Goal: Task Accomplishment & Management: Manage account settings

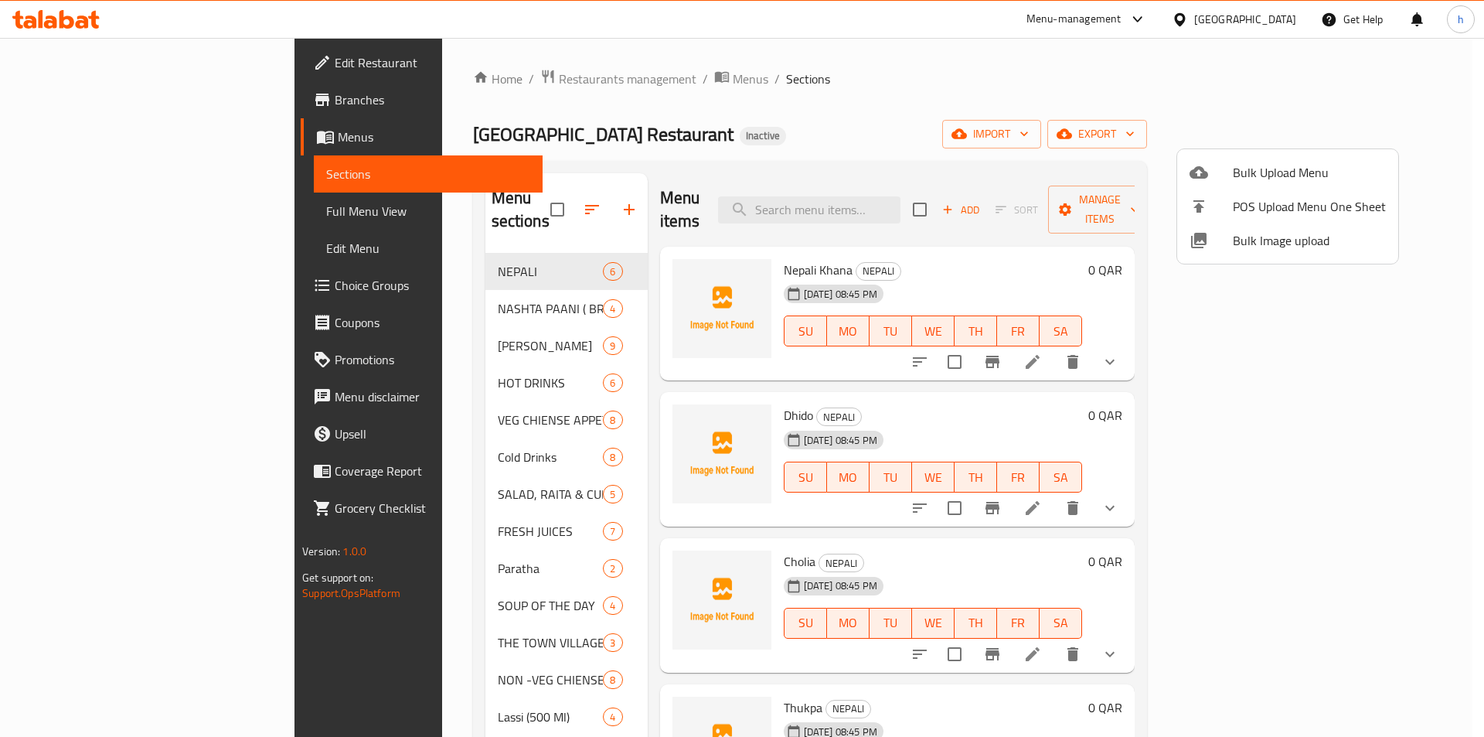
click at [779, 137] on div at bounding box center [742, 368] width 1484 height 737
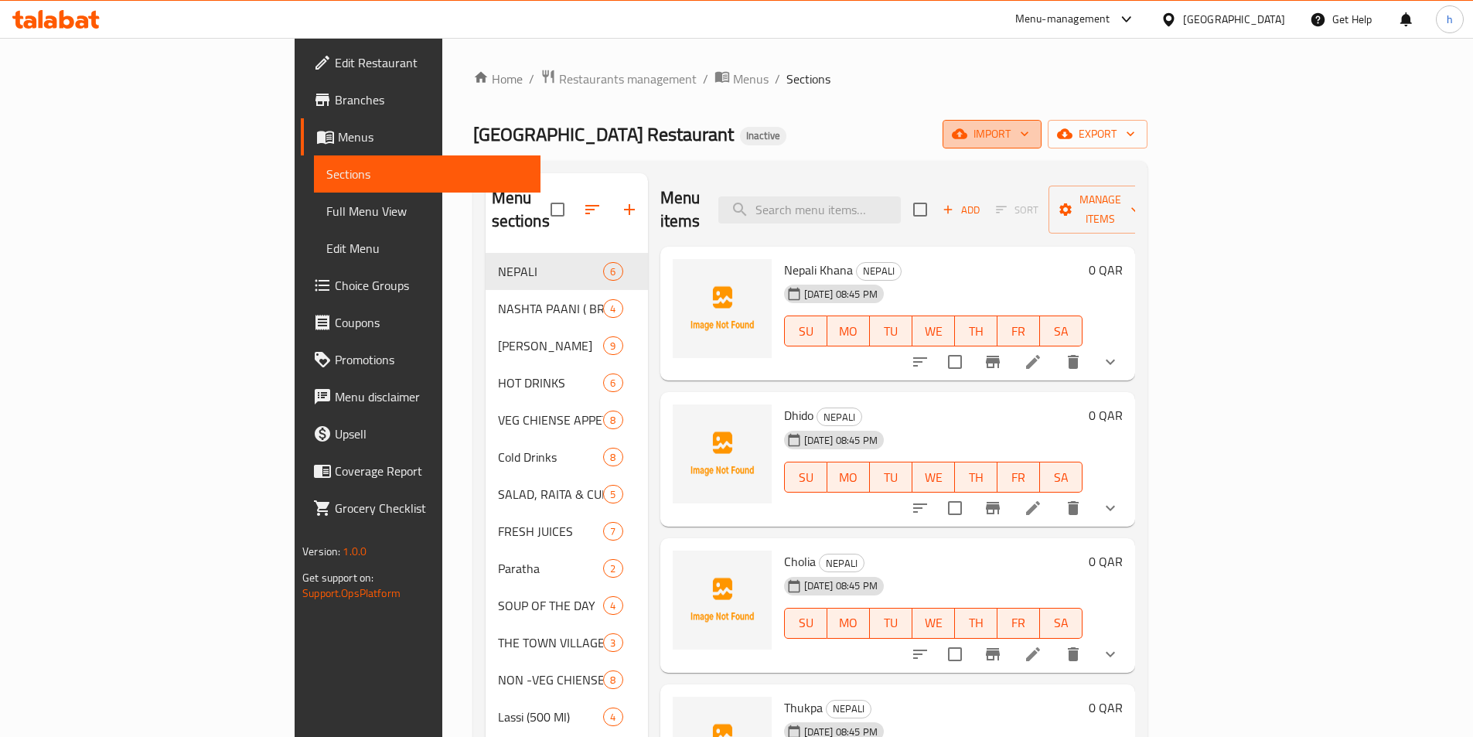
click at [1041, 123] on button "import" at bounding box center [991, 134] width 99 height 29
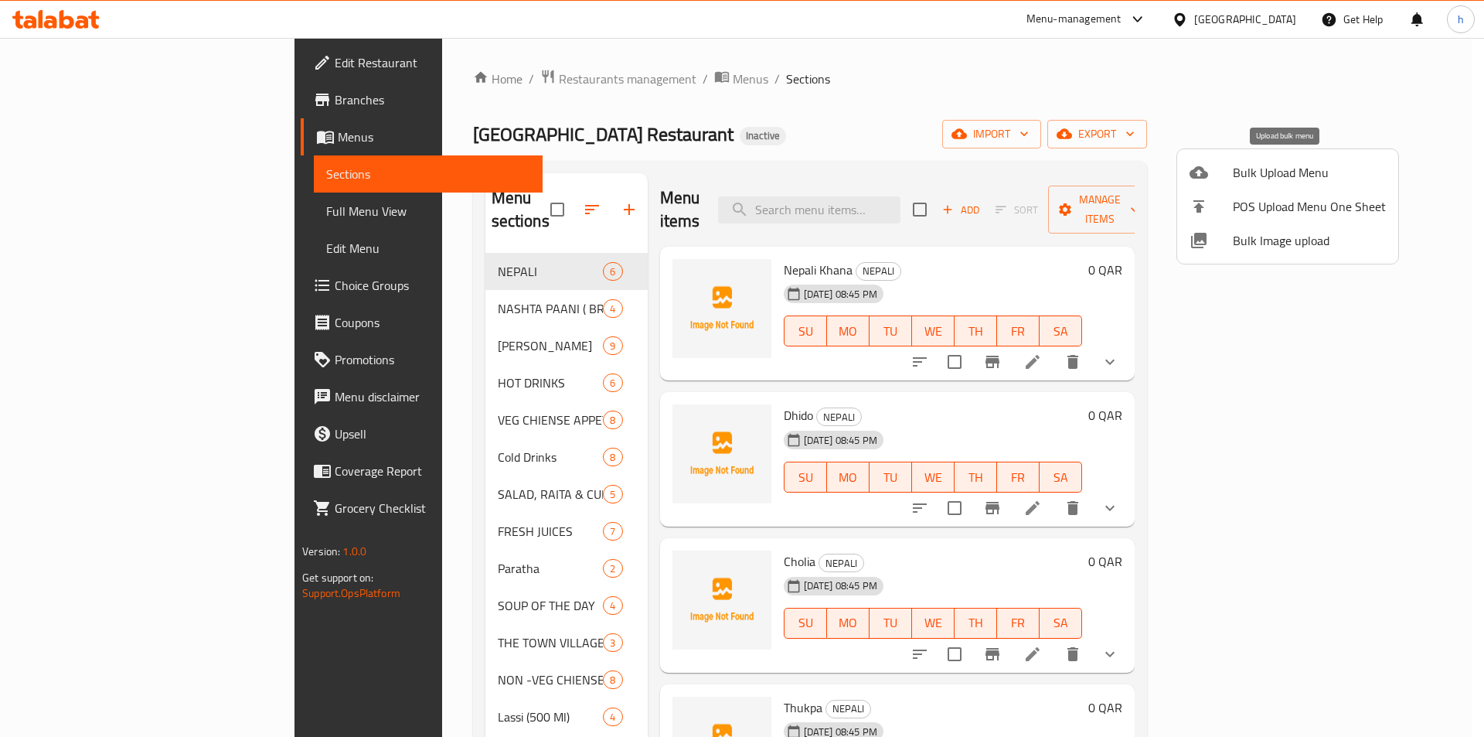
click at [1258, 174] on span "Bulk Upload Menu" at bounding box center [1309, 172] width 153 height 19
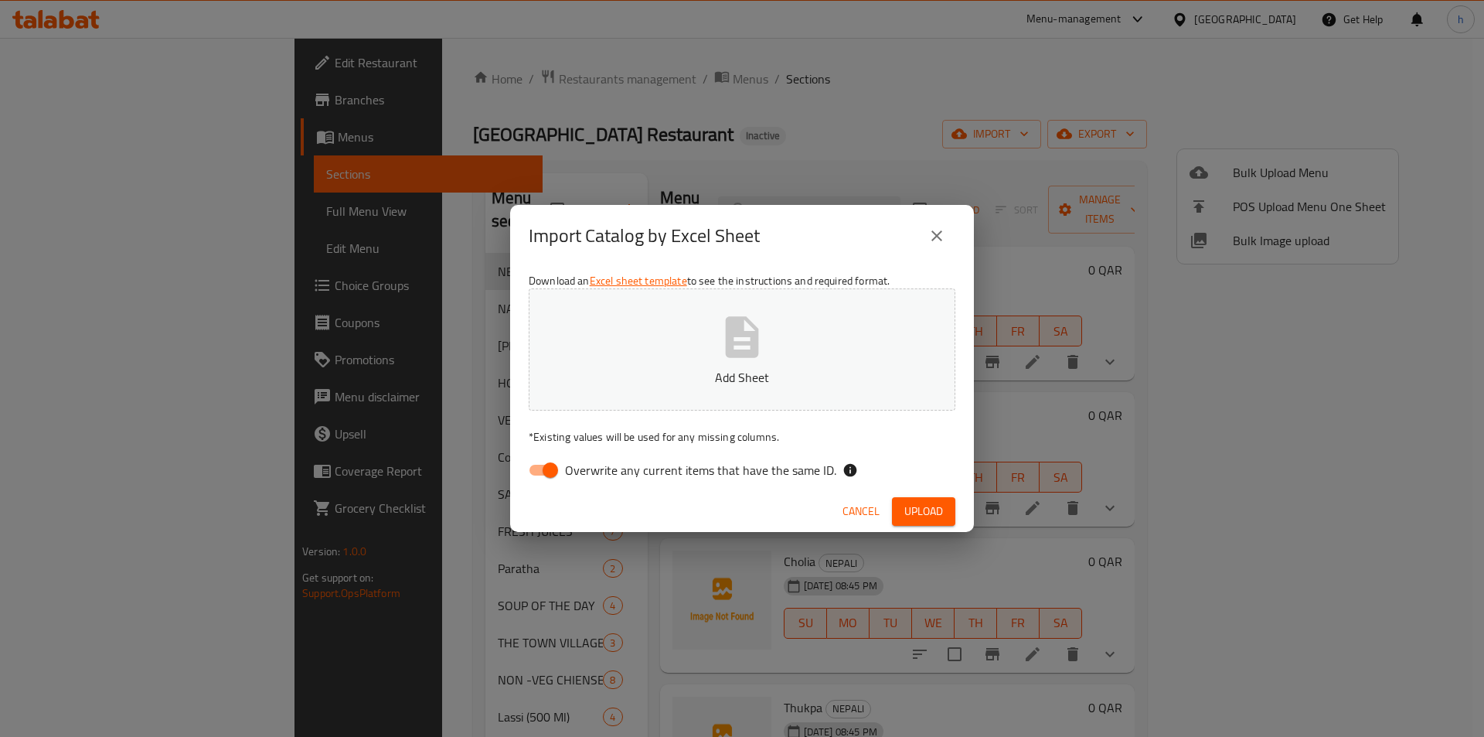
click at [716, 362] on button "Add Sheet" at bounding box center [742, 349] width 427 height 122
click at [551, 473] on input "Overwrite any current items that have the same ID." at bounding box center [550, 469] width 88 height 29
checkbox input "false"
click at [899, 509] on button "Upload" at bounding box center [923, 511] width 63 height 29
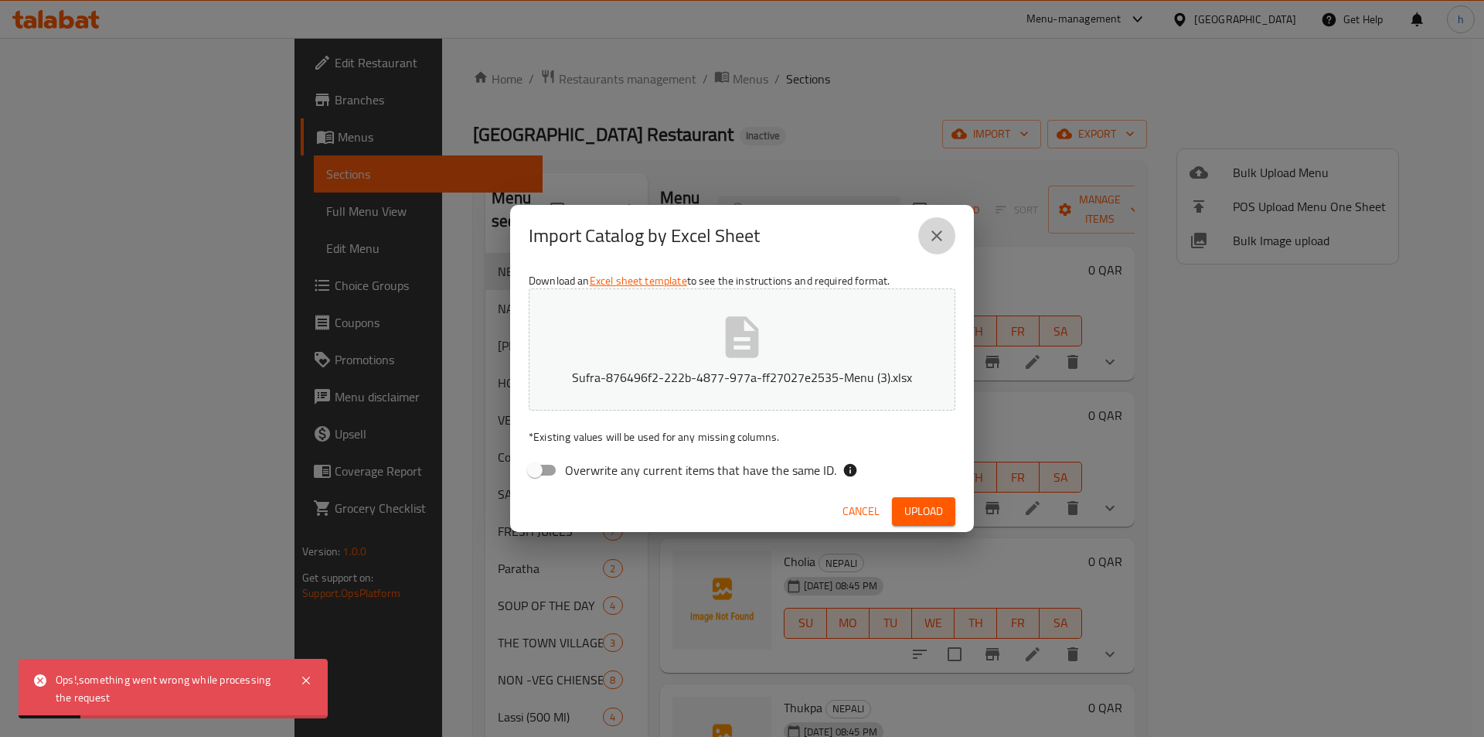
click at [938, 236] on icon "close" at bounding box center [937, 235] width 11 height 11
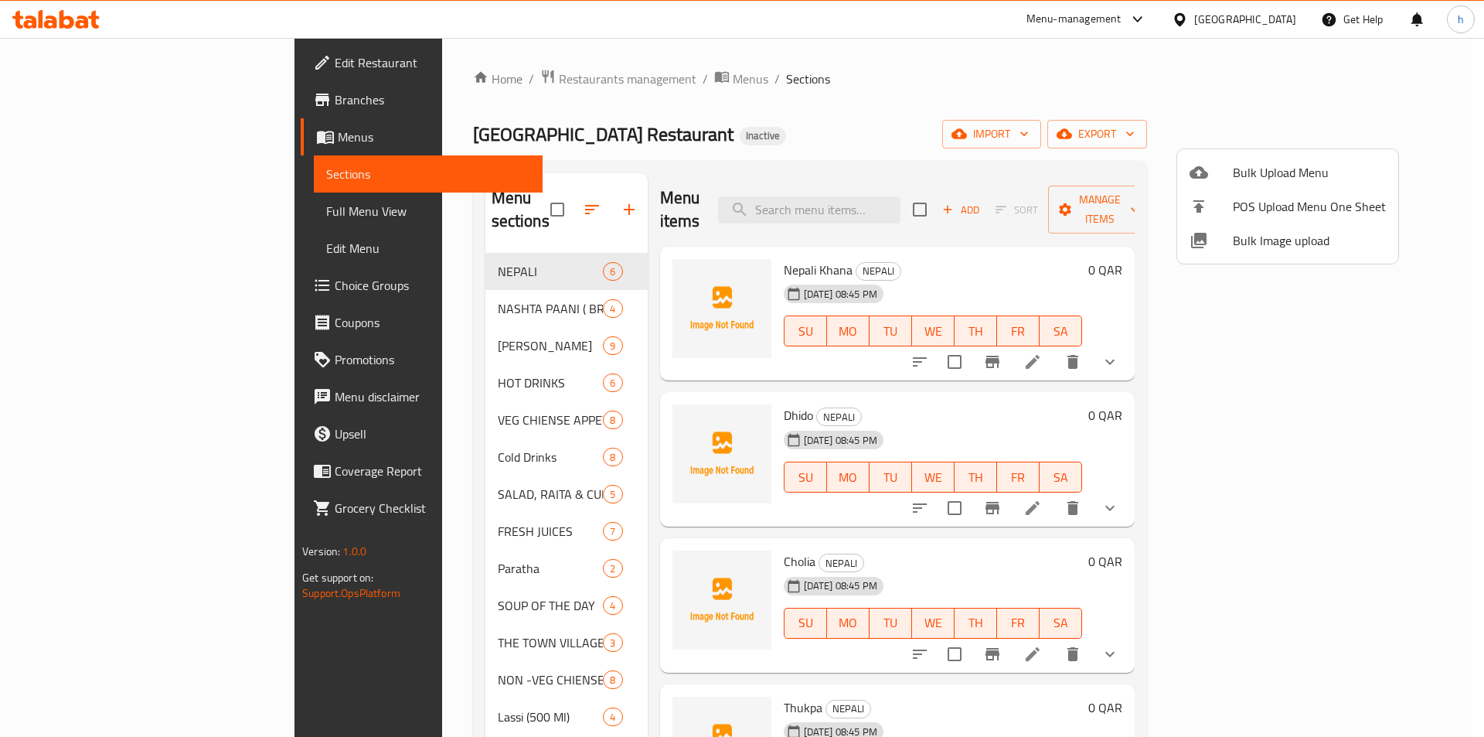
click at [1293, 139] on div at bounding box center [742, 368] width 1484 height 737
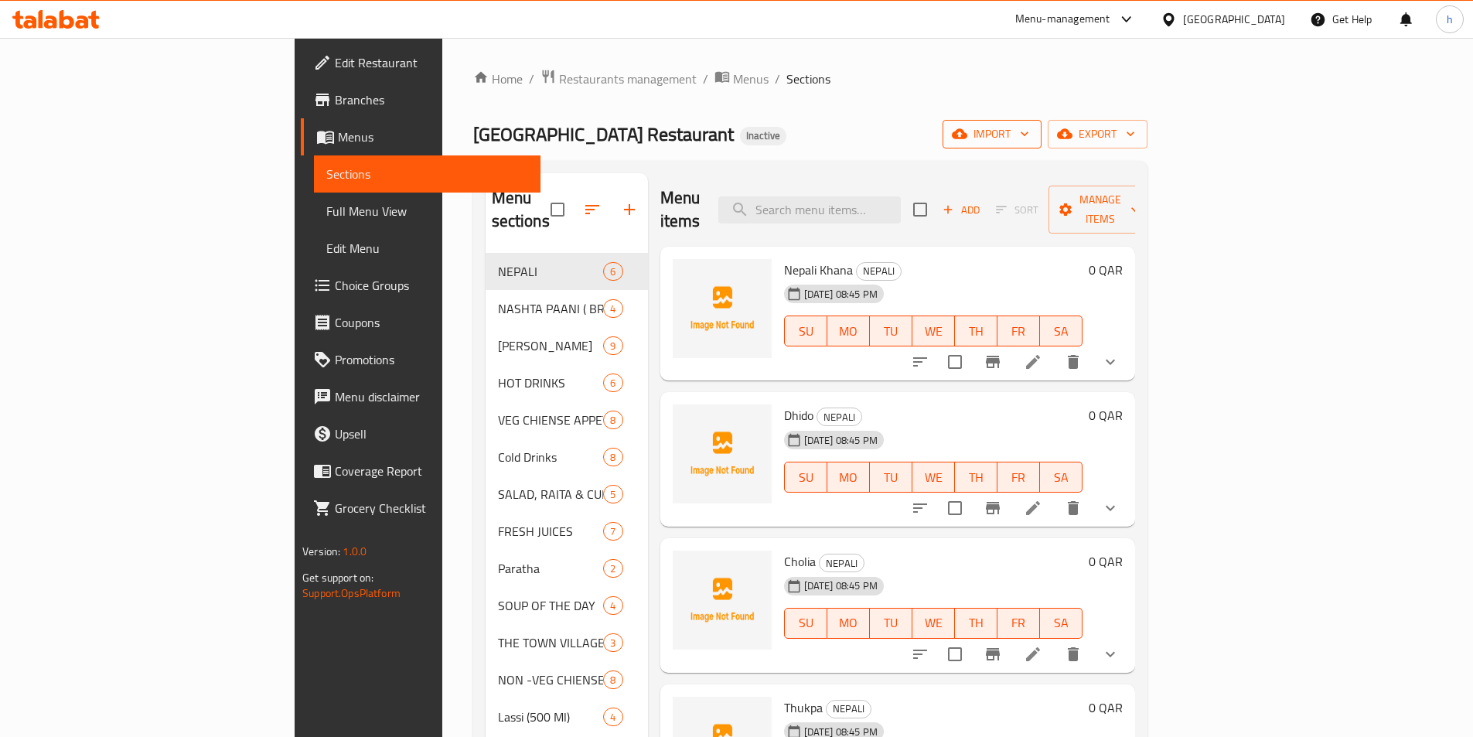
click at [1029, 139] on span "import" at bounding box center [992, 133] width 74 height 19
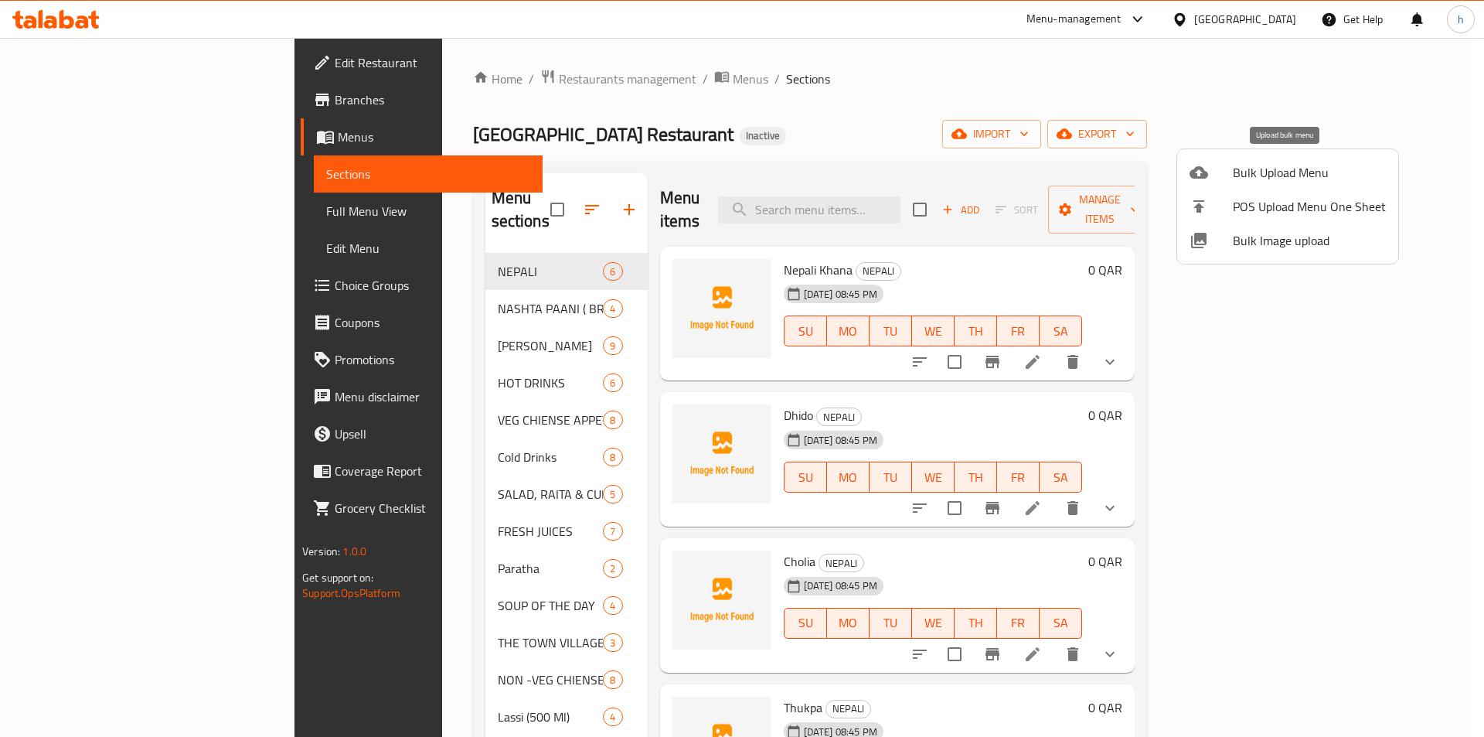
click at [1279, 175] on span "Bulk Upload Menu" at bounding box center [1309, 172] width 153 height 19
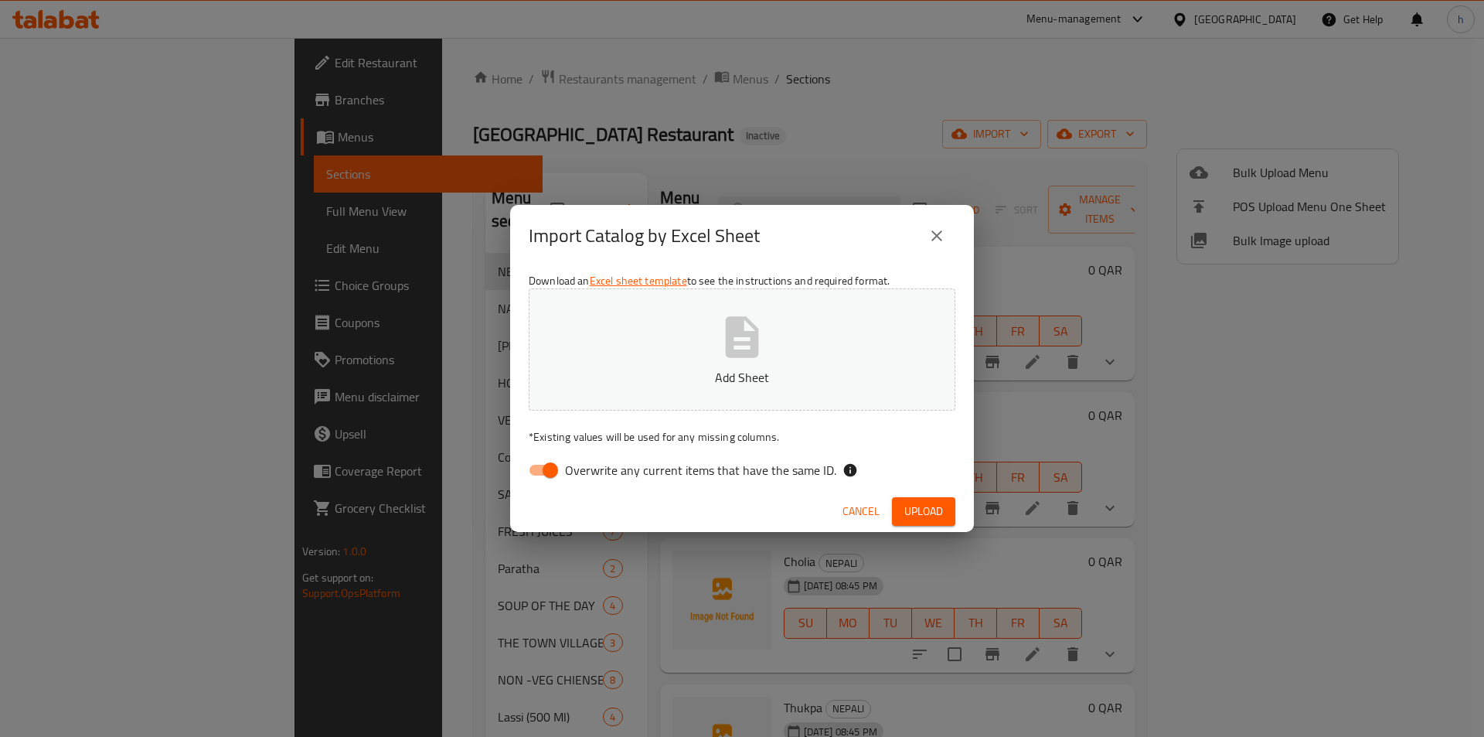
click at [812, 333] on button "Add Sheet" at bounding box center [742, 349] width 427 height 122
click at [555, 466] on input "Overwrite any current items that have the same ID." at bounding box center [550, 469] width 88 height 29
checkbox input "false"
click at [911, 505] on span "Upload" at bounding box center [923, 511] width 39 height 19
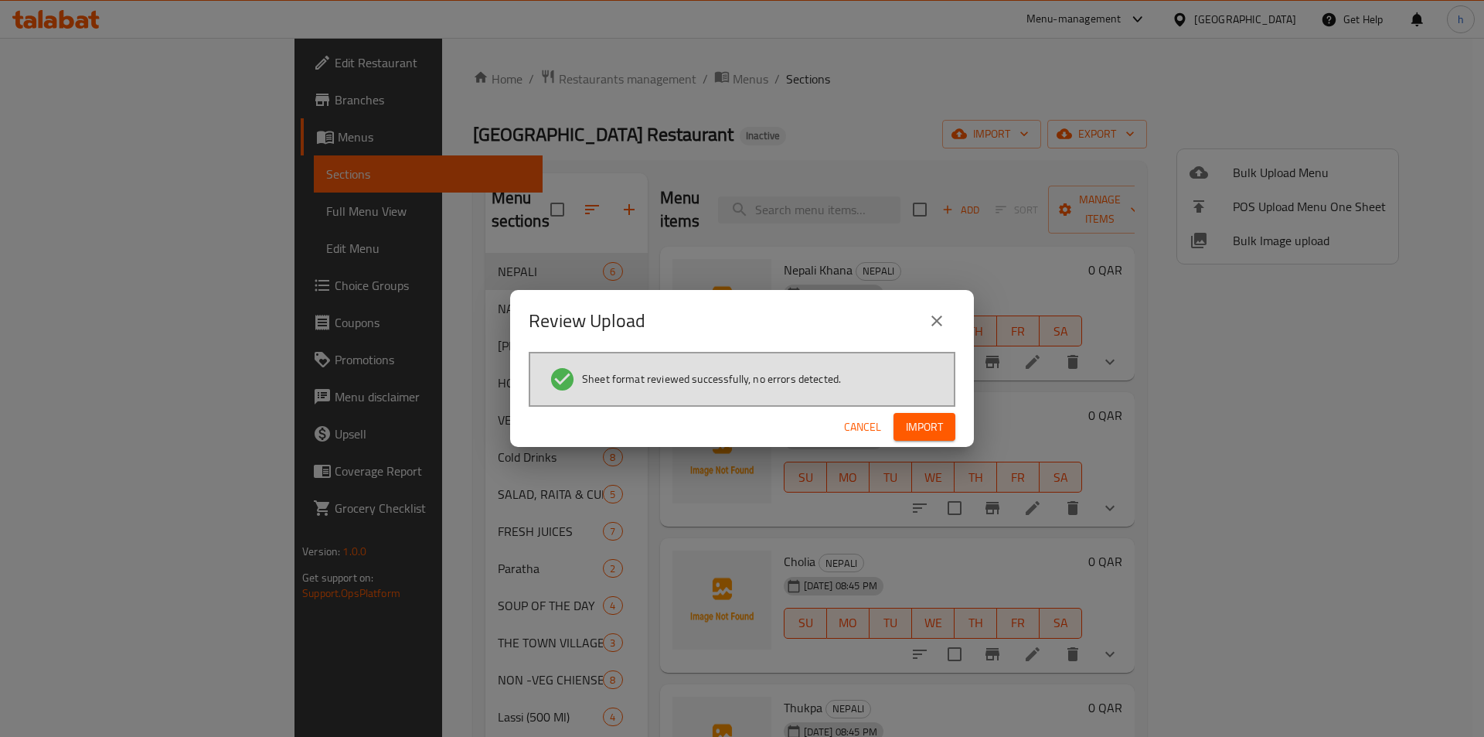
click at [916, 435] on span "Import" at bounding box center [924, 426] width 37 height 19
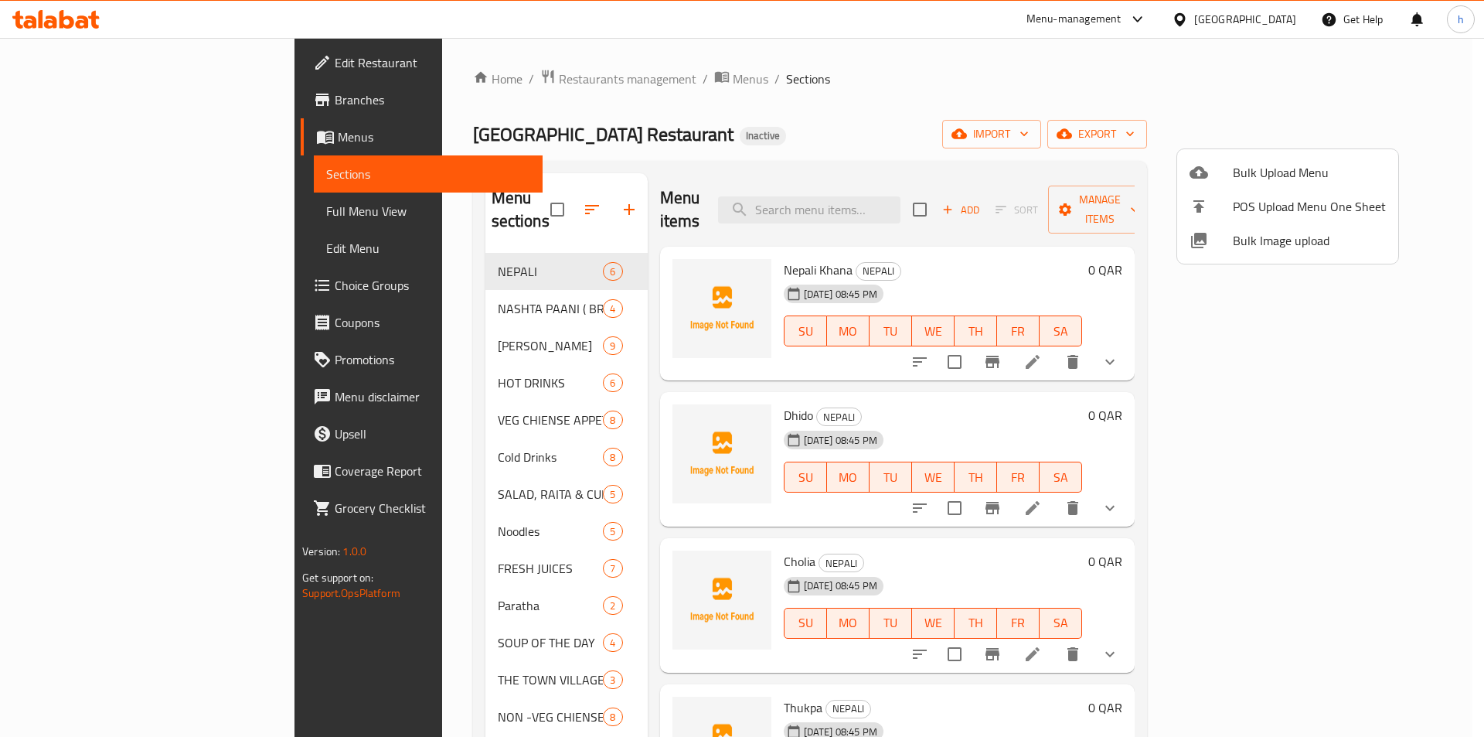
click at [1464, 162] on div at bounding box center [742, 368] width 1484 height 737
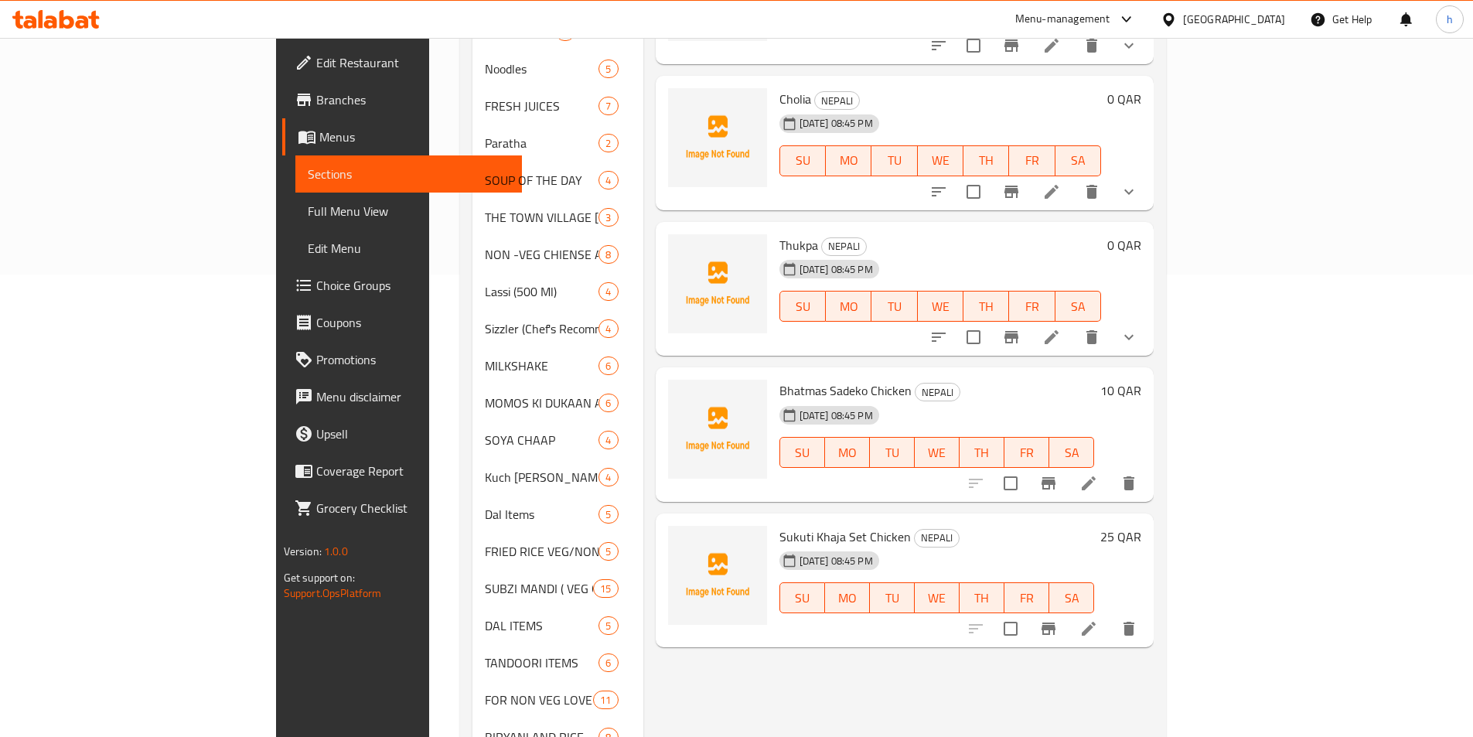
scroll to position [464, 0]
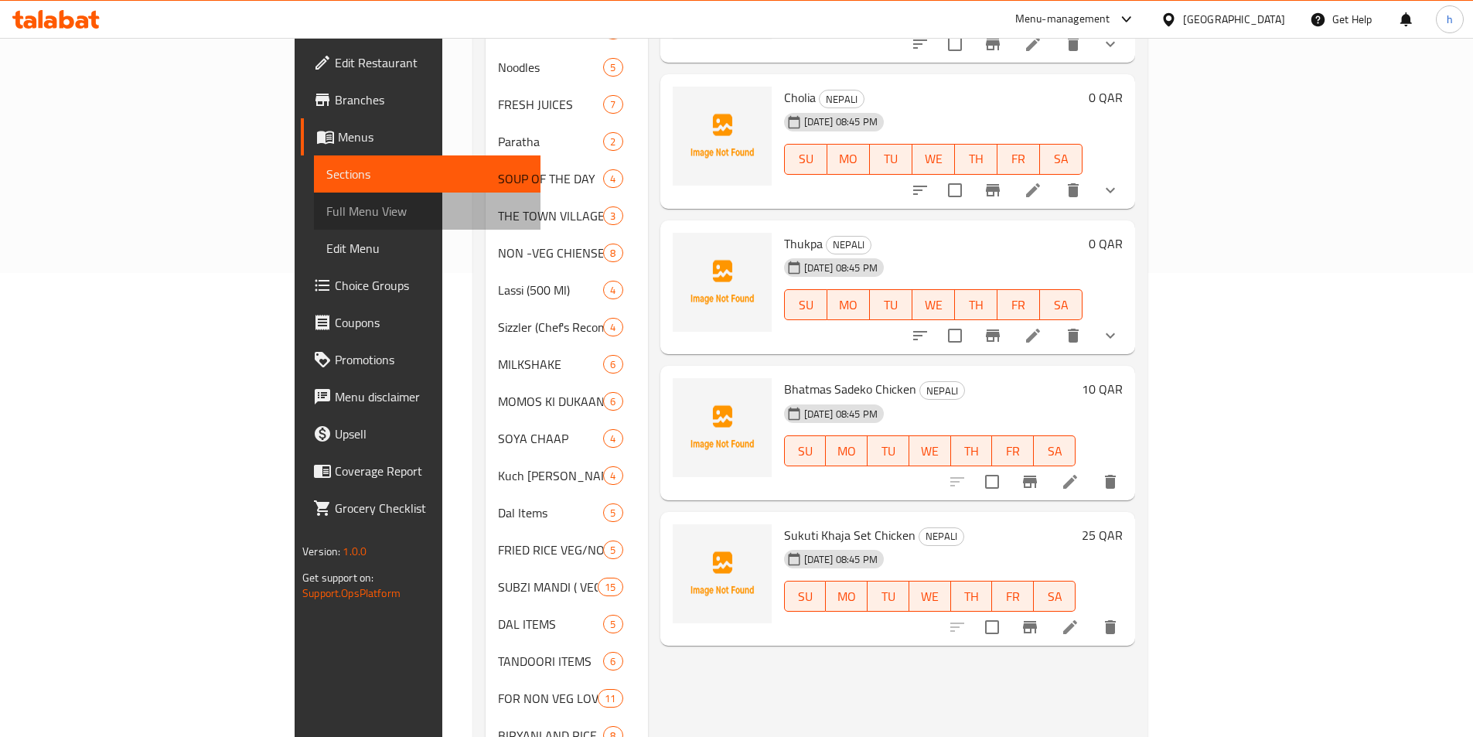
click at [326, 213] on span "Full Menu View" at bounding box center [427, 211] width 202 height 19
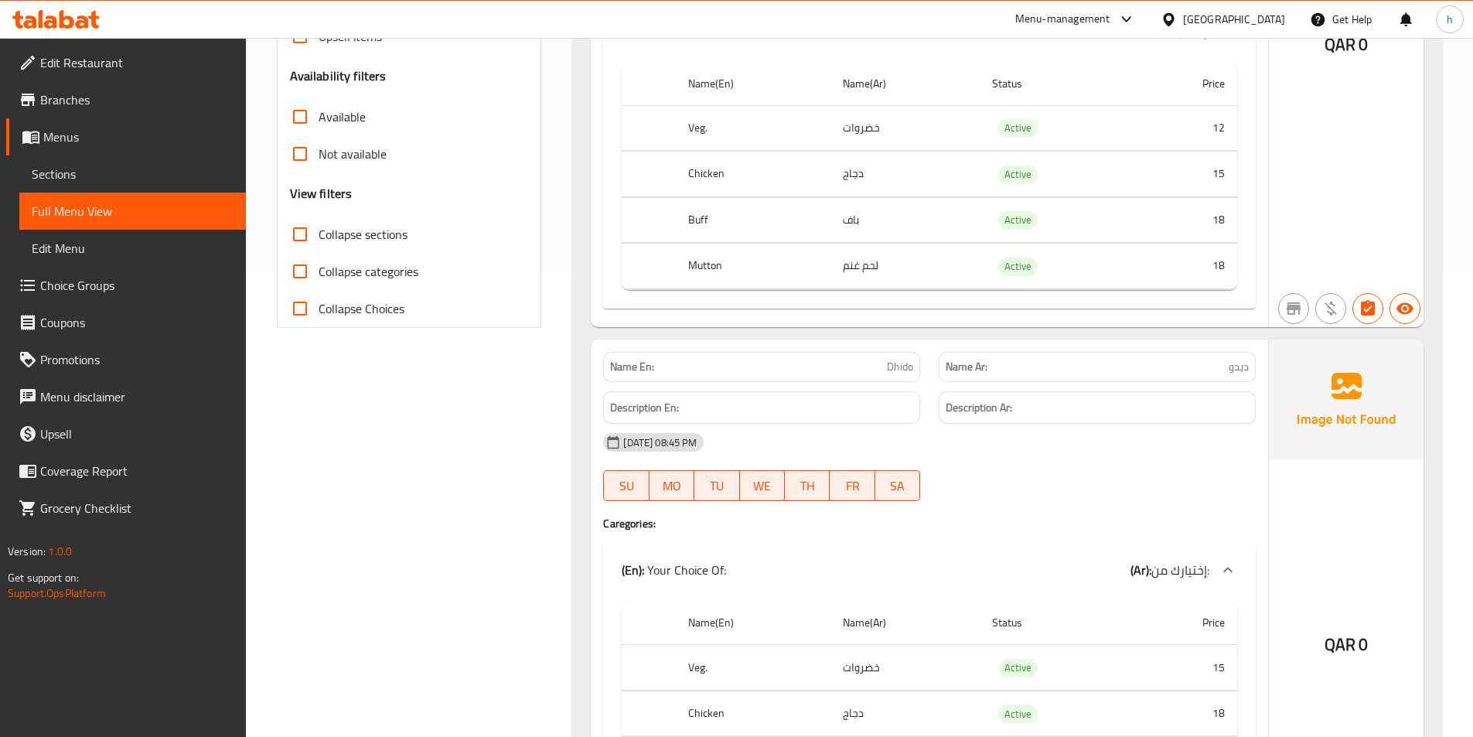
click at [376, 225] on span "Collapse sections" at bounding box center [362, 234] width 89 height 19
click at [318, 225] on input "Collapse sections" at bounding box center [299, 234] width 37 height 37
checkbox input "true"
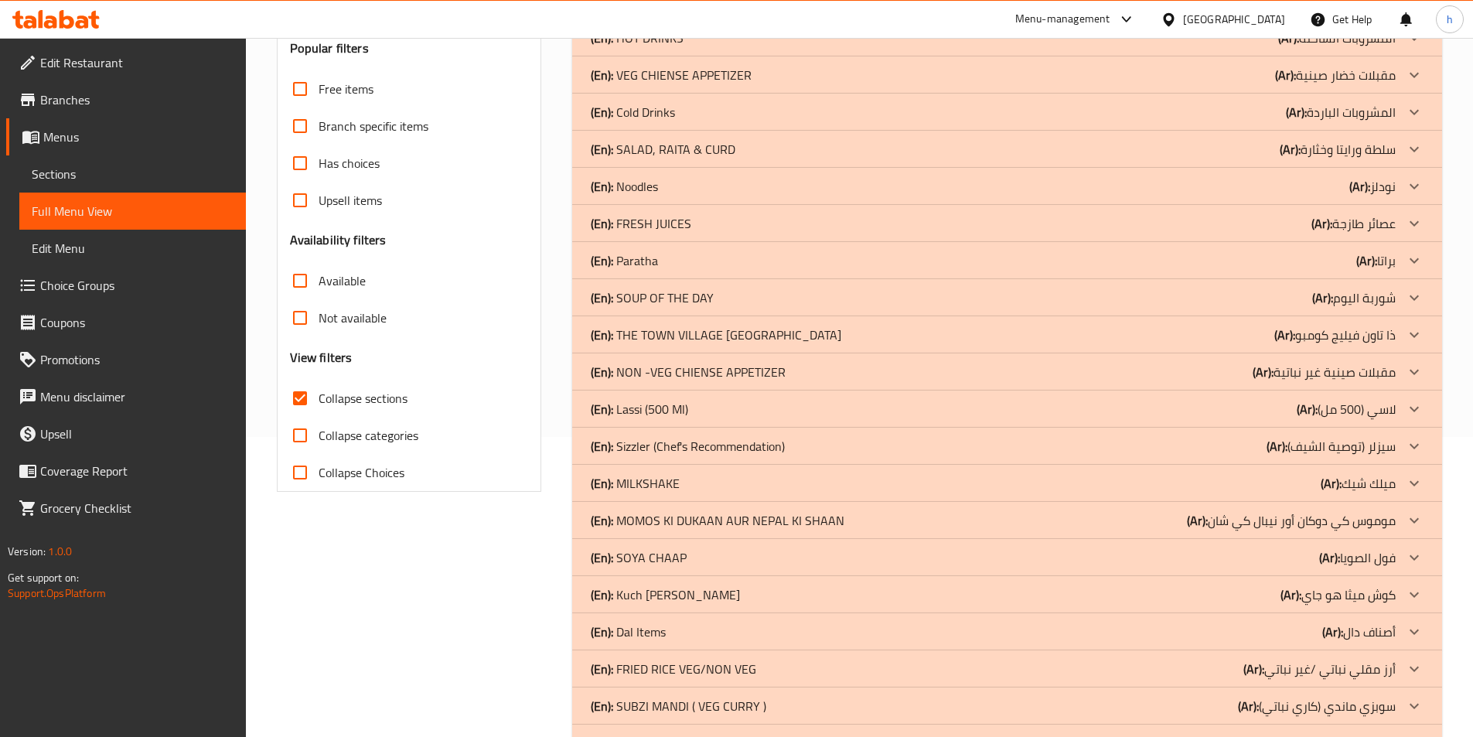
scroll to position [272, 0]
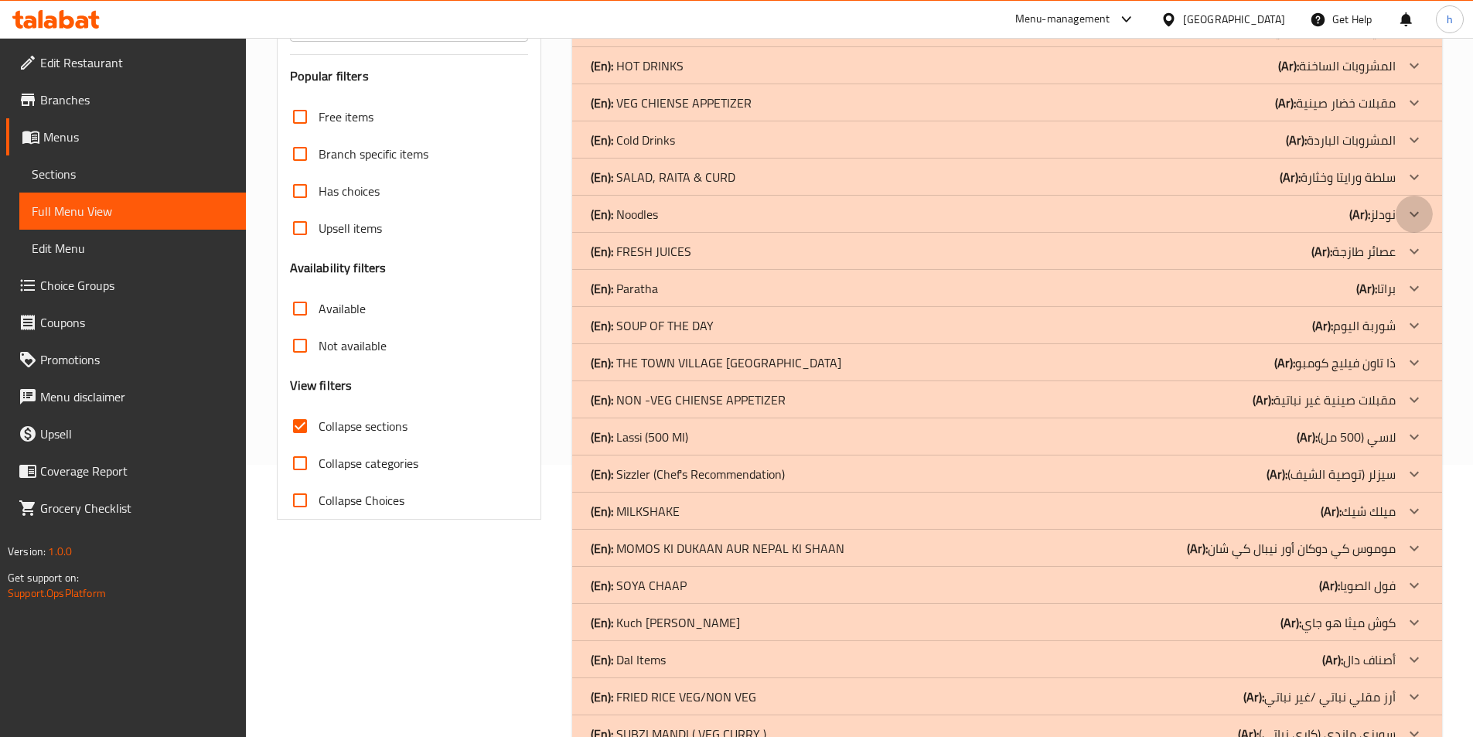
click at [1403, 211] on div at bounding box center [1413, 214] width 37 height 37
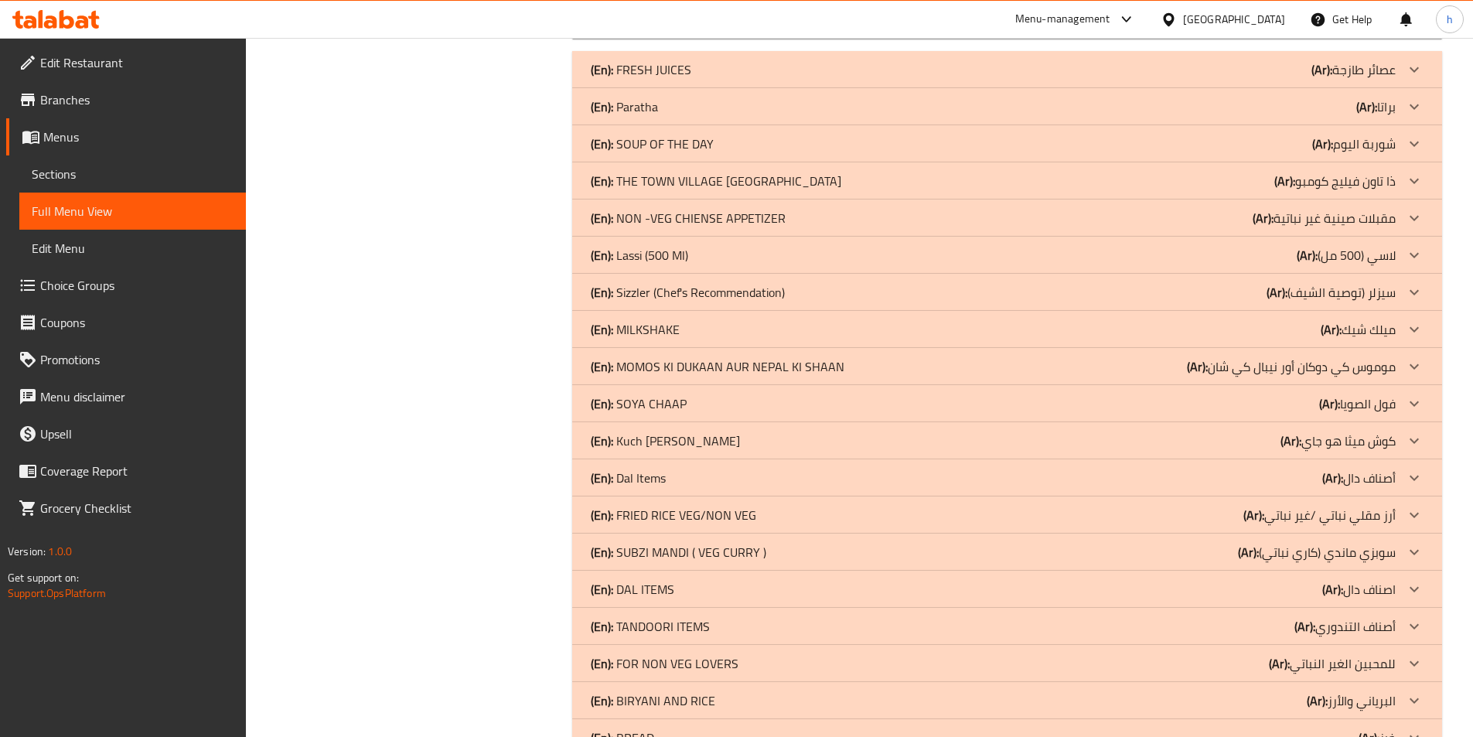
scroll to position [3579, 0]
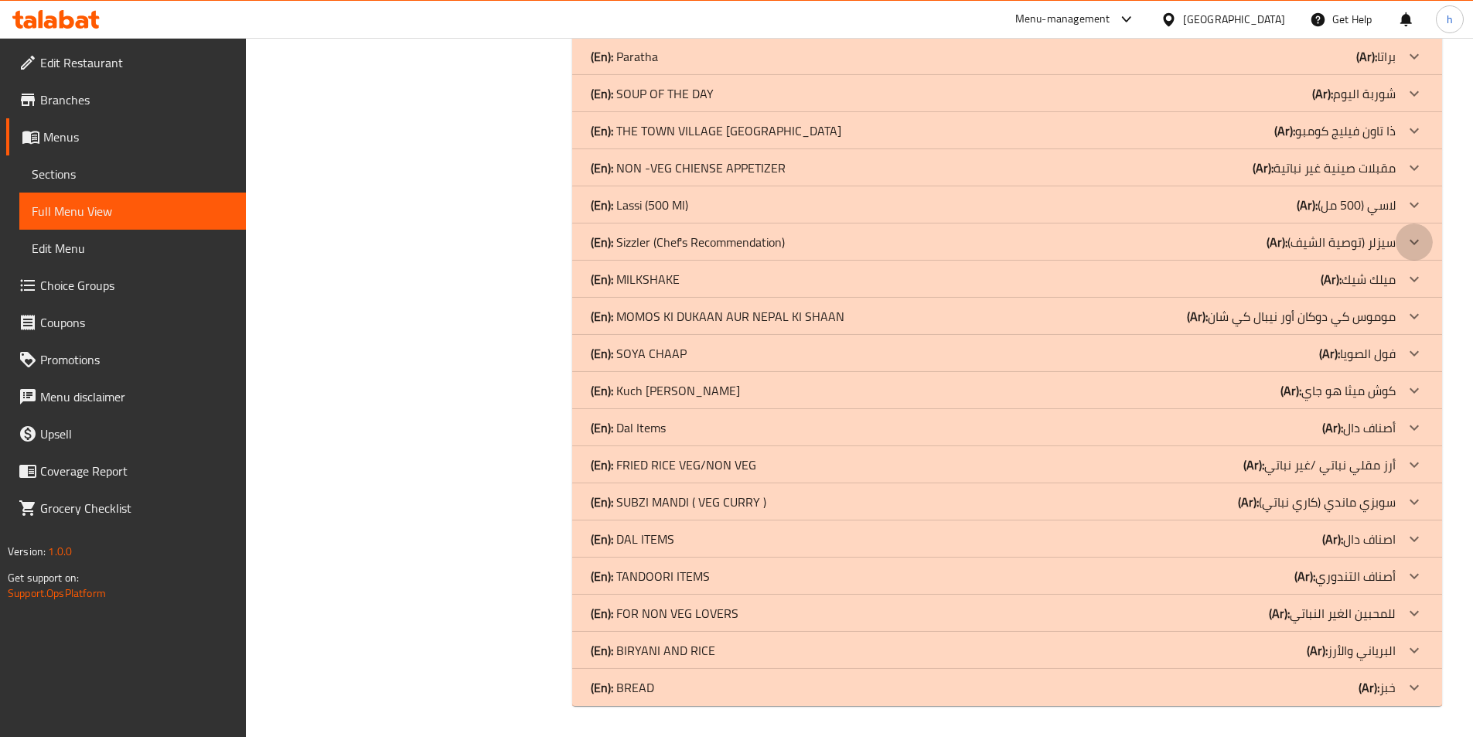
click at [1407, 237] on icon at bounding box center [1414, 242] width 19 height 19
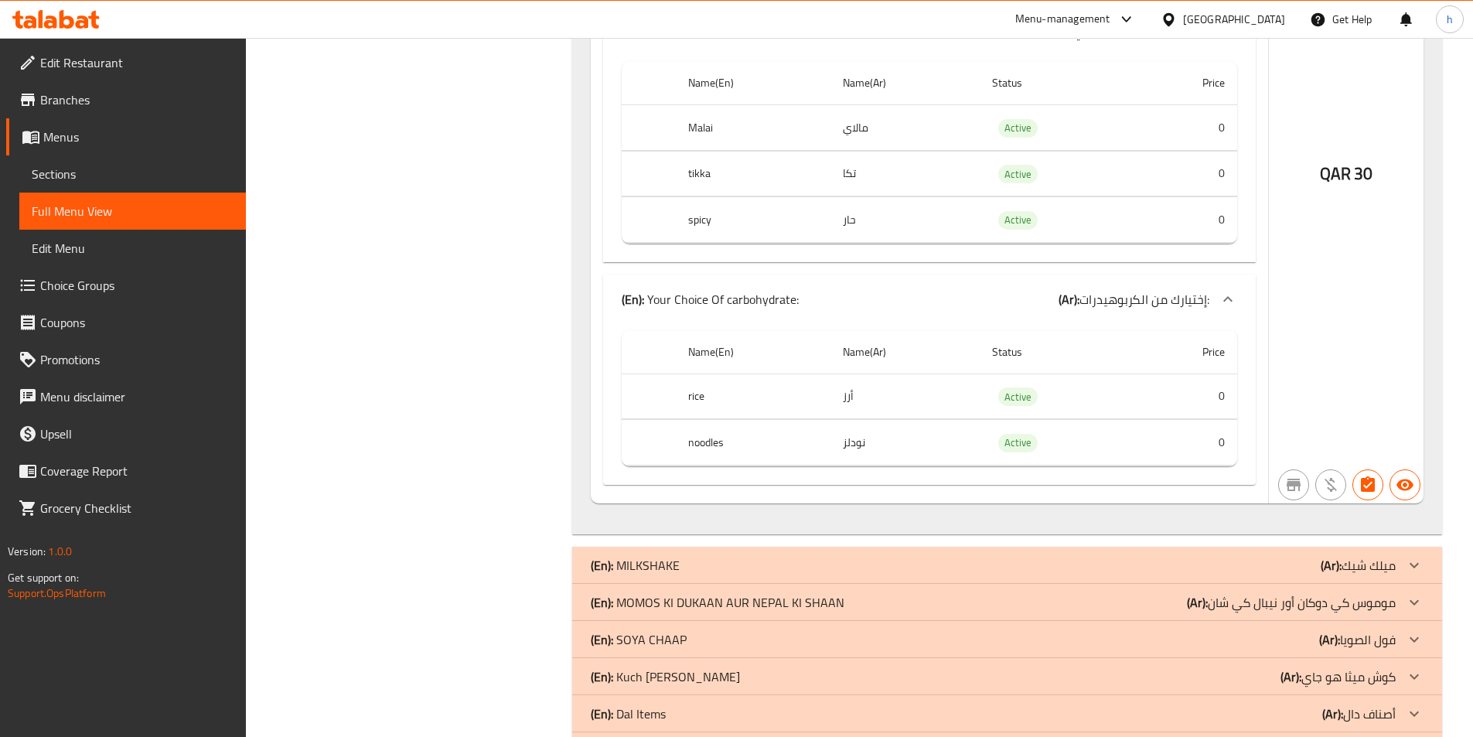
scroll to position [6342, 0]
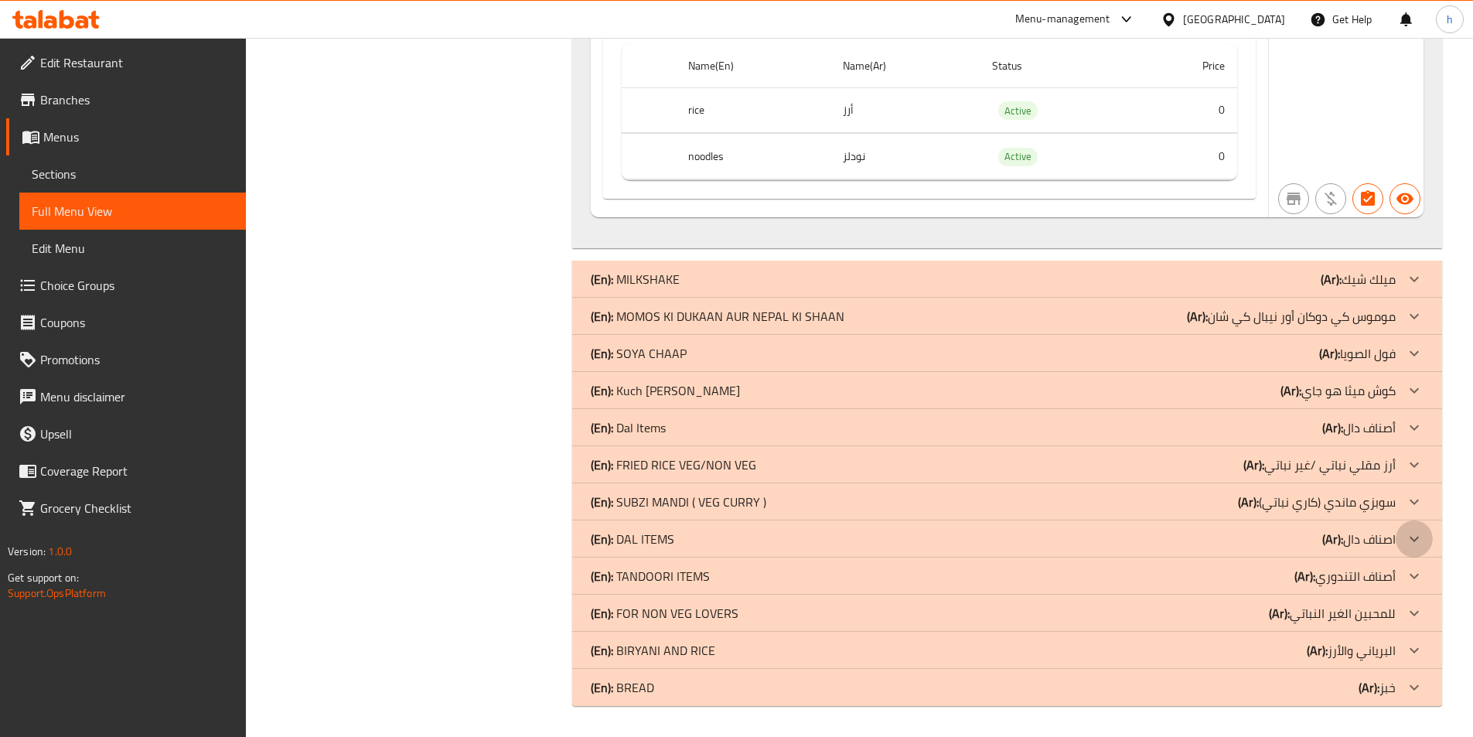
click at [1412, 530] on icon at bounding box center [1414, 539] width 19 height 19
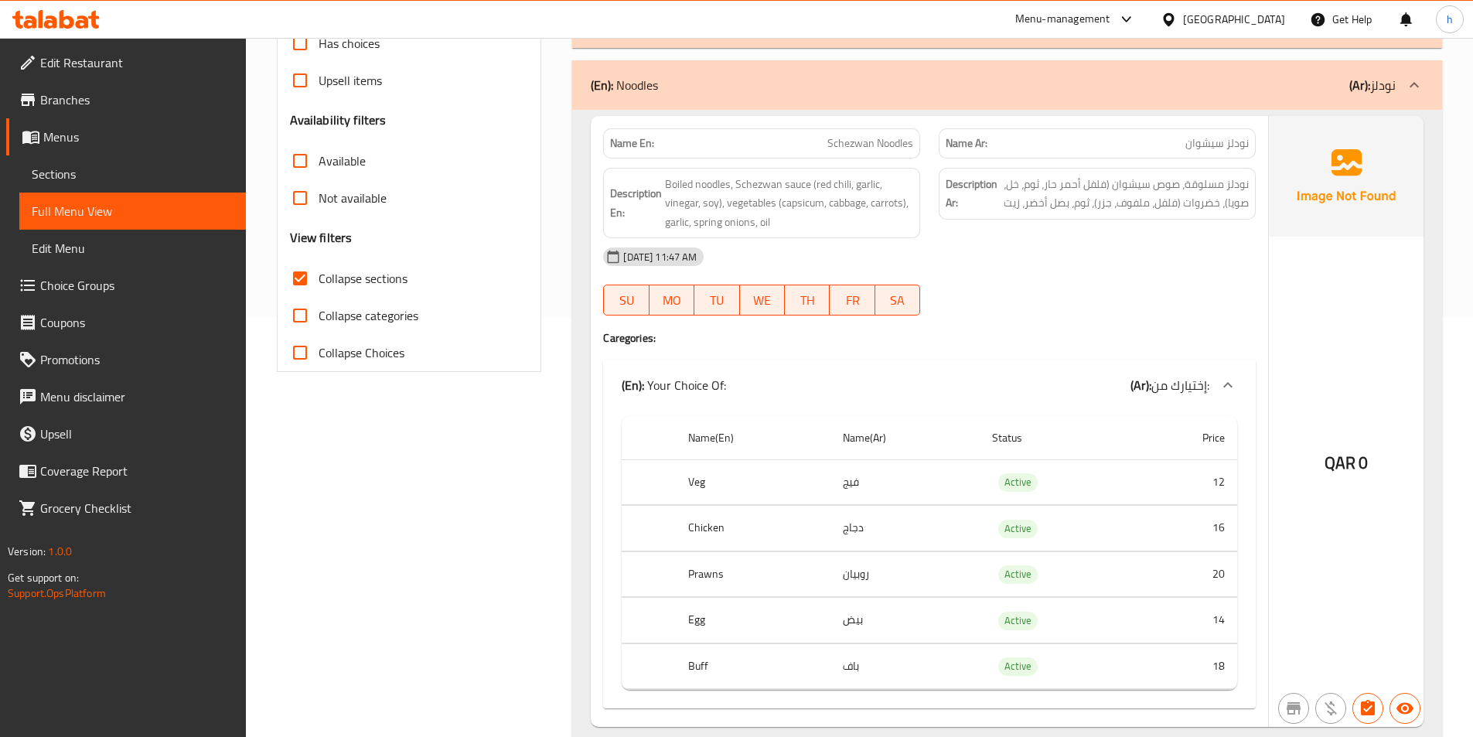
scroll to position [393, 0]
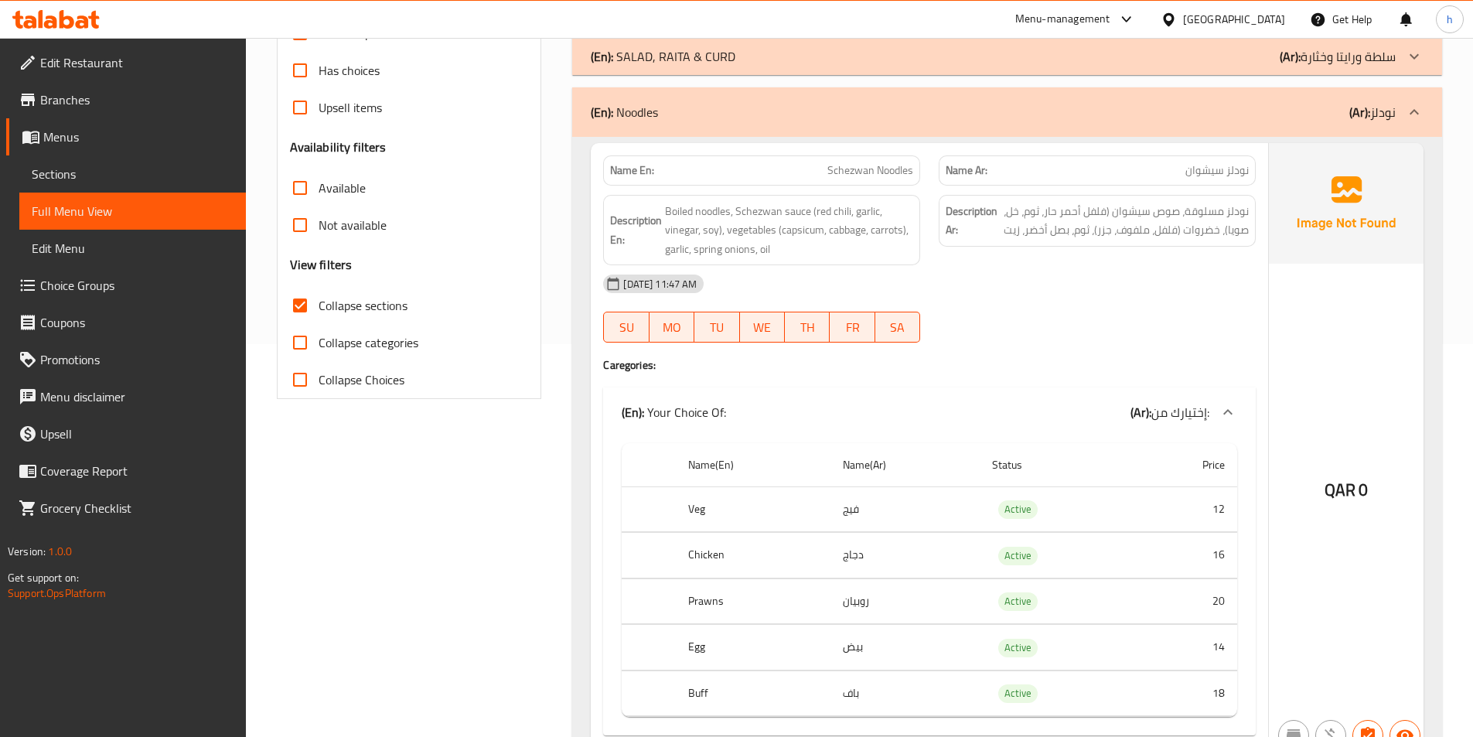
click at [857, 167] on span "Schezwan Noodles" at bounding box center [870, 170] width 86 height 16
copy span "Schezwan"
click at [812, 233] on span "Boiled noodles, Schezwan sauce (red chili, garlic, vinegar, soy), vegetables (c…" at bounding box center [789, 230] width 248 height 57
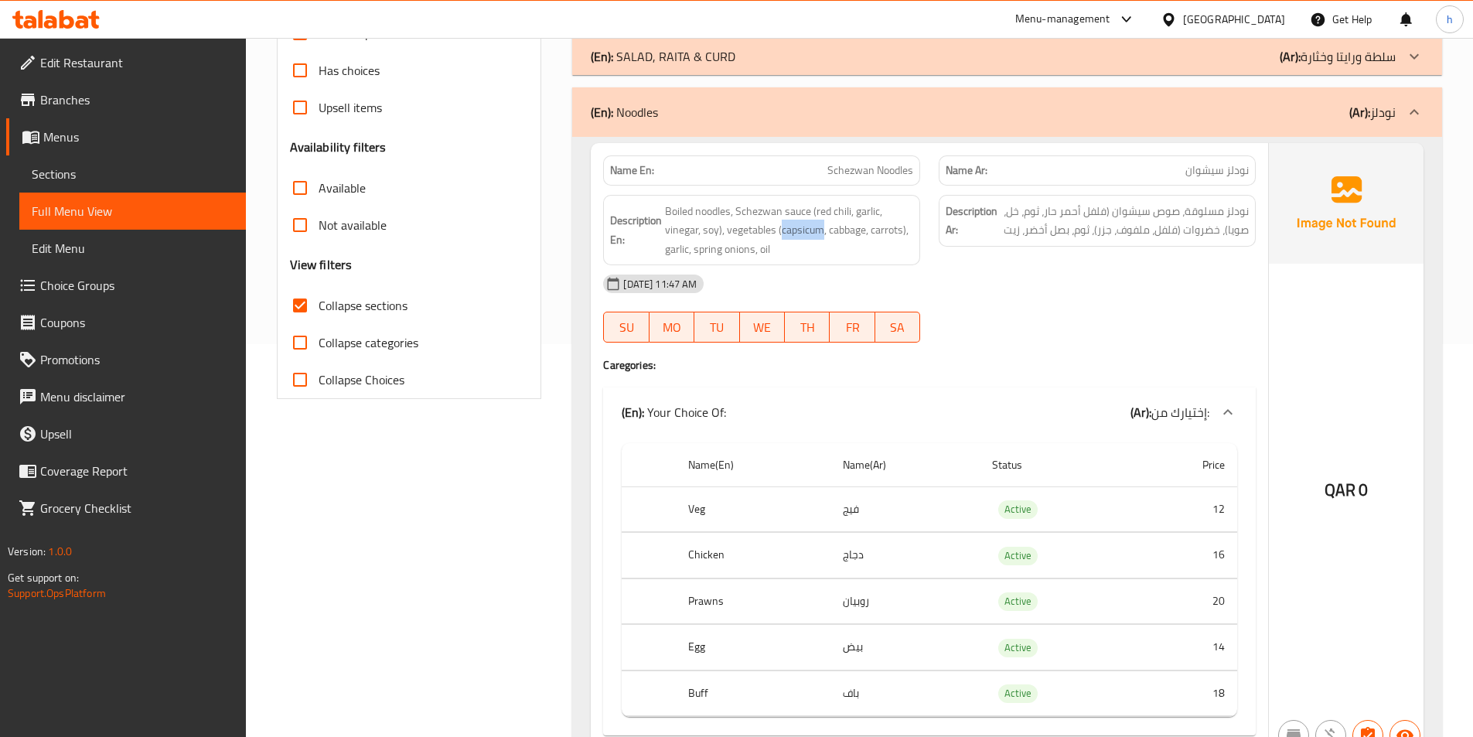
copy span "capsicum"
drag, startPoint x: 818, startPoint y: 169, endPoint x: 914, endPoint y: 179, distance: 96.5
click at [914, 179] on div "Name En: Schezwan Noodles" at bounding box center [761, 170] width 317 height 30
copy span "Schezwan Noodles"
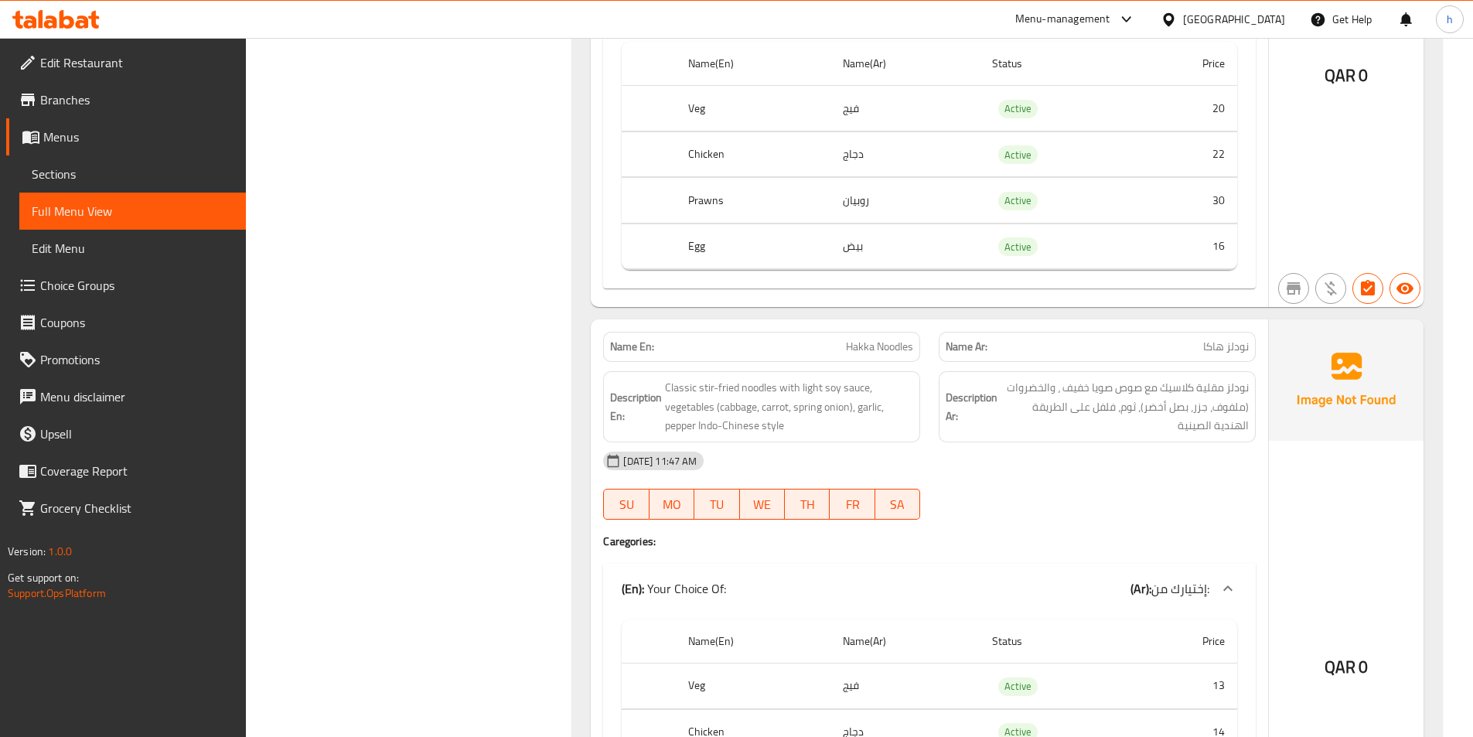
scroll to position [1475, 0]
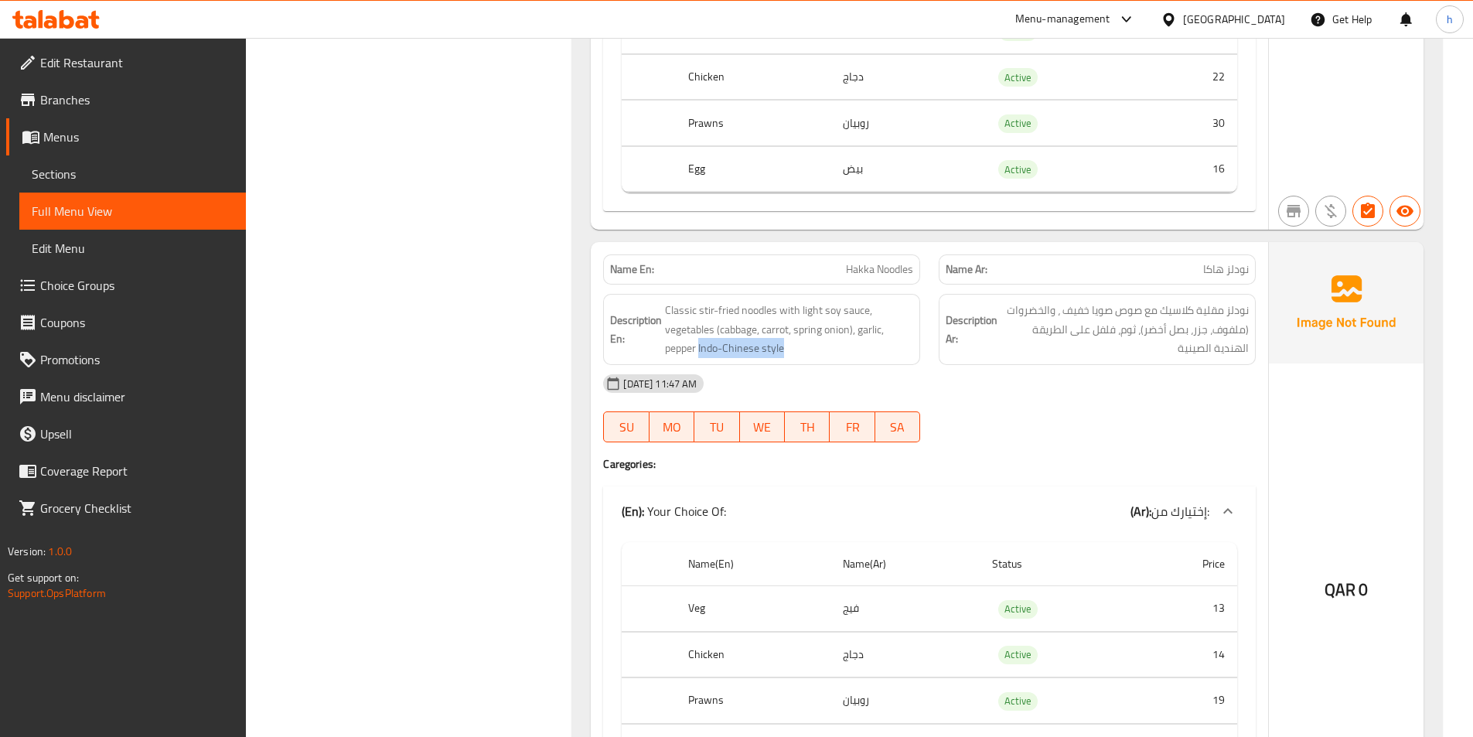
drag, startPoint x: 698, startPoint y: 344, endPoint x: 832, endPoint y: 358, distance: 134.5
click at [832, 358] on div "Description En: Classic stir-fried noodles with light soy sauce, vegetables (ca…" at bounding box center [761, 329] width 317 height 71
copy span "Indo-Chinese style"
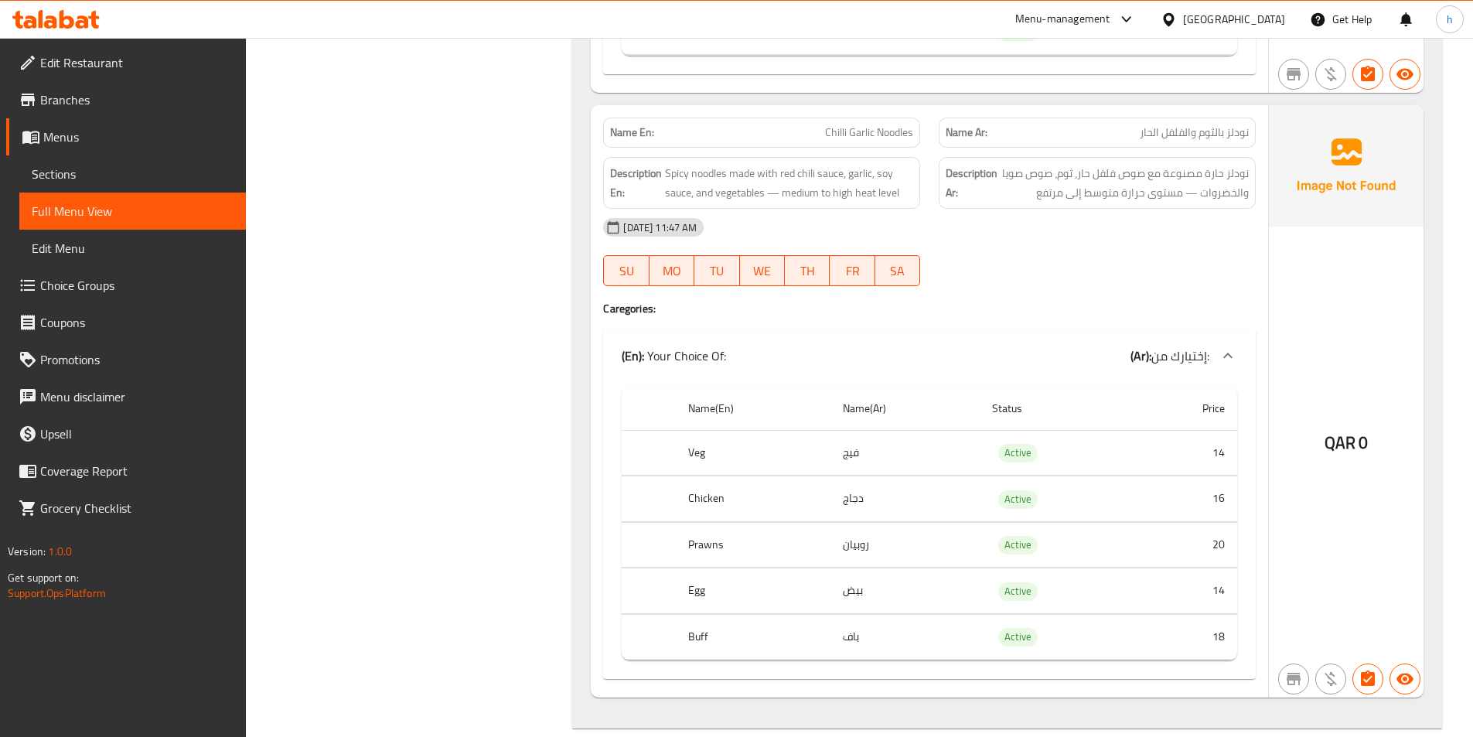
scroll to position [2866, 0]
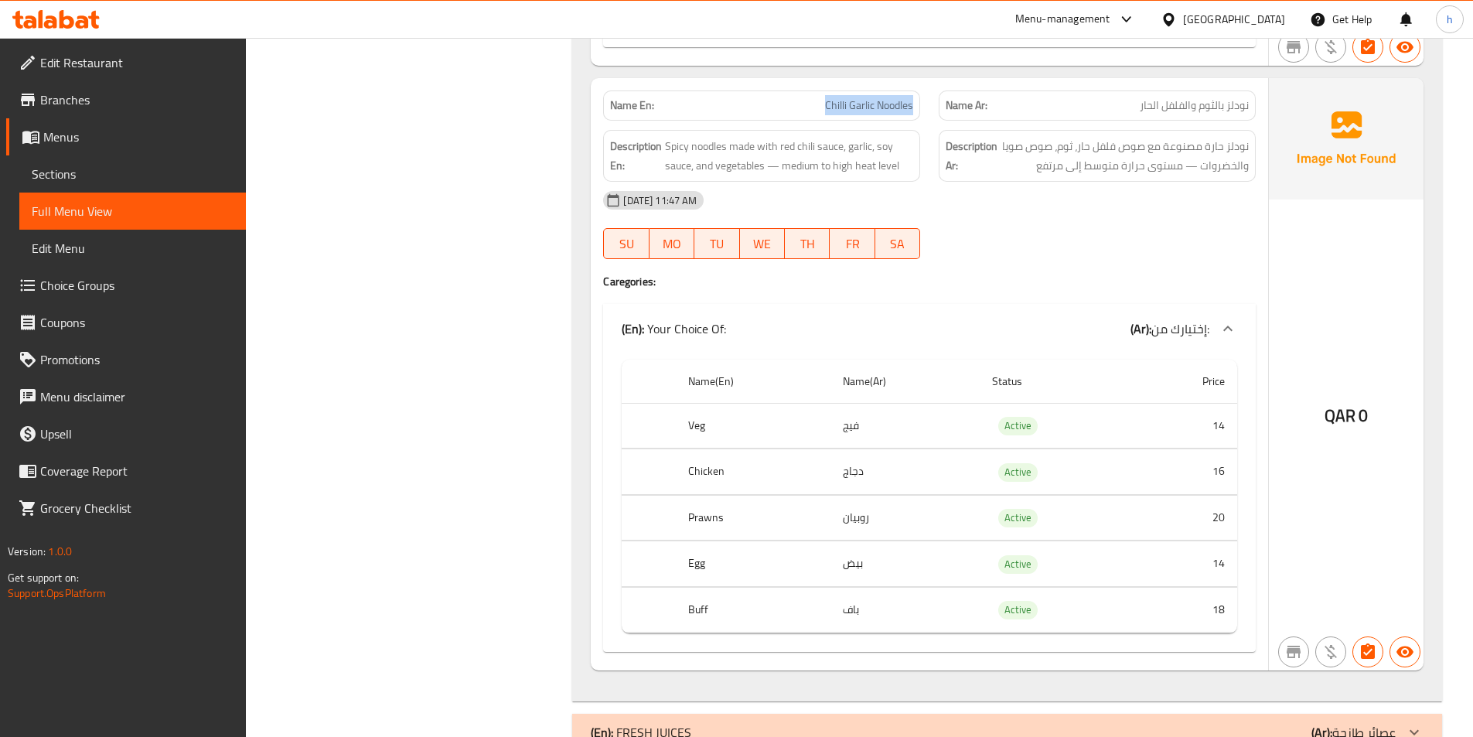
drag, startPoint x: 816, startPoint y: 107, endPoint x: 920, endPoint y: 118, distance: 104.2
click at [920, 118] on div "Name En: Chilli Garlic Noodles" at bounding box center [761, 105] width 335 height 49
copy span "Chilli Garlic Noodles"
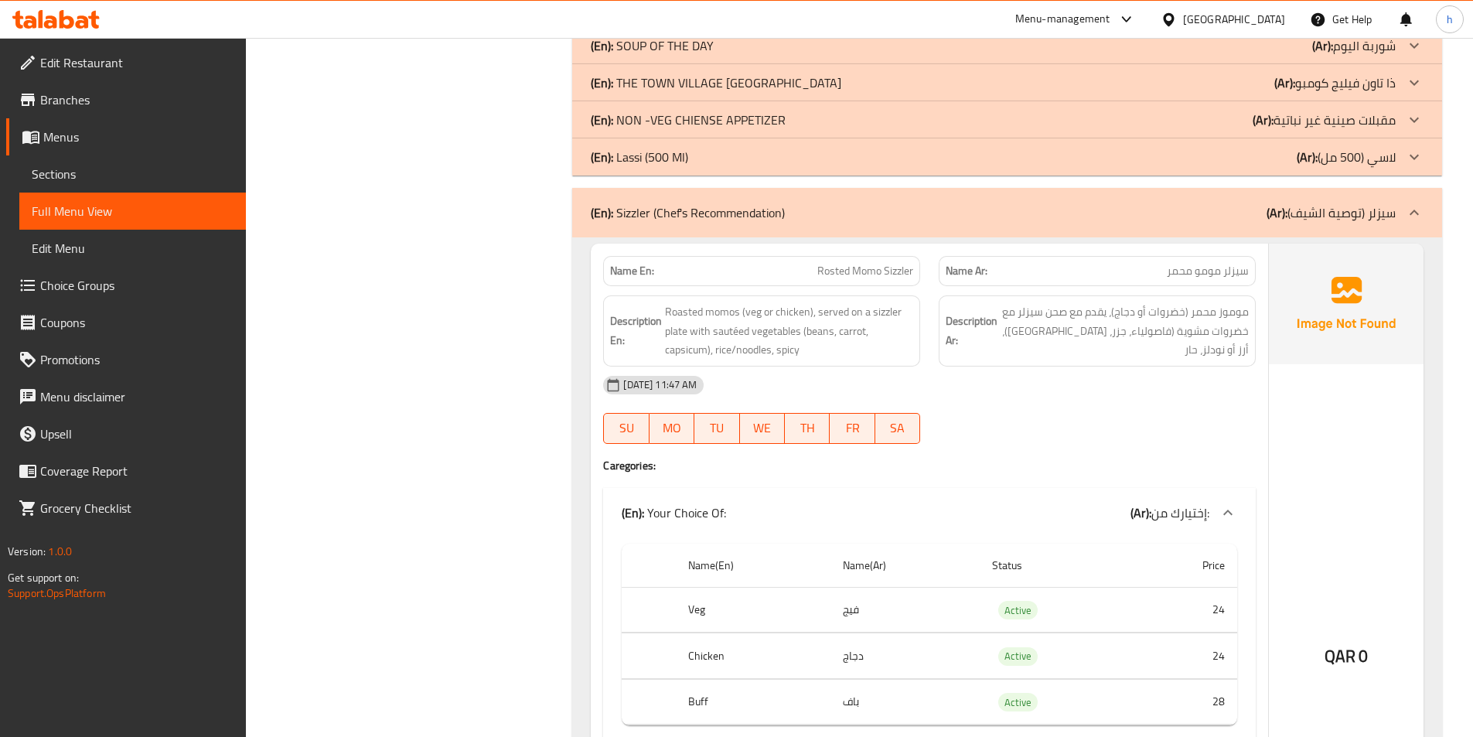
scroll to position [3717, 0]
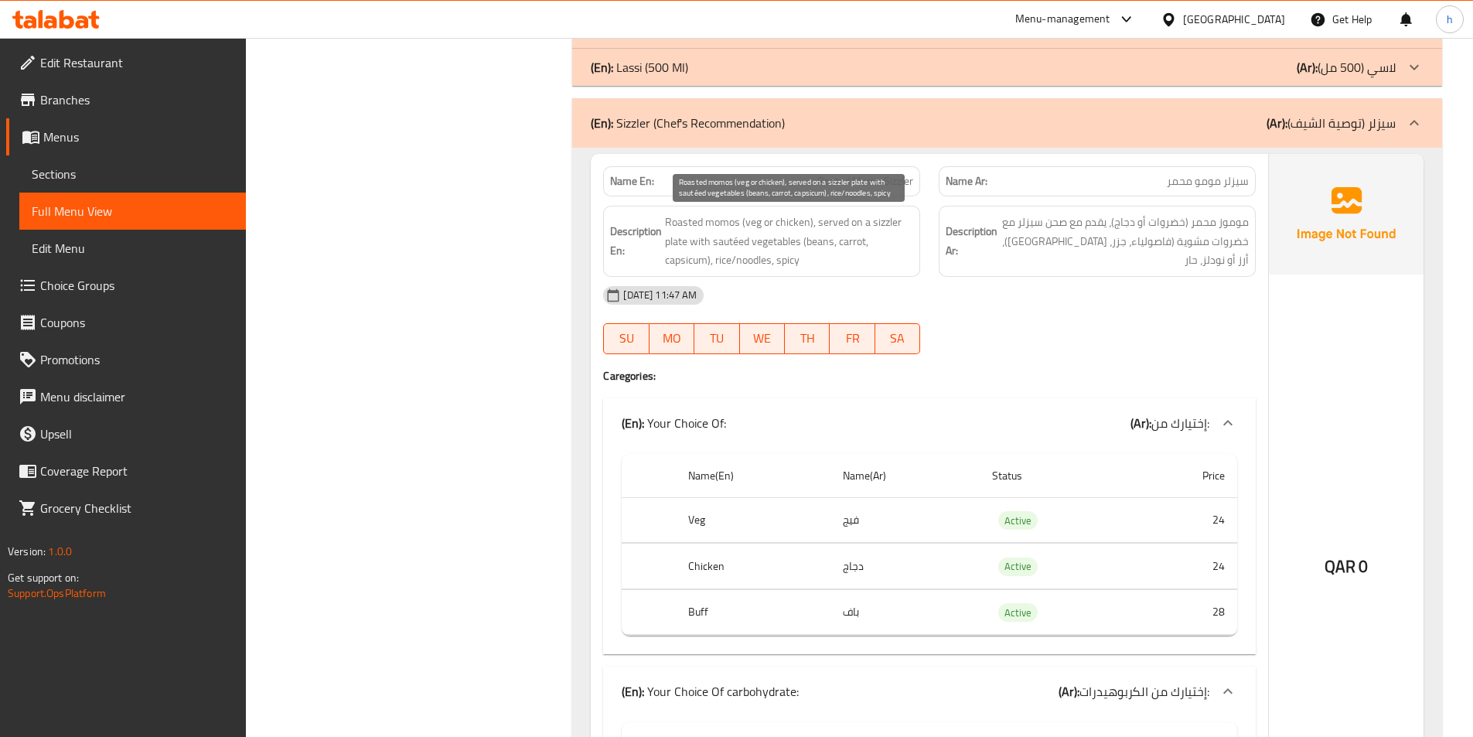
click at [760, 221] on span "Roasted momos (veg or chicken), served on a sizzler plate with sautéed vegetabl…" at bounding box center [789, 241] width 248 height 57
click at [756, 223] on span "Roasted momos (veg or chicken), served on a sizzler plate with sautéed vegetabl…" at bounding box center [789, 241] width 248 height 57
copy span "veg"
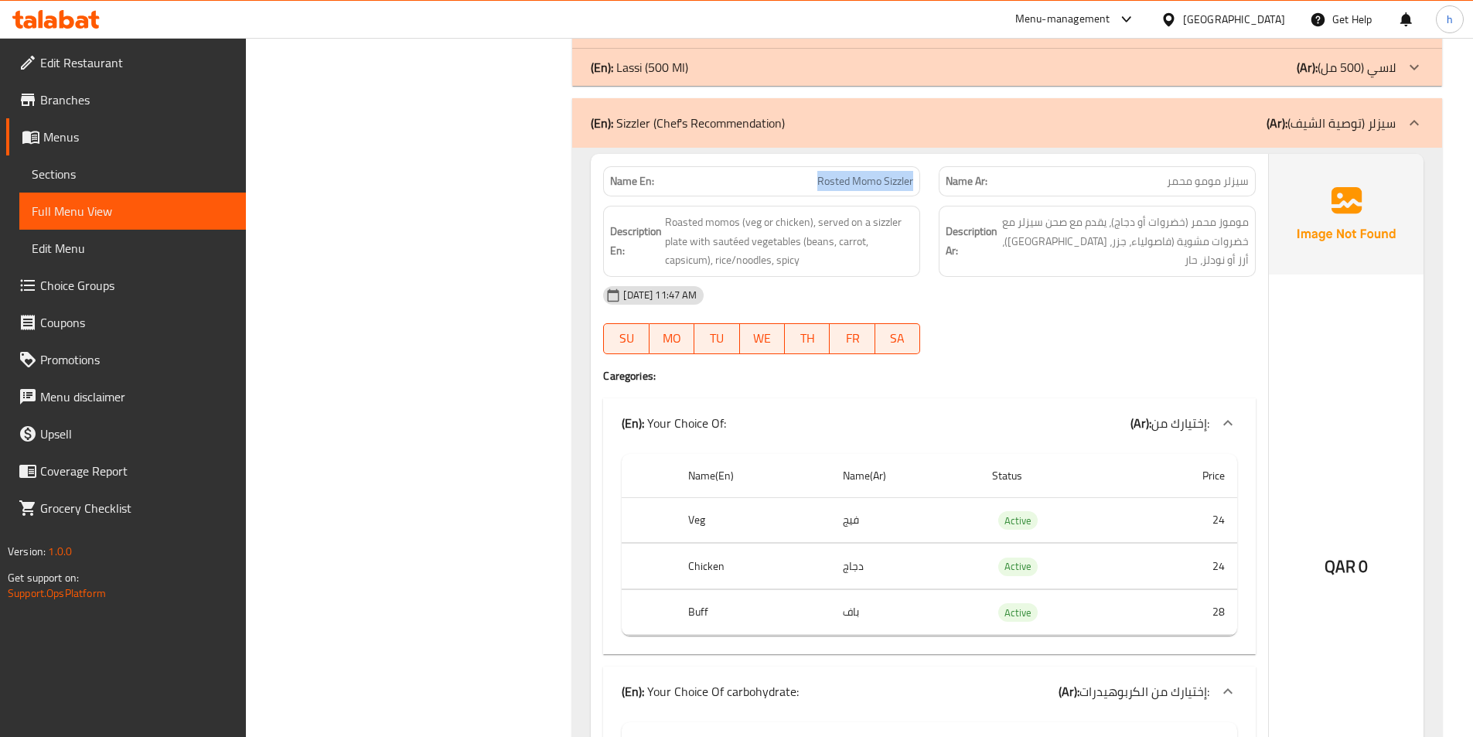
drag, startPoint x: 794, startPoint y: 172, endPoint x: 920, endPoint y: 189, distance: 127.1
click at [920, 189] on div "Name En: Rosted Momo Sizzler" at bounding box center [761, 181] width 335 height 49
copy span "Rosted Momo Sizzler"
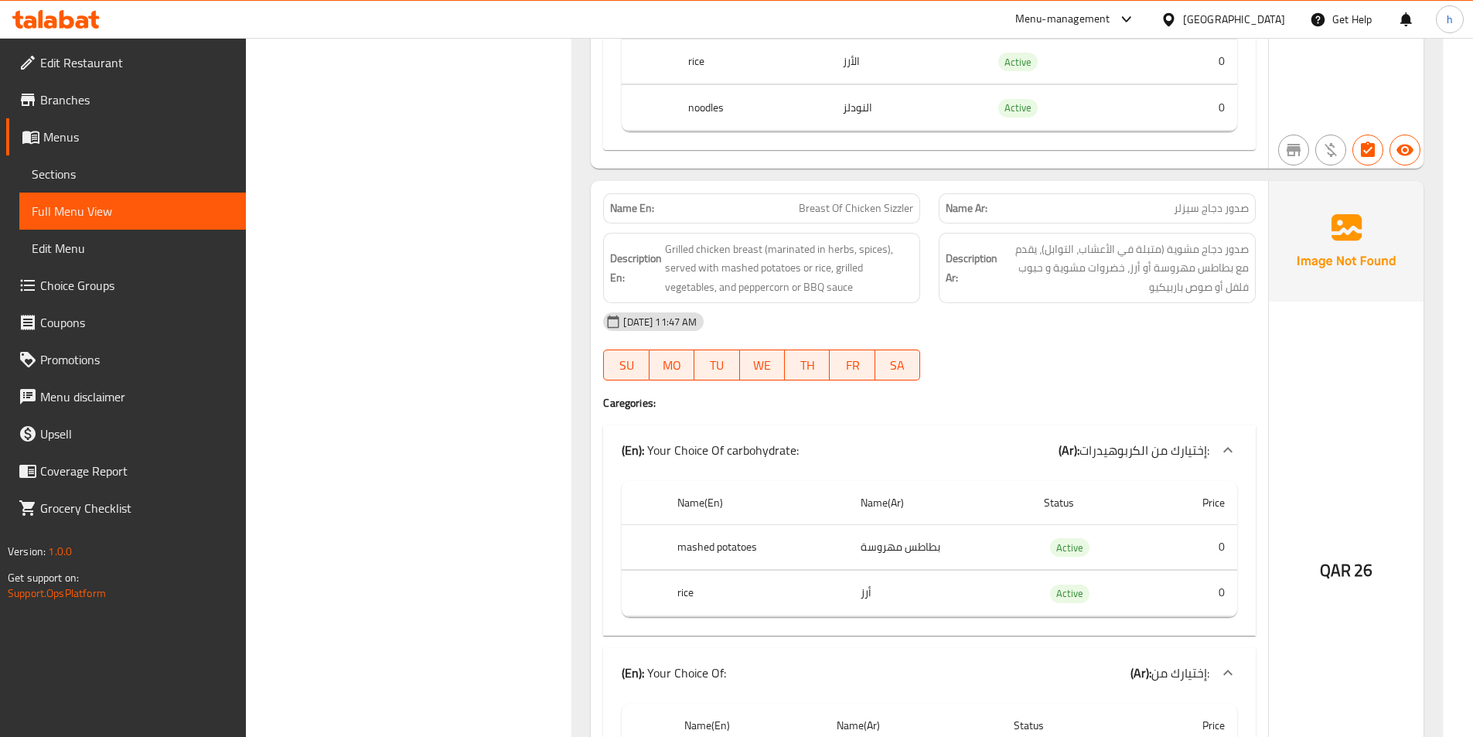
scroll to position [4954, 0]
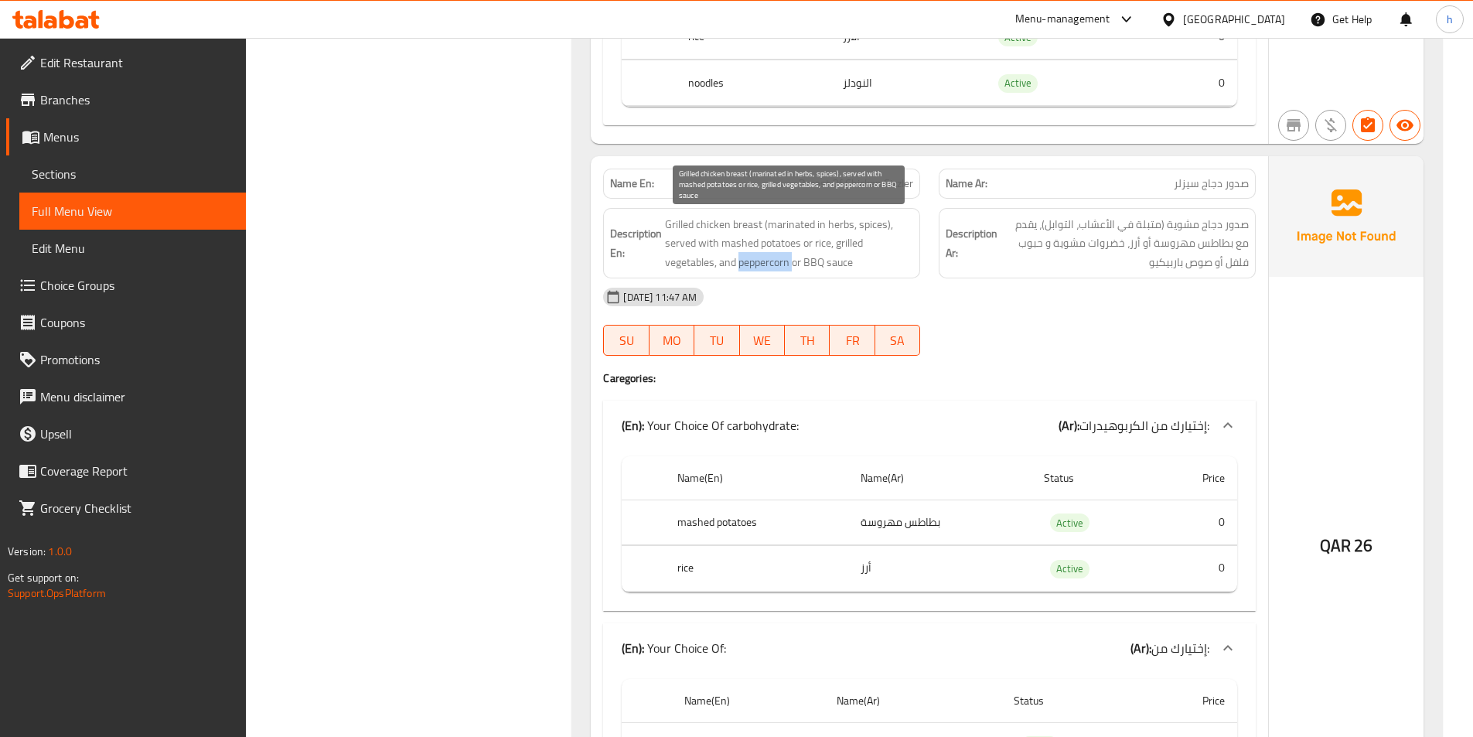
drag, startPoint x: 737, startPoint y: 262, endPoint x: 794, endPoint y: 267, distance: 56.6
click at [794, 267] on span "Grilled chicken breast (marinated in herbs, spices), served with mashed potatoe…" at bounding box center [789, 243] width 248 height 57
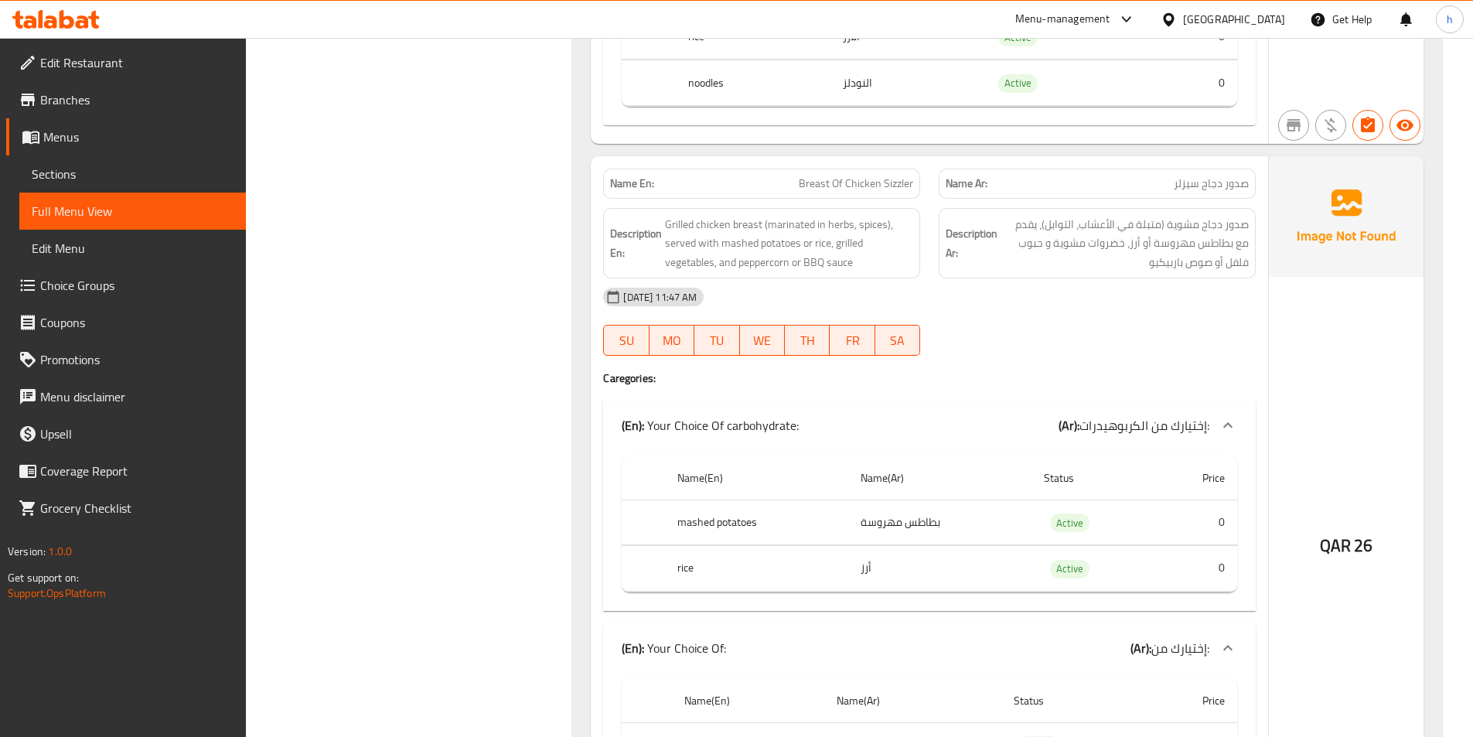
click at [1040, 286] on div "[DATE] 11:47 AM" at bounding box center [929, 296] width 671 height 37
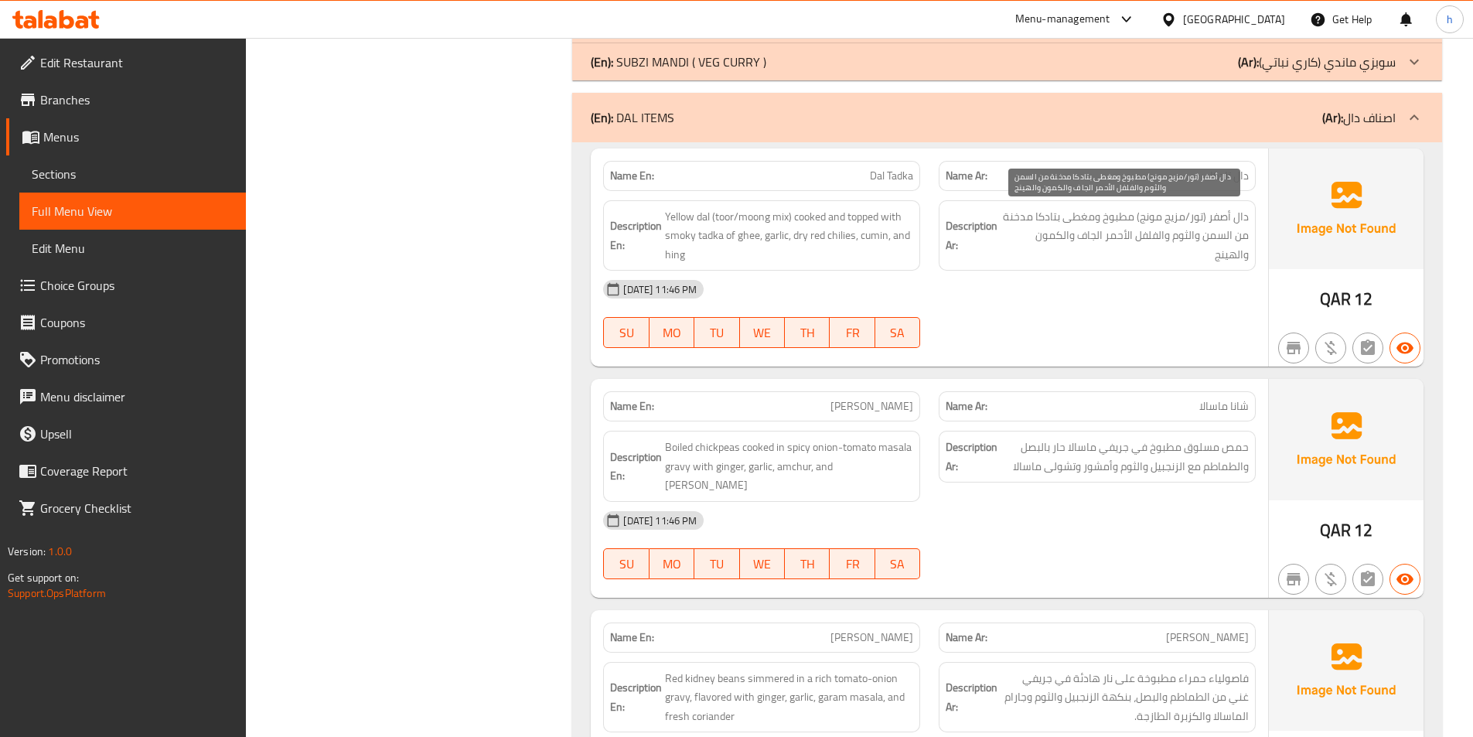
scroll to position [6809, 0]
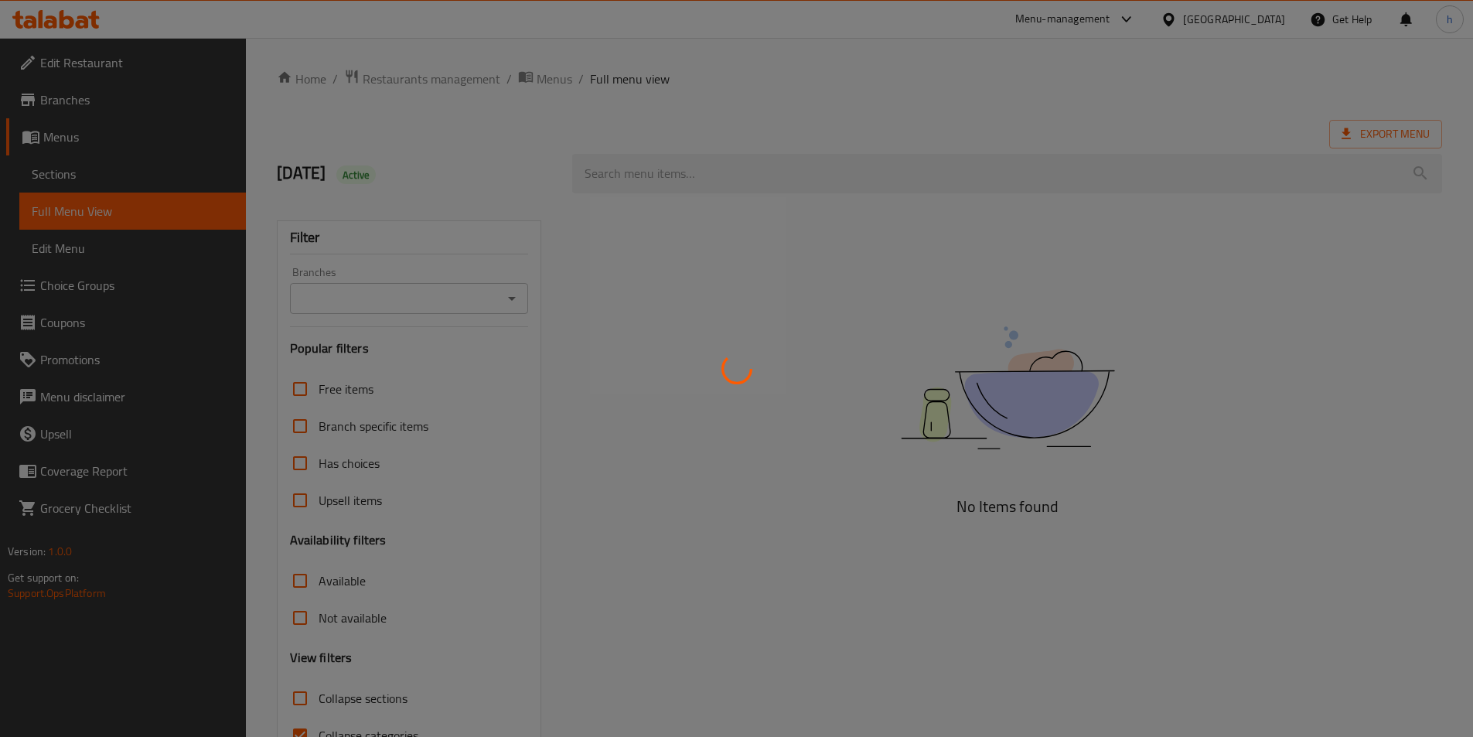
click at [143, 169] on div at bounding box center [736, 368] width 1473 height 737
click at [53, 173] on div at bounding box center [736, 368] width 1473 height 737
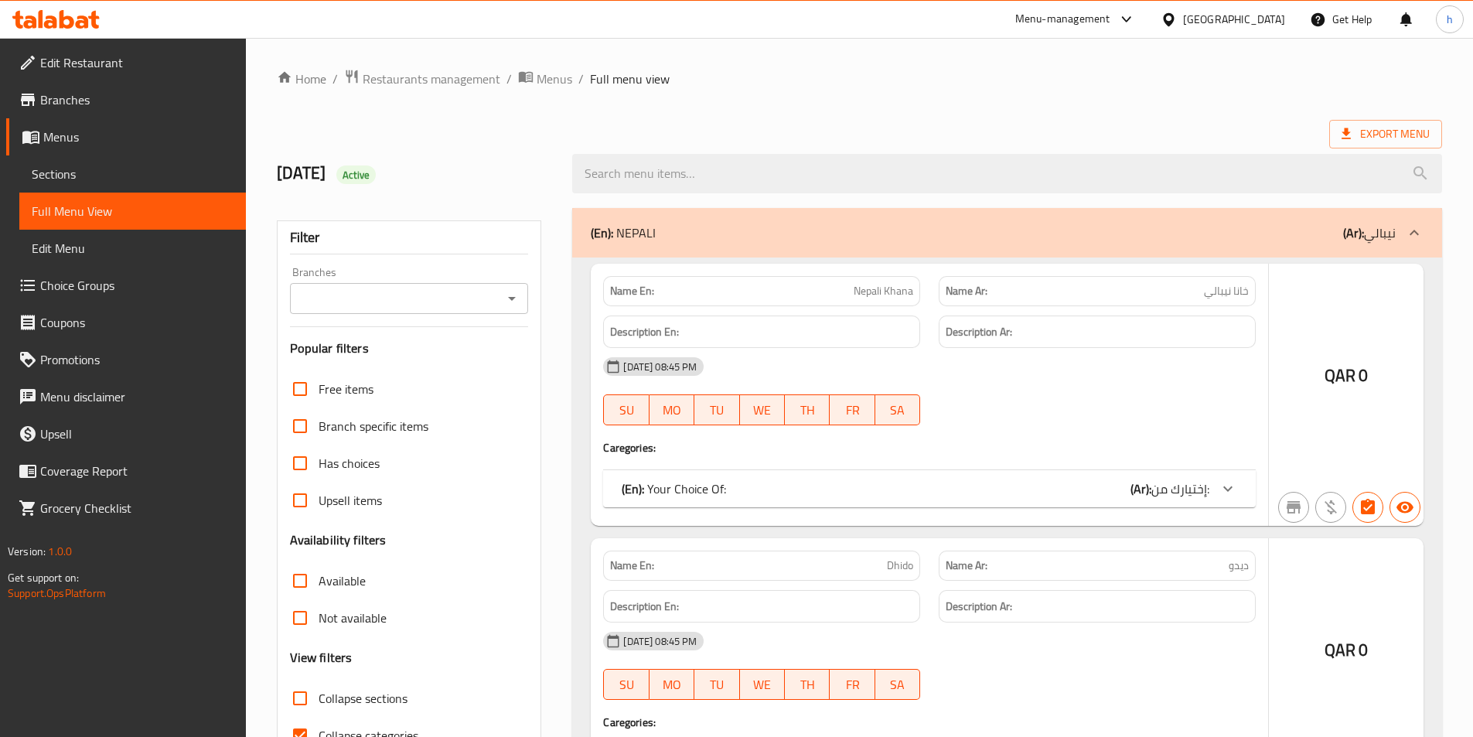
click at [53, 173] on div at bounding box center [736, 368] width 1473 height 737
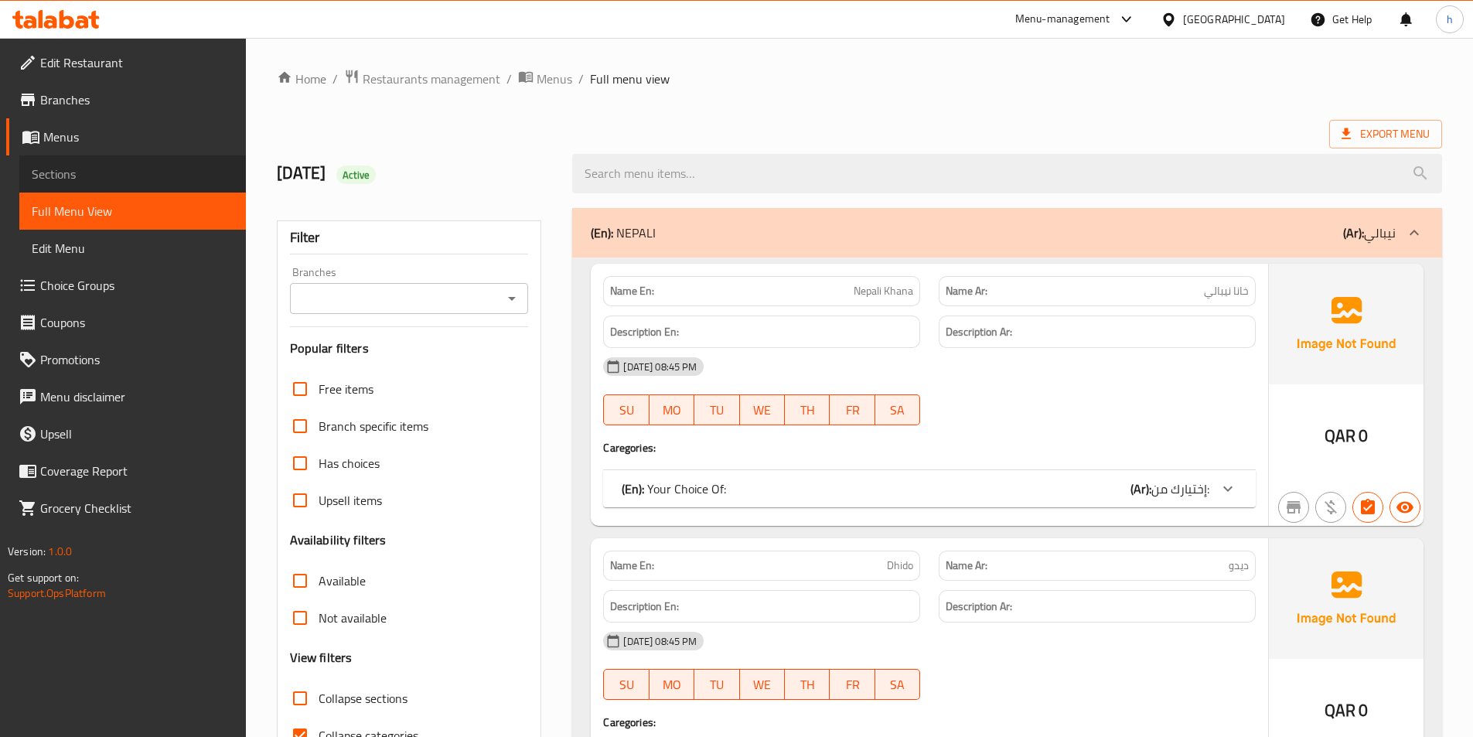
click at [53, 173] on span "Sections" at bounding box center [133, 174] width 202 height 19
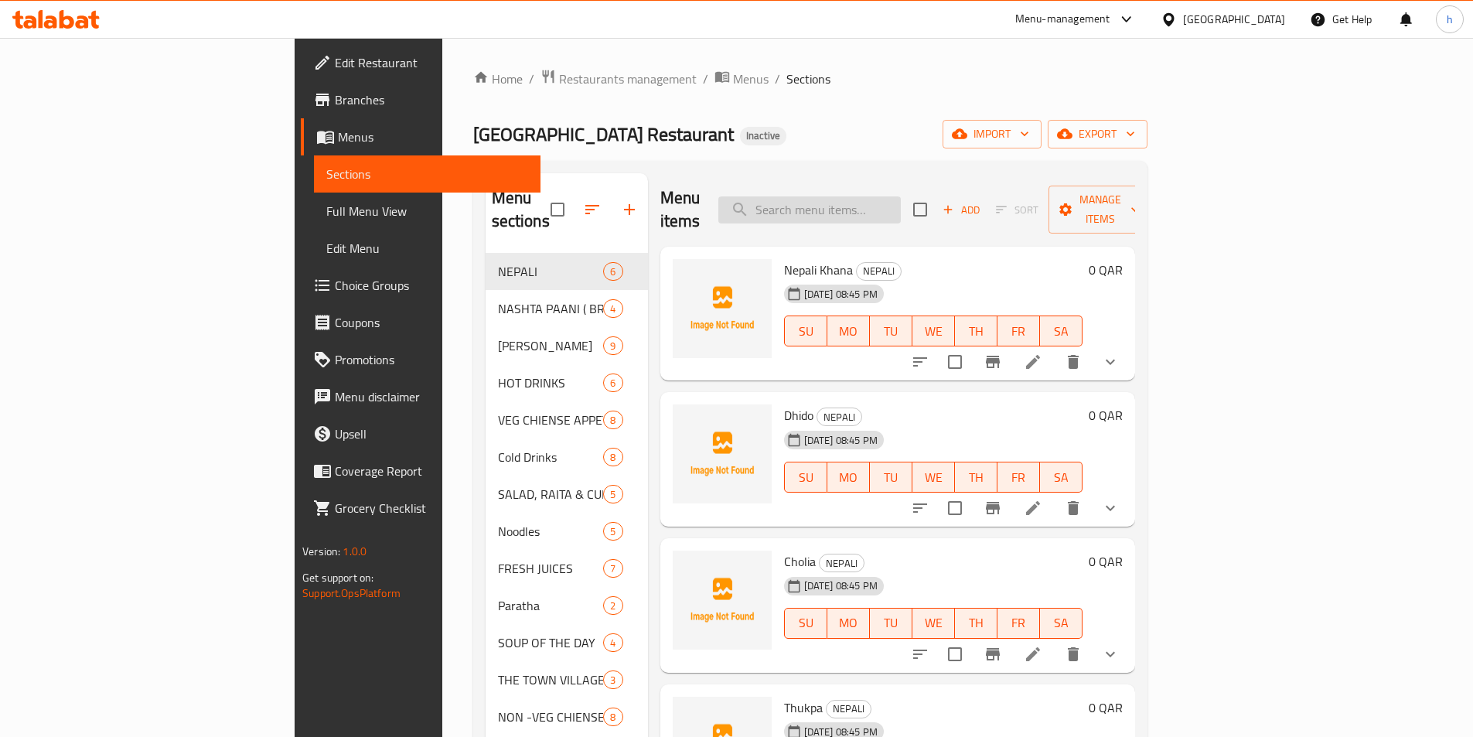
click at [899, 199] on input "search" at bounding box center [809, 209] width 182 height 27
paste input "Schezwan Noodles"
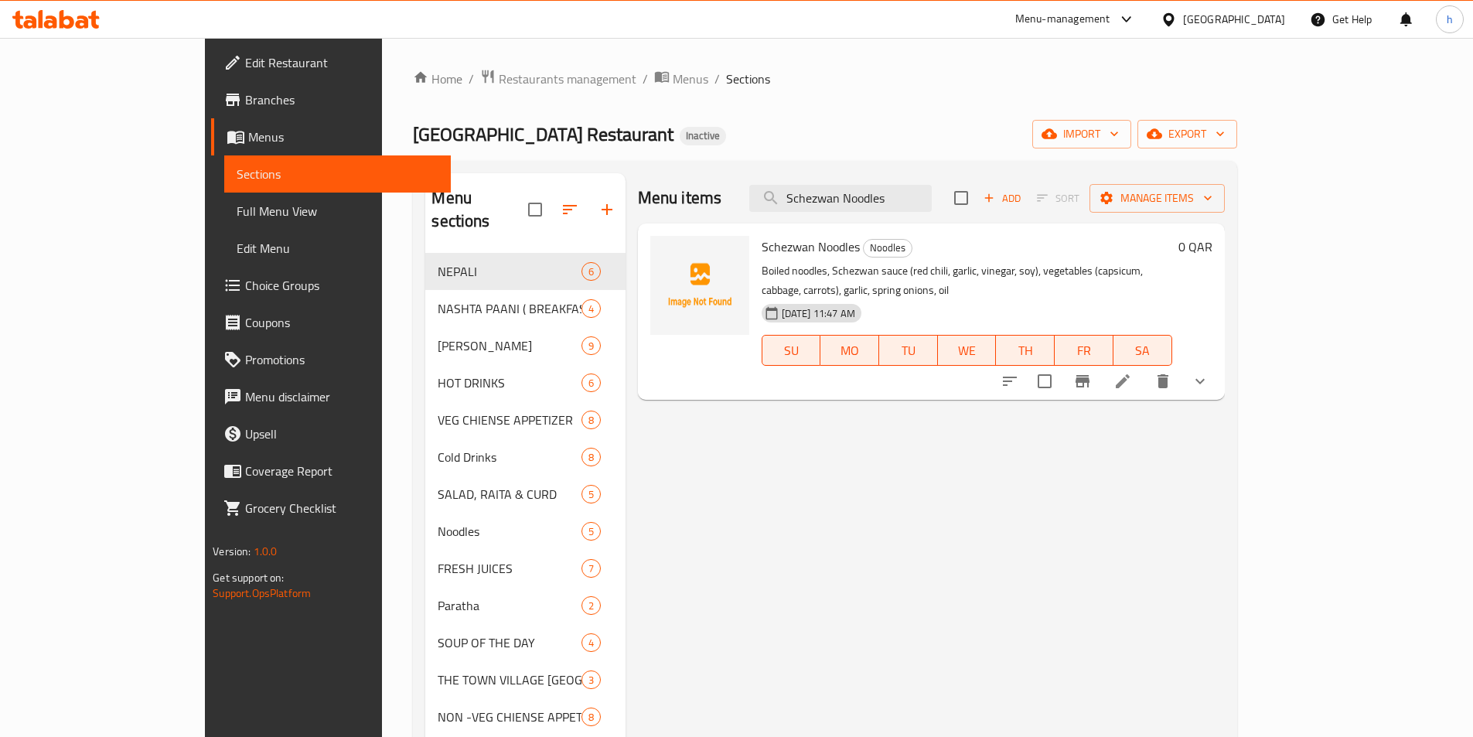
type input "Schezwan Noodles"
click at [1132, 372] on icon at bounding box center [1122, 381] width 19 height 19
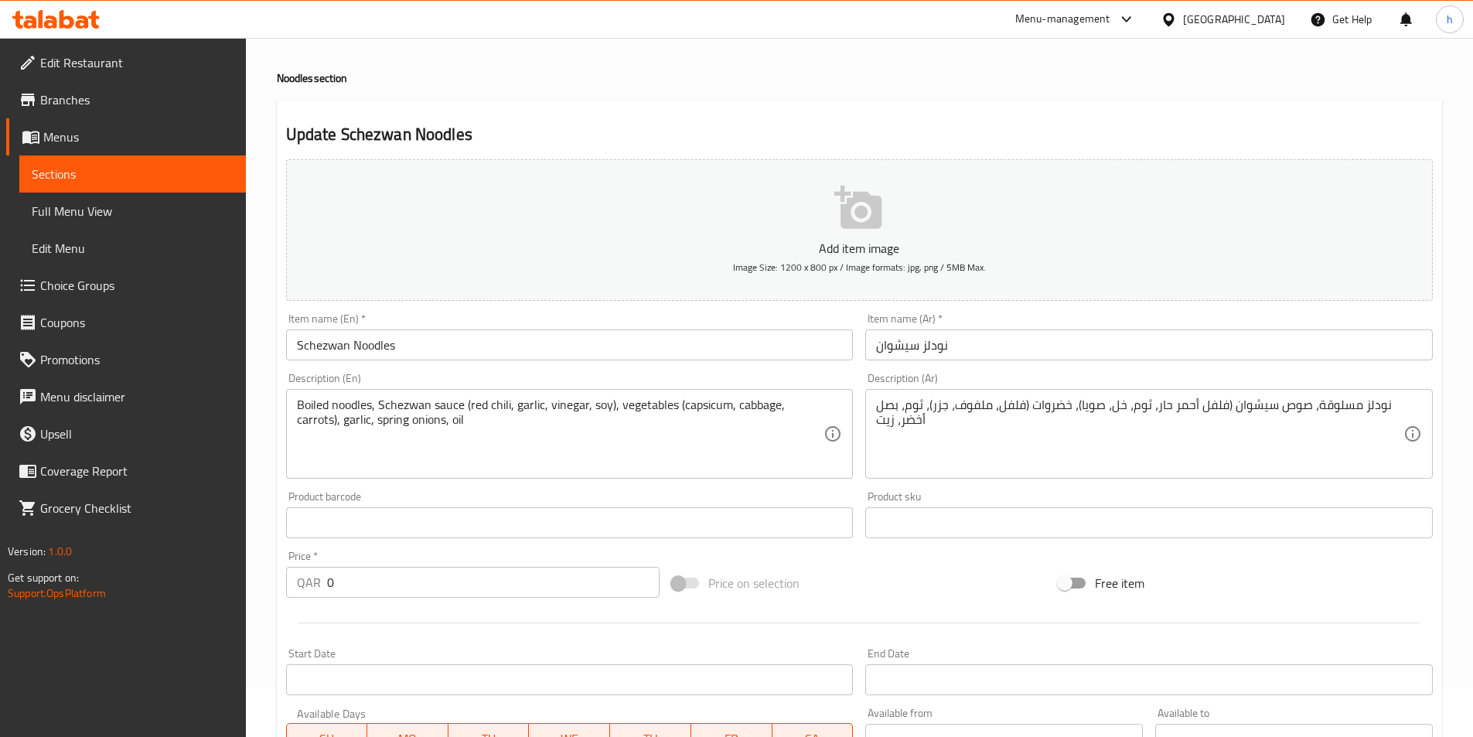
scroll to position [77, 0]
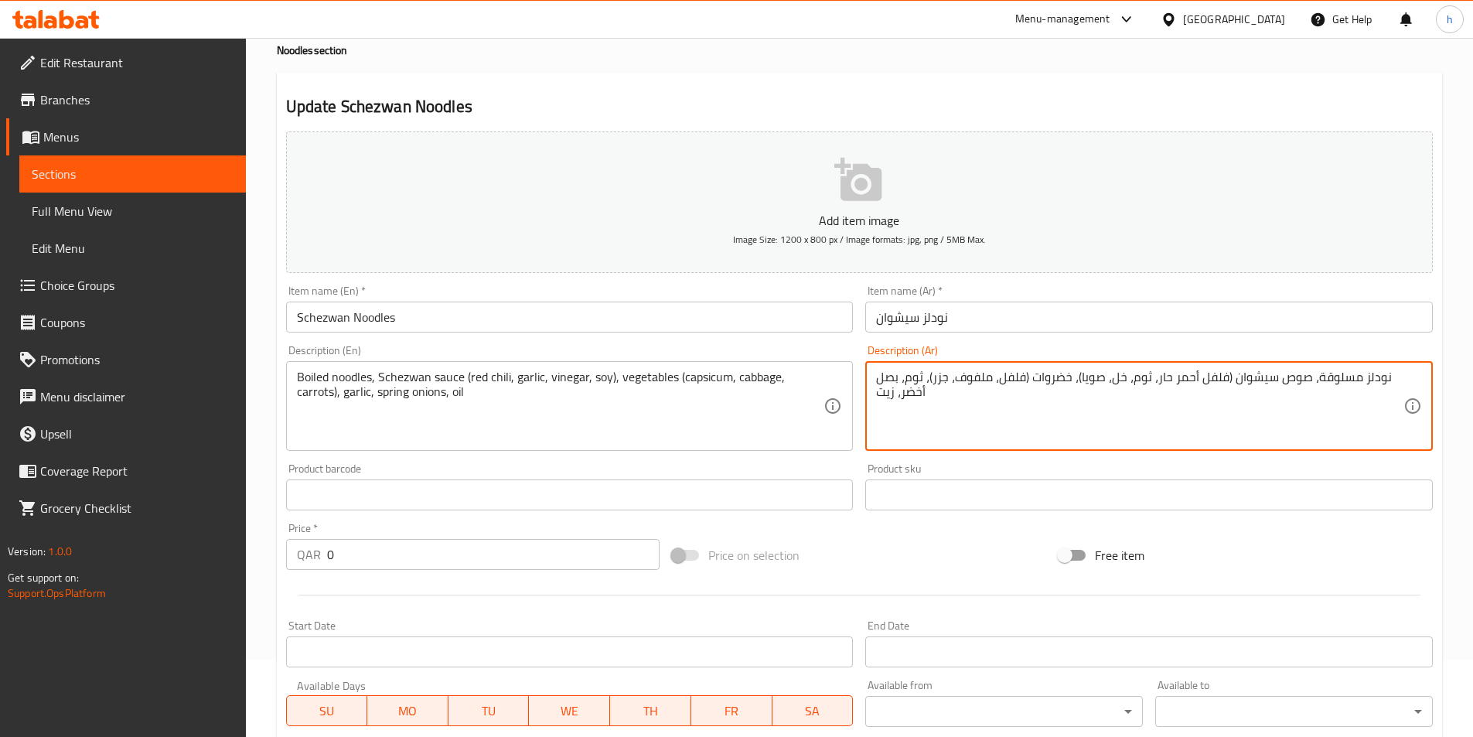
click at [1007, 379] on textarea "نودلز مسلوقة، صوص سيشوان (فلفل أحمر حار، ثوم، خل، صويا)، خضروات (فلفل، ملفوف، ج…" at bounding box center [1139, 406] width 527 height 73
paste textarea "فلة"
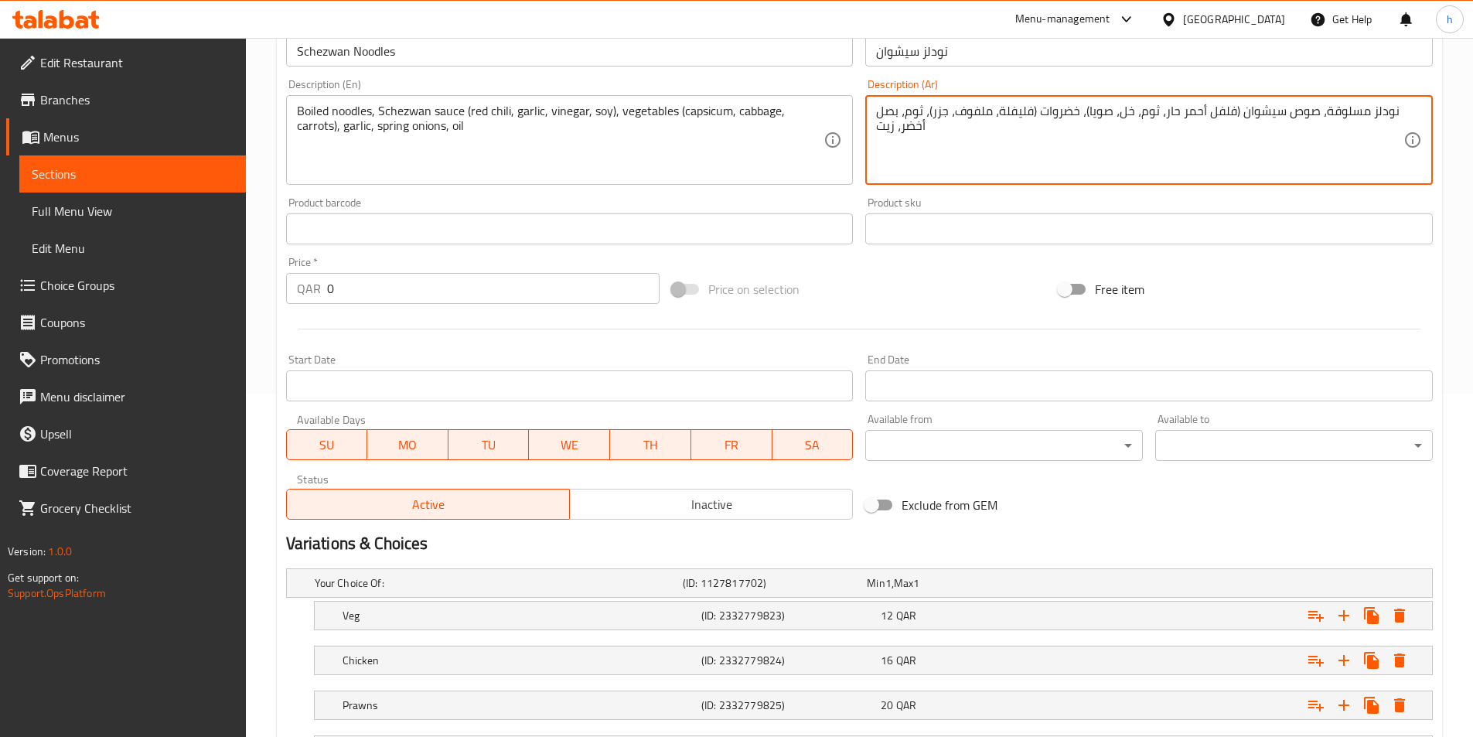
scroll to position [525, 0]
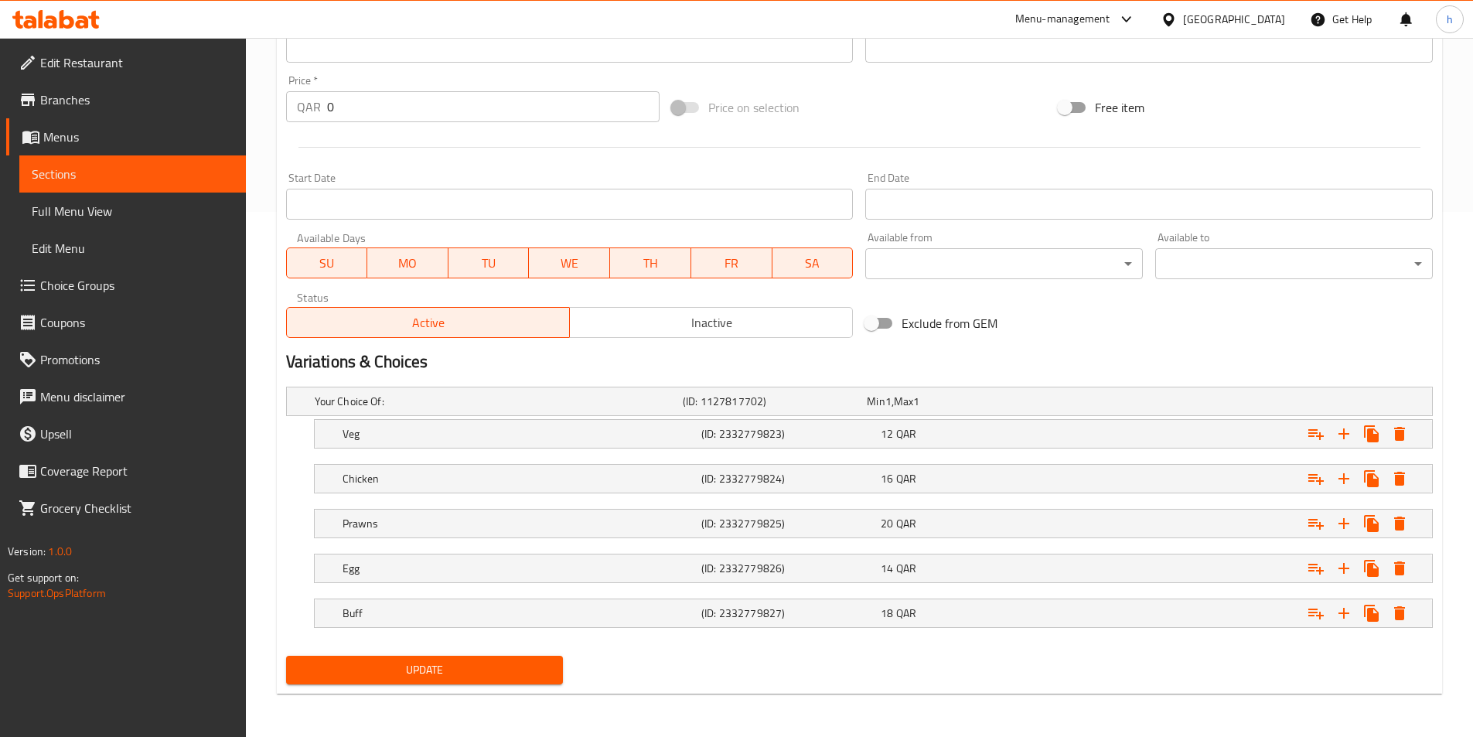
type textarea "نودلز مسلوقة، صوص سيشوان (فلفل أحمر حار، ثوم، خل، صويا)، خضروات (فليفلة، ملفوف،…"
click at [463, 668] on span "Update" at bounding box center [424, 669] width 253 height 19
click at [163, 169] on span "Sections" at bounding box center [133, 174] width 202 height 19
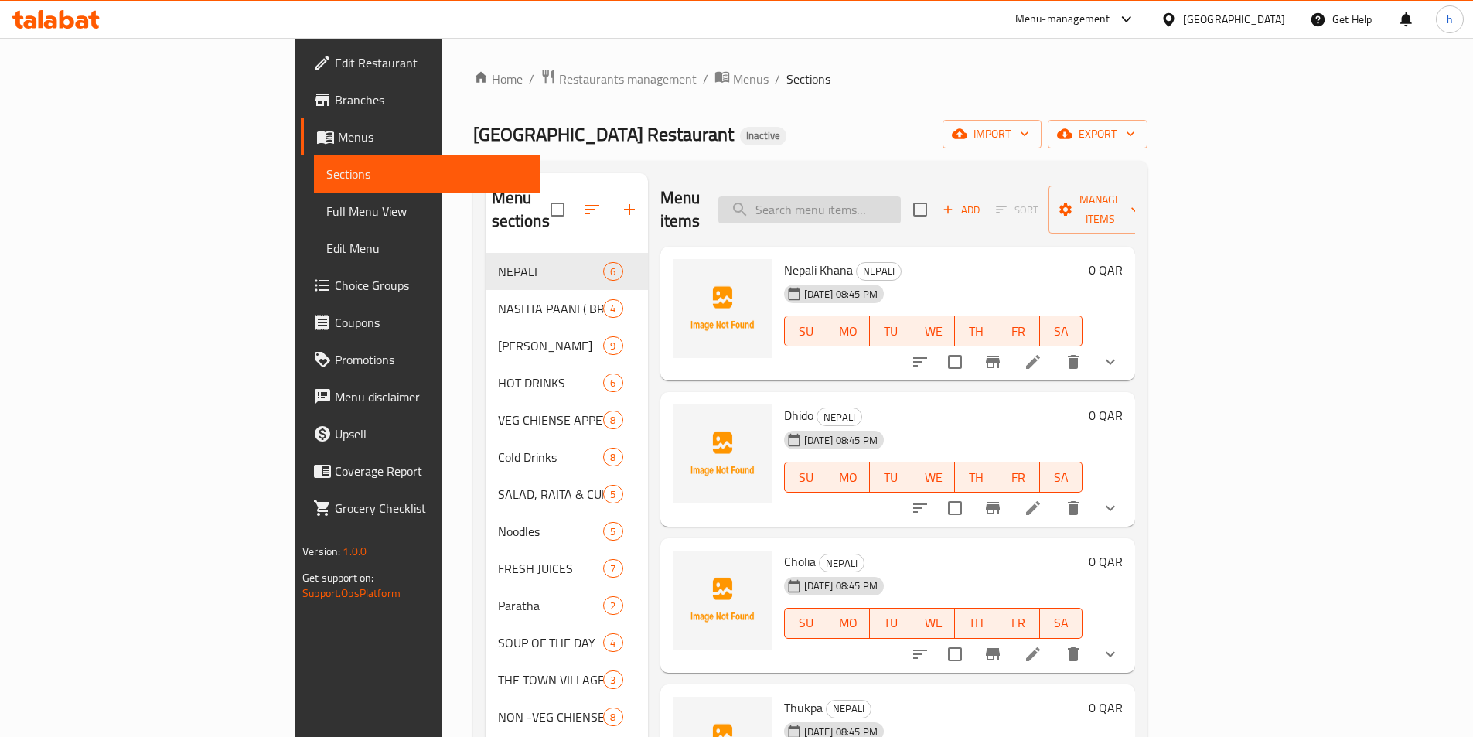
click at [901, 201] on input "search" at bounding box center [809, 209] width 182 height 27
paste input "Chilli Garlic Noodles"
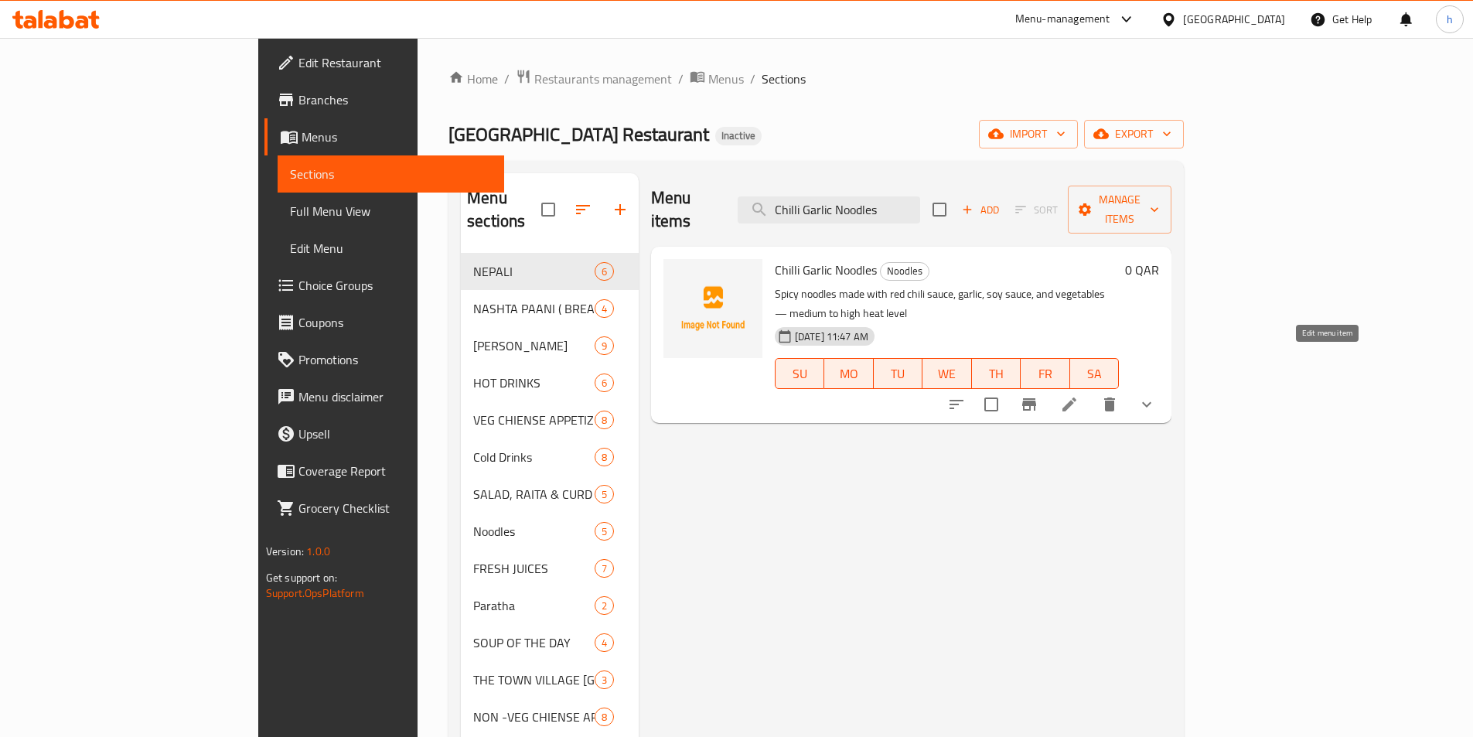
type input "Chilli Garlic Noodles"
click at [1076, 397] on icon at bounding box center [1069, 404] width 14 height 14
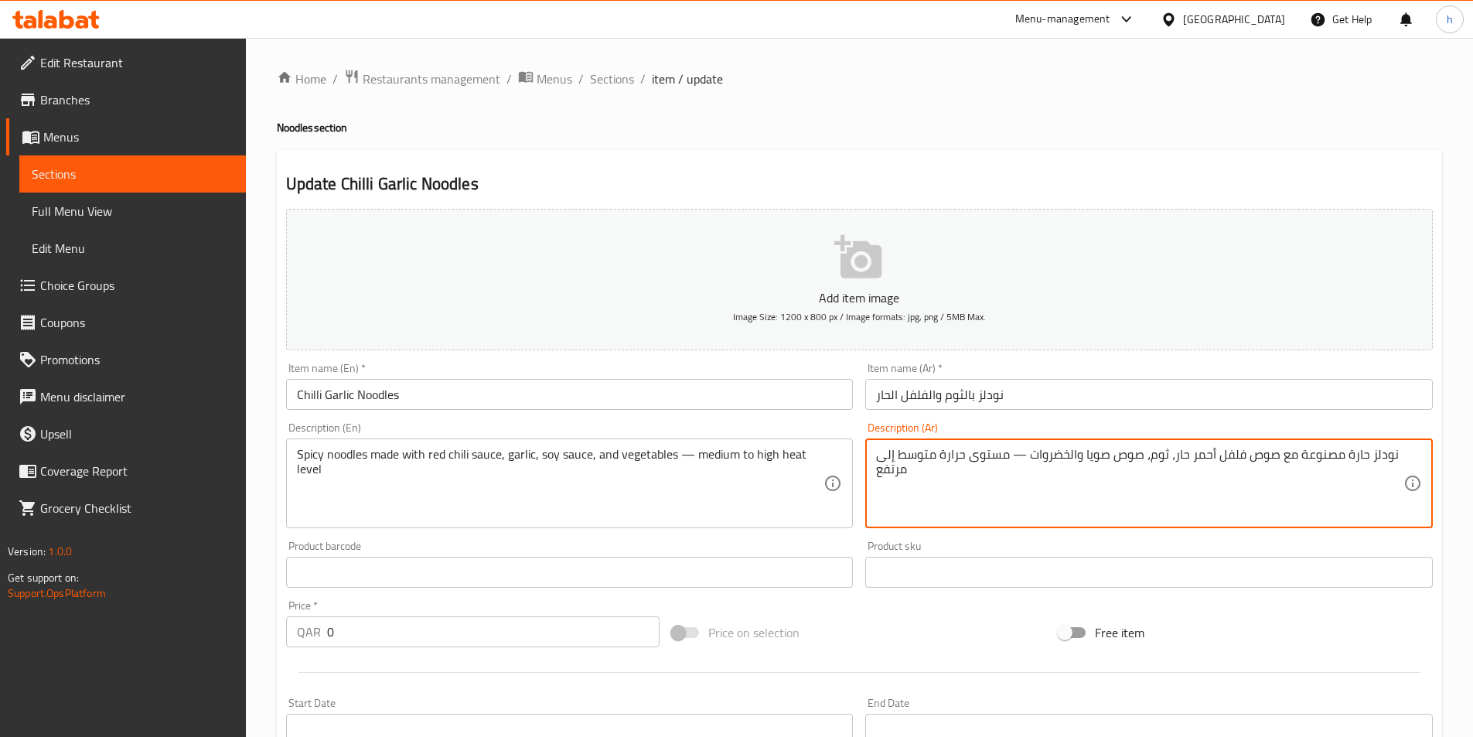
click at [964, 459] on textarea "نودلز حارة مصنوعة مع صوص فلفل أحمر حار، ثوم، صوص صويا والخضروات — مستوى حرارة م…" at bounding box center [1139, 483] width 527 height 73
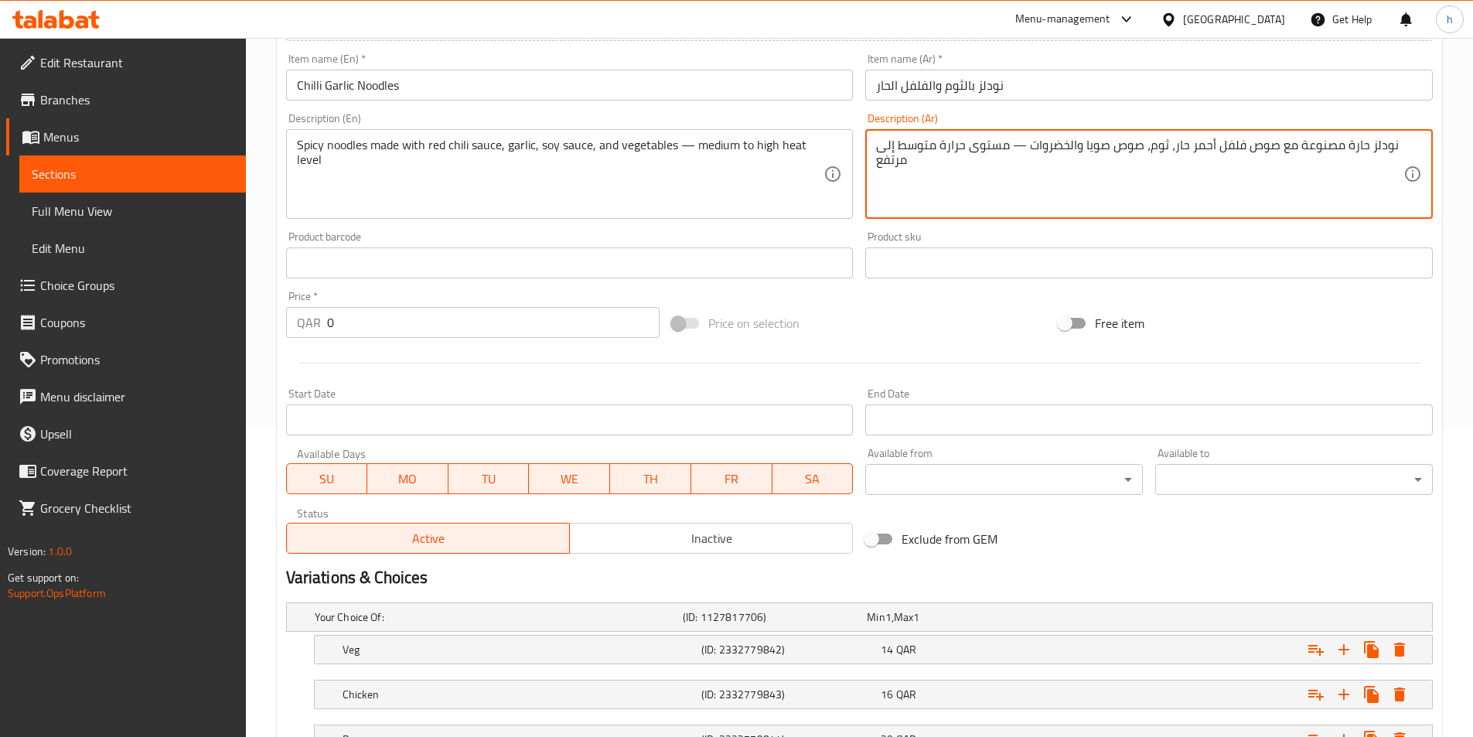
scroll to position [525, 0]
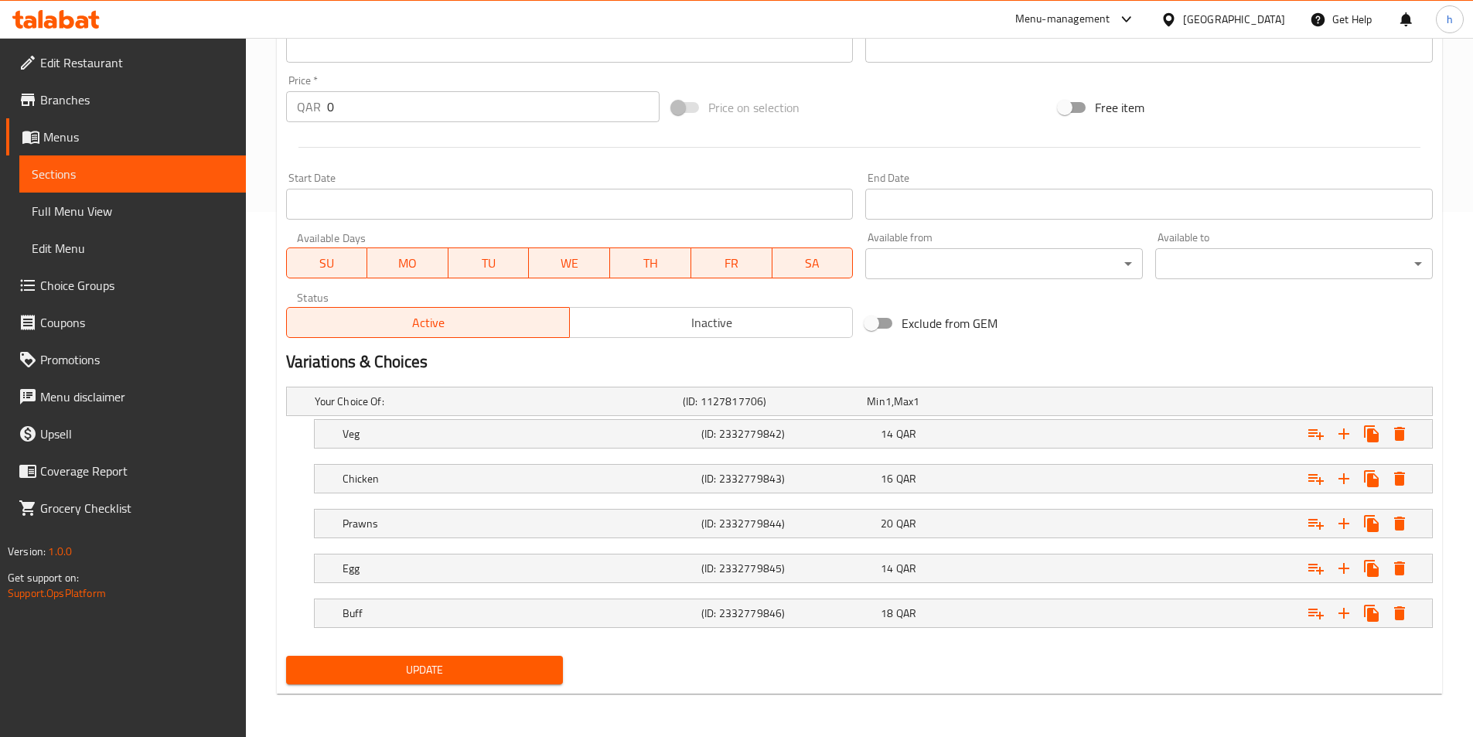
type textarea "نودلز حارة مصنوعة مع صوص فلفل أحمر حار، ثوم، صوص صويا والخضروات — مستوى حرارة م…"
click at [470, 662] on div "Add item image Image Size: 1200 x 800 px / Image formats: jpg, png / 5MB Max. I…" at bounding box center [859, 184] width 1159 height 1012
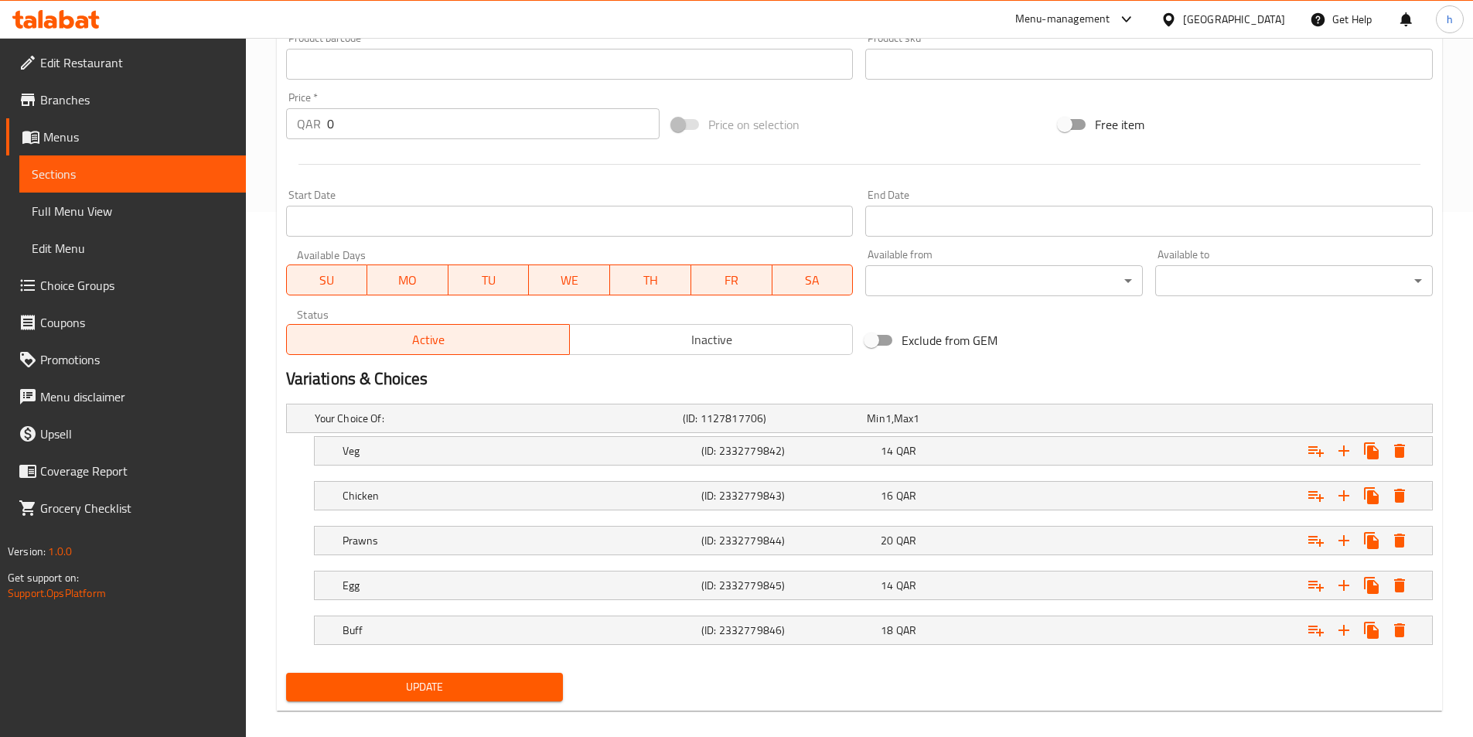
click at [484, 683] on span "Update" at bounding box center [424, 686] width 253 height 19
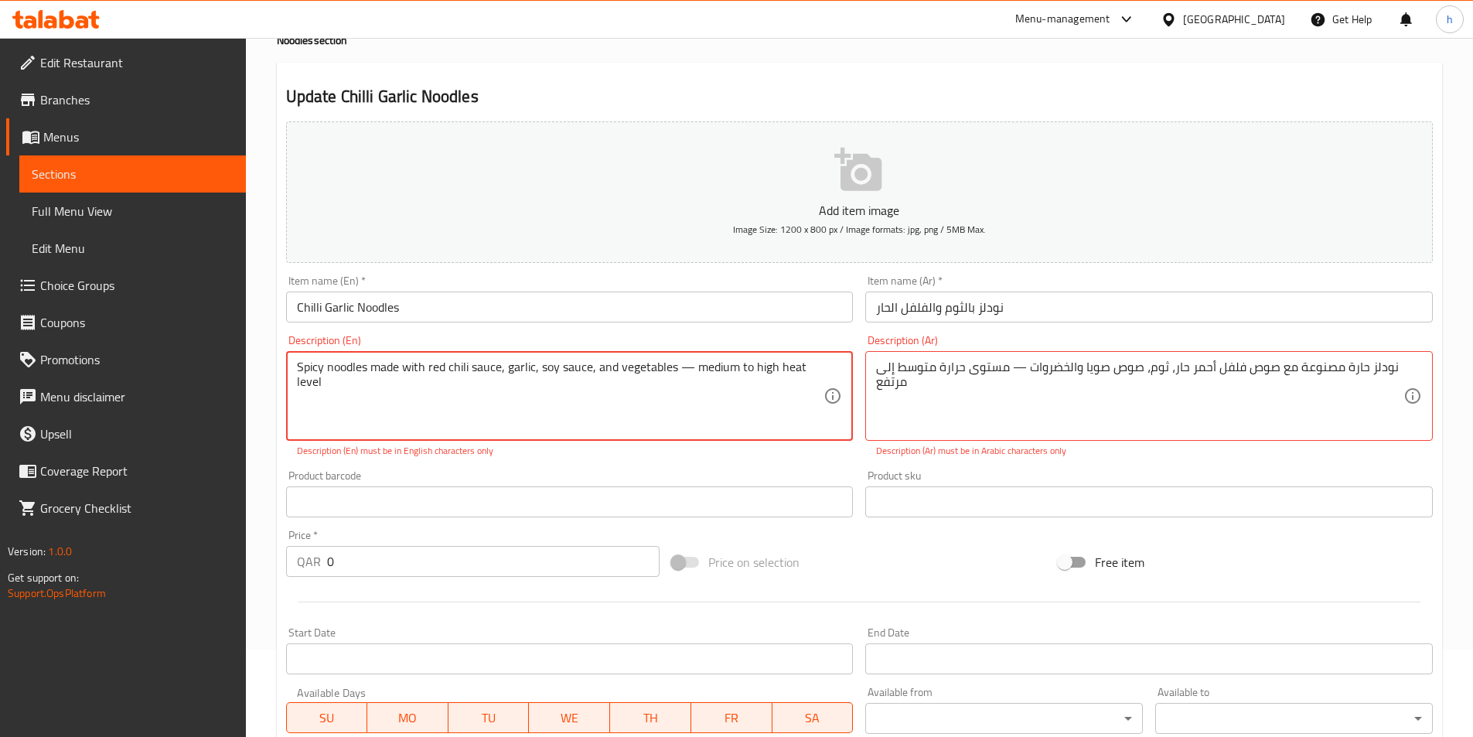
drag, startPoint x: 690, startPoint y: 368, endPoint x: 677, endPoint y: 366, distance: 13.2
click at [677, 366] on textarea "Spicy noodles made with red chili sauce, garlic, soy sauce, and vegetables — me…" at bounding box center [560, 395] width 527 height 73
type textarea "Spicy noodles made with red chili sauce, garlic, soy sauce, and vegetables, med…"
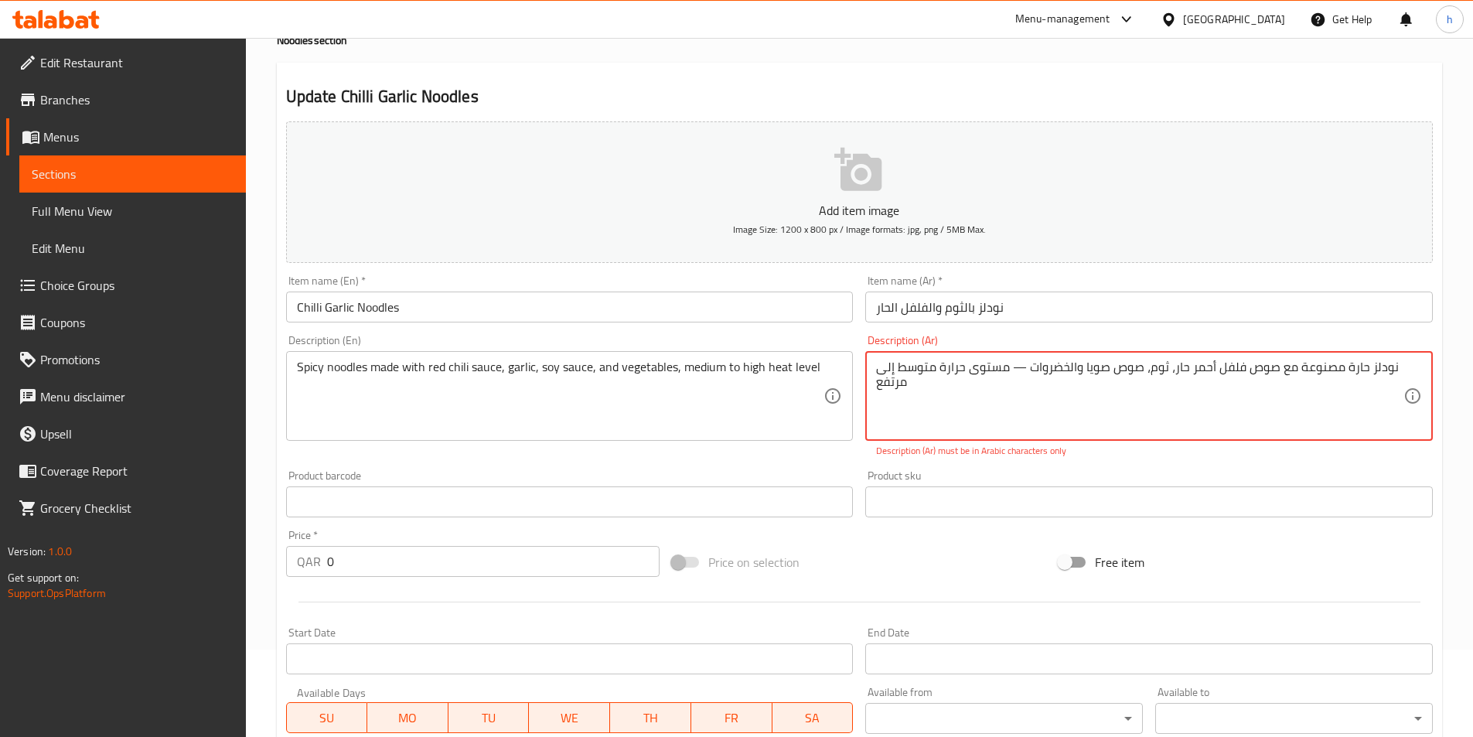
drag, startPoint x: 1007, startPoint y: 366, endPoint x: 1026, endPoint y: 369, distance: 18.8
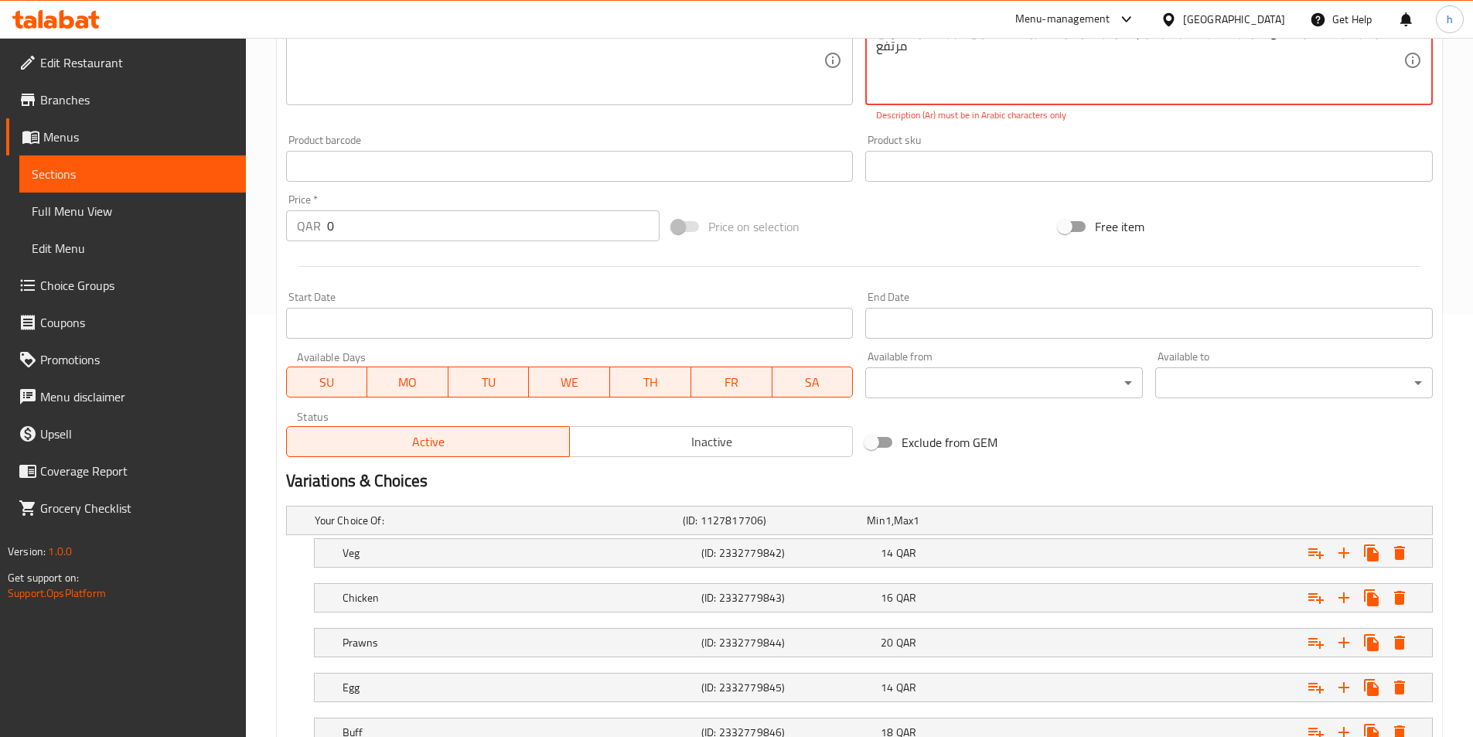
scroll to position [542, 0]
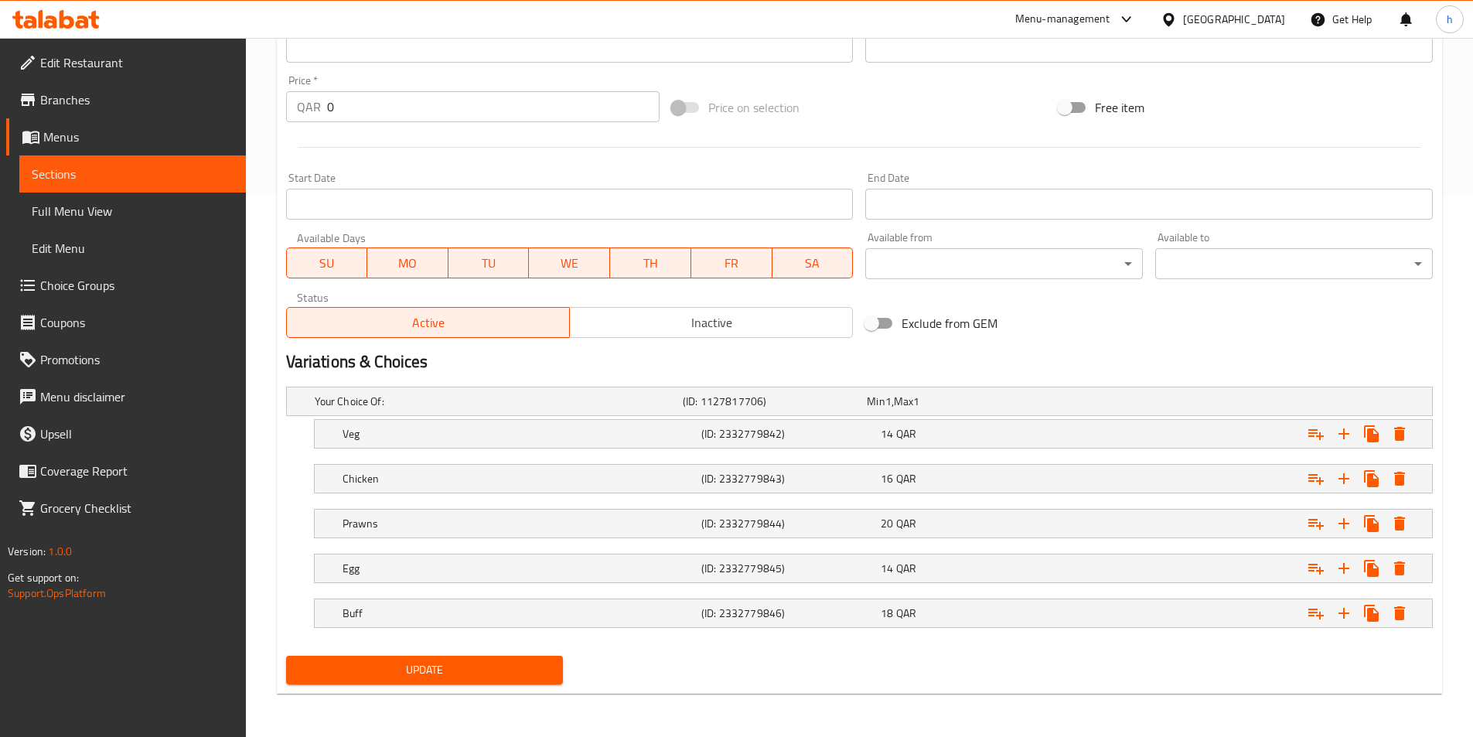
type textarea "نودلز حارة مصنوعة مع صوص فلفل أحمر حار، ثوم، صوص صويا والخضروات، مستوى حرارة مت…"
click at [506, 676] on span "Update" at bounding box center [424, 669] width 253 height 19
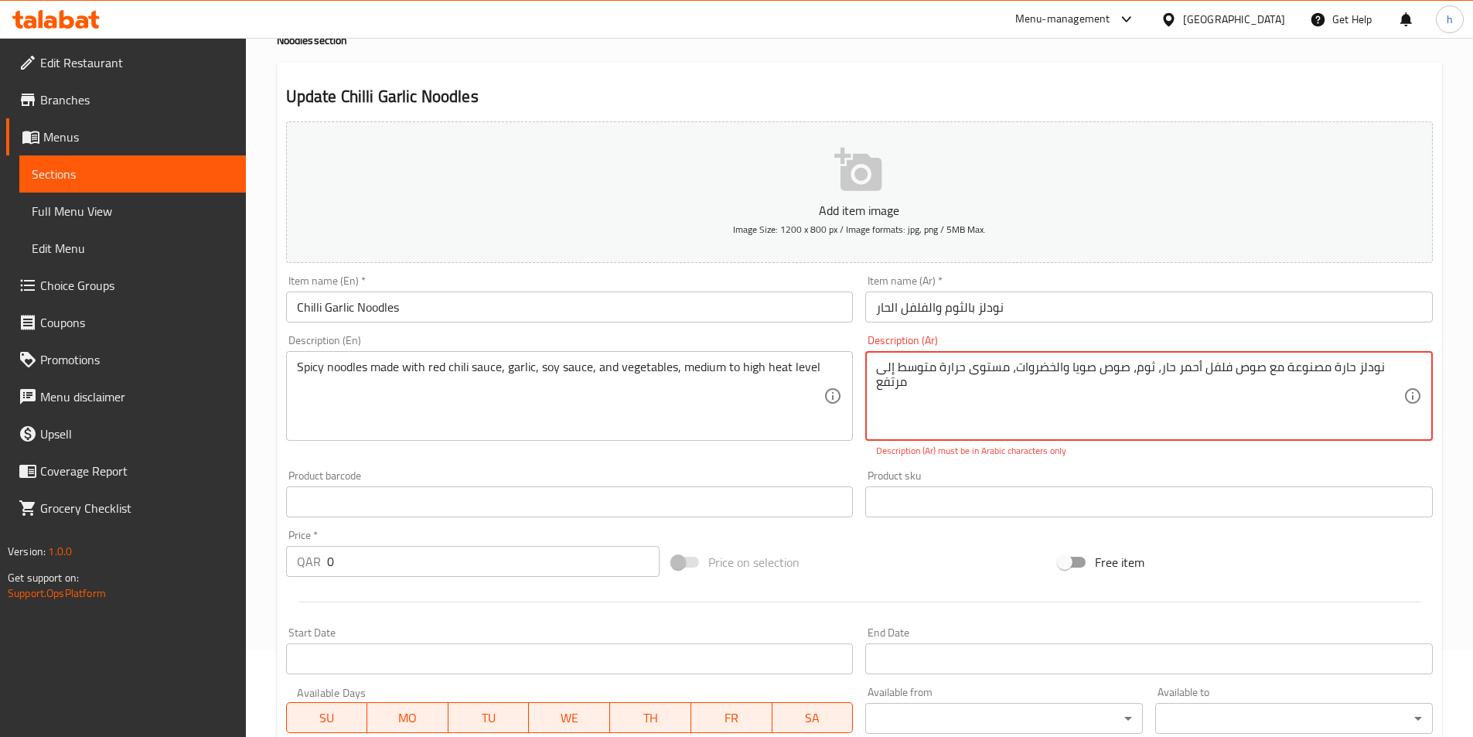
click at [959, 385] on textarea "نودلز حارة مصنوعة مع صوص فلفل أحمر حار، ثوم، صوص صويا والخضروات، مستوى حرارة مت…" at bounding box center [1139, 395] width 527 height 73
click at [870, 380] on div "نودلز حارة مصنوعة مع صوص فلفل أحمر حار، ثوم، صوص صويا والخضروات، مستوى حرارة مت…" at bounding box center [1148, 396] width 567 height 90
click at [918, 390] on textarea "نودلز حارة مصنوعة مع صوص فلفل أحمر حار، ثوم، صوص صويا والخضروات، مستوى حرارة مت…" at bounding box center [1139, 395] width 527 height 73
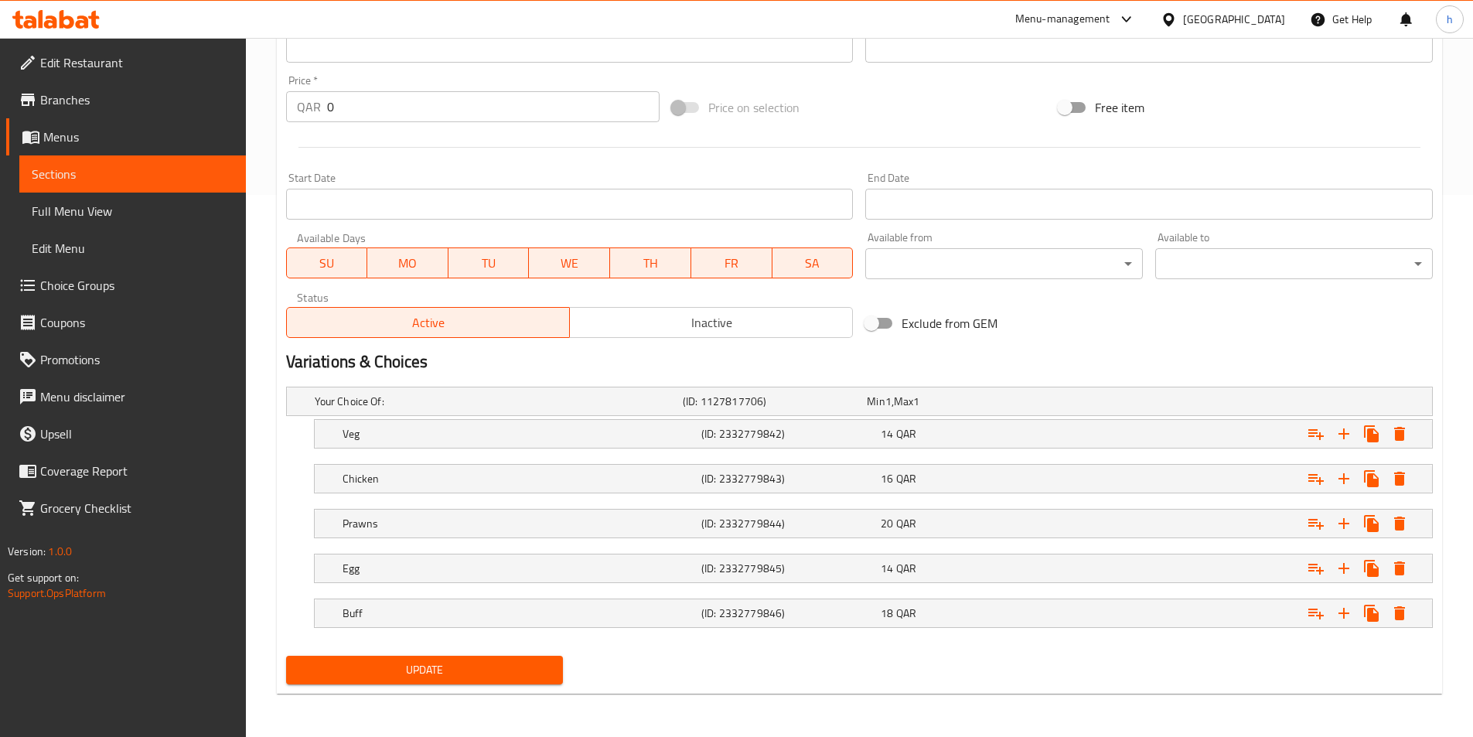
click at [498, 677] on span "Update" at bounding box center [424, 669] width 253 height 19
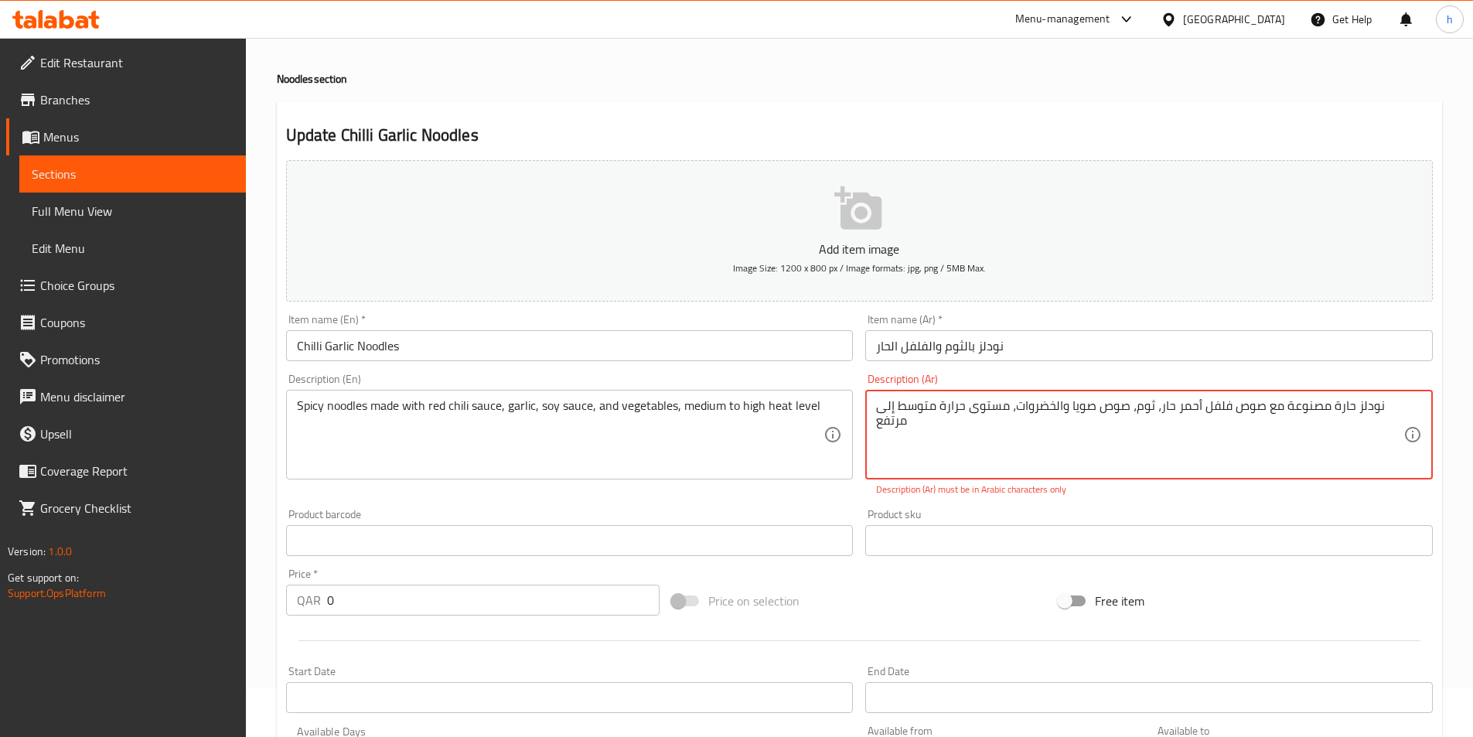
scroll to position [0, 0]
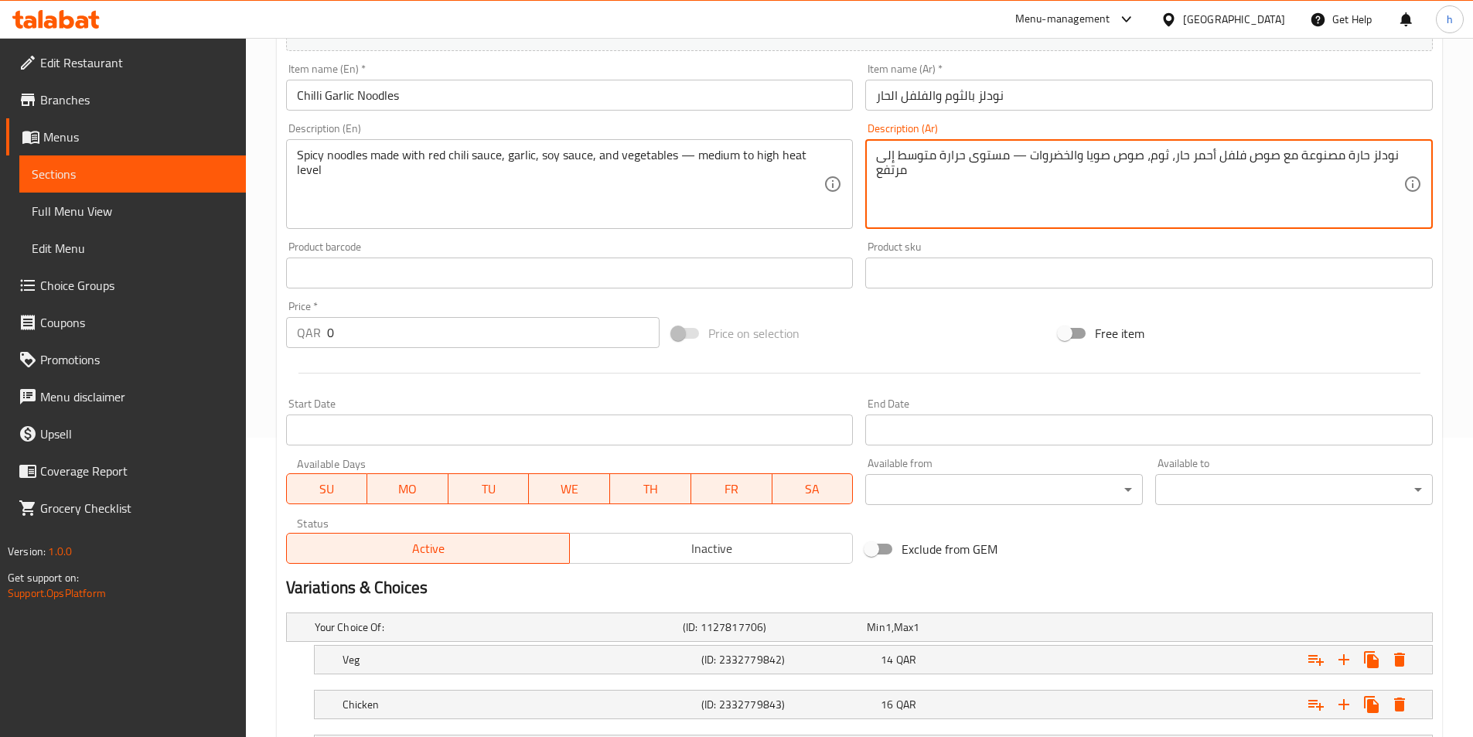
scroll to position [525, 0]
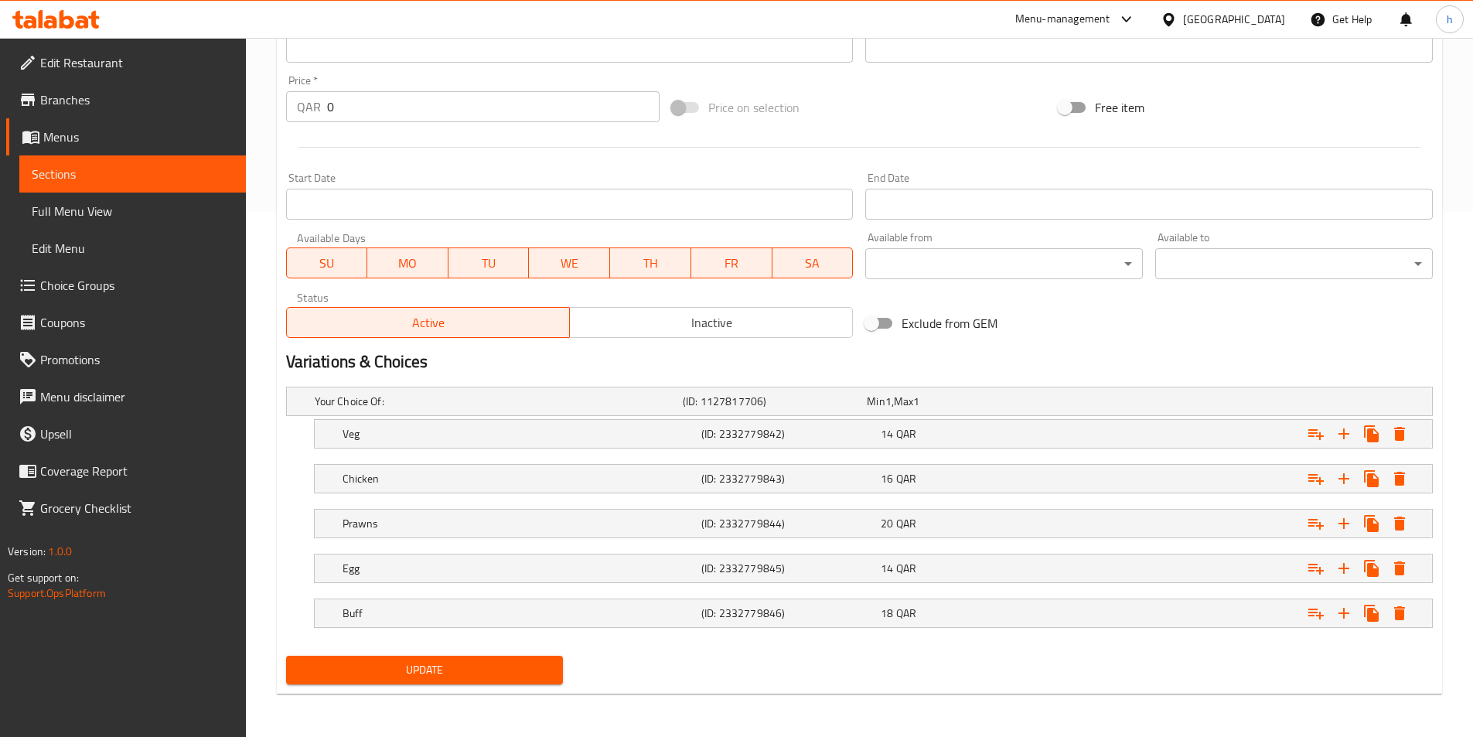
click at [506, 670] on div "Update" at bounding box center [425, 669] width 290 height 41
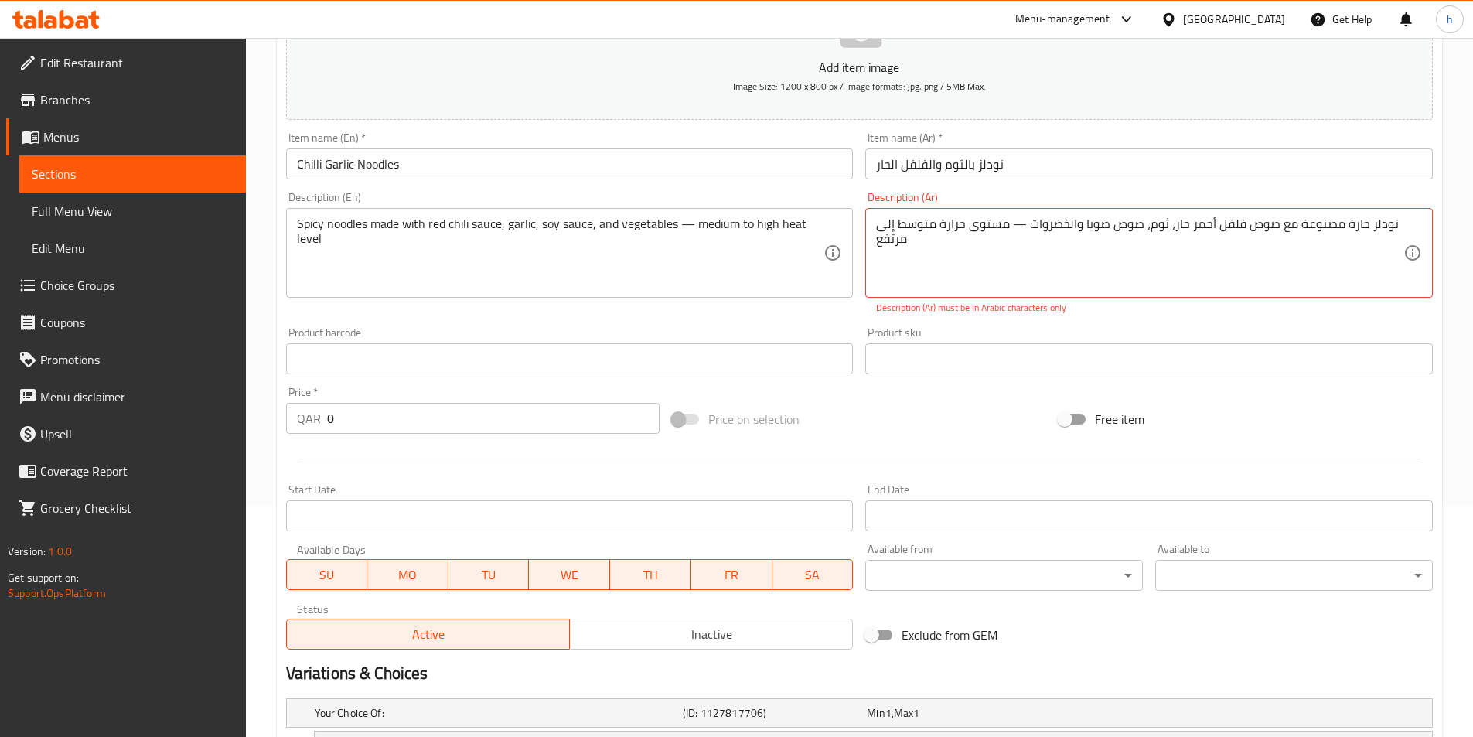
scroll to position [216, 0]
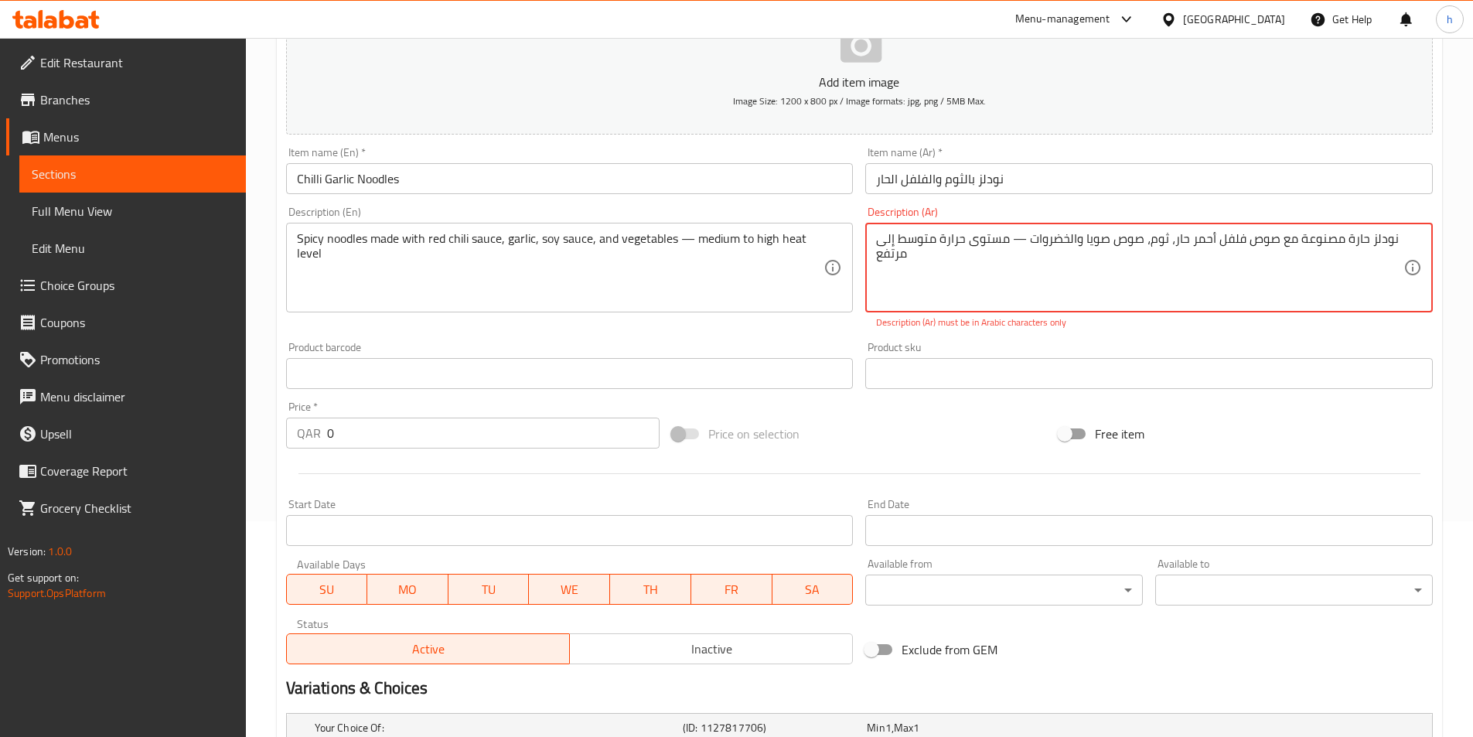
drag, startPoint x: 1009, startPoint y: 240, endPoint x: 1021, endPoint y: 240, distance: 12.4
type textarea "نودلز حارة مصنوعة مع صوص فلفل أحمر حار، ثوم، صوص صويا والخضروات، مستوى حرارة مت…"
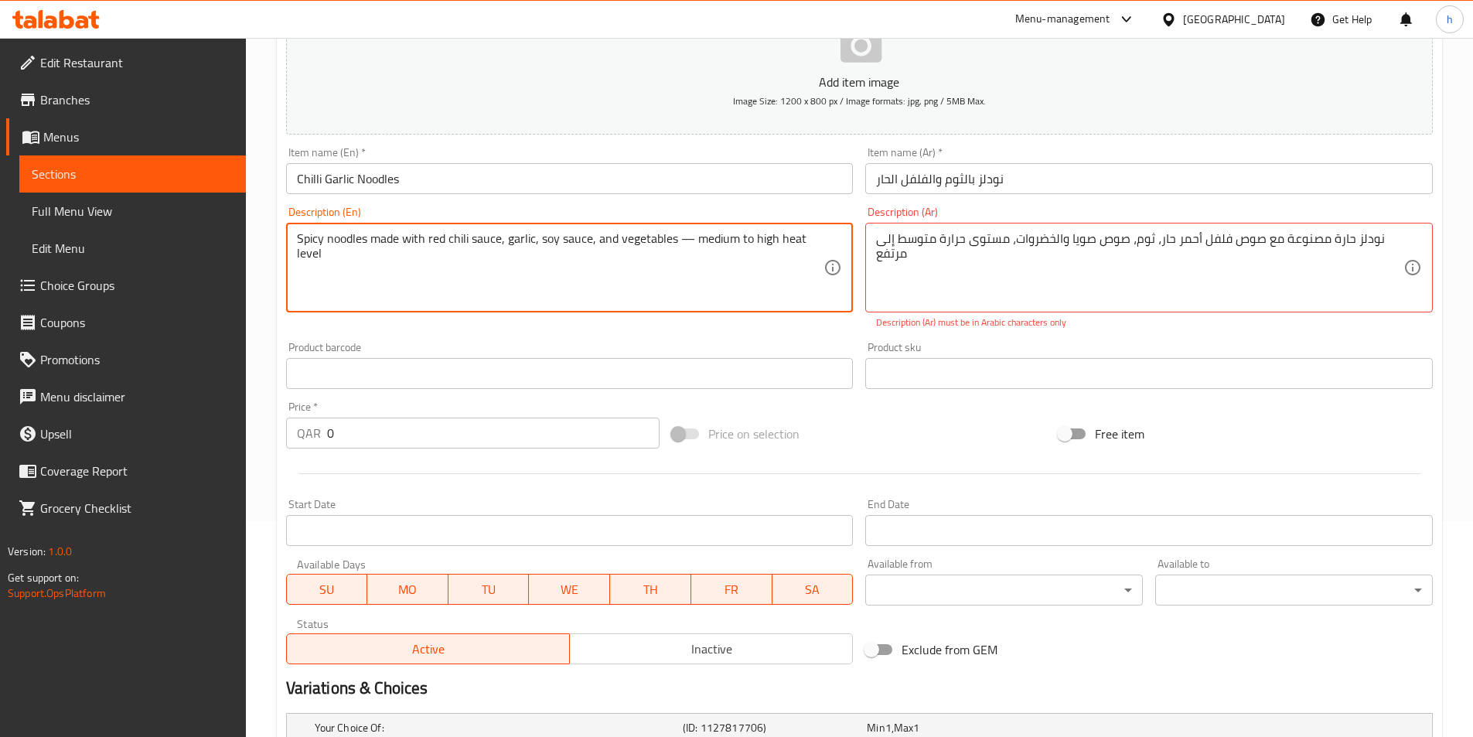
click at [688, 236] on textarea "Spicy noodles made with red chili sauce, garlic, soy sauce, and vegetables — me…" at bounding box center [560, 267] width 527 height 73
click at [686, 237] on textarea "Spicy noodles made with red chili sauce, garlic, soy sauce, and vegetables — me…" at bounding box center [560, 267] width 527 height 73
click at [685, 237] on textarea "Spicy noodles made with red chili sauce, garlic, soy sauce, and vegetables — me…" at bounding box center [560, 267] width 527 height 73
click at [685, 238] on textarea "Spicy noodles made with red chili sauce, garlic, soy sauce, and vegetables — me…" at bounding box center [560, 267] width 527 height 73
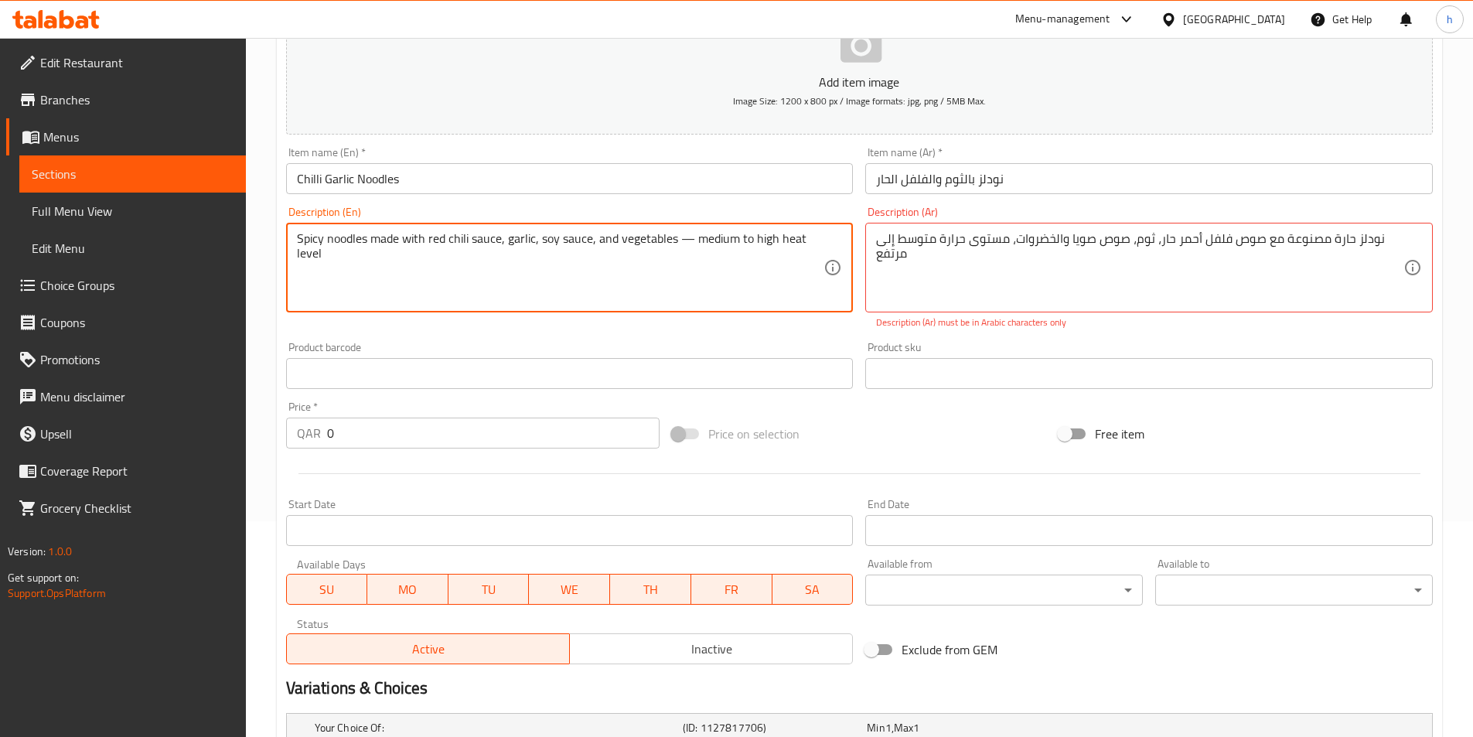
click at [687, 250] on textarea "Spicy noodles made with red chili sauce, garlic, soy sauce, and vegetables — me…" at bounding box center [560, 267] width 527 height 73
click at [690, 241] on textarea "Spicy noodles made with red chili sauce, garlic, soy sauce, and vegetables — me…" at bounding box center [560, 267] width 527 height 73
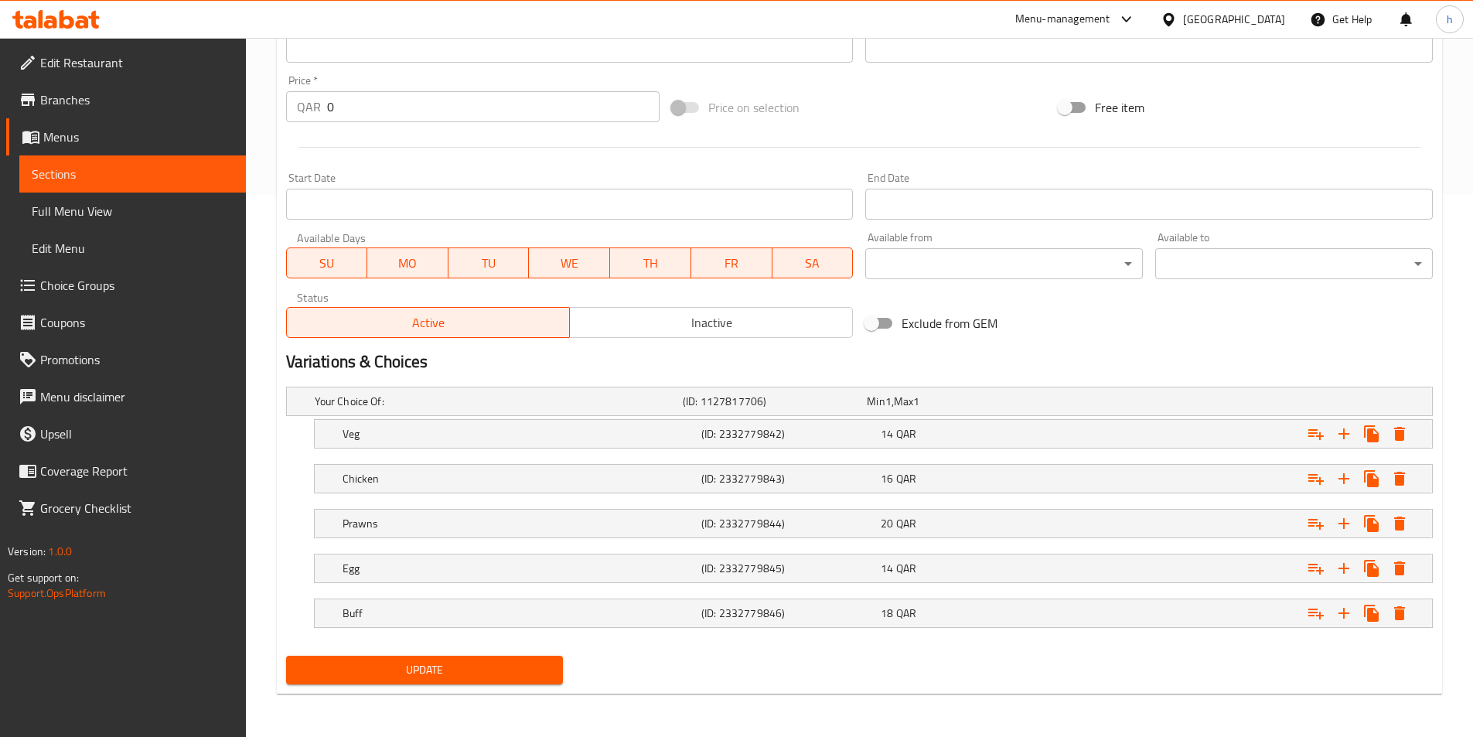
type textarea "Spicy noodles made with red chili sauce, garlic, soy sauce, and vegetables، med…"
click at [533, 664] on span "Update" at bounding box center [424, 669] width 253 height 19
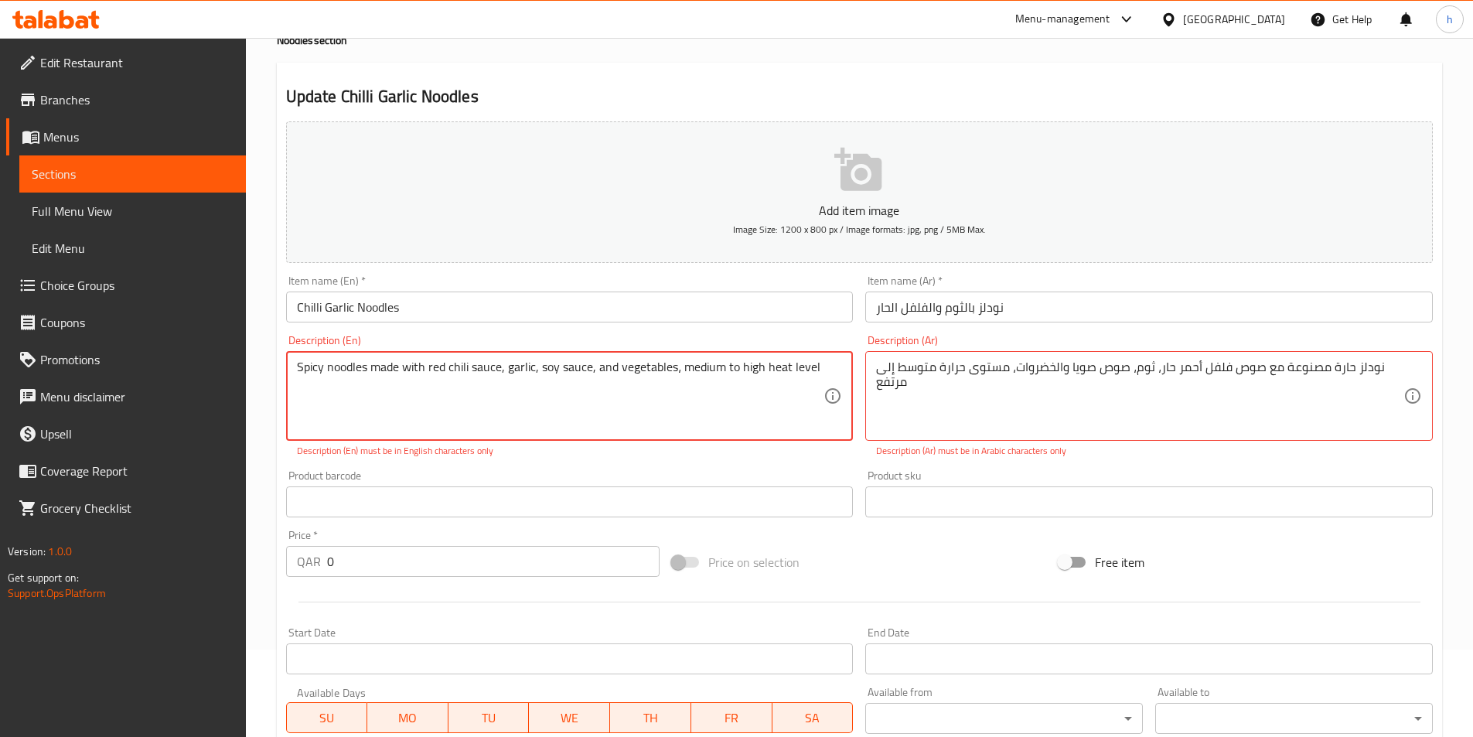
click at [297, 367] on textarea "Spicy noodles made with red chili sauce, garlic, soy sauce, and vegetables، med…" at bounding box center [560, 395] width 527 height 73
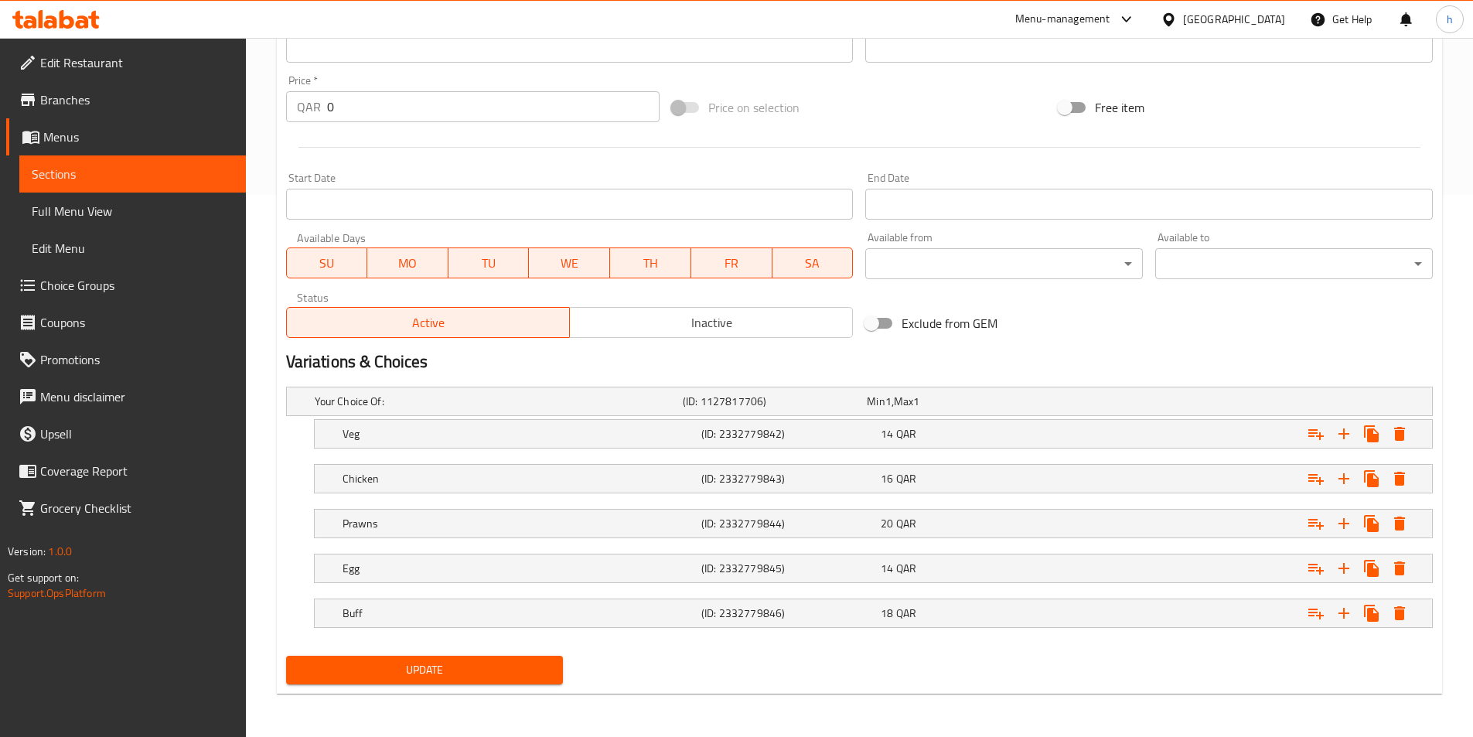
click at [520, 661] on span "Update" at bounding box center [424, 669] width 253 height 19
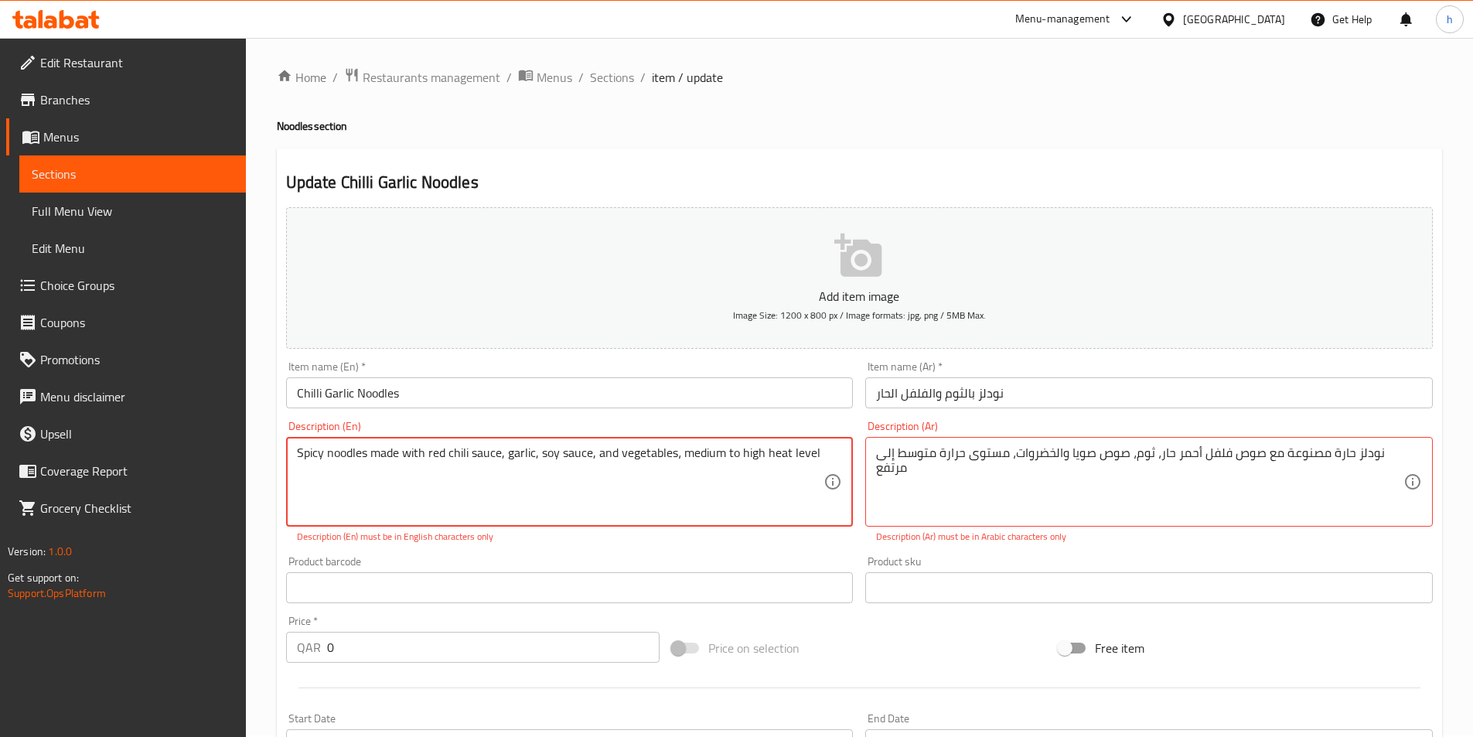
scroll to position [0, 0]
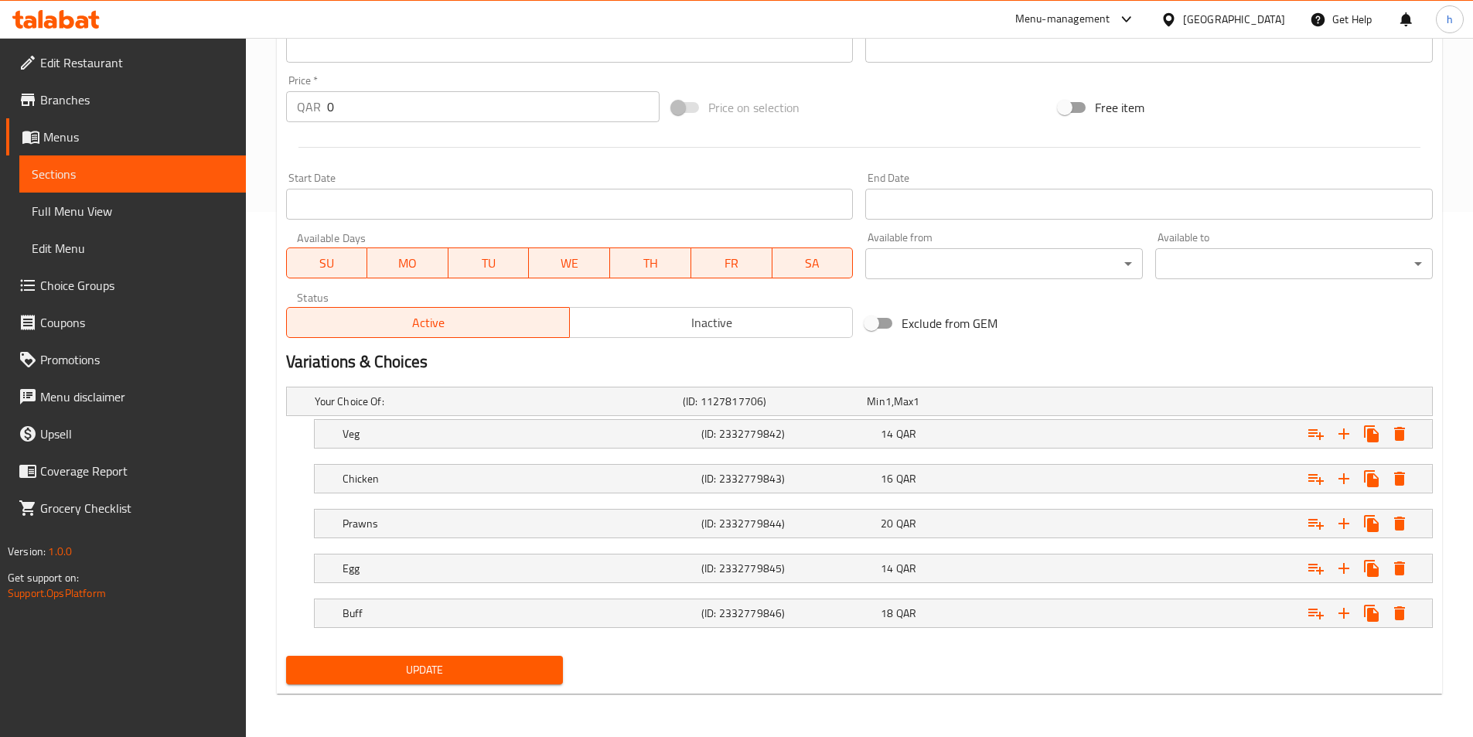
type textarea "نودلز حارة مصنوعة مع صوص فلفل احمر حار، ثوم، صوص صويا والخضروات — مستوى حرارة م…"
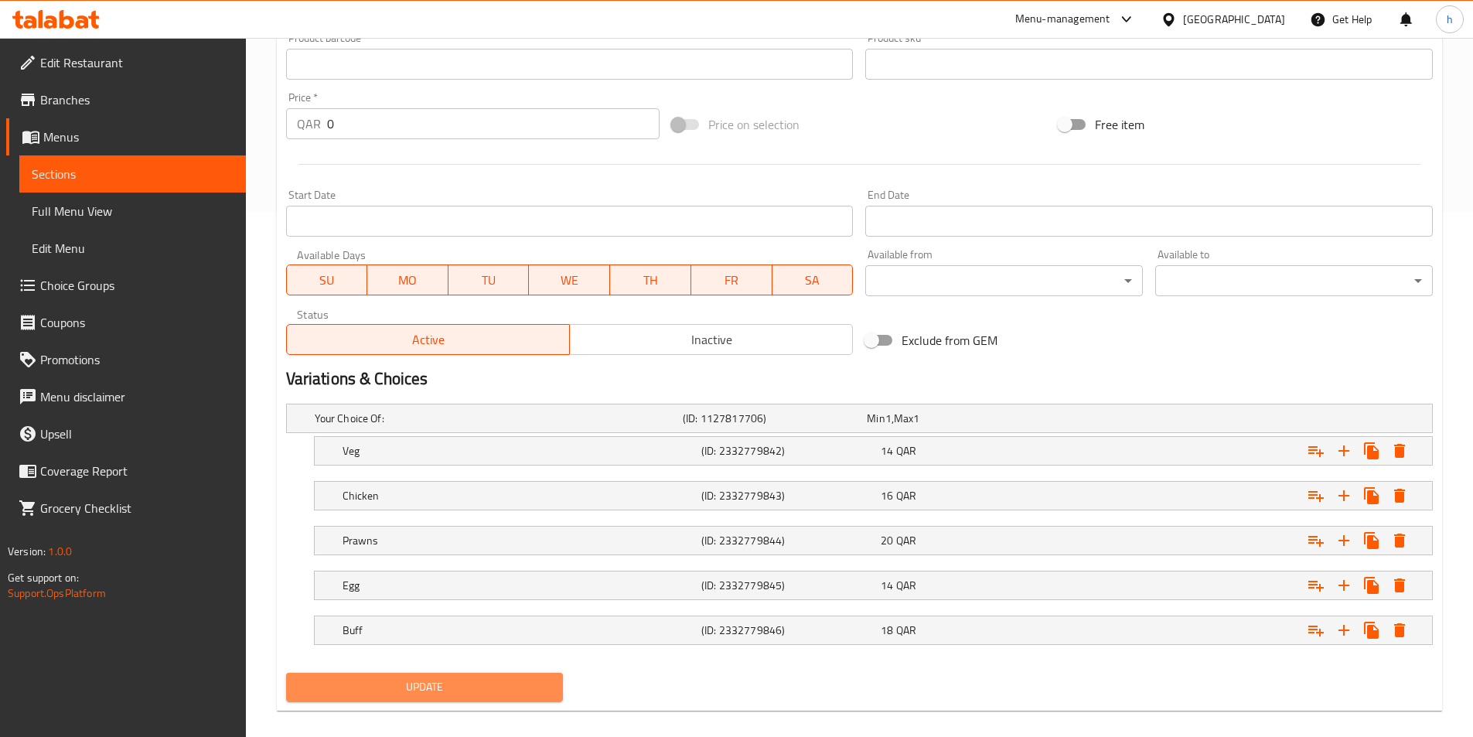
click at [509, 679] on button "Update" at bounding box center [425, 687] width 278 height 29
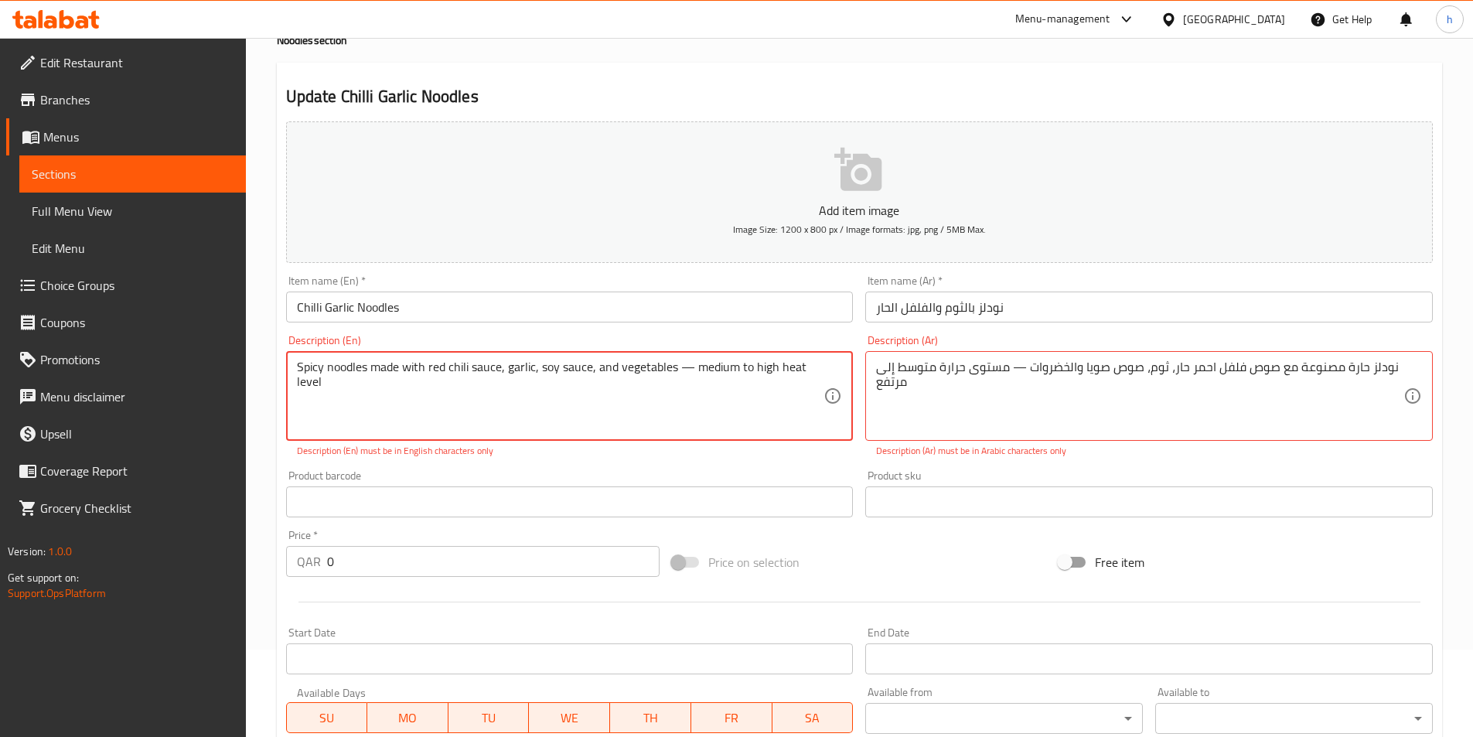
click at [684, 371] on textarea "Spicy noodles made with red chili sauce, garlic, soy sauce, and vegetables — me…" at bounding box center [560, 395] width 527 height 73
click at [683, 368] on textarea "Spicy noodles made with red chili sauce, garlic, soy sauce, and vegetables — me…" at bounding box center [560, 395] width 527 height 73
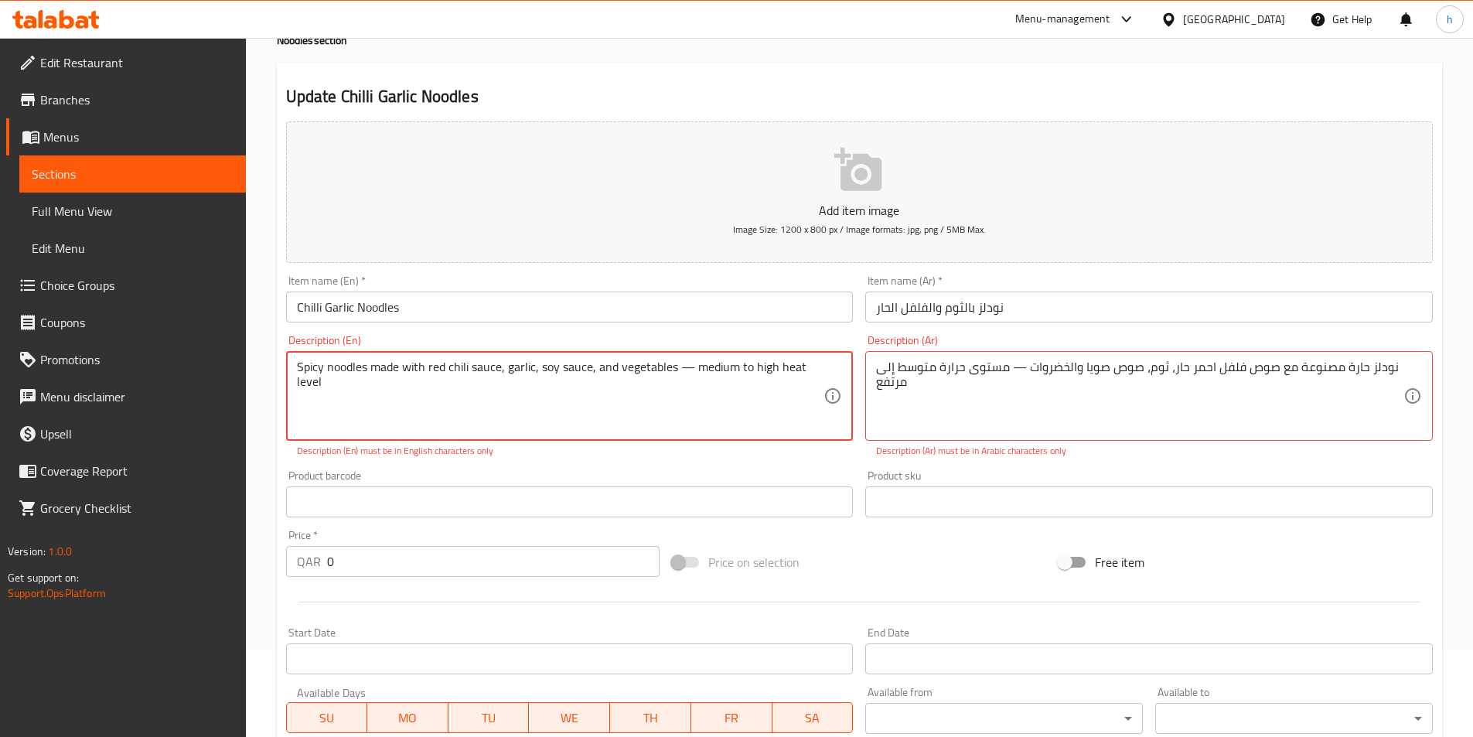
click at [683, 368] on textarea "Spicy noodles made with red chili sauce, garlic, soy sauce, and vegetables — me…" at bounding box center [560, 395] width 527 height 73
type textarea "Spicy noodles made with red chili sauce, garlic, soy sauce, and vegetables medi…"
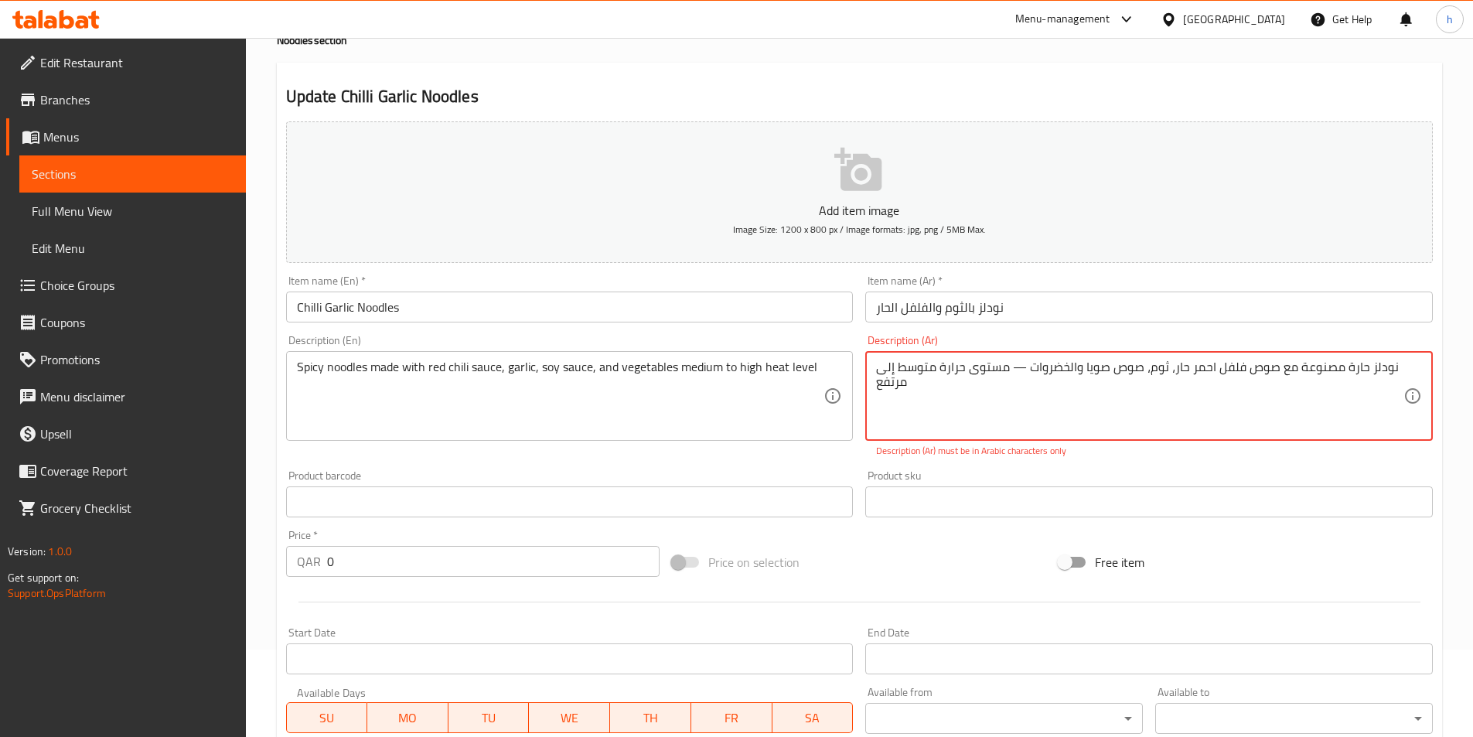
click at [1019, 370] on textarea "نودلز حارة مصنوعة مع صوص فلفل احمر حار، ثوم، صوص صويا والخضروات — مستوى حرارة م…" at bounding box center [1139, 395] width 527 height 73
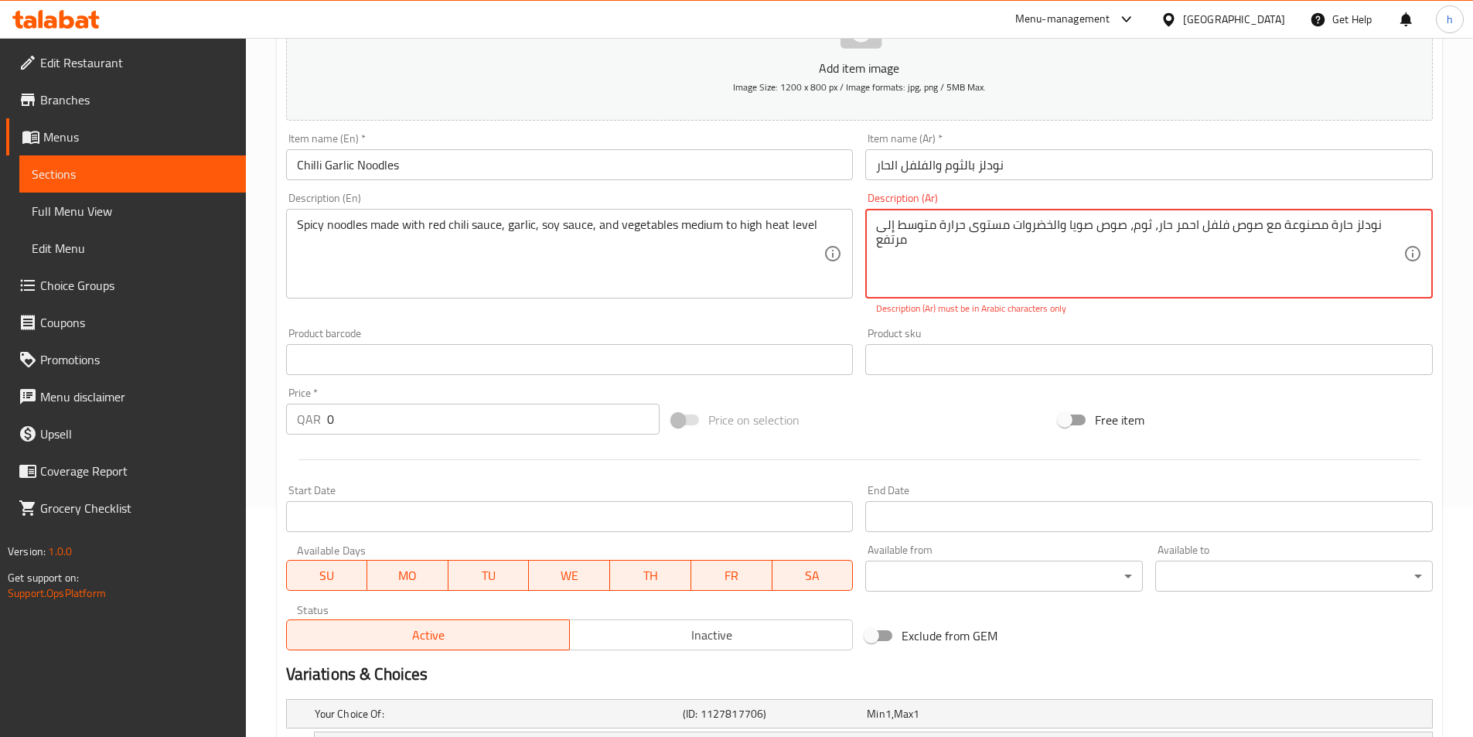
scroll to position [242, 0]
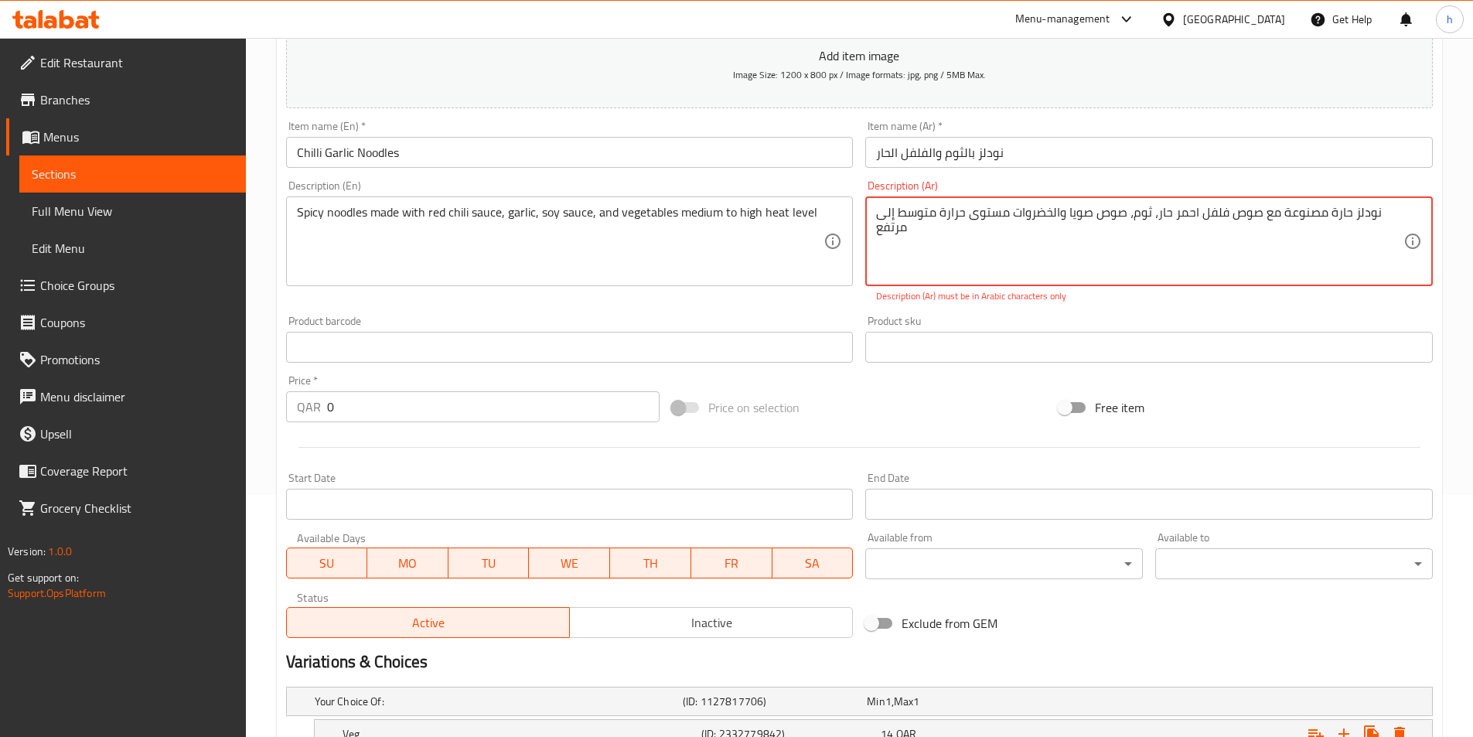
click at [1192, 213] on textarea "نودلز حارة مصنوعة مع صوص فلفل احمر حار، ثوم، صوص صويا والخضروات مستوى حرارة متو…" at bounding box center [1139, 241] width 527 height 73
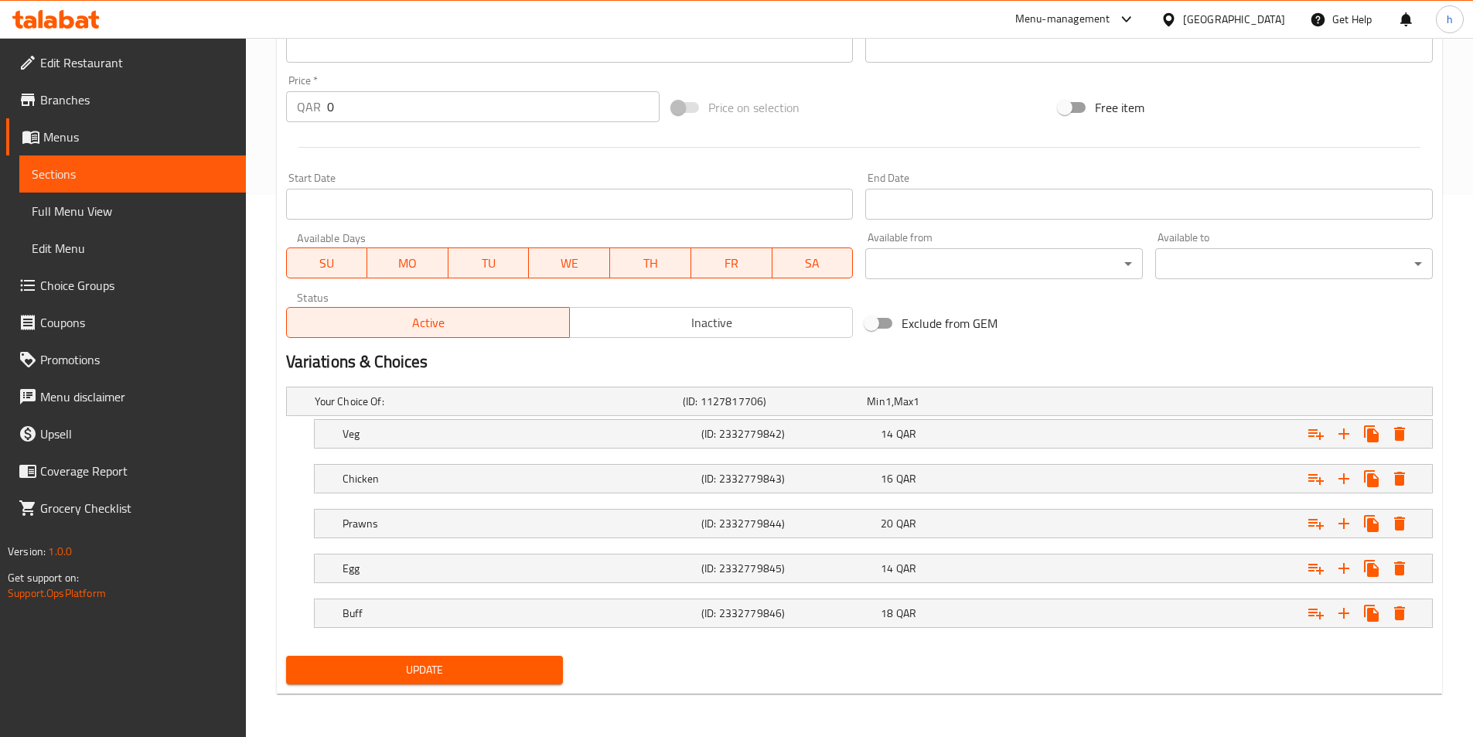
click at [376, 662] on span "Update" at bounding box center [424, 669] width 253 height 19
click at [480, 661] on span "Update" at bounding box center [424, 669] width 253 height 19
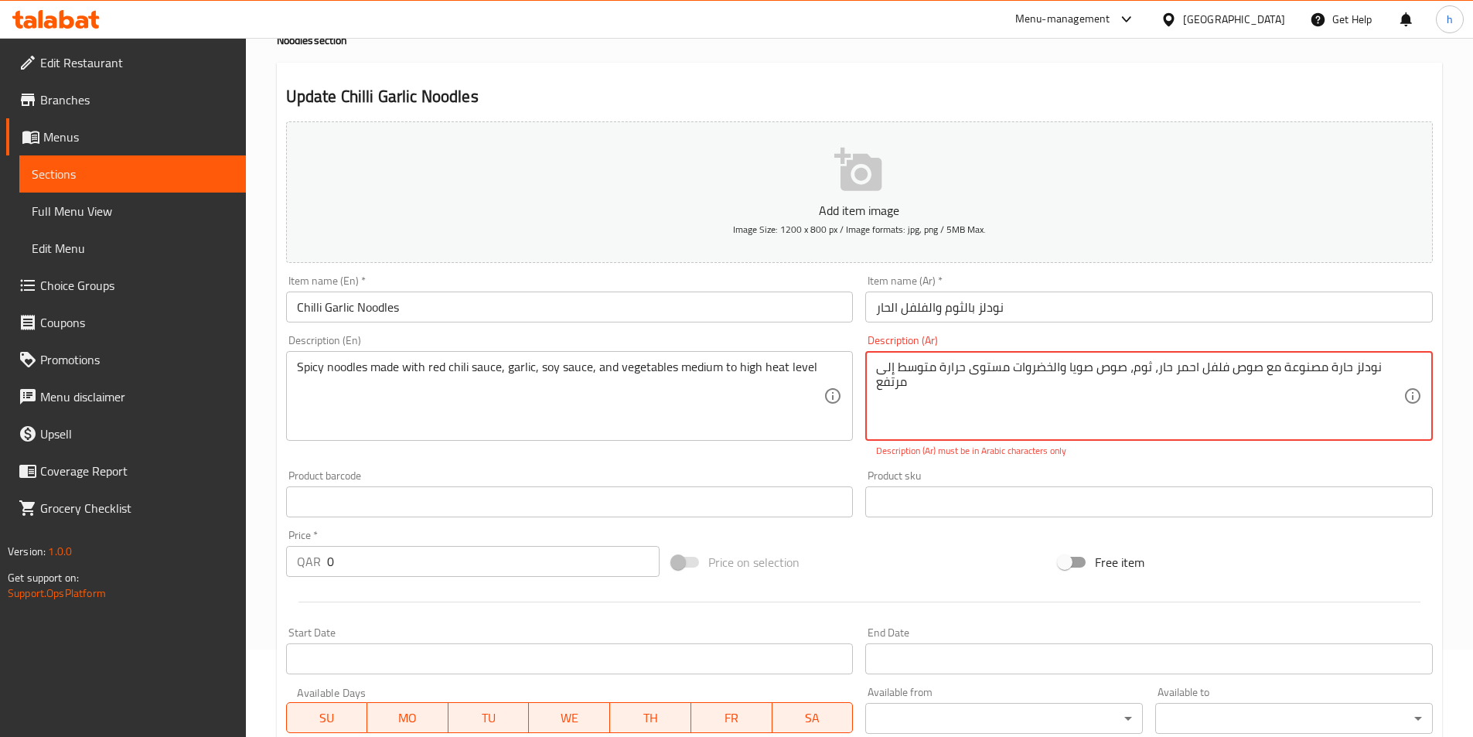
click at [889, 370] on textarea "نودلز حارة مصنوعة مع صوص فلفل احمر حار، ثوم، صوص صويا والخضروات مستوى حرارة متو…" at bounding box center [1139, 395] width 527 height 73
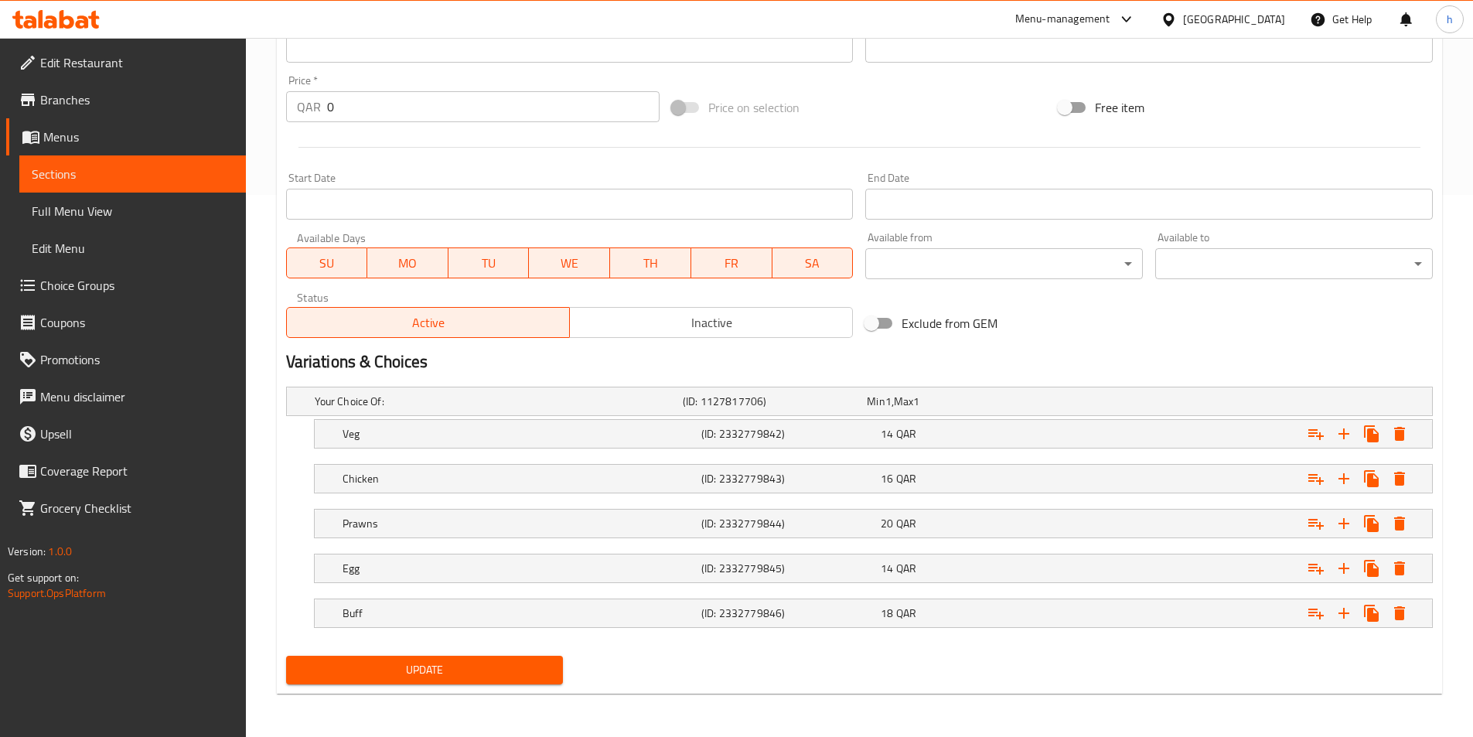
type textarea "نودلز حارة مصنوعة مع صوص فلفل احمر حار، ثوم، صوص صويا والخضروات مستوى حرارة متو…"
click at [535, 673] on span "Update" at bounding box center [424, 669] width 253 height 19
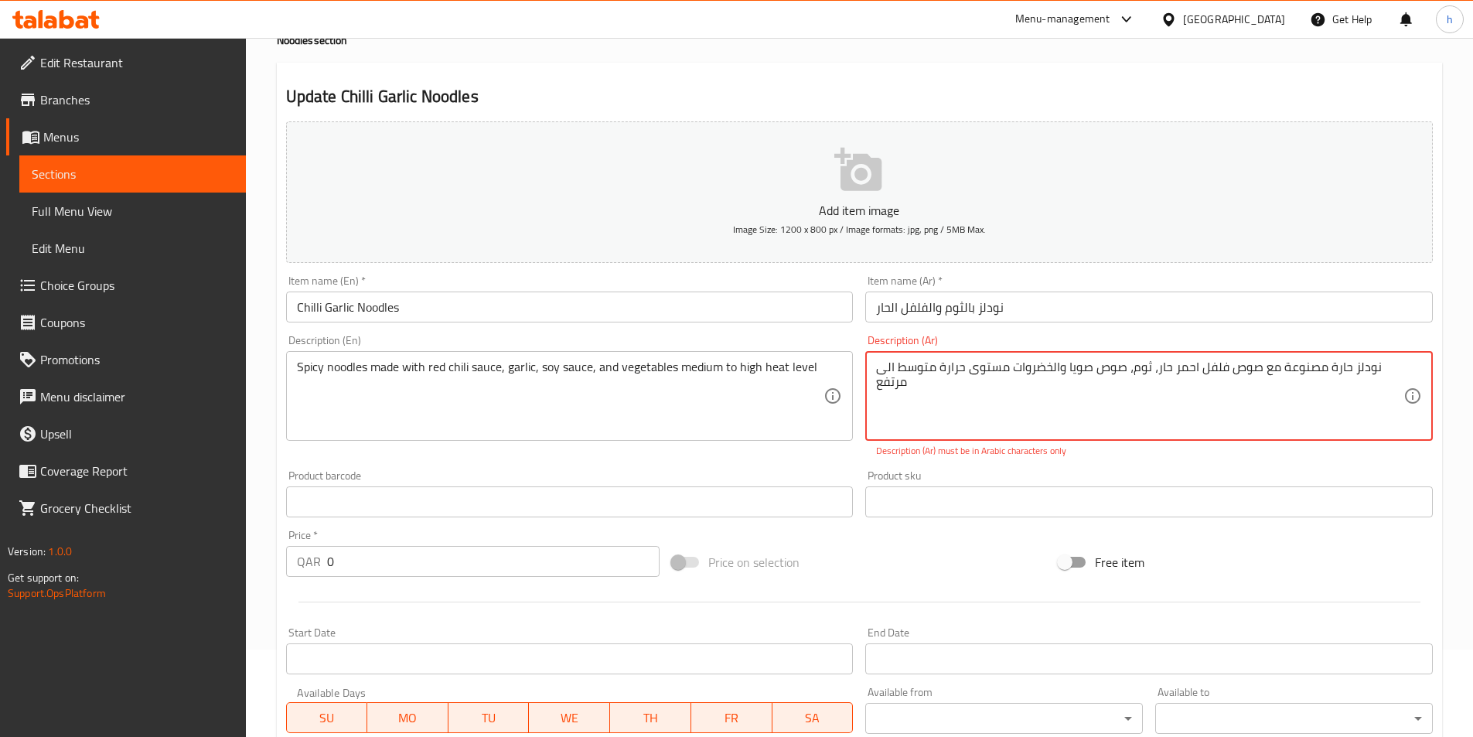
drag, startPoint x: 1380, startPoint y: 368, endPoint x: 1214, endPoint y: 390, distance: 167.7
click at [1214, 390] on textarea "نودلز حارة مصنوعة مع صوص فلفل احمر حار، ثوم، صوص صويا والخضروات مستوى حرارة متو…" at bounding box center [1139, 395] width 527 height 73
click at [925, 411] on textarea "نودلز حارة مصنوعة مع صوص فلفل احمر حار، ثوم، صوص صويا والخضروات مستوى حرارة متو…" at bounding box center [1139, 395] width 527 height 73
drag, startPoint x: 913, startPoint y: 390, endPoint x: 1376, endPoint y: 367, distance: 463.6
click at [1376, 367] on textarea "نودلز حارة مصنوعة مع صوص فلفل احمر حار، ثوم، صوص صويا والخضروات مستوى حرارة متو…" at bounding box center [1139, 395] width 527 height 73
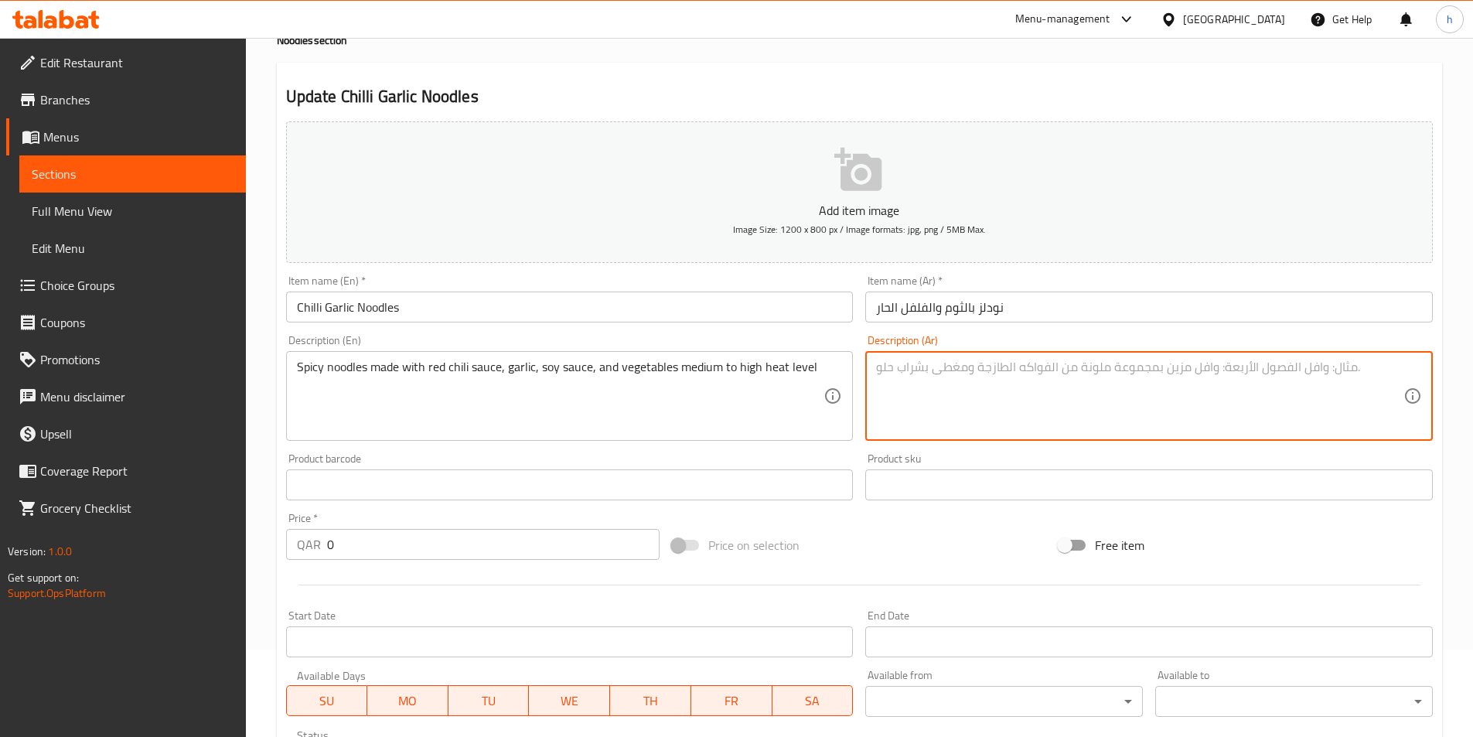
paste textarea "نودلز حارة مصنوعة مع صوص فلفل احمر حار، ثوم، صوص صويا والخضروات مستوى حرارة متو…"
type textarea "نودلز حارة مصنوعة مع صوص فلفل احمر حار، ثوم، صوص صويا والخضروات مستوى حرارة متو…"
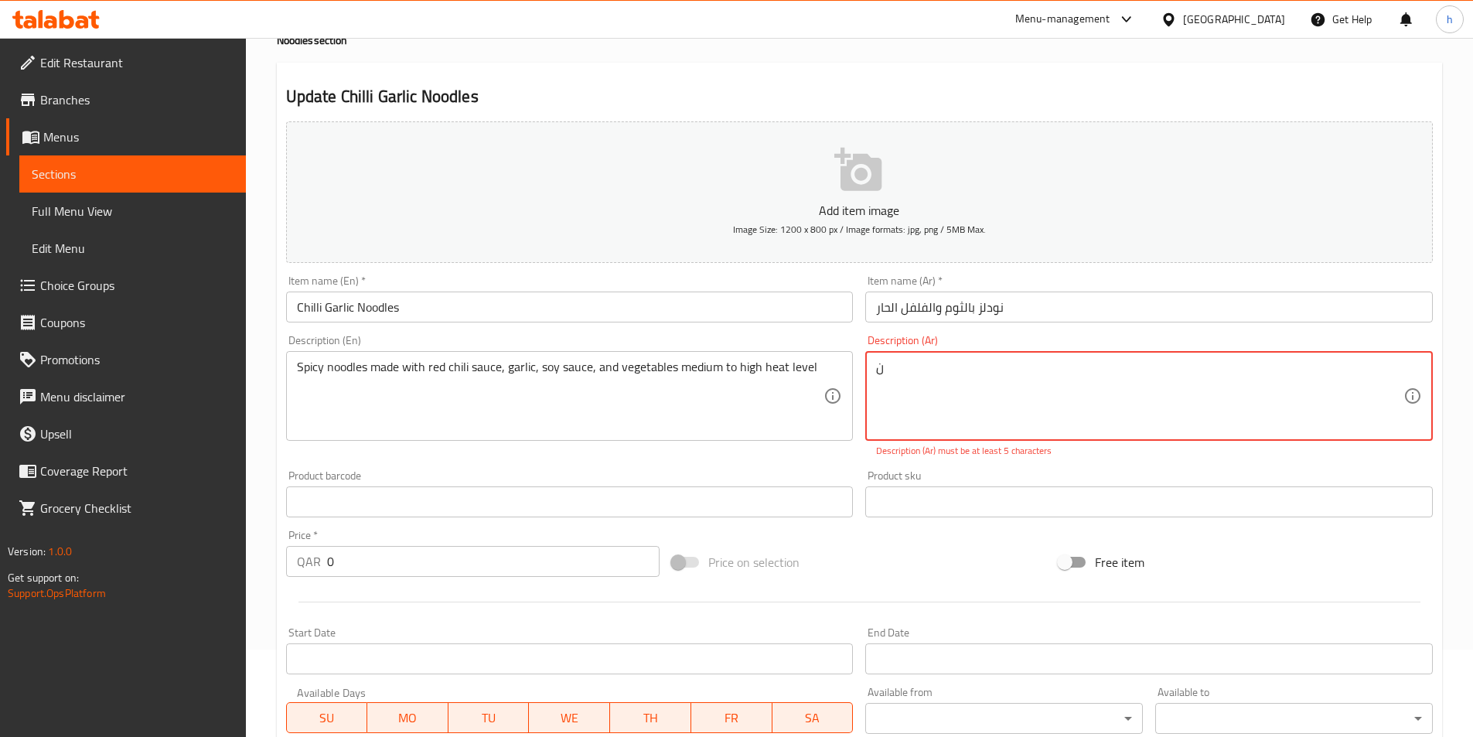
click at [1172, 412] on textarea "ن" at bounding box center [1139, 395] width 527 height 73
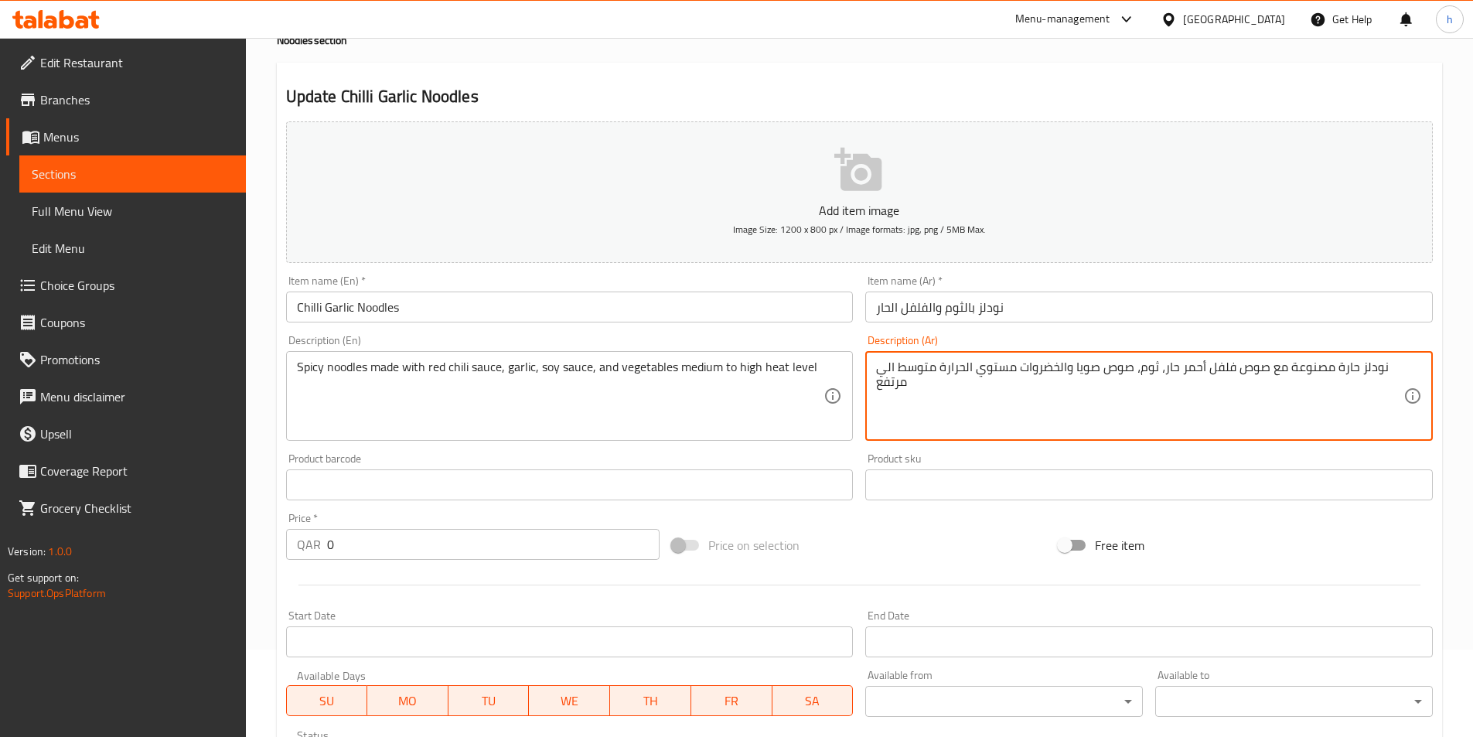
click at [1065, 373] on textarea "نودلز حارة مصنوعة مع صوص فلفل أحمر حار، ثوم، صوص صويا والخضروات مستوي الحرارة م…" at bounding box center [1139, 395] width 527 height 73
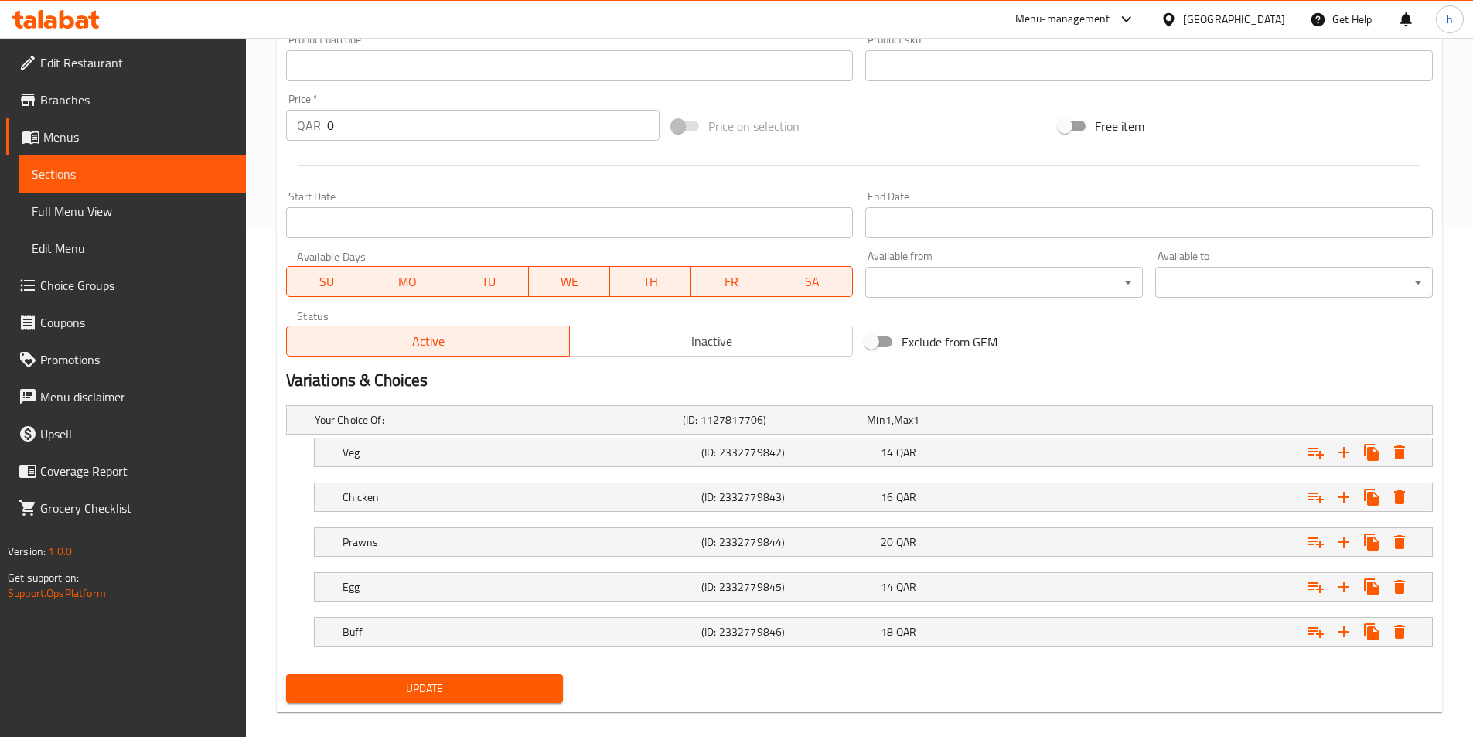
scroll to position [525, 0]
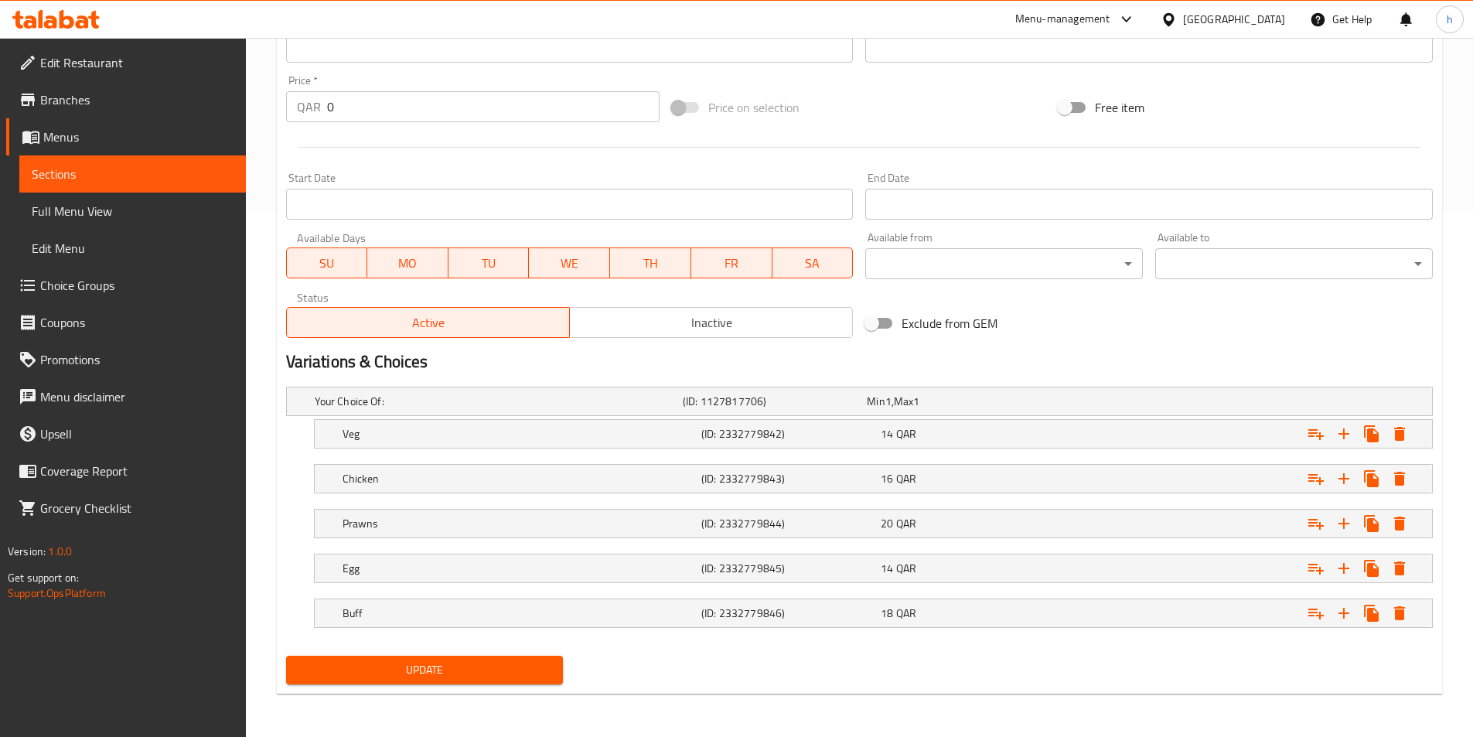
type textarea "نودلز حارة مصنوعة مع صوص فلفل أحمر حار، ثوم، صوص صويا و الخضروات مستوي الحرارة …"
click at [466, 672] on span "Update" at bounding box center [424, 669] width 253 height 19
click at [182, 180] on span "Sections" at bounding box center [133, 174] width 202 height 19
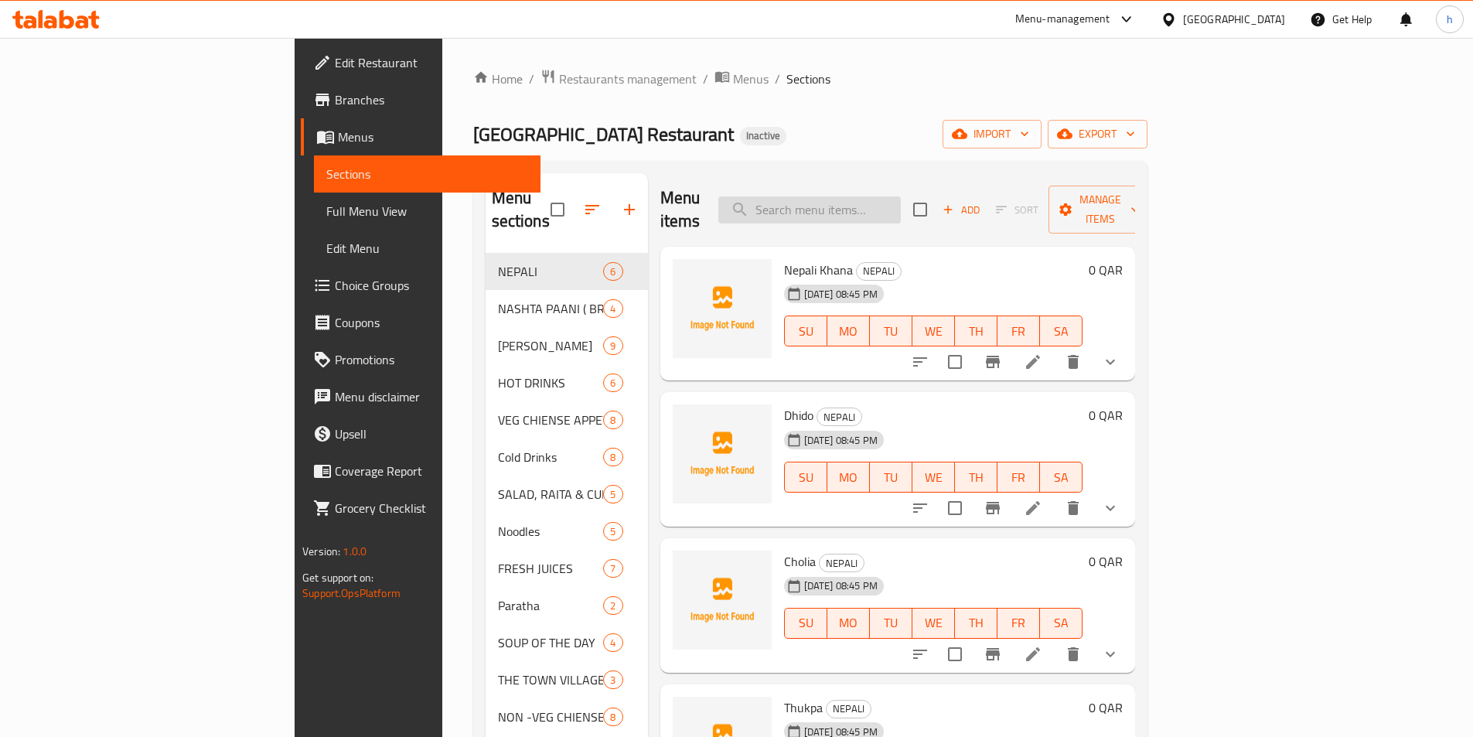
click at [872, 203] on input "search" at bounding box center [809, 209] width 182 height 27
paste input "Rosted Momo Sizzler"
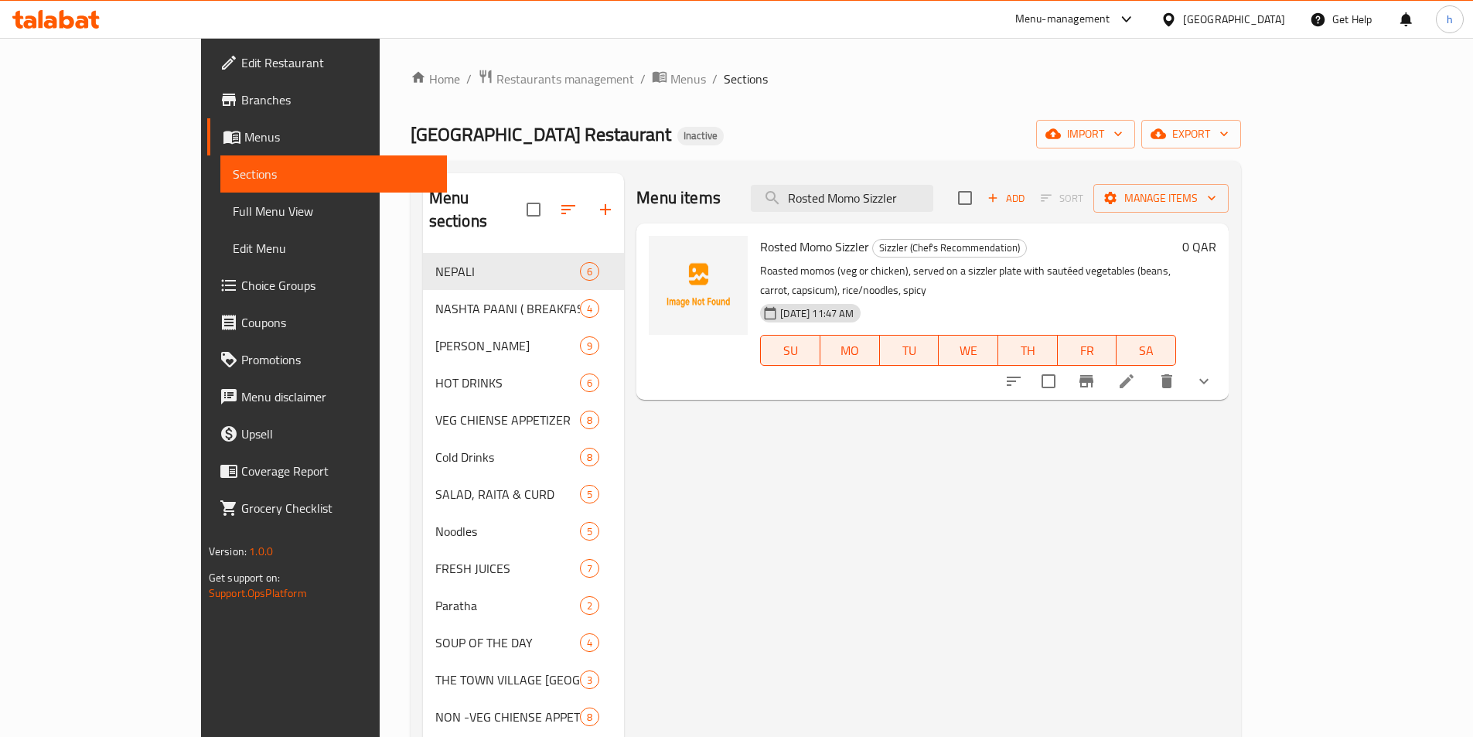
type input "Rosted Momo Sizzler"
click at [1136, 372] on icon at bounding box center [1126, 381] width 19 height 19
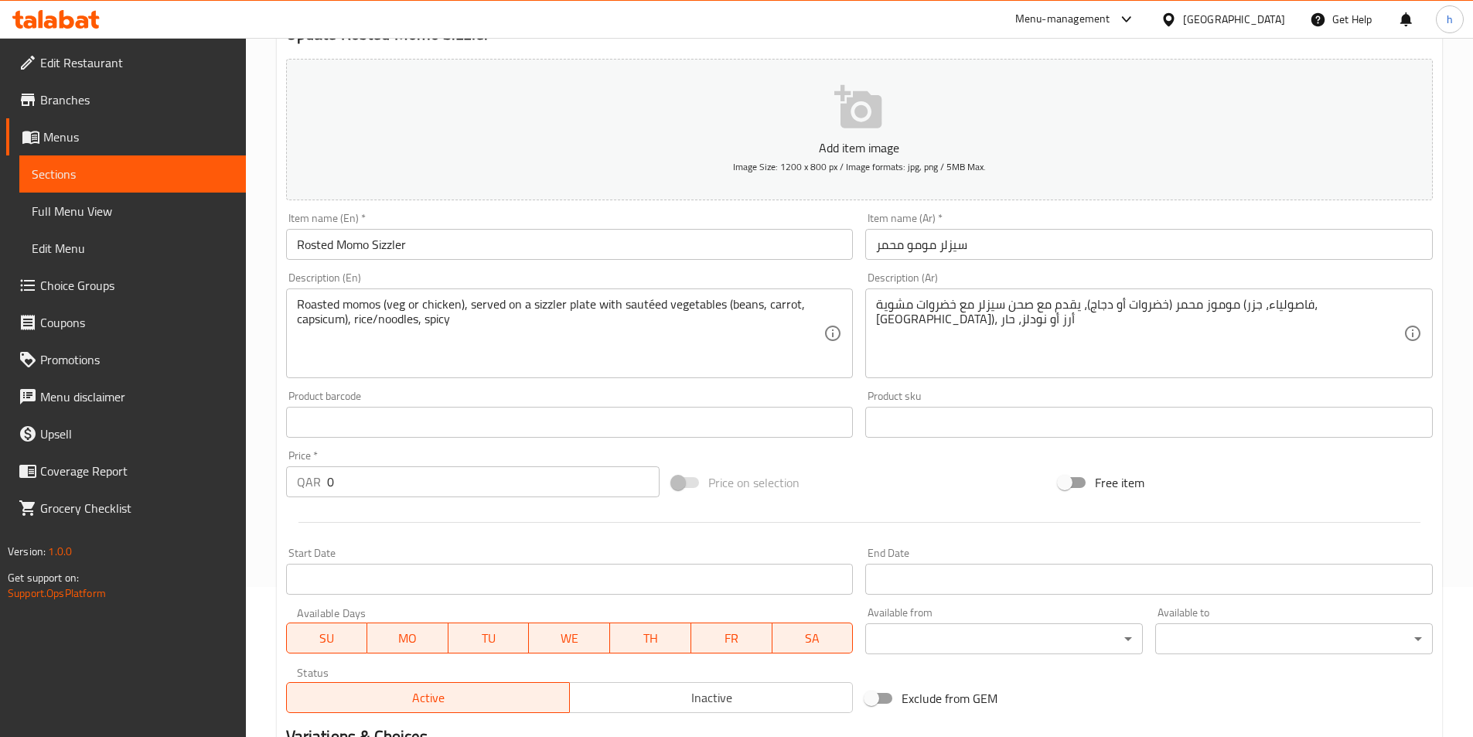
scroll to position [155, 0]
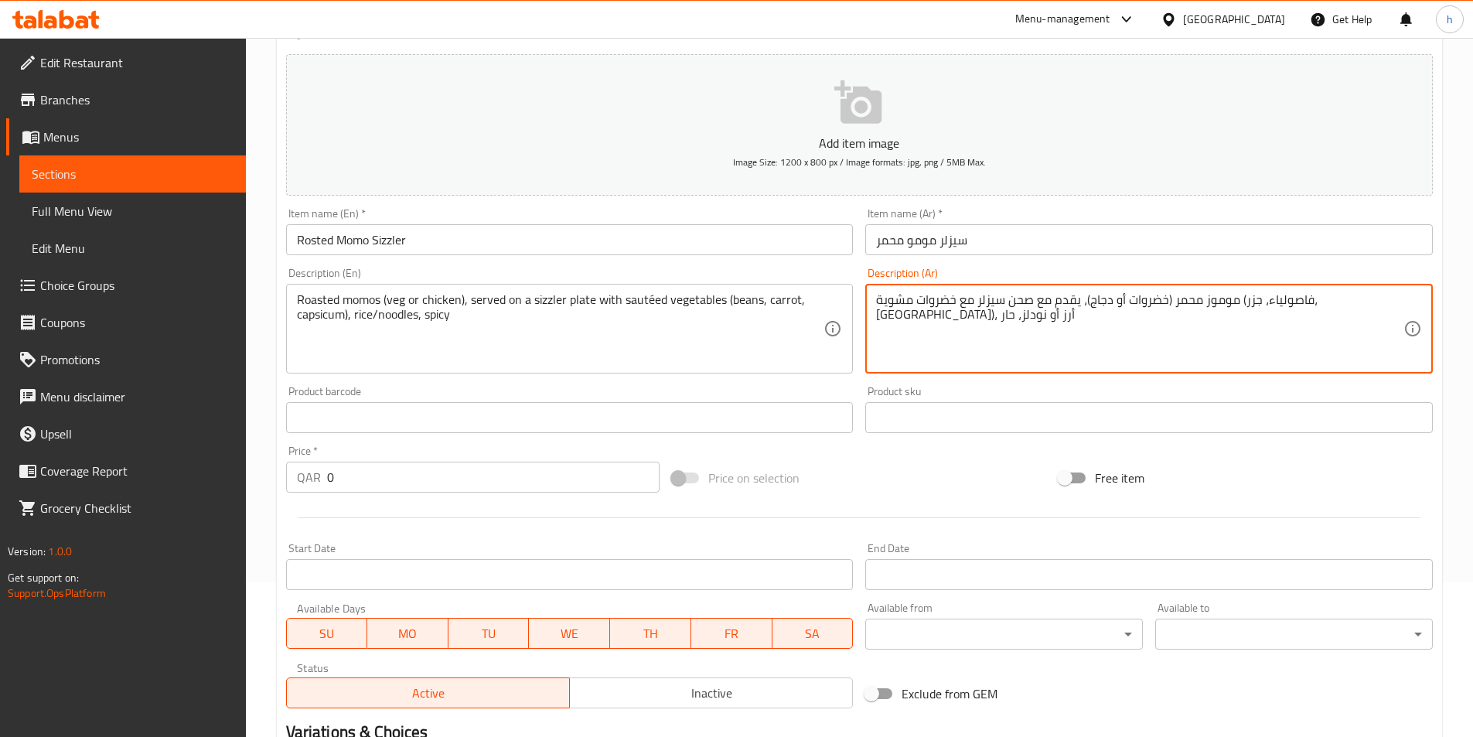
click at [1289, 297] on textarea "موموز محمر (خضروات أو دجاج)، يقدم مع صحن سيزلر مع خضروات مشوية (فاصولياء، جزر، …" at bounding box center [1139, 328] width 527 height 73
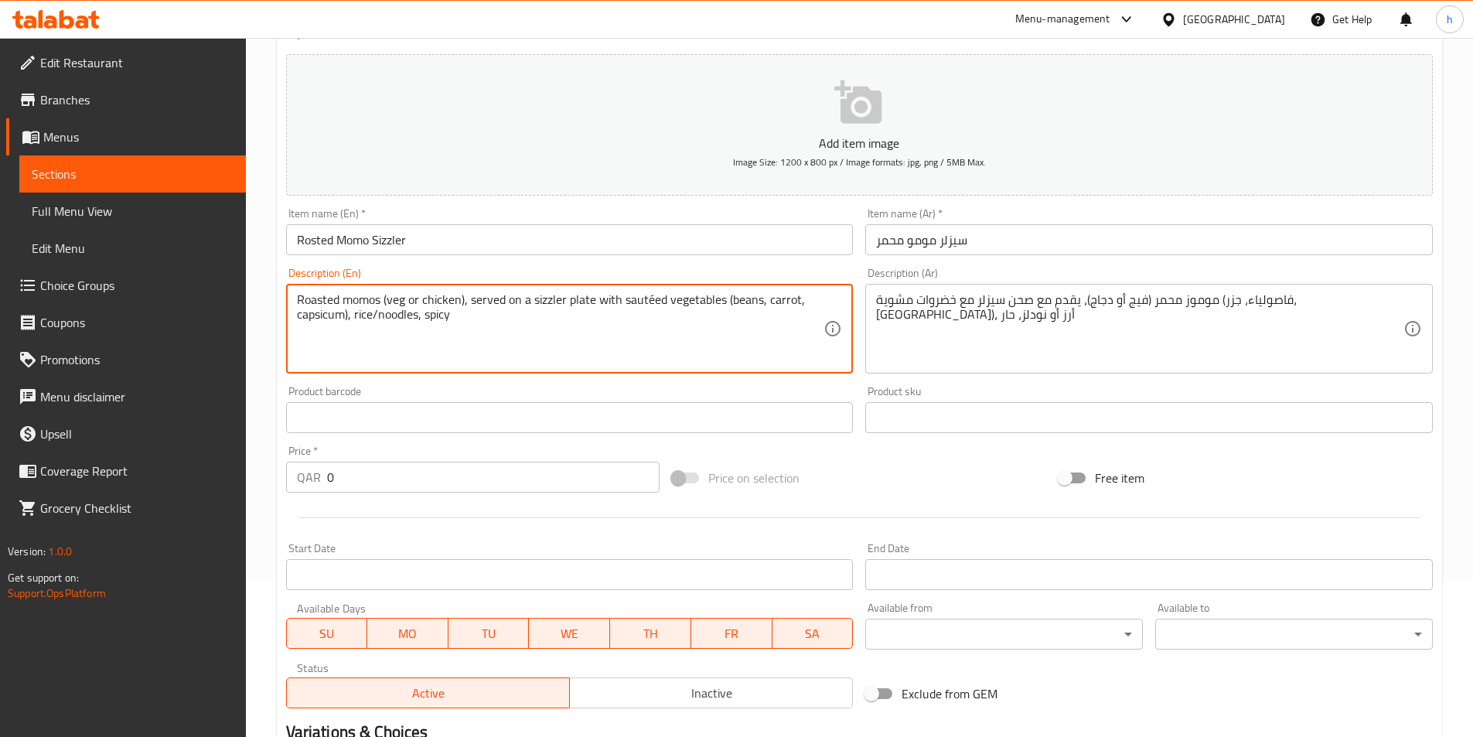
click at [637, 303] on textarea "Roasted momos (veg or chicken), served on a sizzler plate with sautéed vegetabl…" at bounding box center [560, 328] width 527 height 73
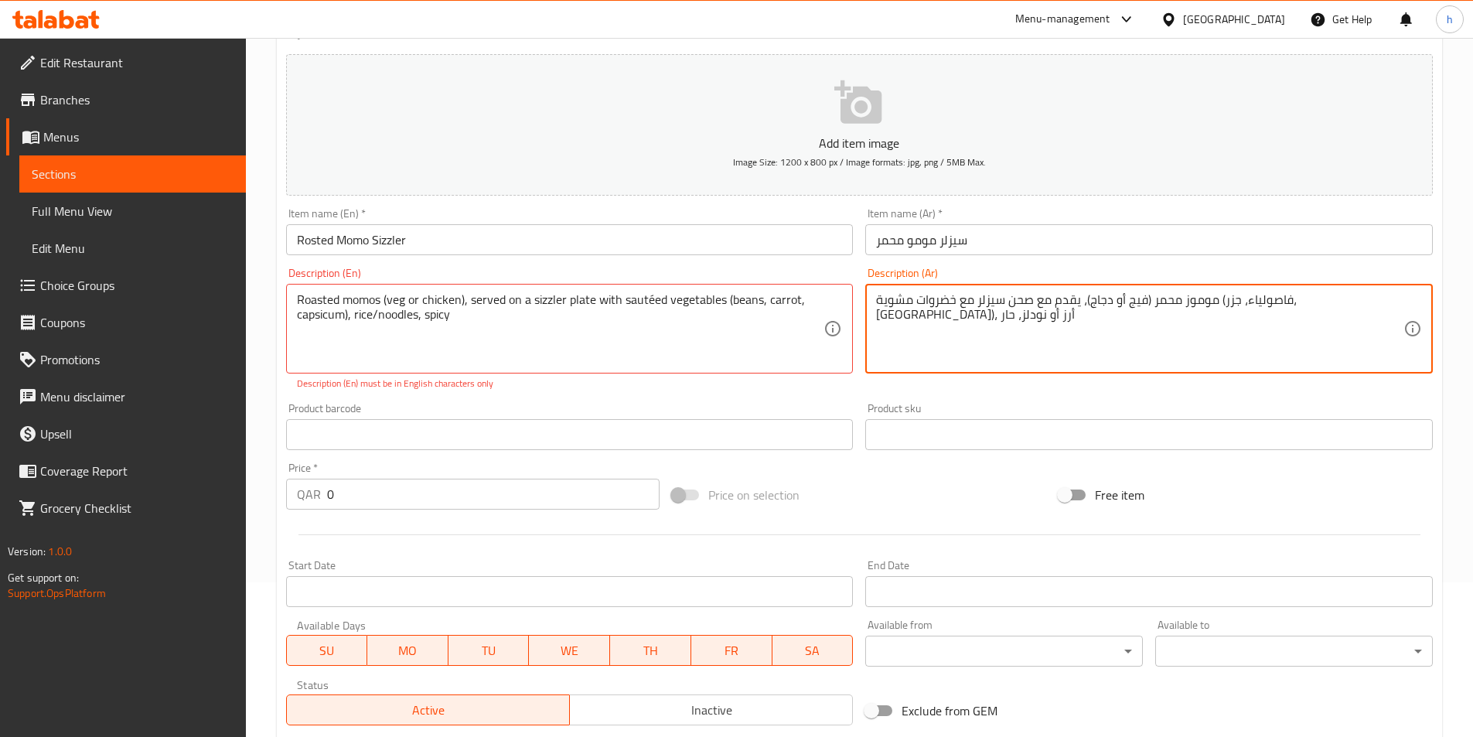
click at [1067, 299] on textarea "موموز محمر (فيج أو دجاج)، يقدم مع صحن سيزلر مع خضروات مشوية (فاصولياء، جزر، فلف…" at bounding box center [1139, 328] width 527 height 73
paste textarea "سوتيه"
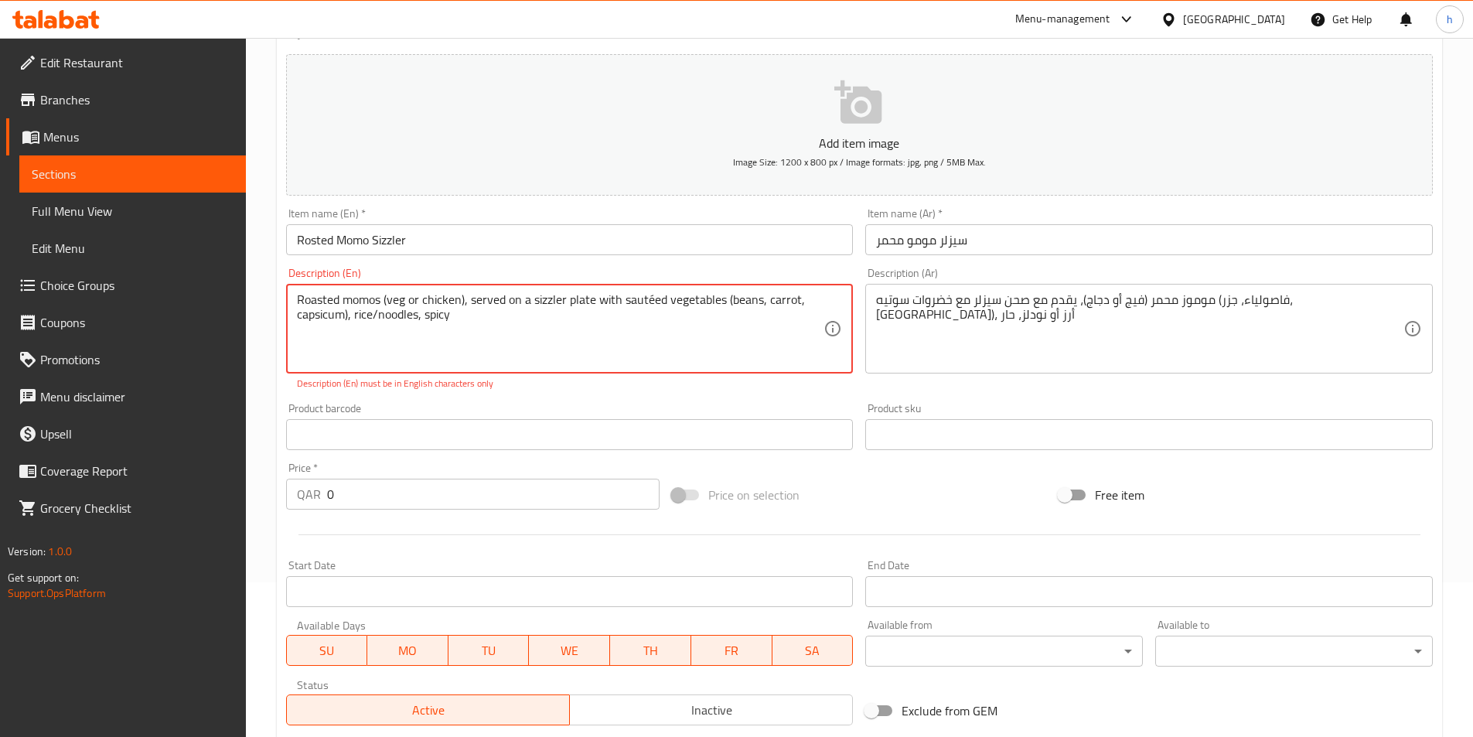
click at [323, 314] on textarea "Roasted momos (veg or chicken), served on a sizzler plate with sautéed vegetabl…" at bounding box center [560, 328] width 527 height 73
click at [976, 296] on textarea "موموز محمر (فيج أو دجاج)، يقدم مع صحن سيزلر مع خضروات سوتيه (فاصولياء، جزر، فلف…" at bounding box center [1139, 328] width 527 height 73
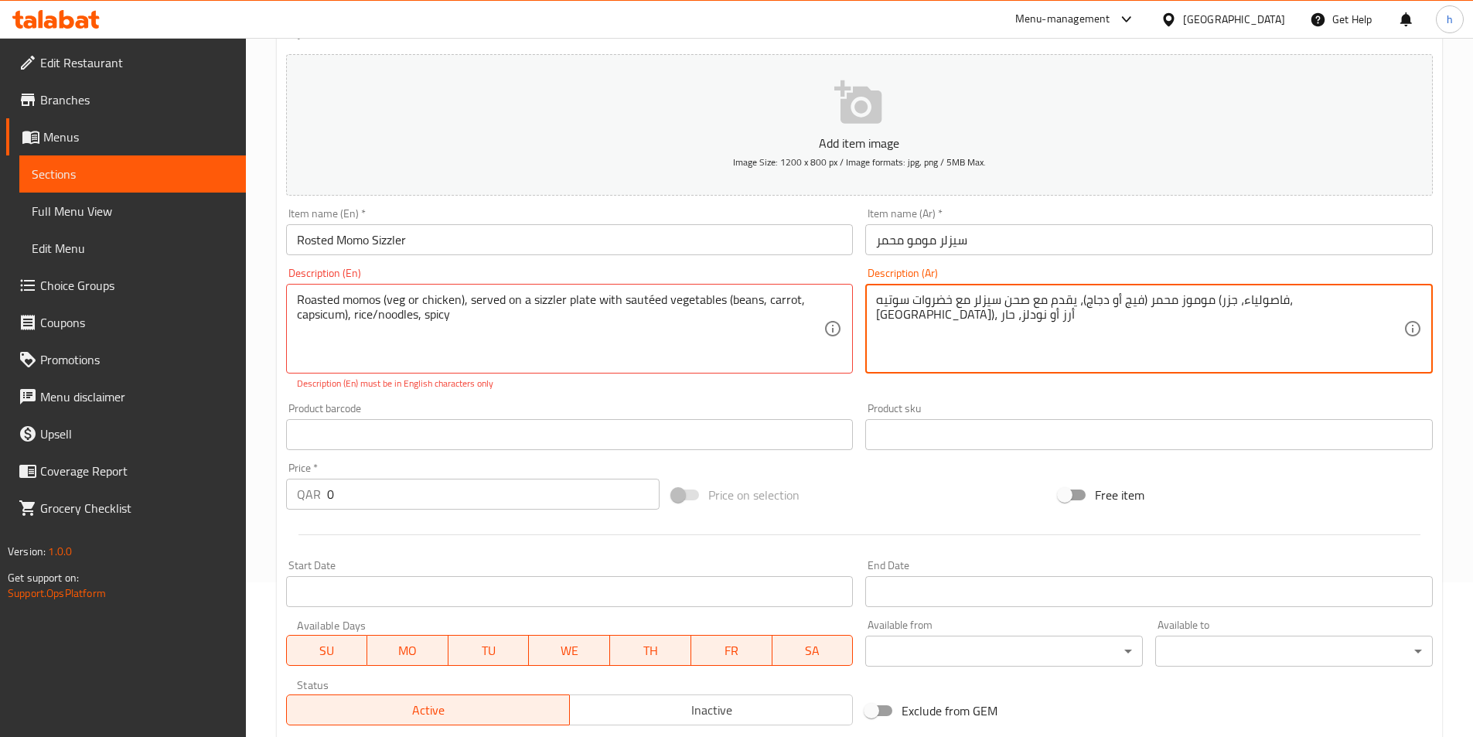
paste textarea "فلة"
drag, startPoint x: 904, startPoint y: 300, endPoint x: 916, endPoint y: 303, distance: 12.0
click at [916, 303] on textarea "موموز محمر (فيج أو دجاج)، يقدم مع صحن سيزلر مع خضروات سوتيه (فاصولياء، جزر، فلي…" at bounding box center [1139, 328] width 527 height 73
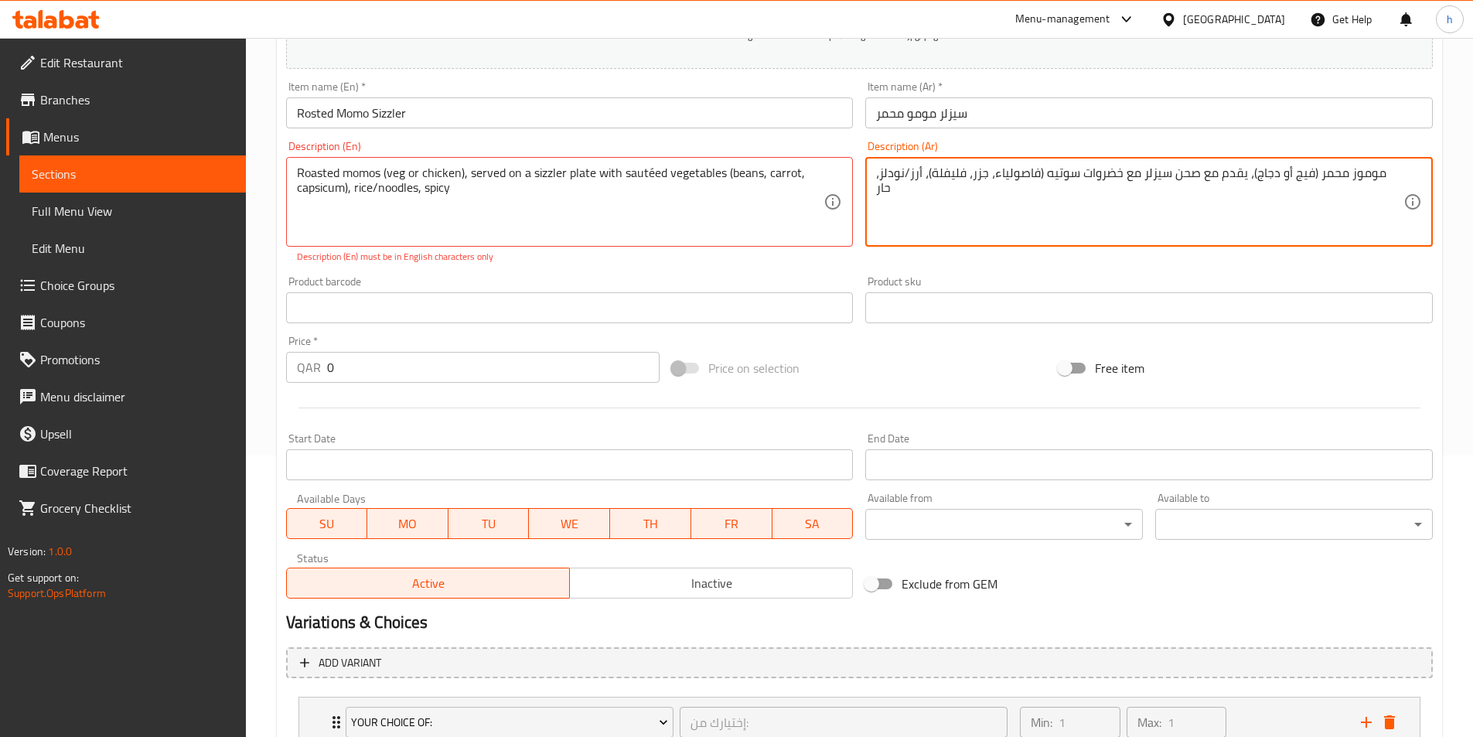
scroll to position [462, 0]
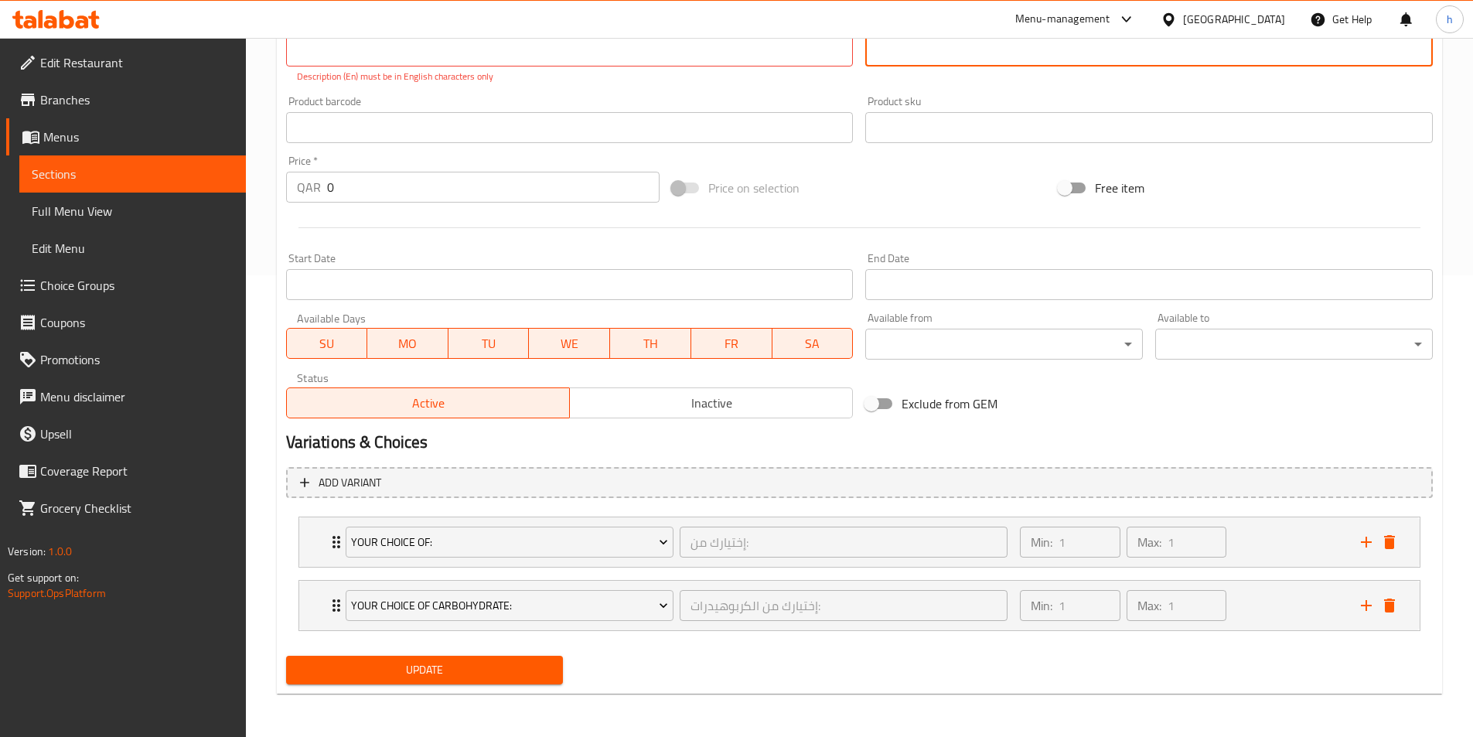
type textarea "موموز محمر (فيج أو دجاج)، يقدم مع صحن سيزلر مع خضروات سوتيه (فاصولياء، جزر، فلي…"
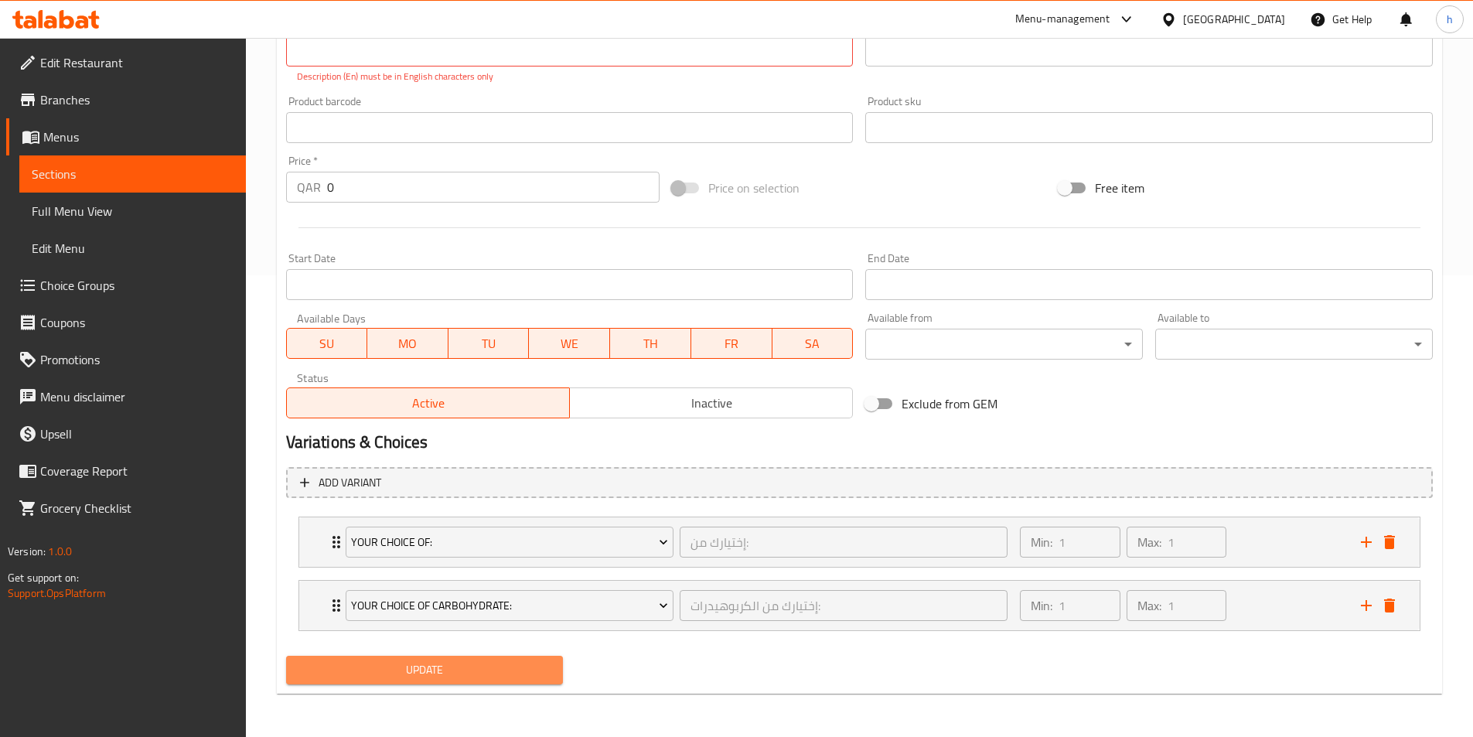
click at [458, 673] on span "Update" at bounding box center [424, 669] width 253 height 19
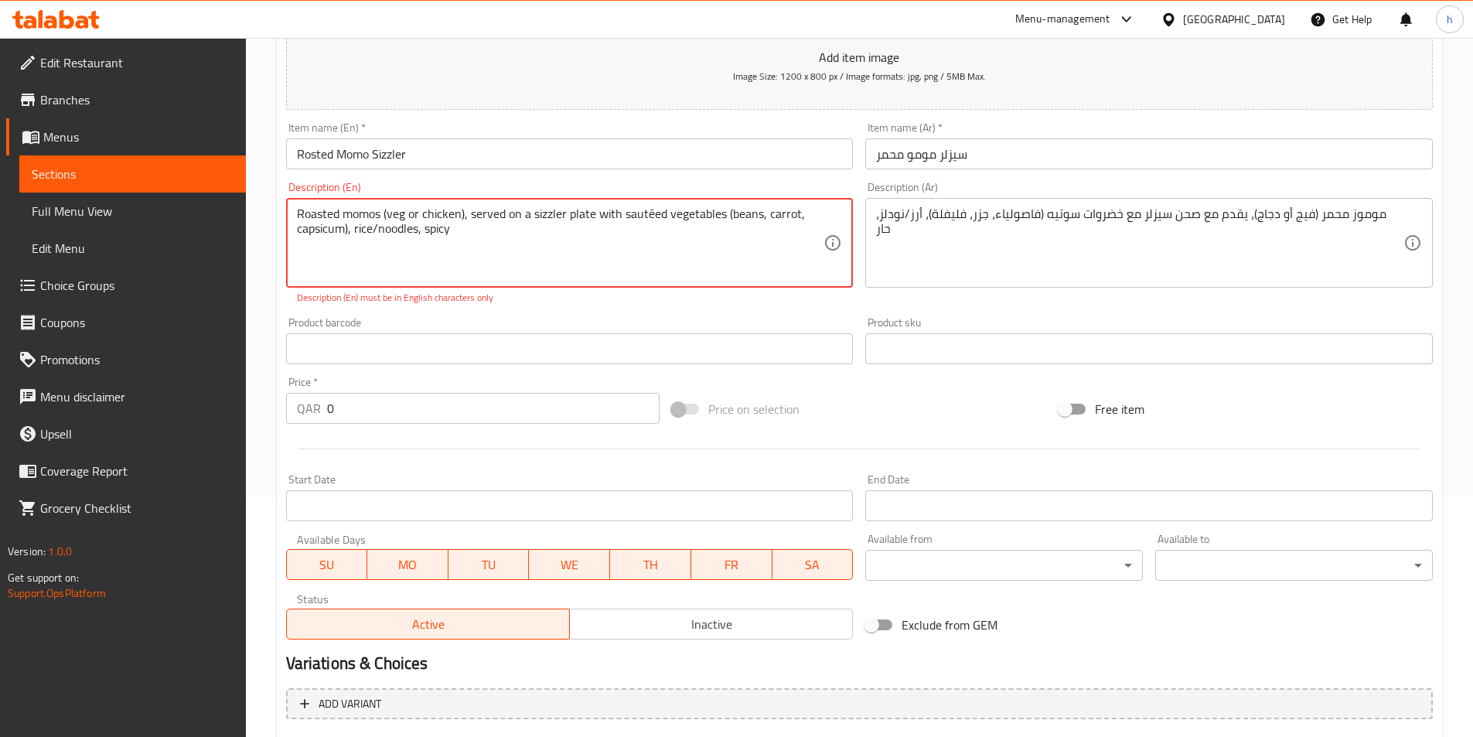
scroll to position [225, 0]
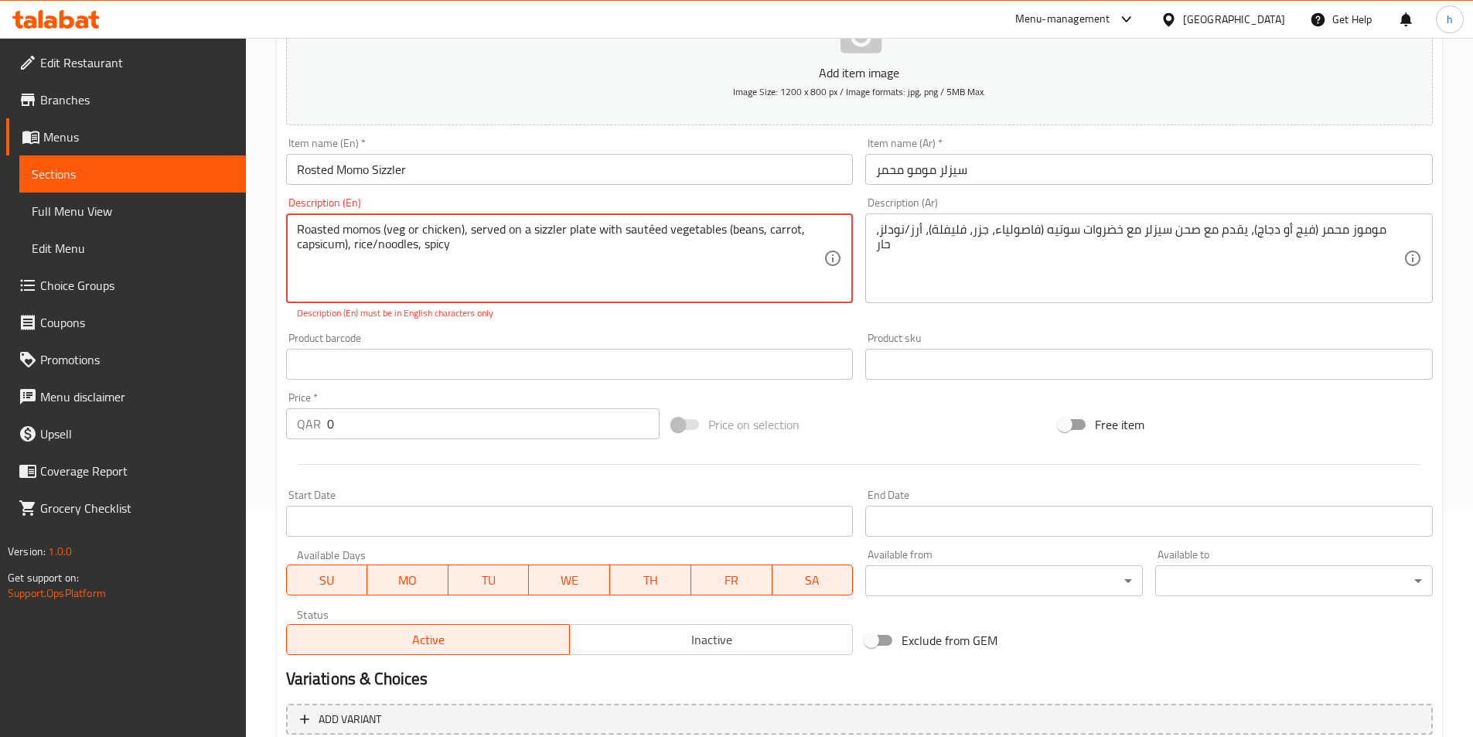
click at [370, 276] on textarea "Roasted momos (veg or chicken), served on a sizzler plate with sautéed vegetabl…" at bounding box center [560, 258] width 527 height 73
click at [367, 229] on textarea "Roasted momos (veg or chicken), served on a sizzler plate with sautéed vegetabl…" at bounding box center [560, 258] width 527 height 73
type textarea "Roasted Momos (veg or chicken), served on a sizzler plate with sautéed vegetabl…"
click at [427, 288] on textarea "Roasted momos (veg or chicken), served on a sizzler plate with sautéed vegetabl…" at bounding box center [560, 258] width 527 height 73
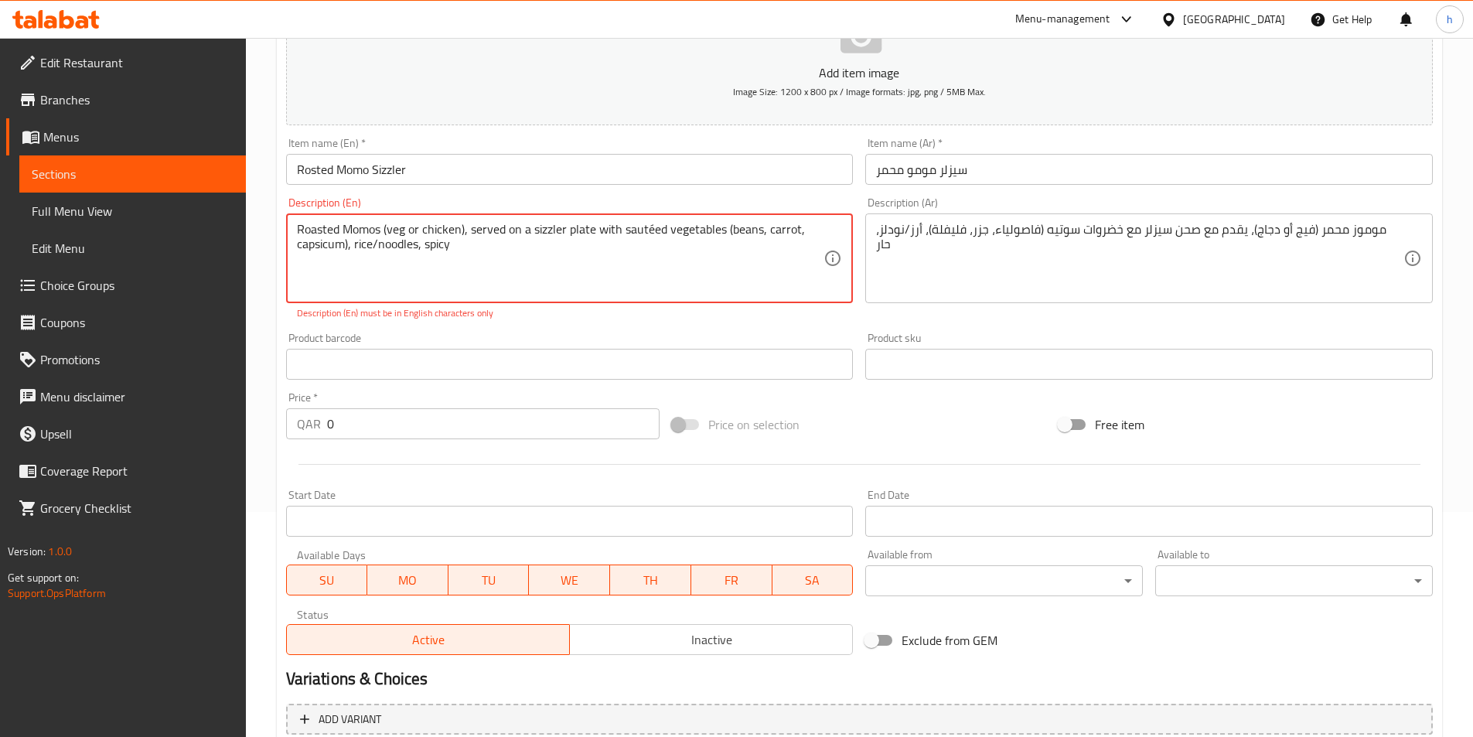
click at [366, 231] on textarea "Roasted momos (veg or chicken), served on a sizzler plate with sautéed vegetabl…" at bounding box center [560, 258] width 527 height 73
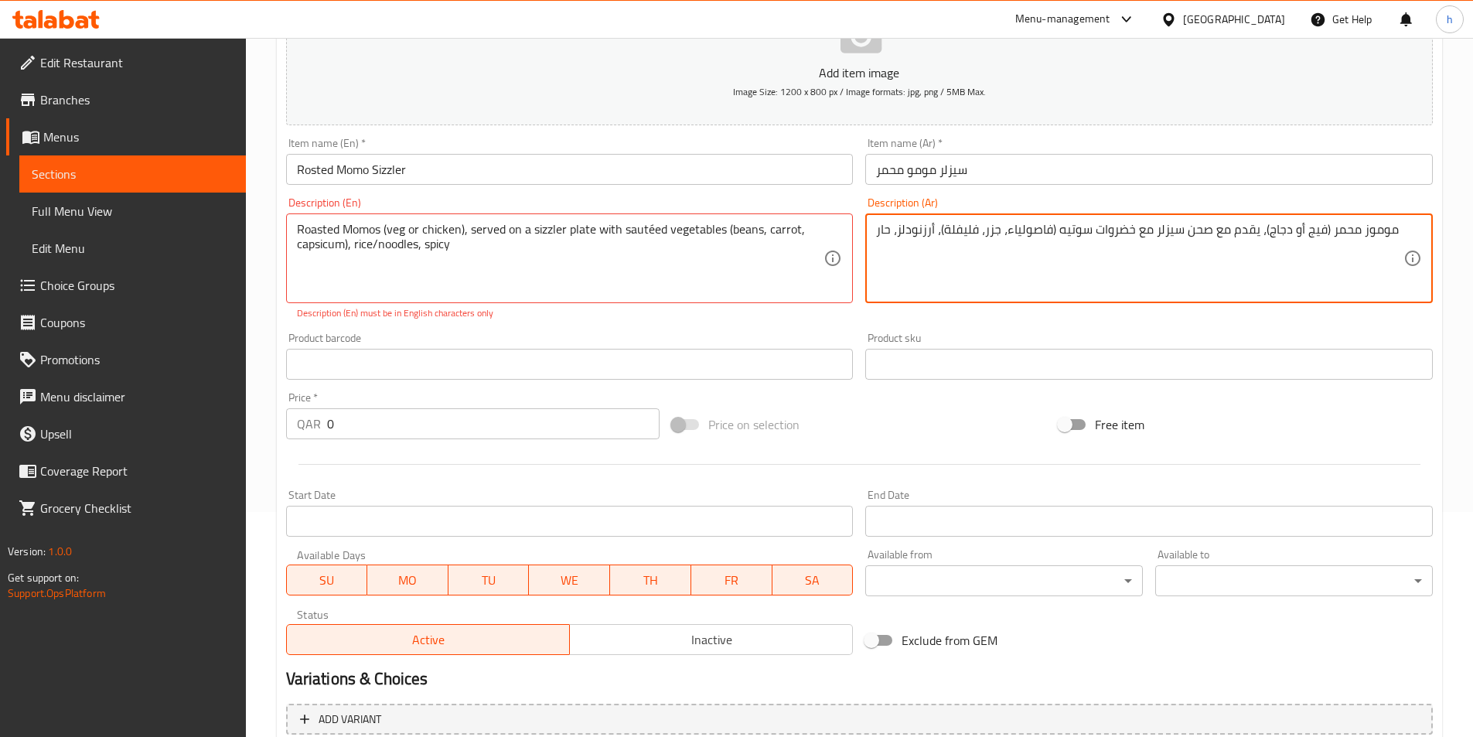
type textarea "موموز محمر (فيج أو دجاج)، يقدم مع صحن سيزلر مع خضروات سوتيه (فاصولياء، جزر، فلي…"
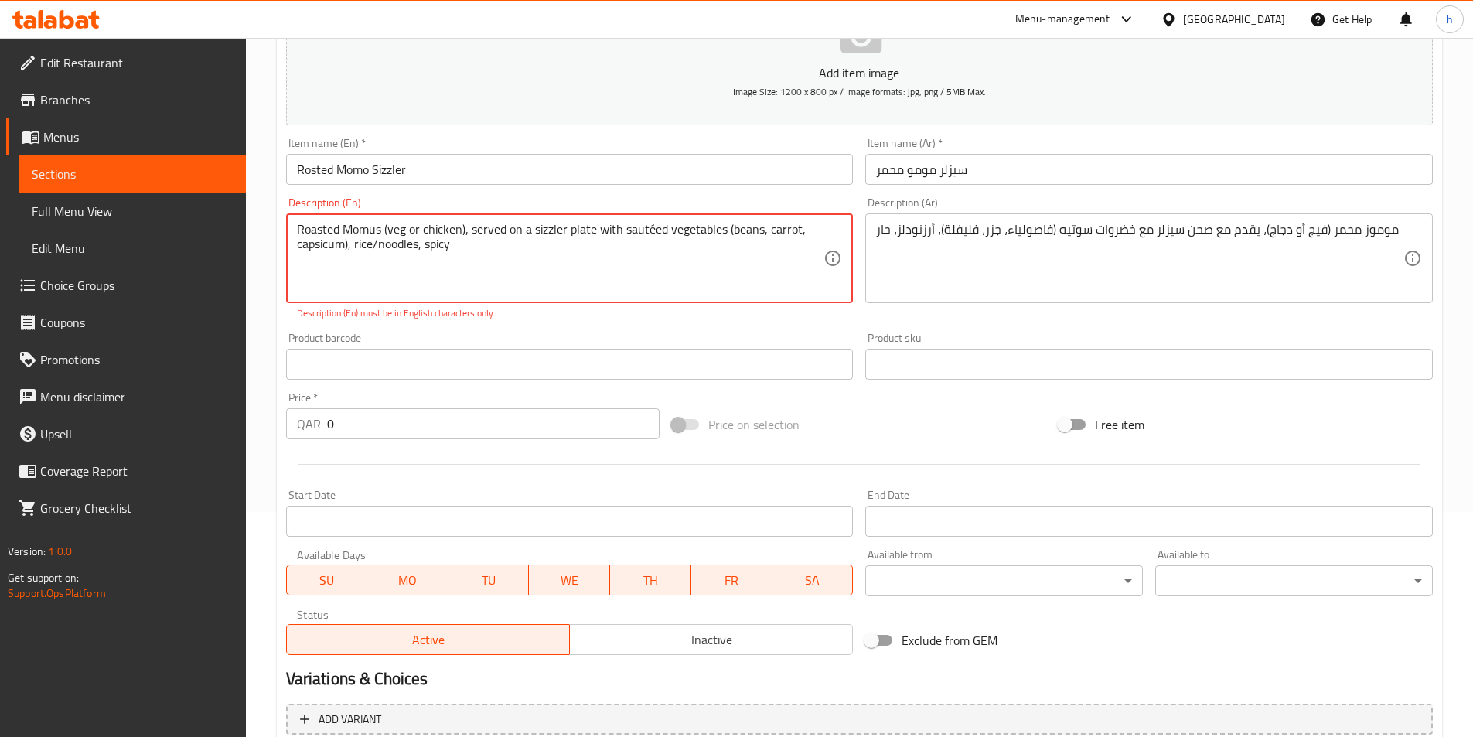
click at [376, 229] on textarea "Roasted Momus (veg or chicken), served on a sizzler plate with sautéed vegetabl…" at bounding box center [560, 258] width 527 height 73
click at [653, 229] on textarea "Roasted Momos (veg or chicken), served on a sizzler plate with sautéed vegetabl…" at bounding box center [560, 258] width 527 height 73
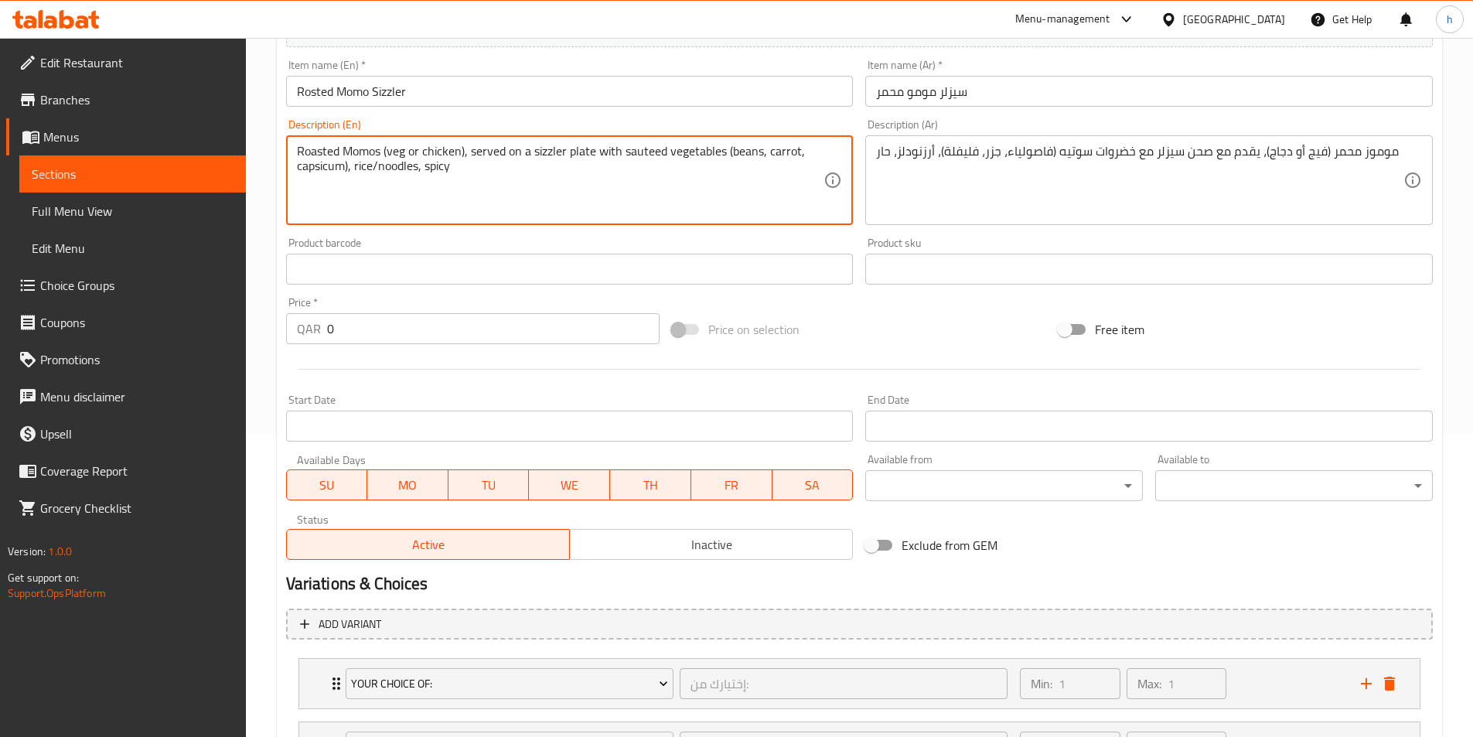
scroll to position [444, 0]
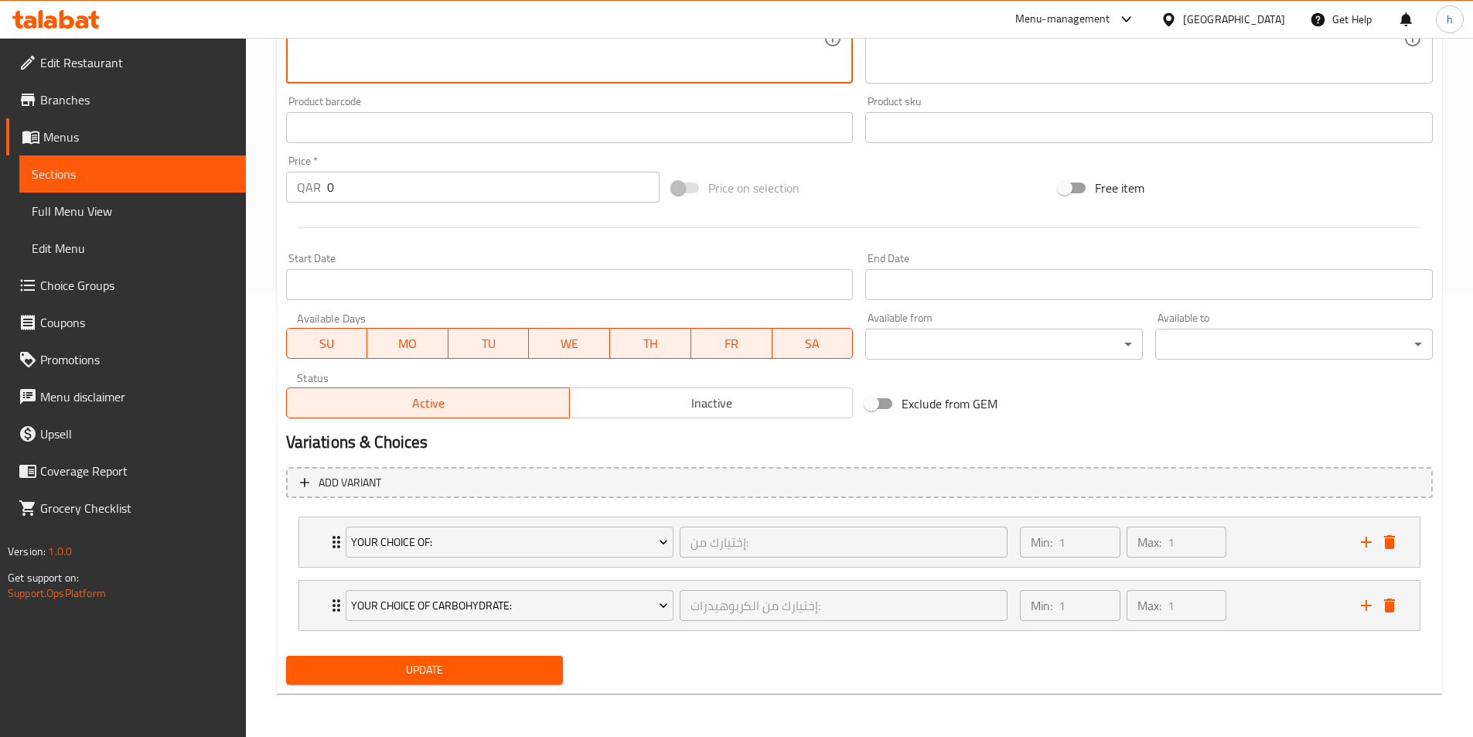
type textarea "Roasted Momos (veg or chicken), served on a sizzler plate with sauteed vegetabl…"
click at [409, 669] on span "Update" at bounding box center [424, 669] width 253 height 19
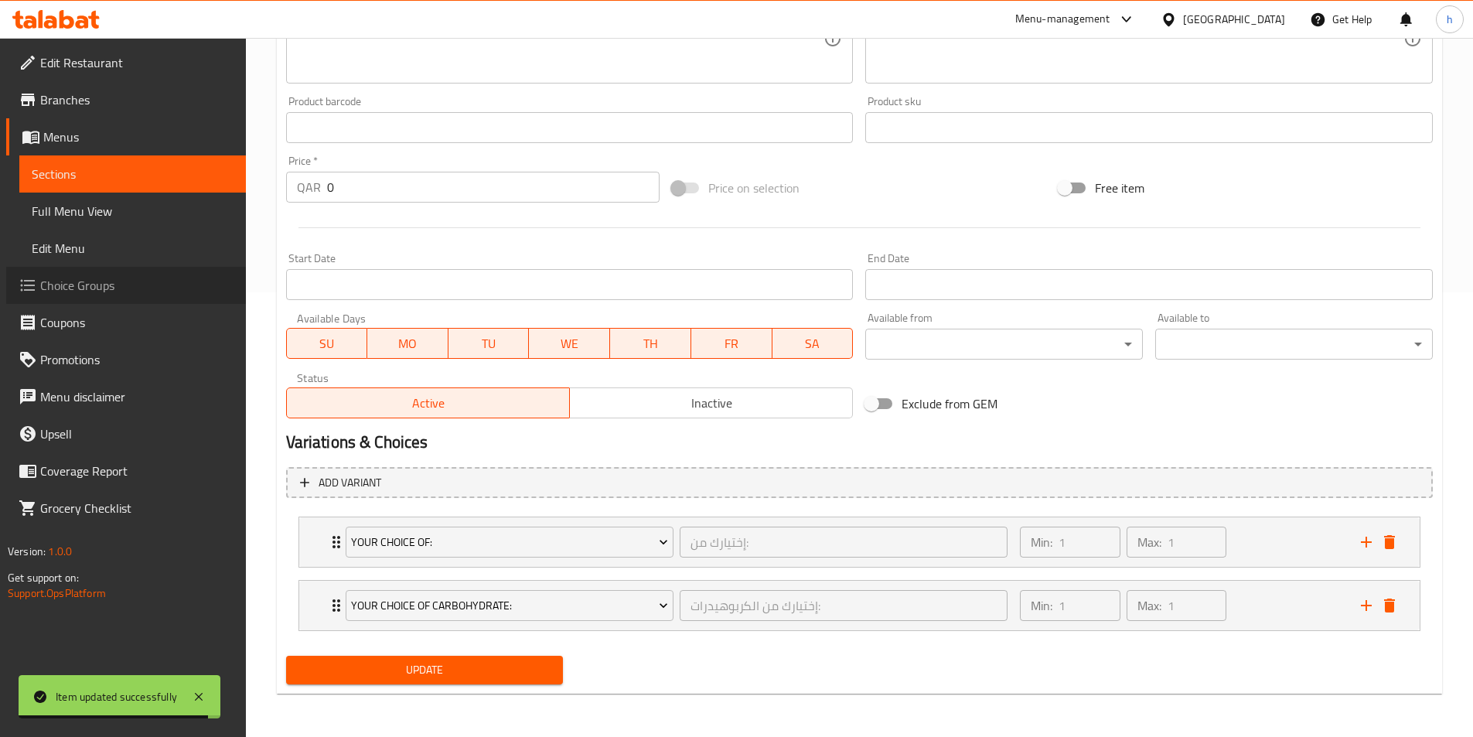
click at [108, 279] on span "Choice Groups" at bounding box center [136, 285] width 193 height 19
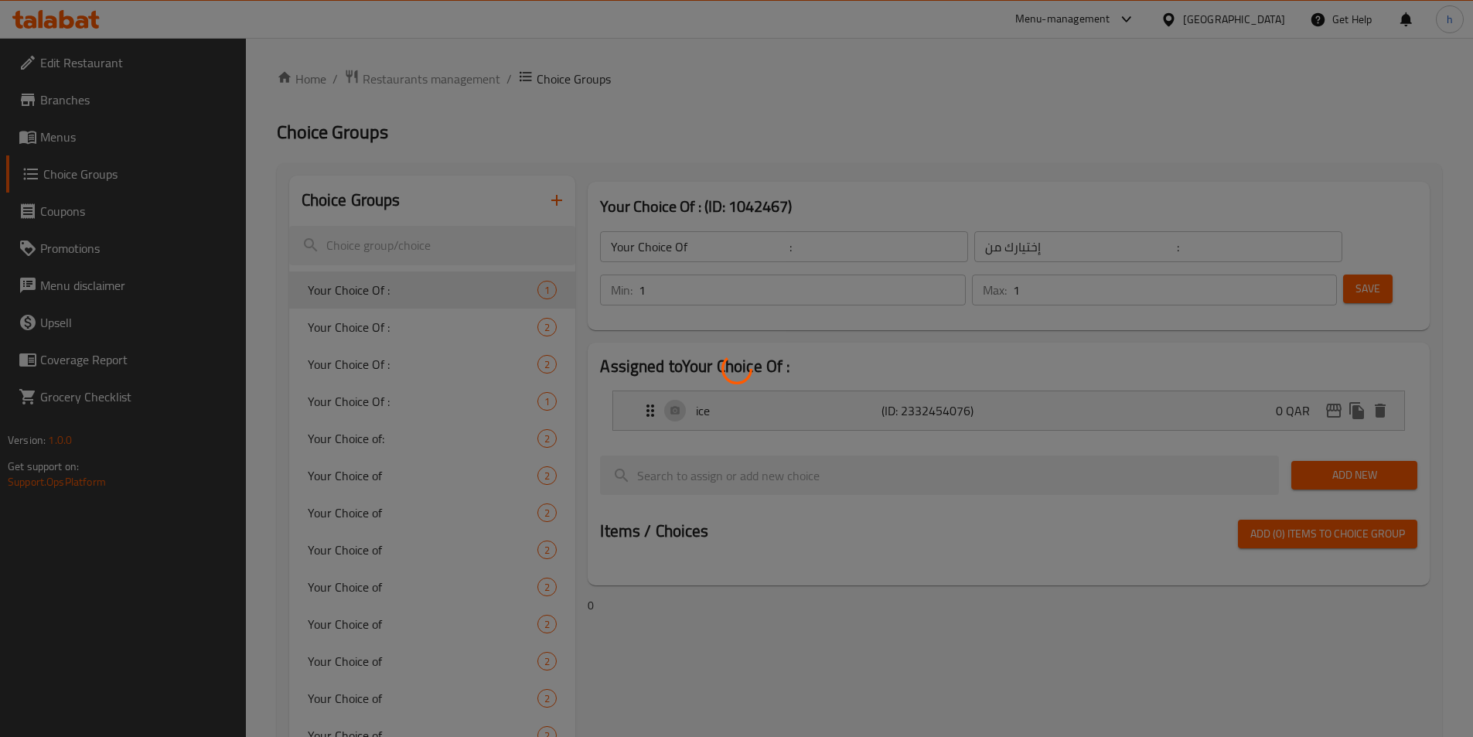
click at [557, 200] on div at bounding box center [736, 368] width 1473 height 737
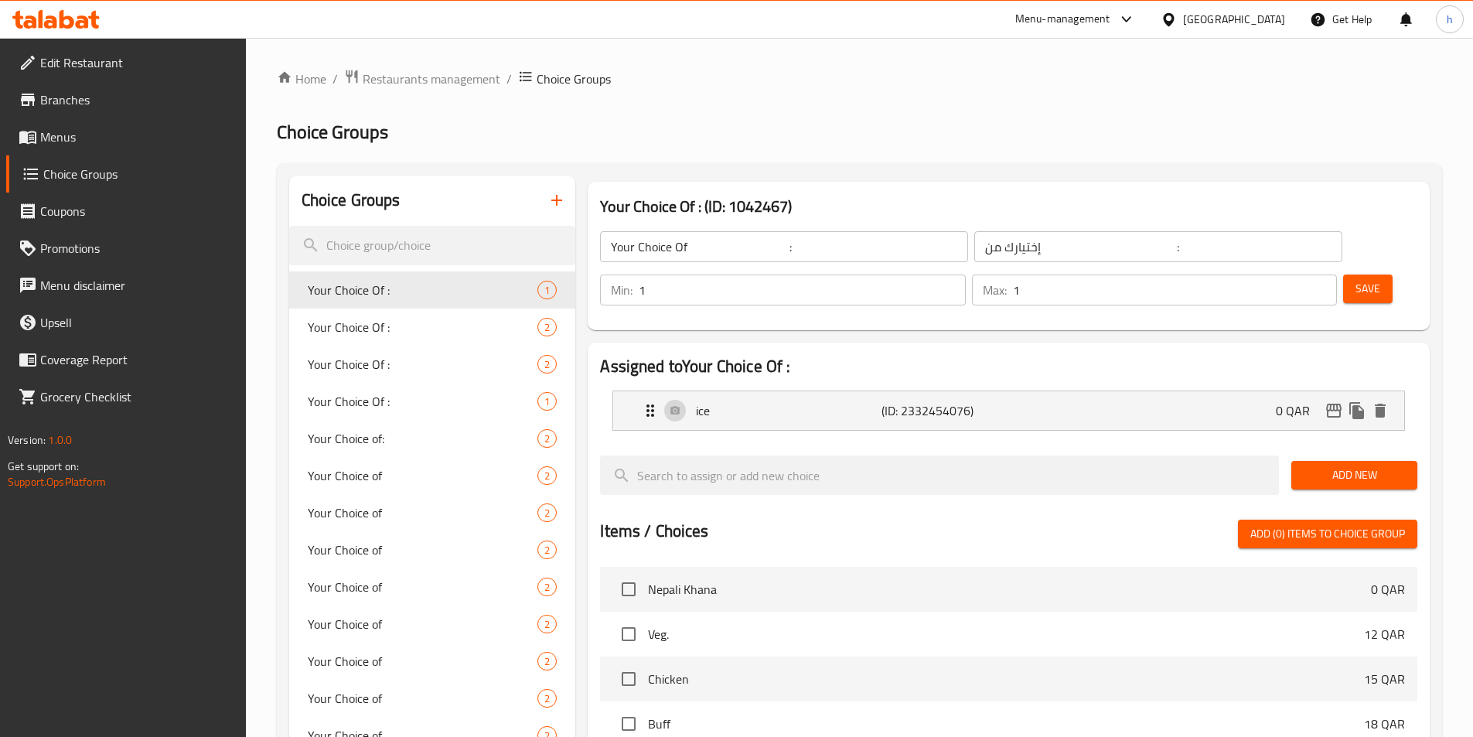
click at [556, 198] on icon "button" at bounding box center [556, 200] width 19 height 19
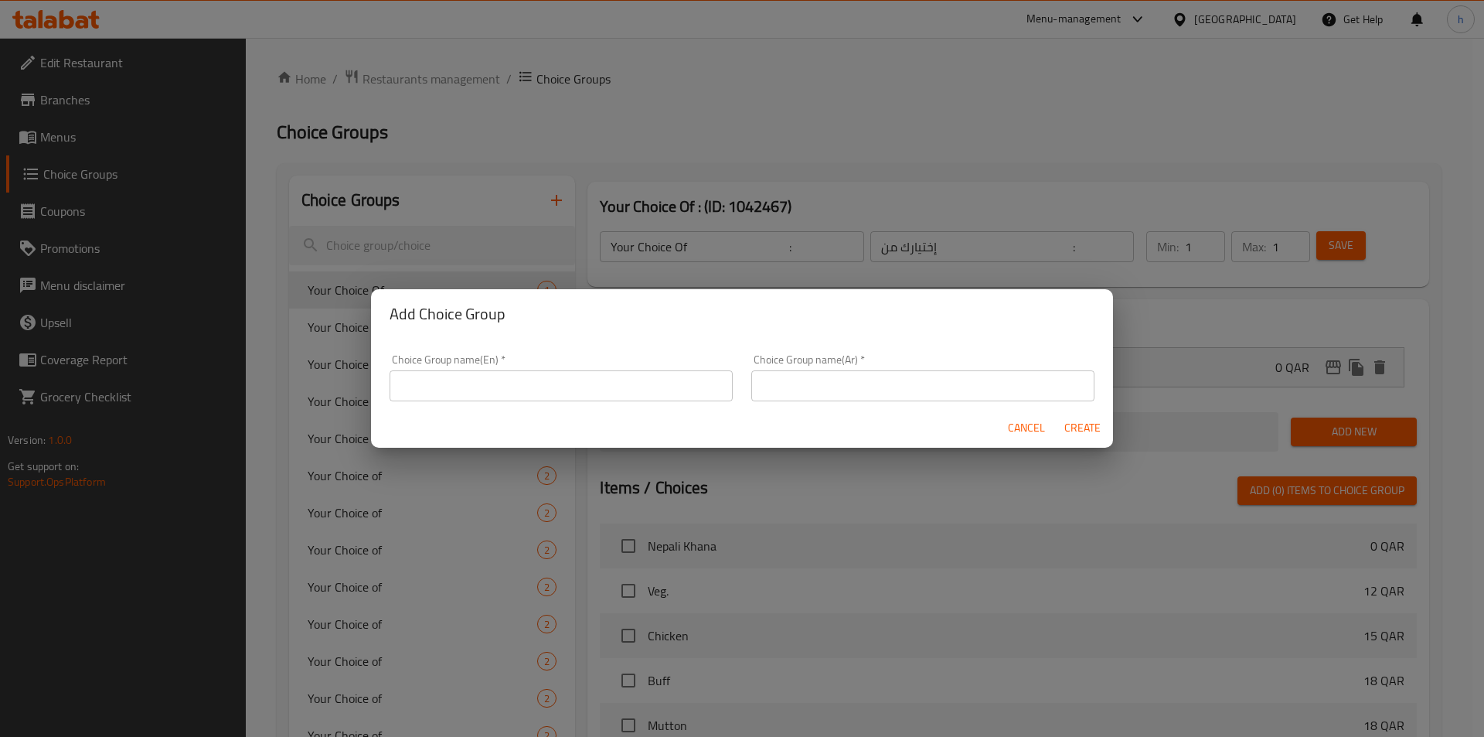
click at [617, 381] on input "text" at bounding box center [561, 385] width 343 height 31
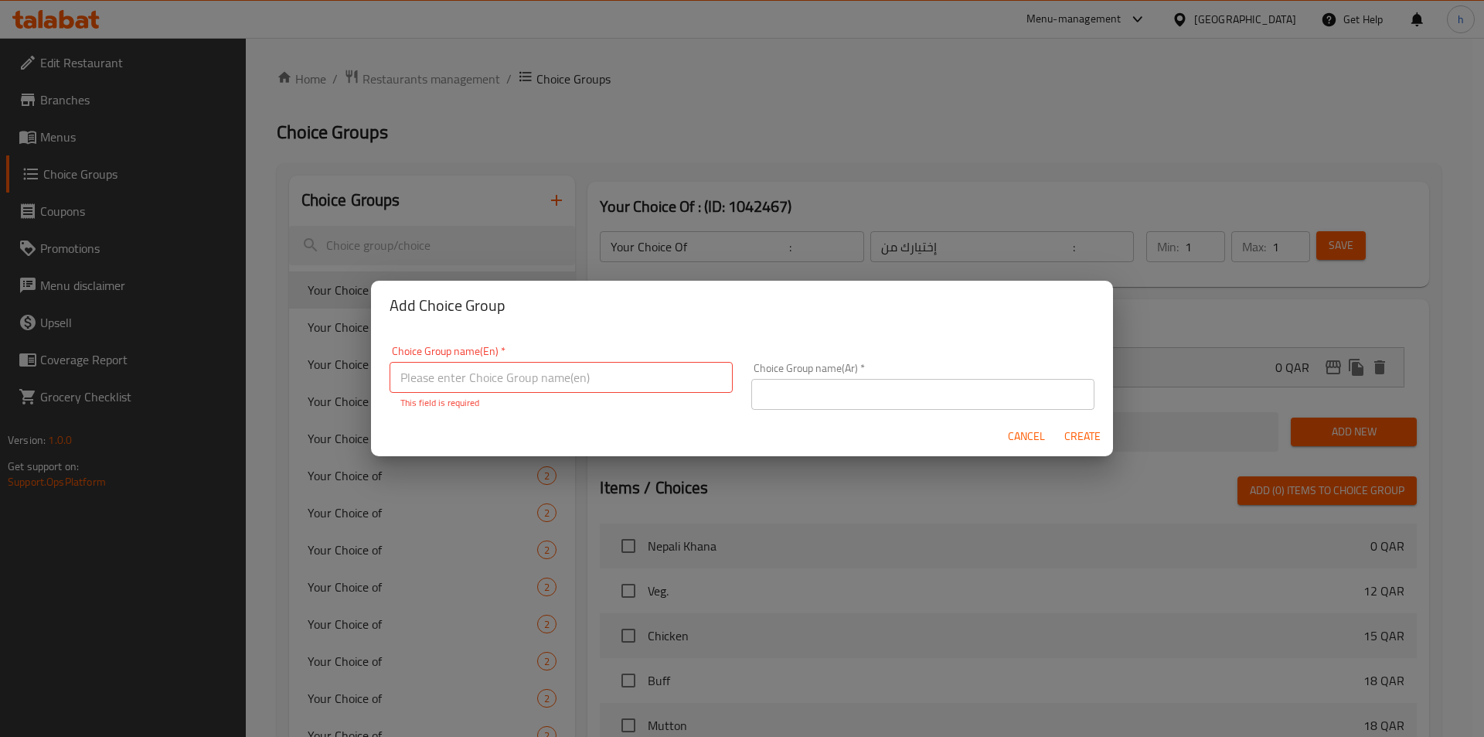
click at [444, 382] on input "text" at bounding box center [561, 377] width 343 height 31
paste input "Your Choice Of:"
type input "Your Choice Of:"
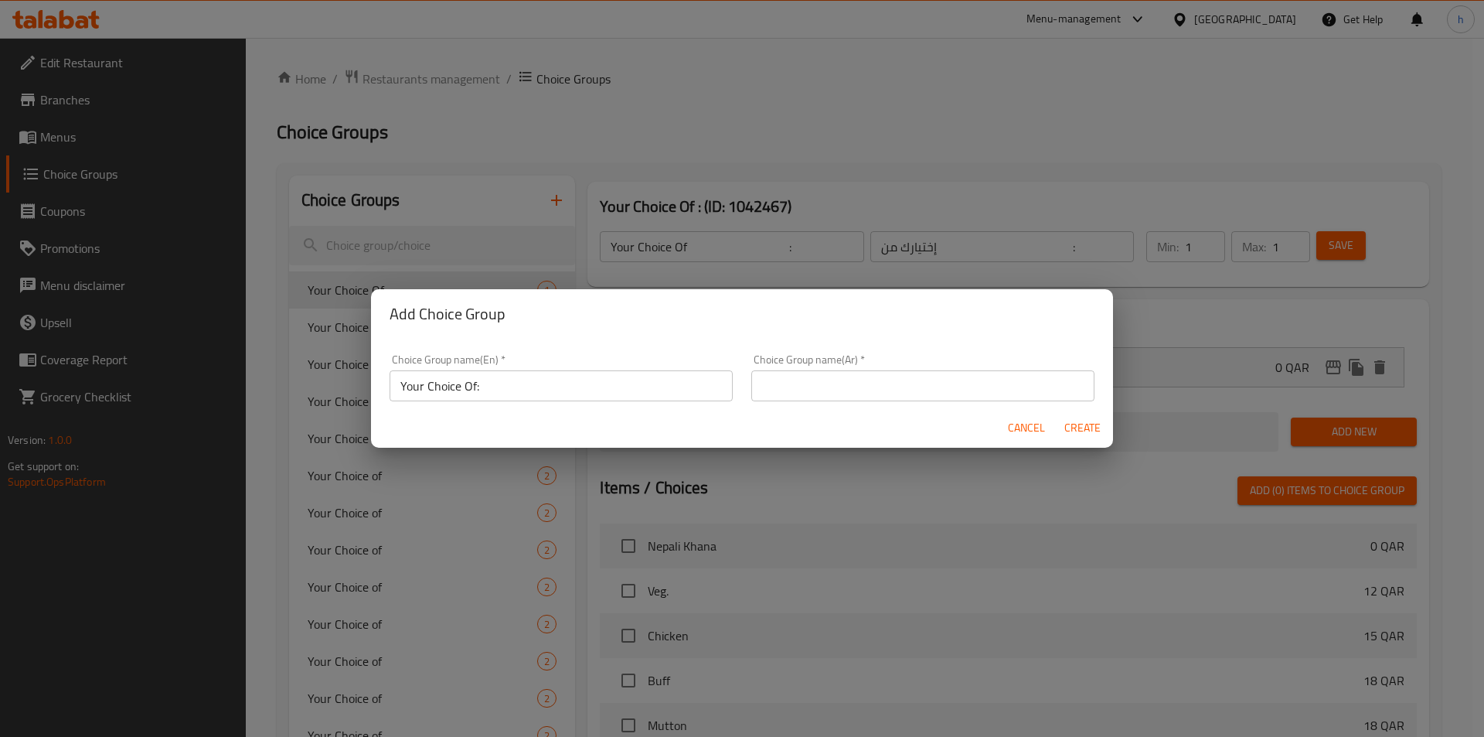
click at [920, 373] on input "text" at bounding box center [922, 385] width 343 height 31
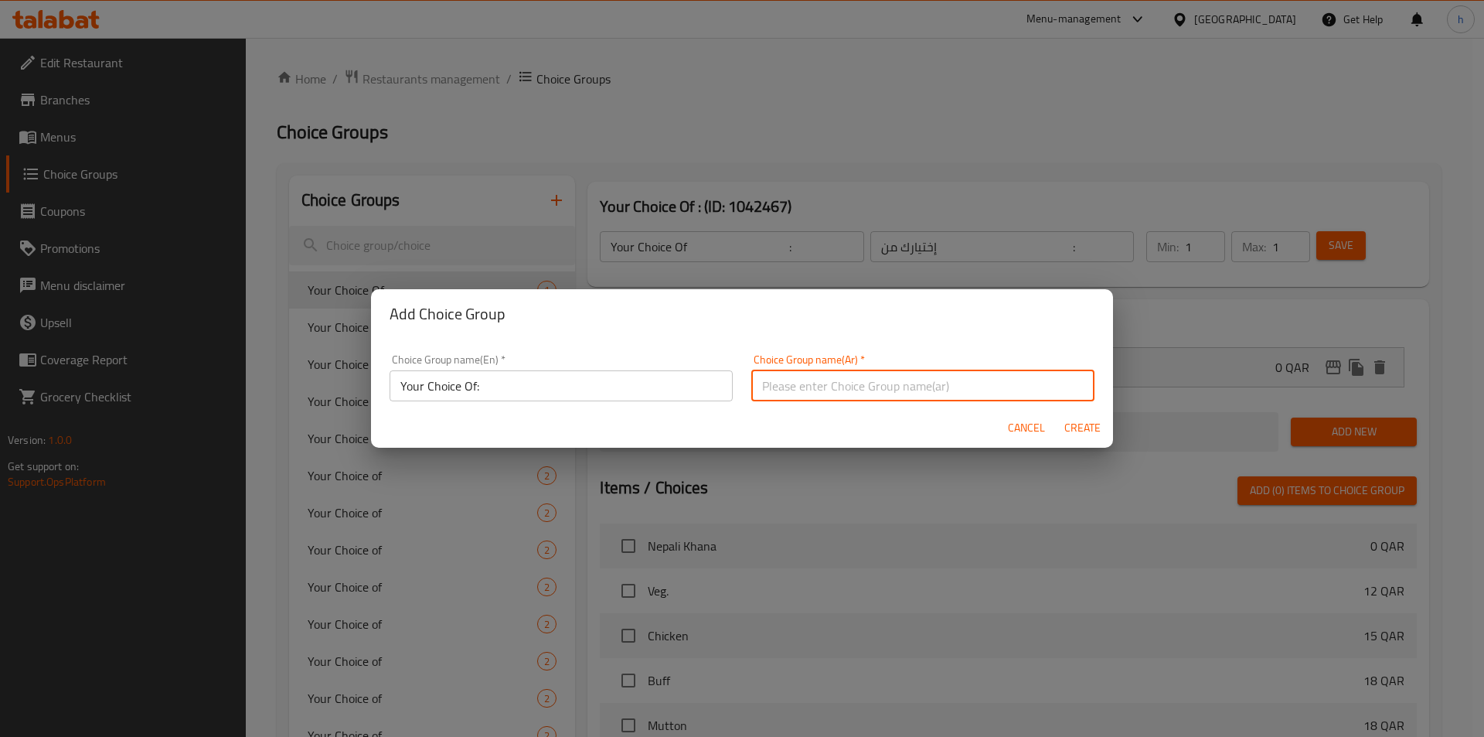
paste input "إختيارك من:"
type input "إختيارك من:"
click at [1091, 428] on span "Create" at bounding box center [1082, 427] width 37 height 19
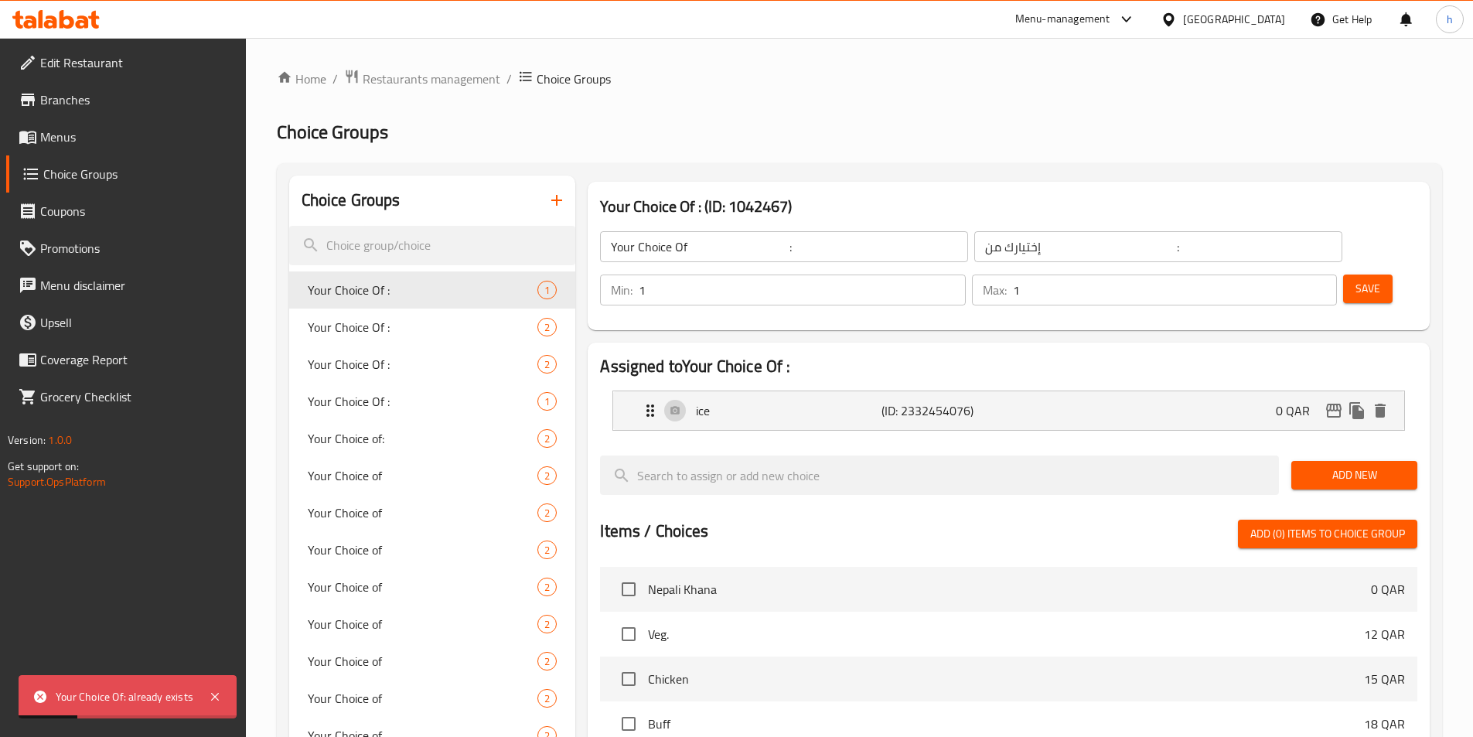
click at [727, 247] on input "Your Choice Of :" at bounding box center [784, 246] width 368 height 31
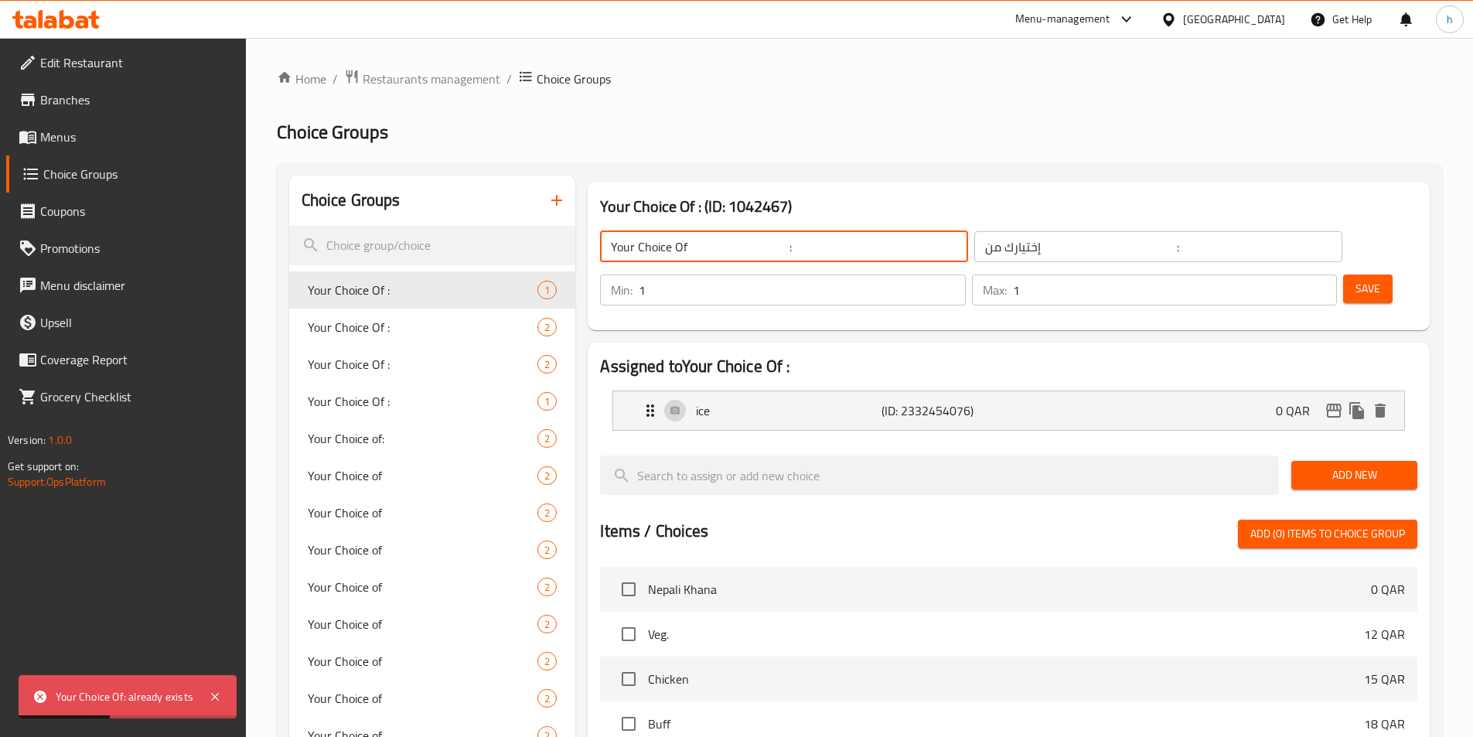
click at [775, 248] on input "Your Choice Of :" at bounding box center [784, 246] width 368 height 31
type input "Your Choice Of :"
click at [555, 200] on icon "button" at bounding box center [556, 200] width 11 height 11
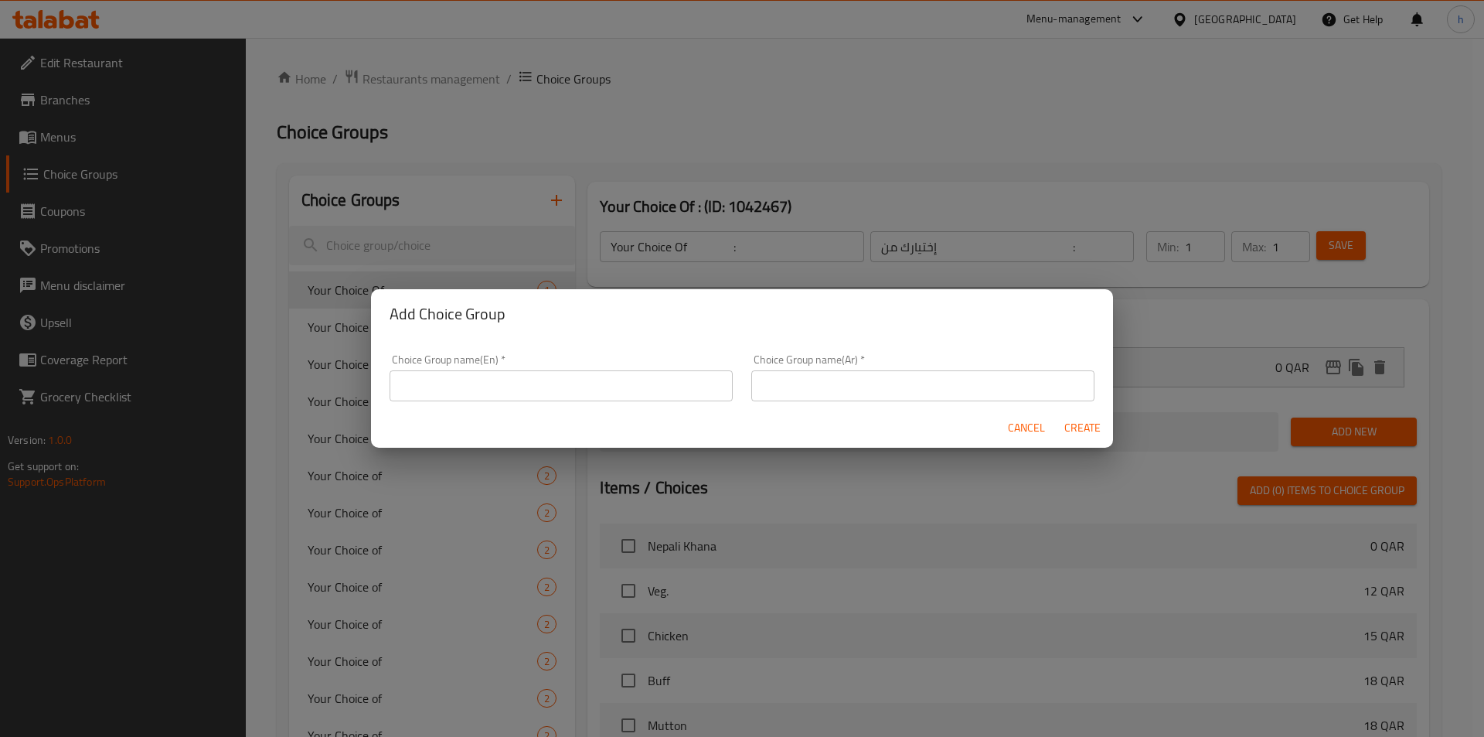
click at [576, 387] on input "text" at bounding box center [561, 385] width 343 height 31
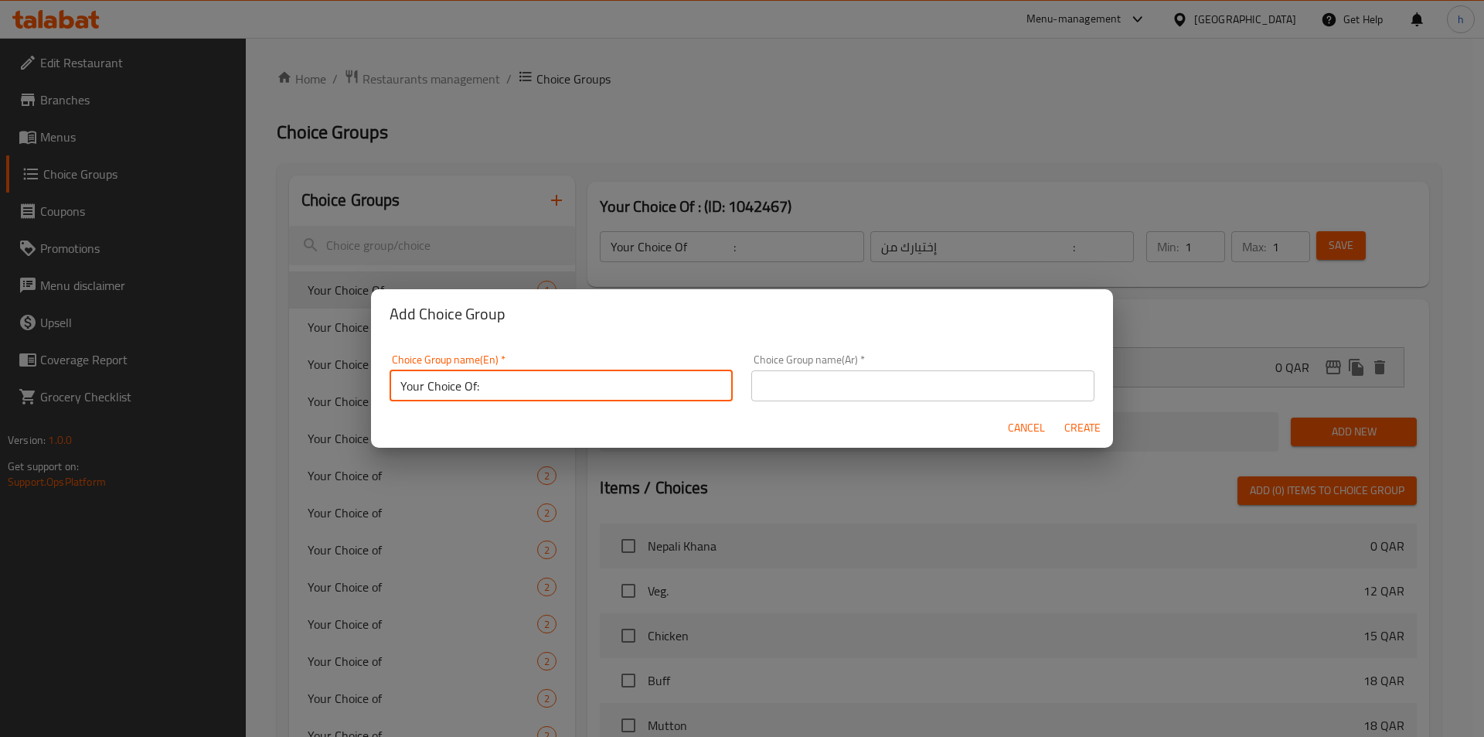
click at [473, 395] on input "Your Choice Of:" at bounding box center [561, 385] width 343 height 31
click at [475, 390] on input "Your Choice Of:" at bounding box center [561, 385] width 343 height 31
click at [475, 392] on input "Your Choice Of :" at bounding box center [561, 385] width 343 height 31
click at [499, 387] on input "Your Choice Of mix :" at bounding box center [561, 385] width 343 height 31
type input "Your Choice Of mix:"
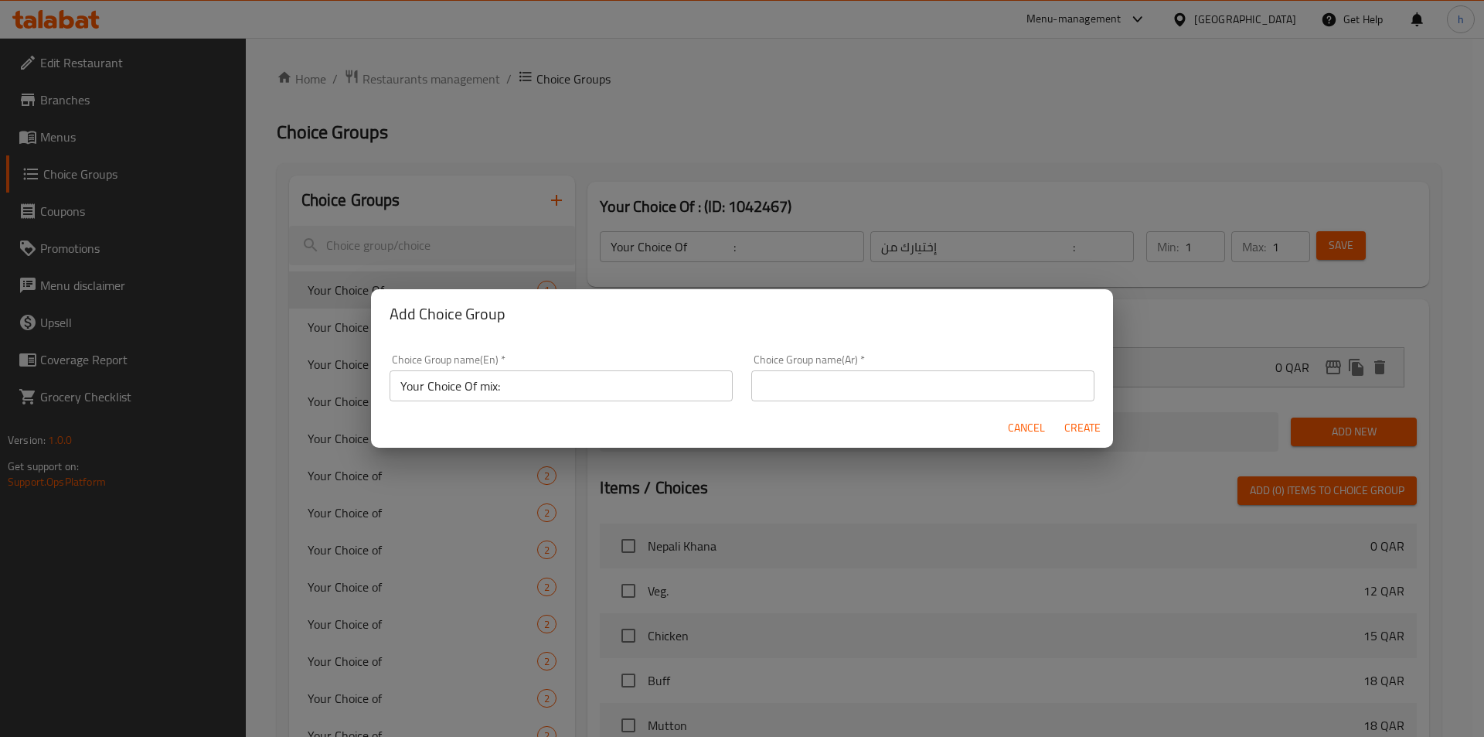
click at [796, 386] on input "text" at bounding box center [922, 385] width 343 height 31
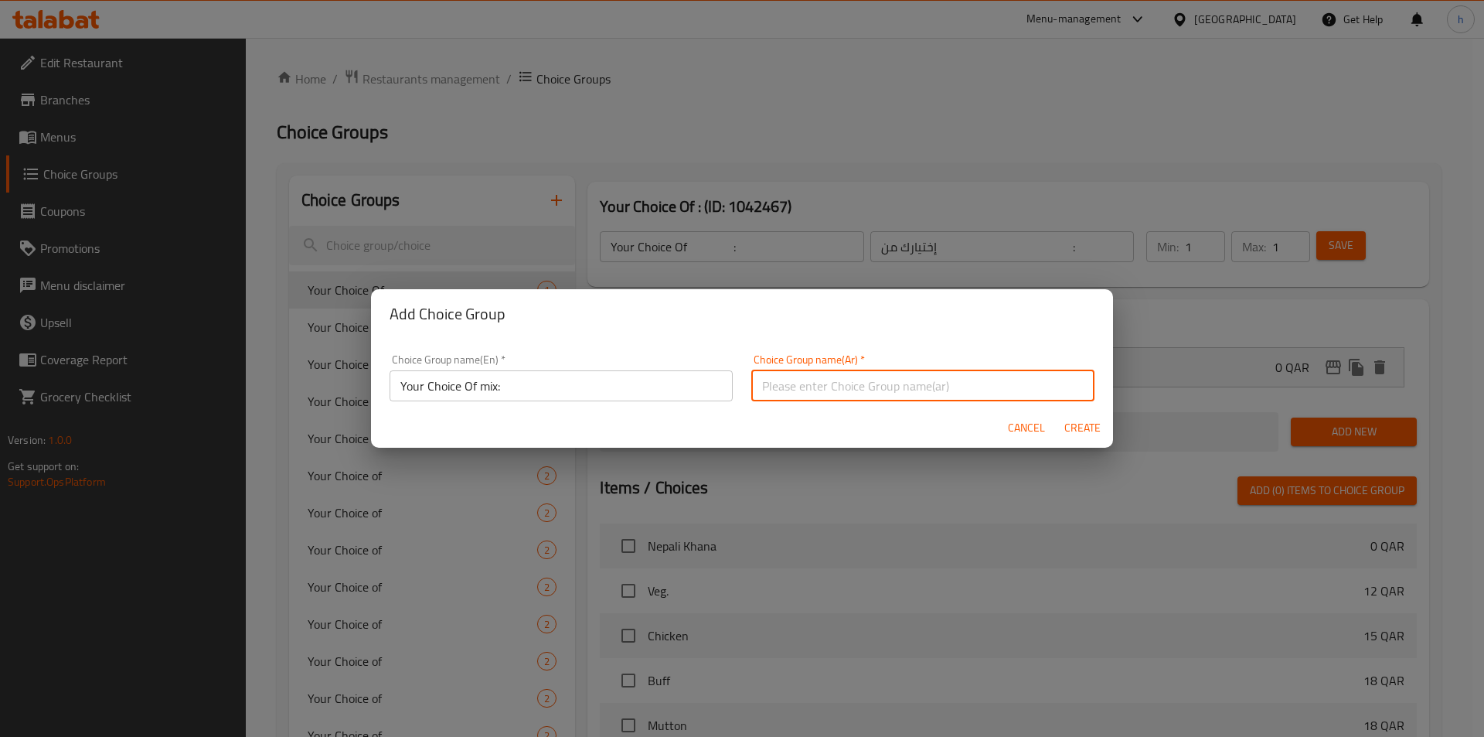
paste input "إختيارك من:"
click at [817, 390] on input "إختيارك من:" at bounding box center [922, 385] width 343 height 31
type input "إختيارك من الميكس:"
click at [1095, 426] on span "Create" at bounding box center [1082, 427] width 37 height 19
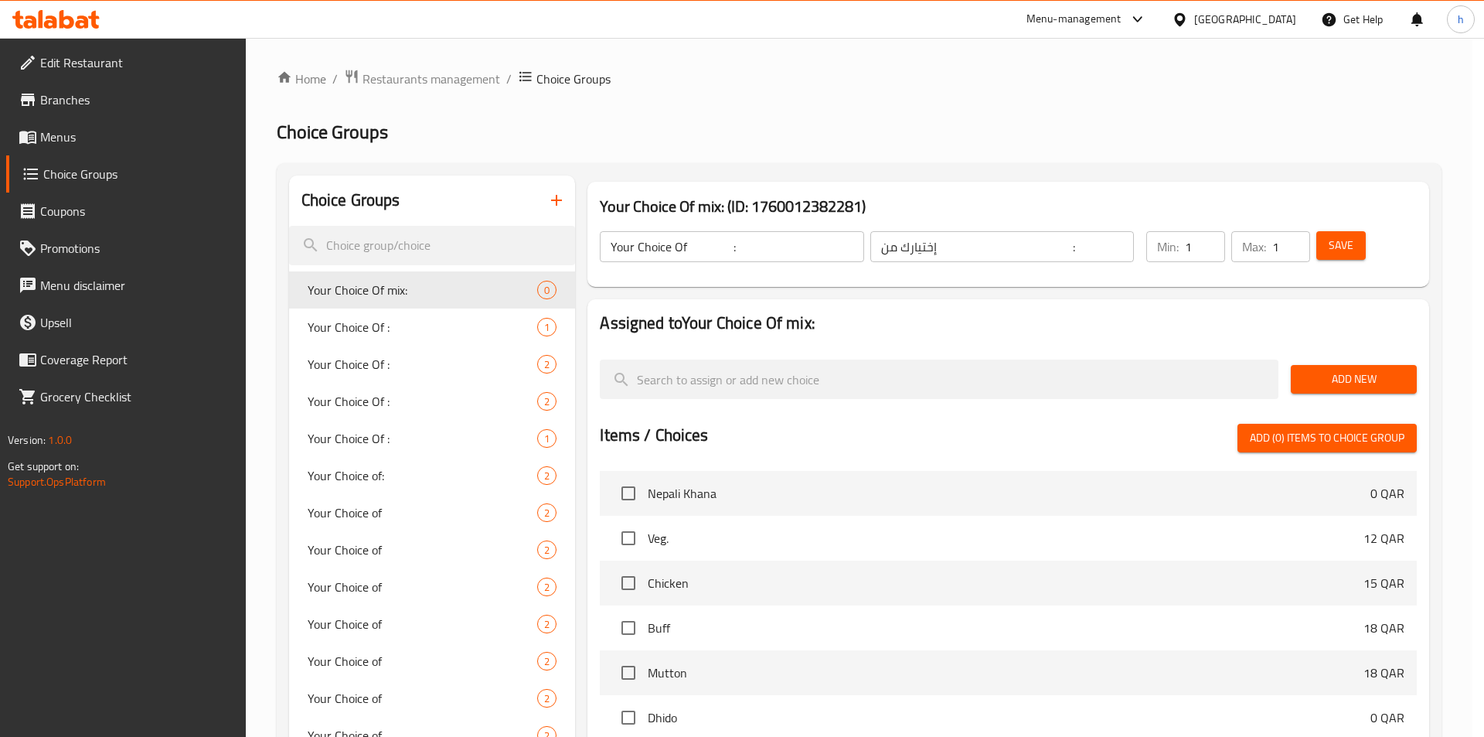
type input "Your Choice Of mix:"
type input "إختيارك من الميكس:"
type input "0"
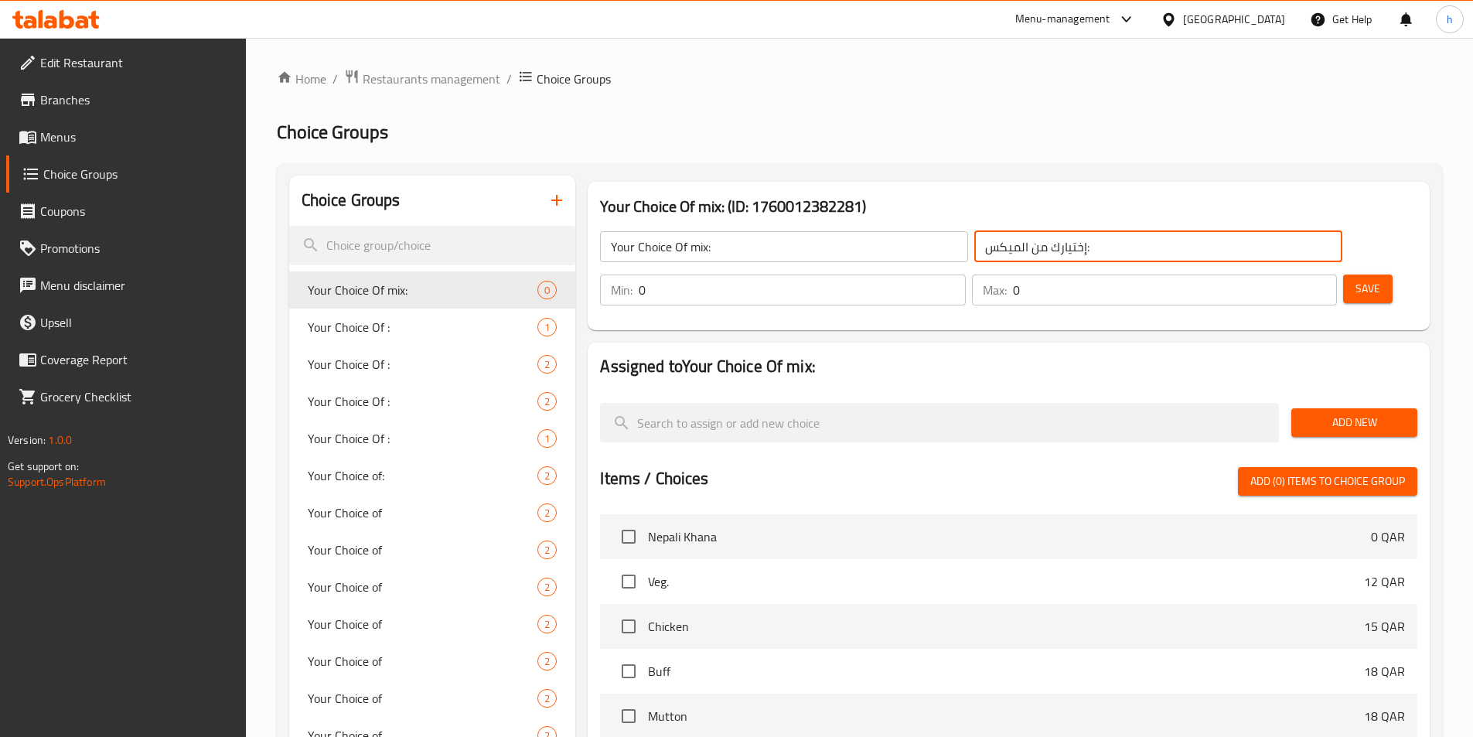
drag, startPoint x: 1000, startPoint y: 250, endPoint x: 988, endPoint y: 249, distance: 11.7
click at [988, 249] on input "إختيارك من الميكس:" at bounding box center [1158, 246] width 368 height 31
click at [986, 245] on input "إختيارك من الميكس:" at bounding box center [1158, 246] width 368 height 31
click at [1015, 245] on input "إختيارك من الميكس:" at bounding box center [1158, 246] width 368 height 31
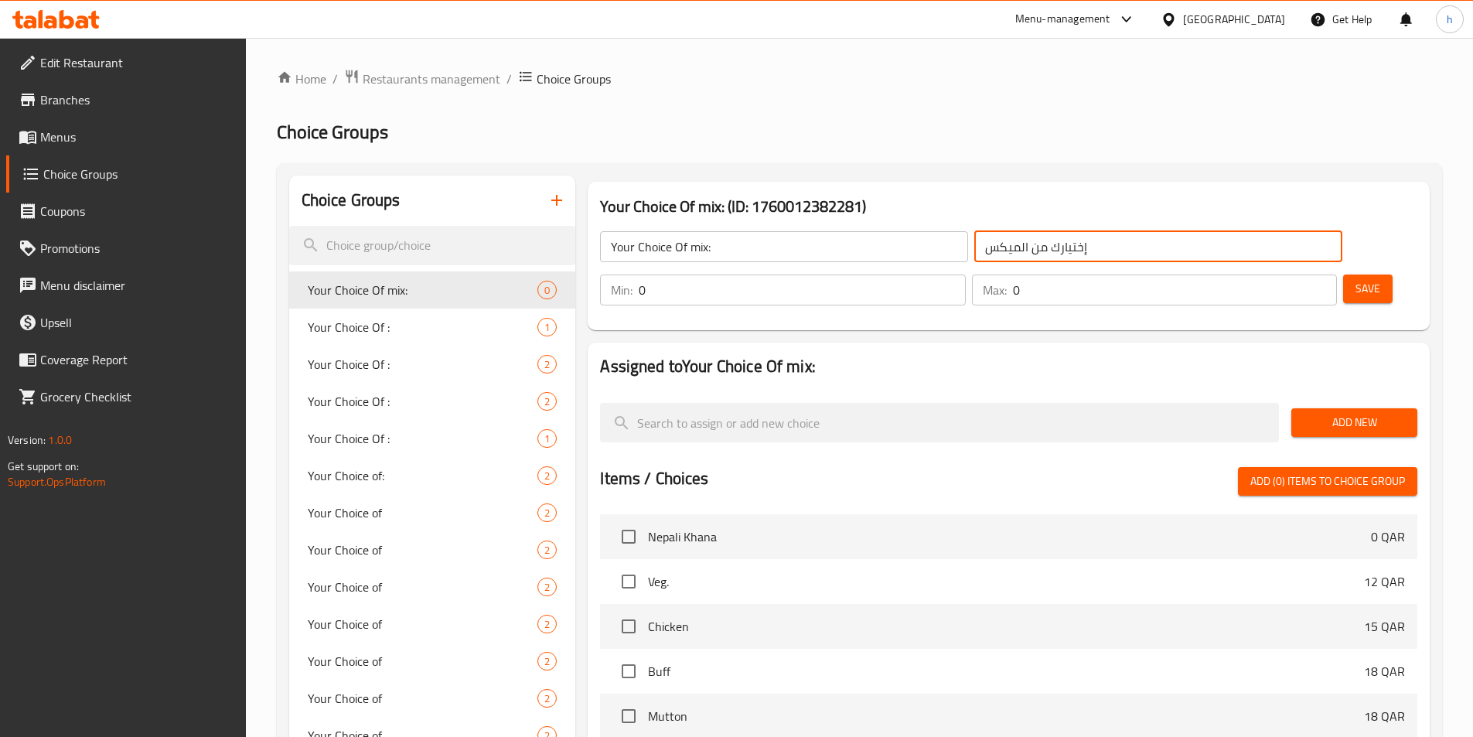
drag, startPoint x: 884, startPoint y: 248, endPoint x: 942, endPoint y: 285, distance: 68.8
click at [974, 248] on input "إختيارك من الميكس" at bounding box center [1158, 246] width 368 height 31
type input ":إختيارك من الميكس"
type input "1"
click at [965, 274] on input "1" at bounding box center [802, 289] width 326 height 31
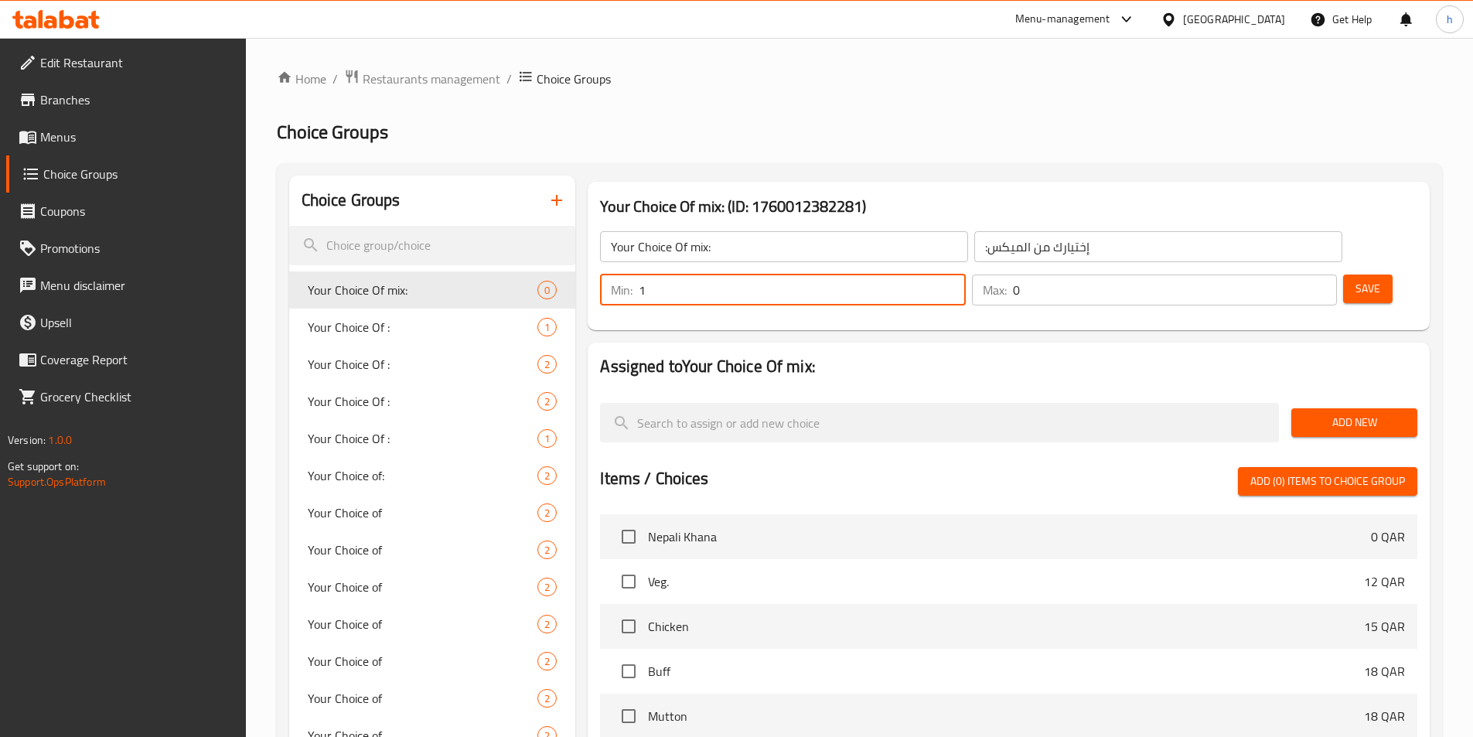
type input "1"
click at [1293, 274] on input "1" at bounding box center [1175, 289] width 324 height 31
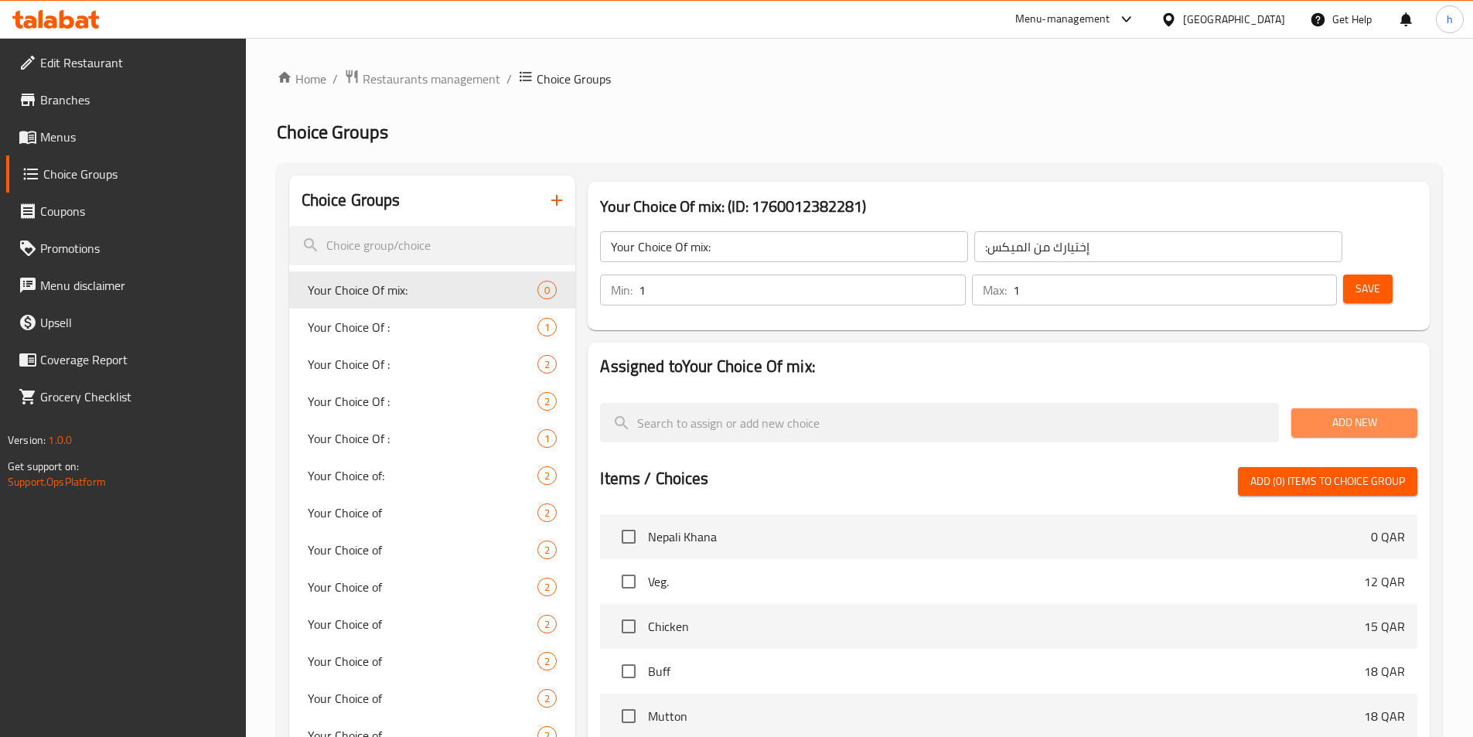
click at [1341, 413] on span "Add New" at bounding box center [1353, 422] width 101 height 19
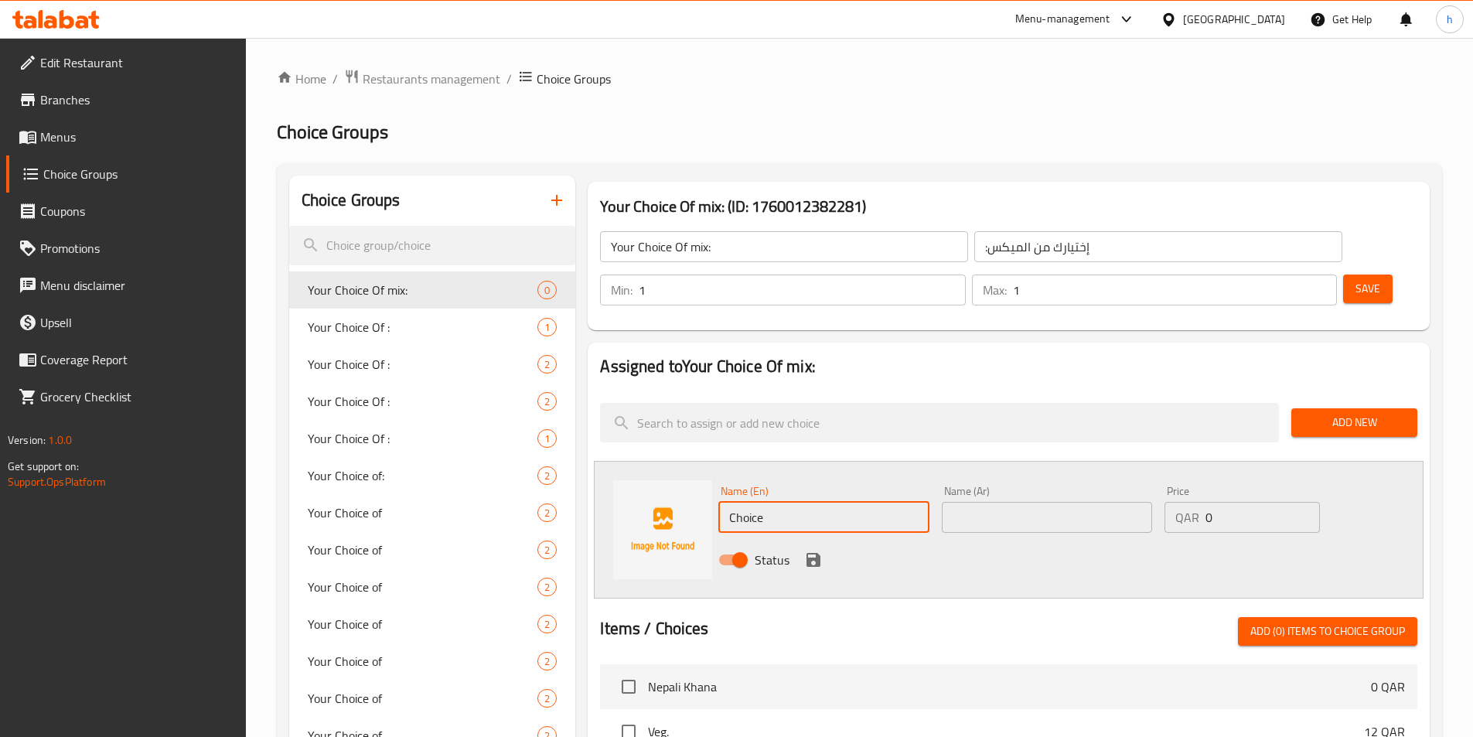
click at [756, 502] on input "Choice" at bounding box center [823, 517] width 210 height 31
paste input "toor"
type input "toor"
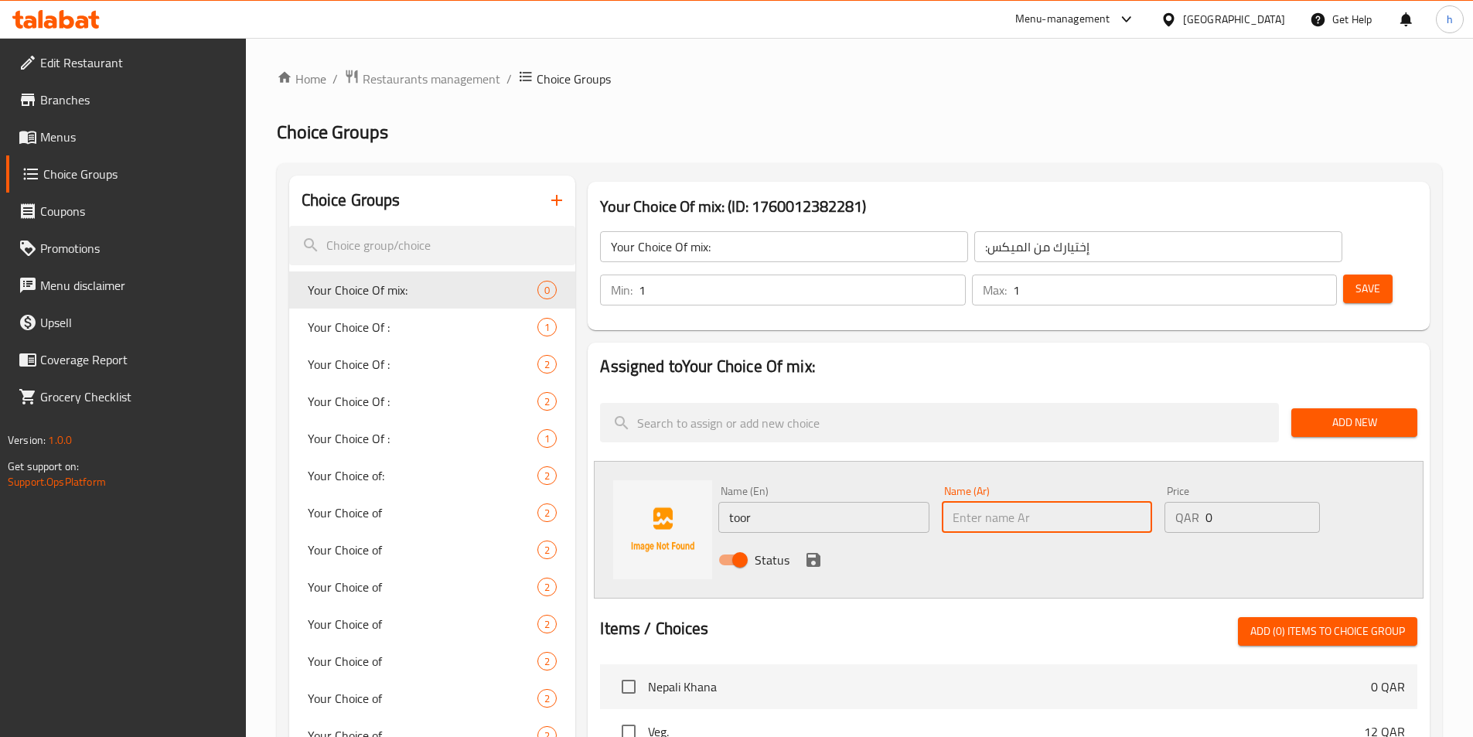
click at [1005, 502] on input "text" at bounding box center [1047, 517] width 210 height 31
paste input "تور"
type input "تور"
click at [817, 553] on icon "save" at bounding box center [813, 560] width 14 height 14
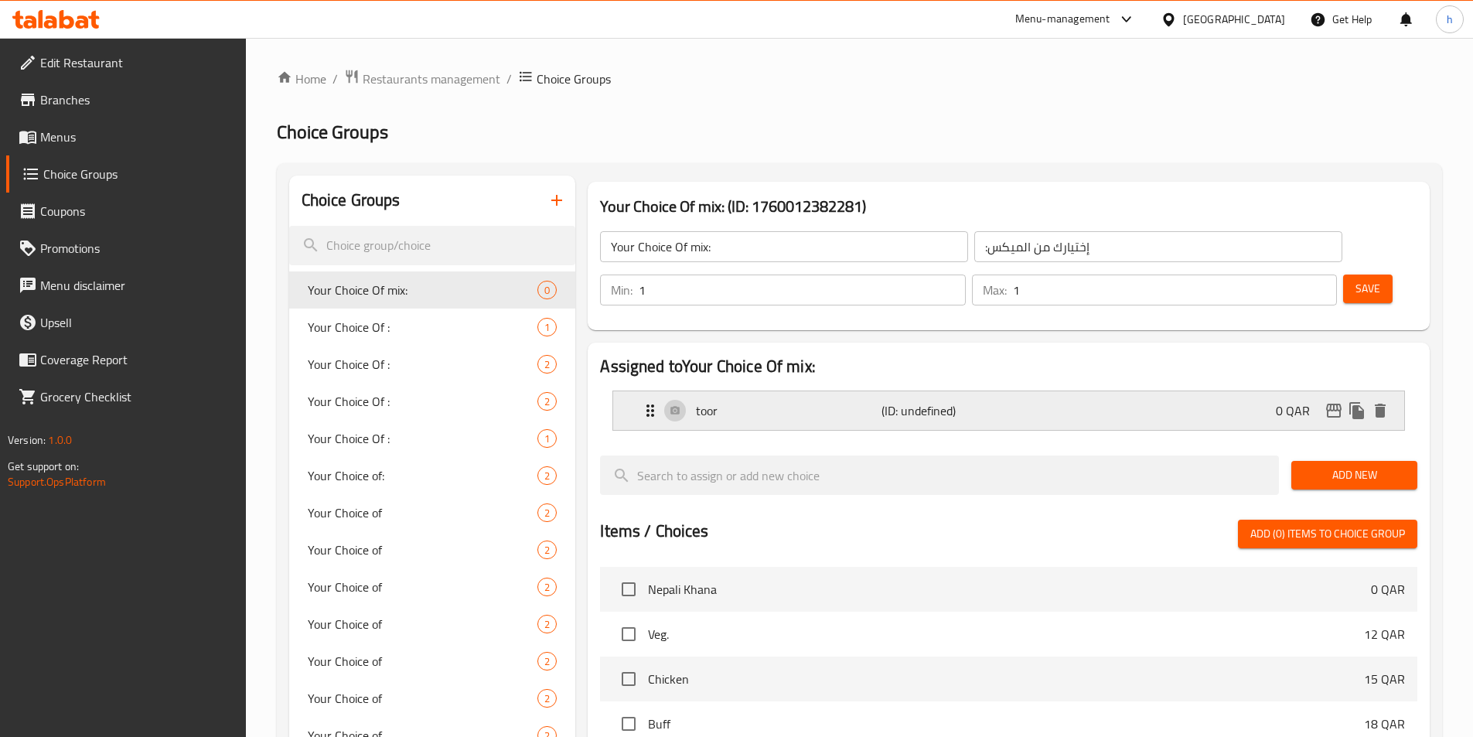
click at [642, 401] on icon "Expand" at bounding box center [650, 410] width 19 height 19
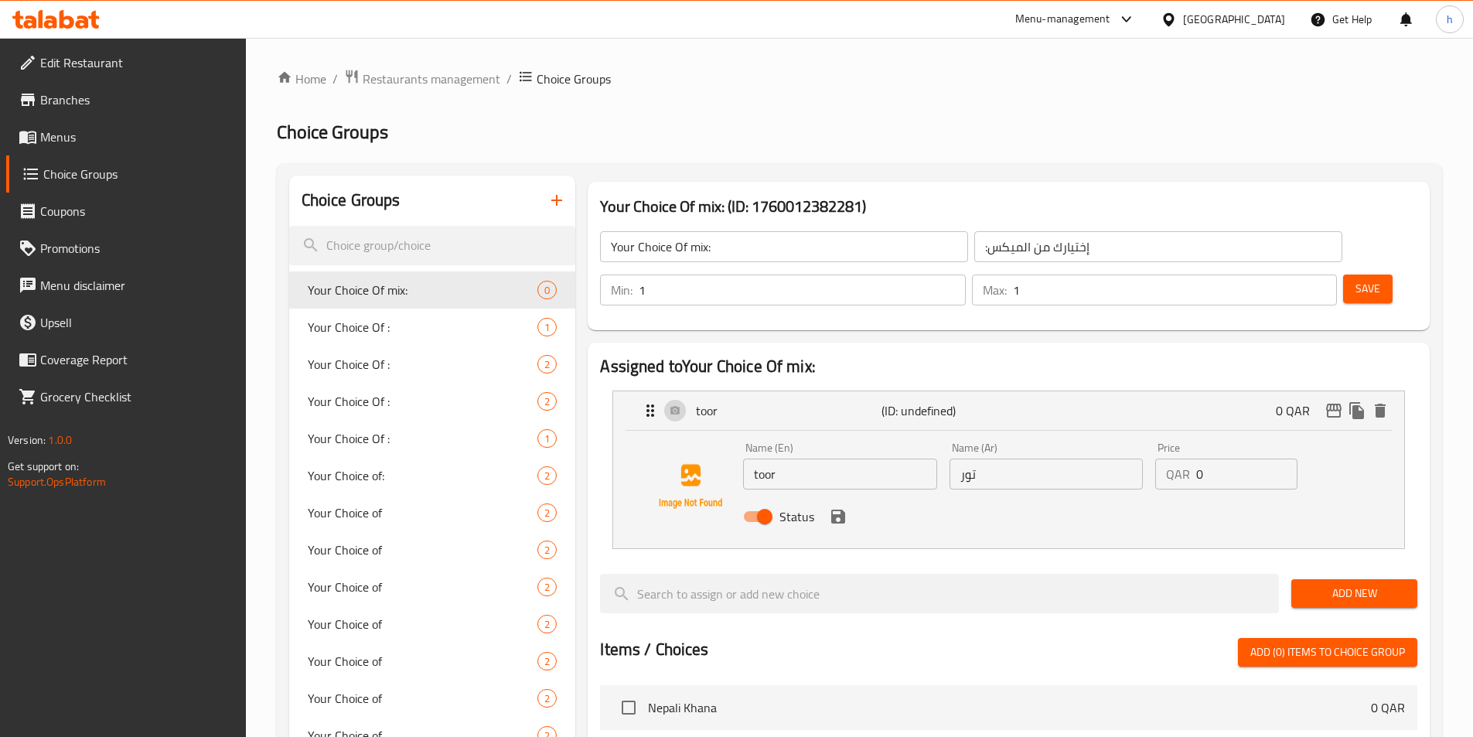
click at [1363, 584] on span "Add New" at bounding box center [1353, 593] width 101 height 19
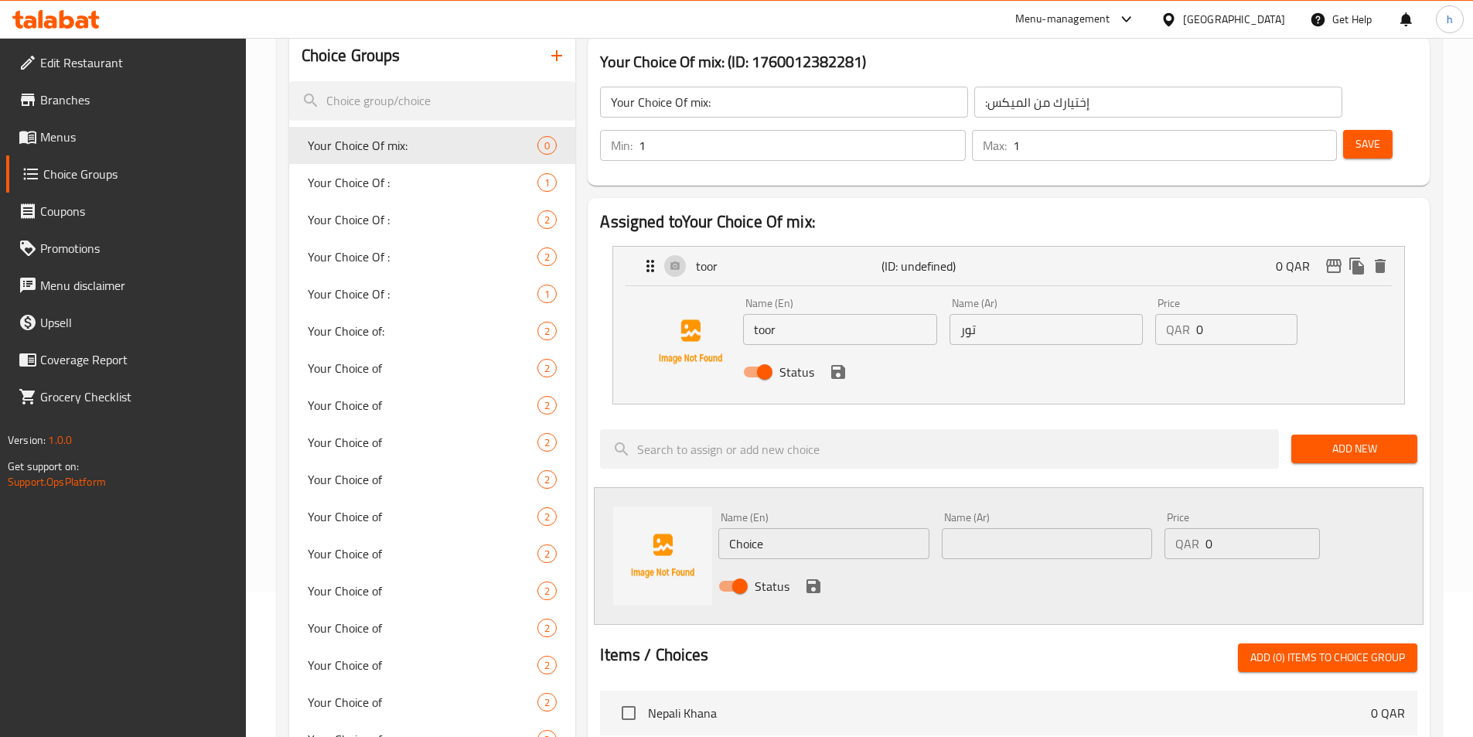
scroll to position [155, 0]
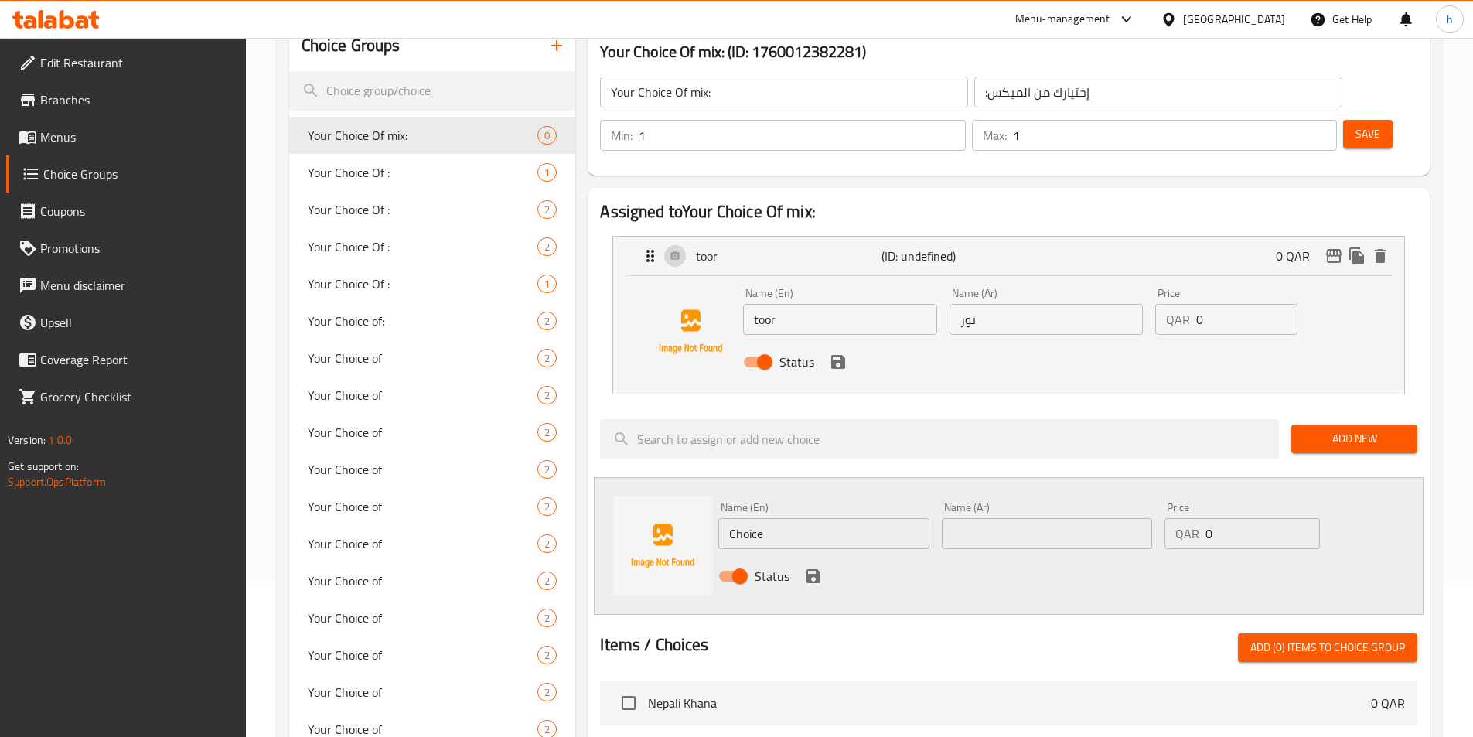
click at [745, 518] on input "Choice" at bounding box center [823, 533] width 210 height 31
paste input "moong"
type input "moong"
click at [1057, 518] on input "text" at bounding box center [1047, 533] width 210 height 31
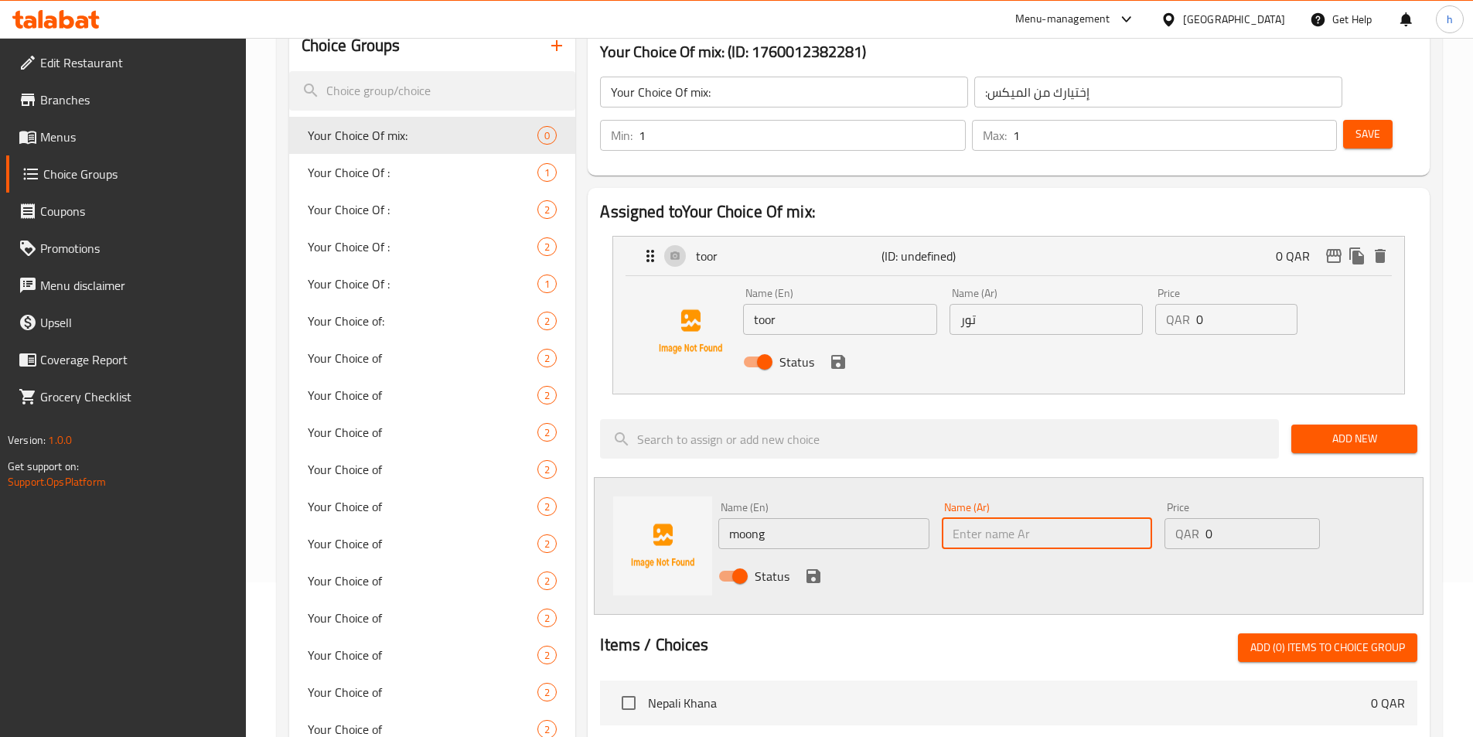
paste input "مونج"
type input "مونج"
click at [809, 569] on icon "save" at bounding box center [813, 576] width 14 height 14
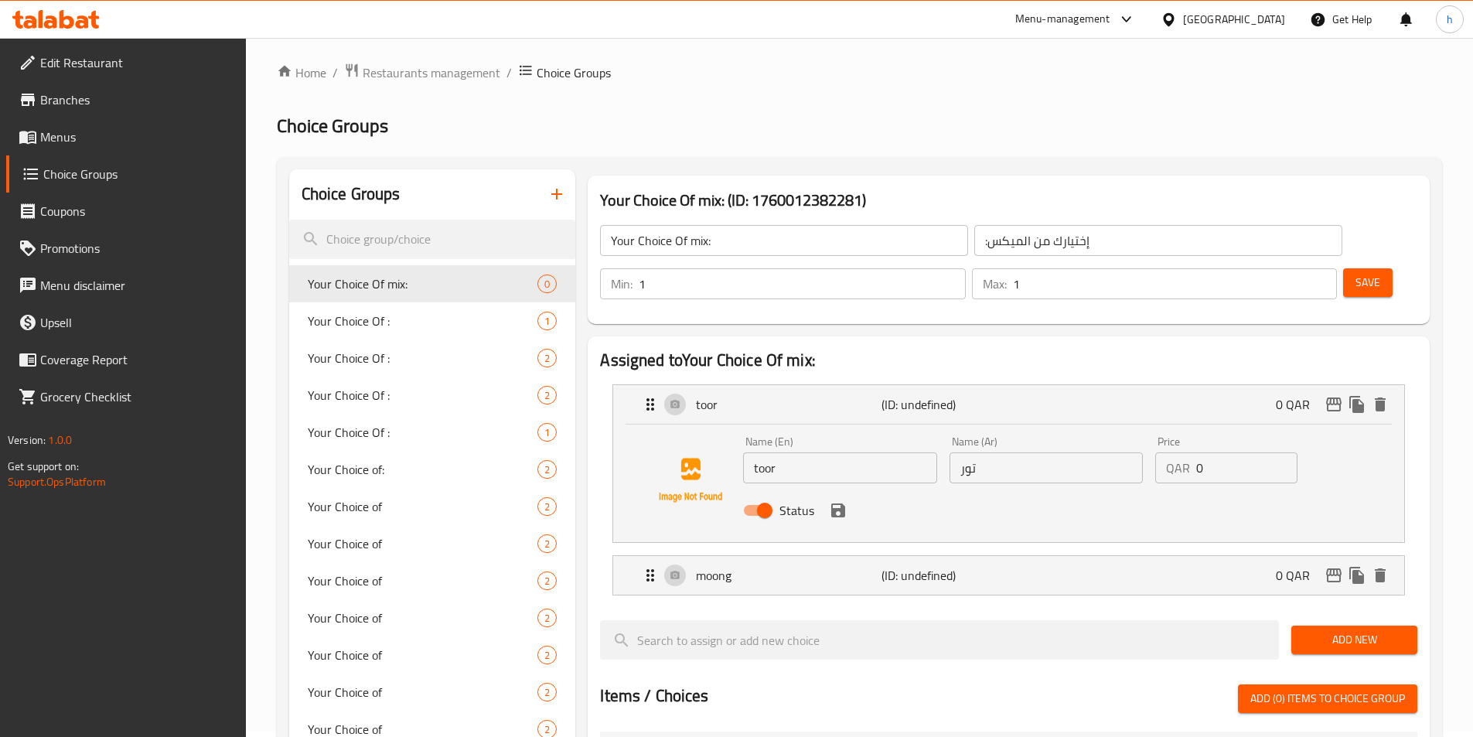
scroll to position [0, 0]
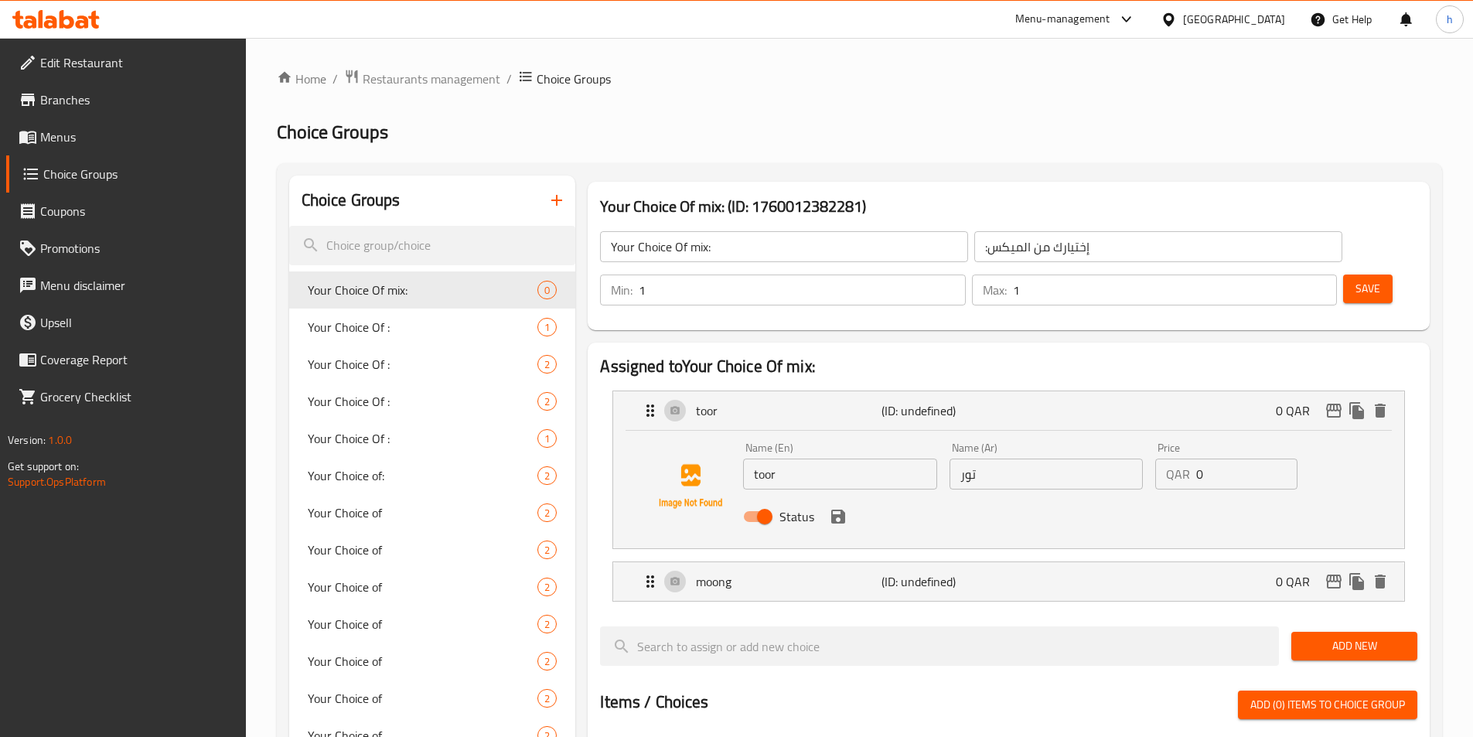
click at [1355, 279] on span "Save" at bounding box center [1367, 288] width 25 height 19
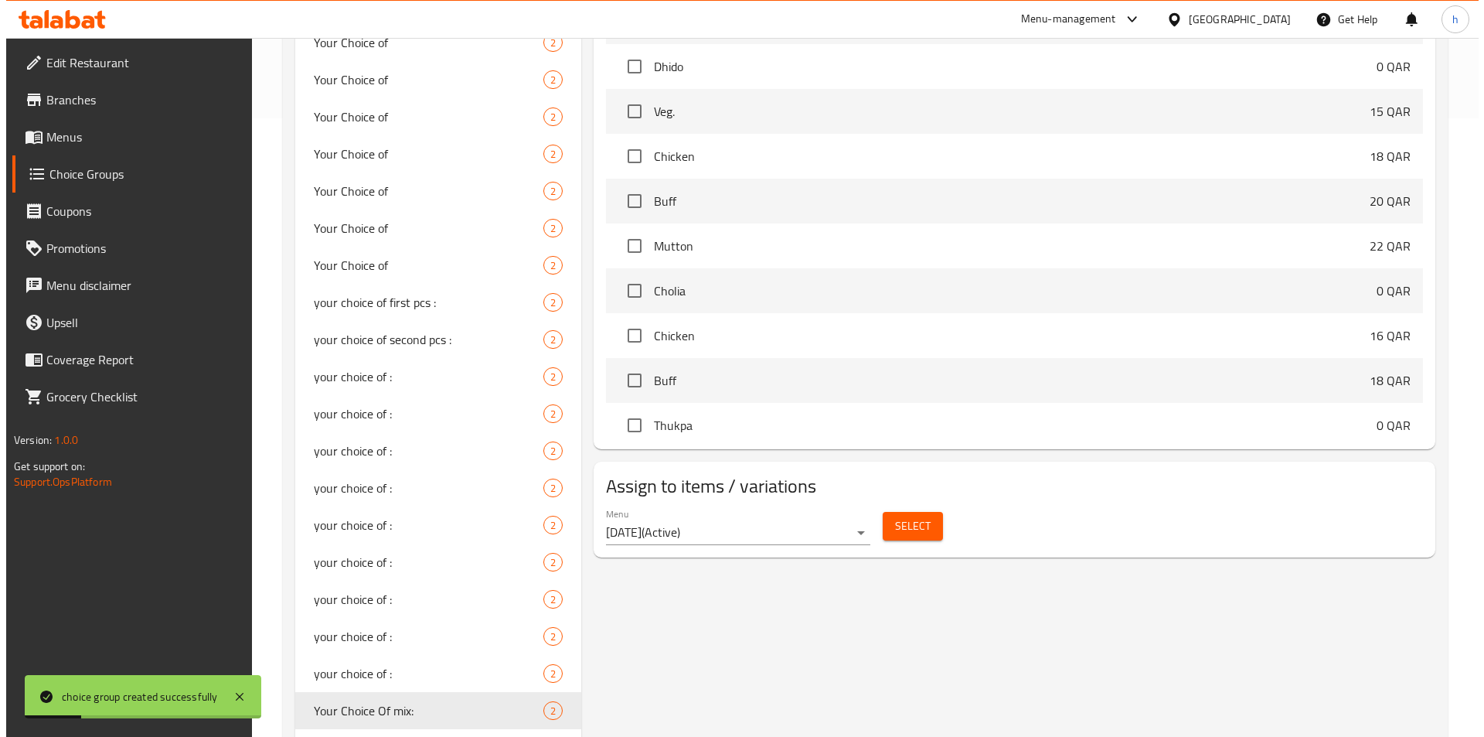
scroll to position [387, 0]
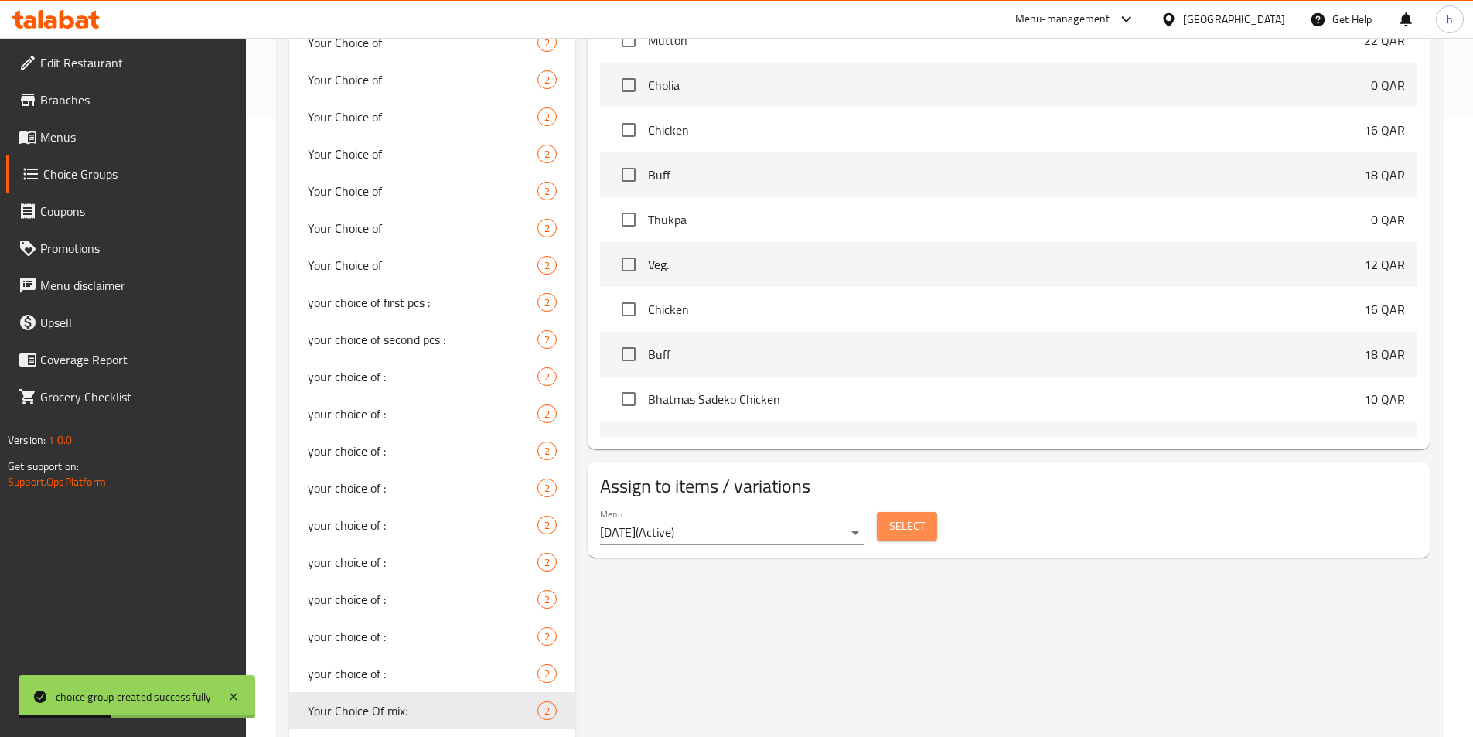
click at [919, 516] on span "Select" at bounding box center [907, 525] width 36 height 19
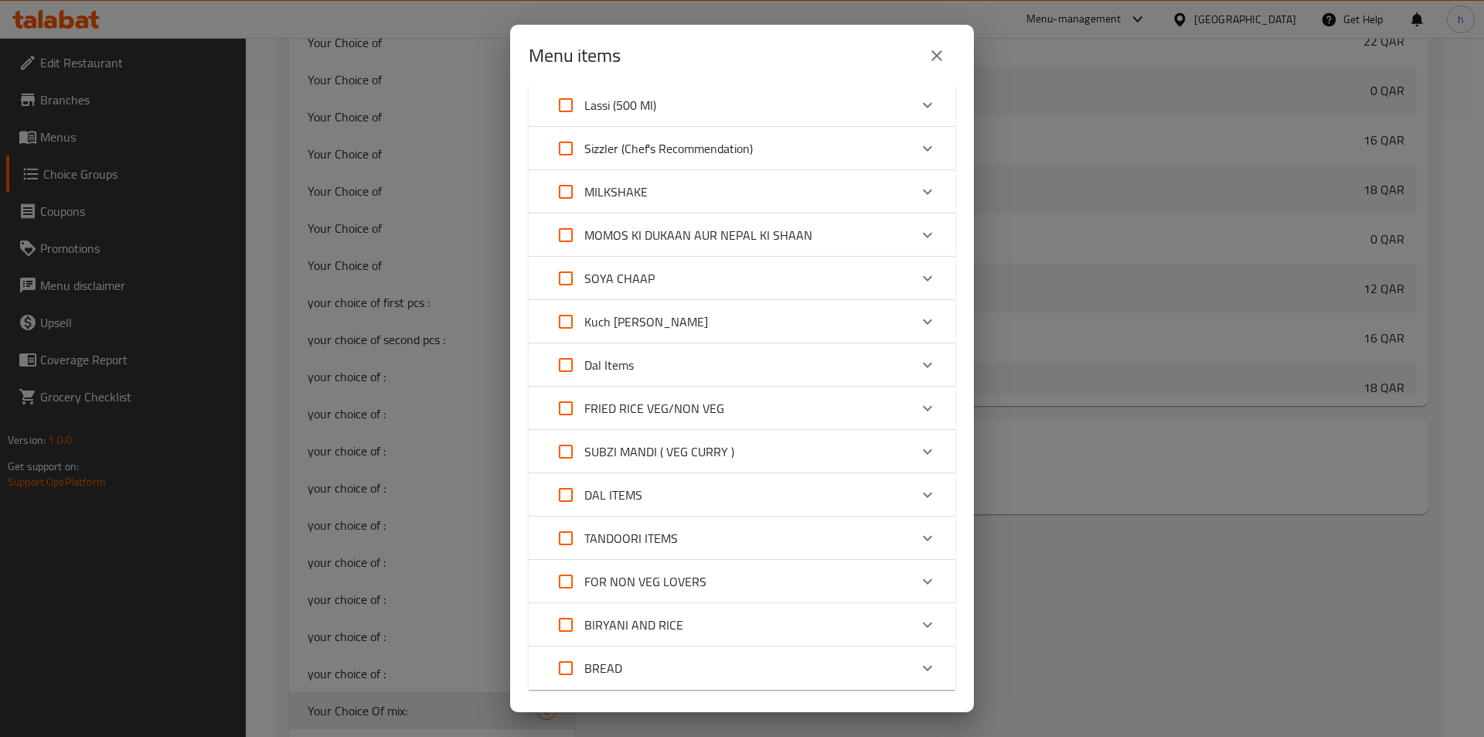
scroll to position [700, 0]
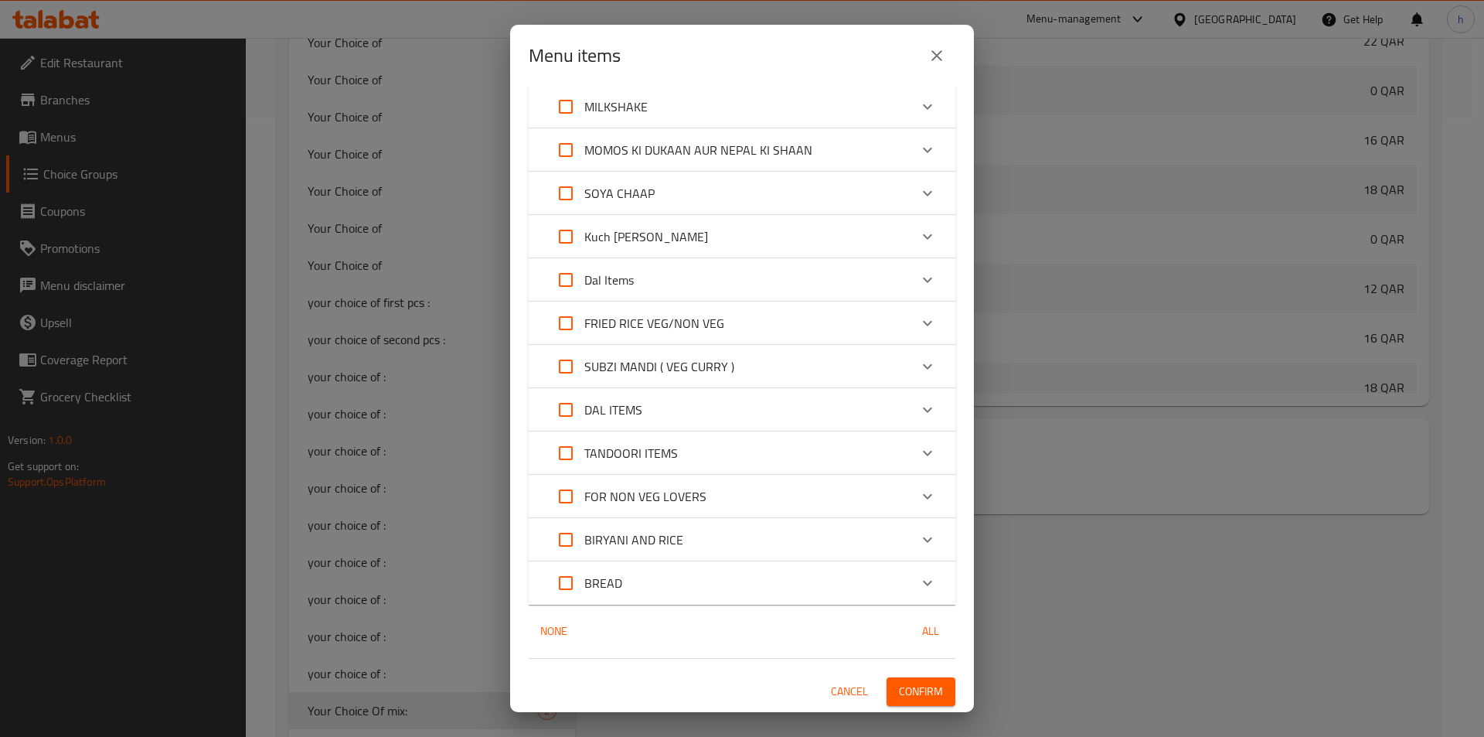
click at [918, 409] on icon "Expand" at bounding box center [927, 409] width 19 height 19
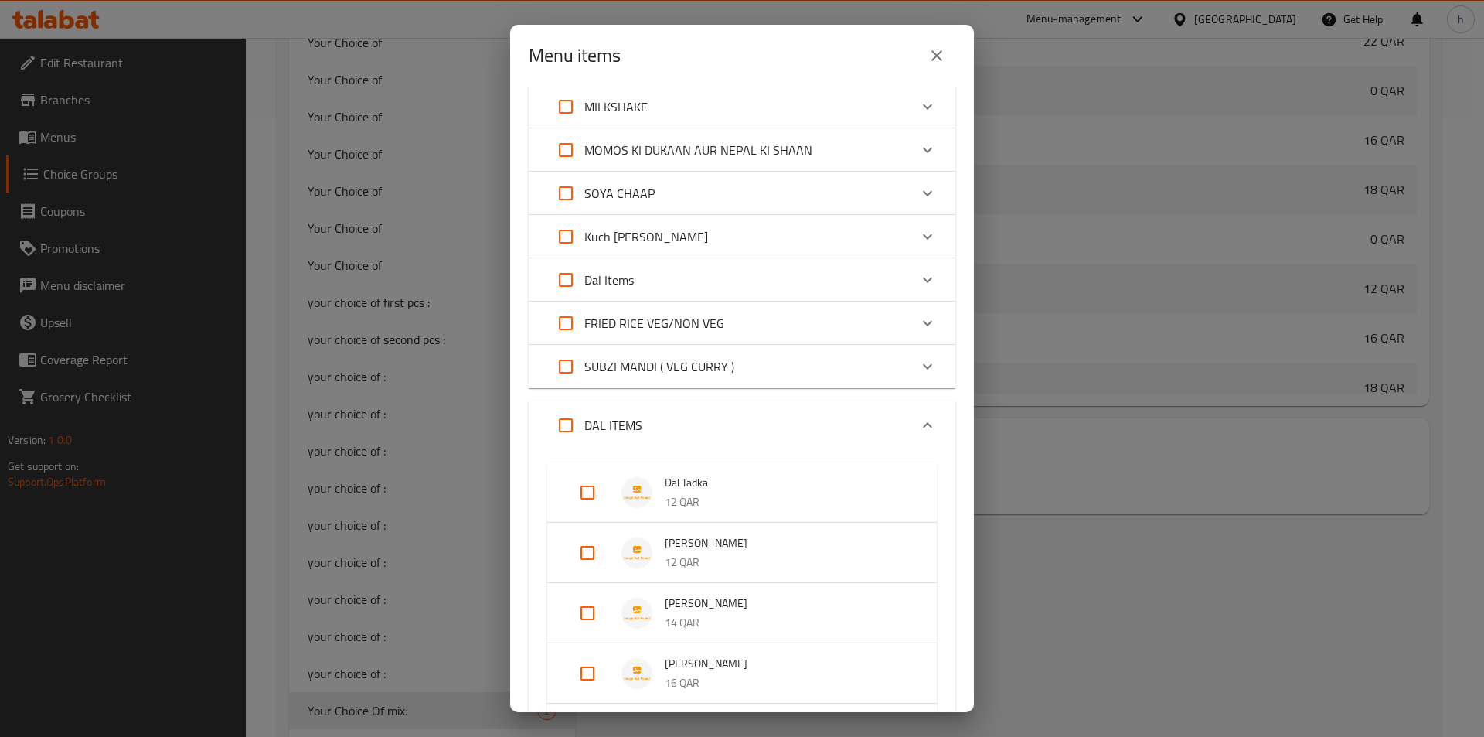
click at [585, 486] on input "Expand" at bounding box center [587, 492] width 37 height 37
checkbox input "true"
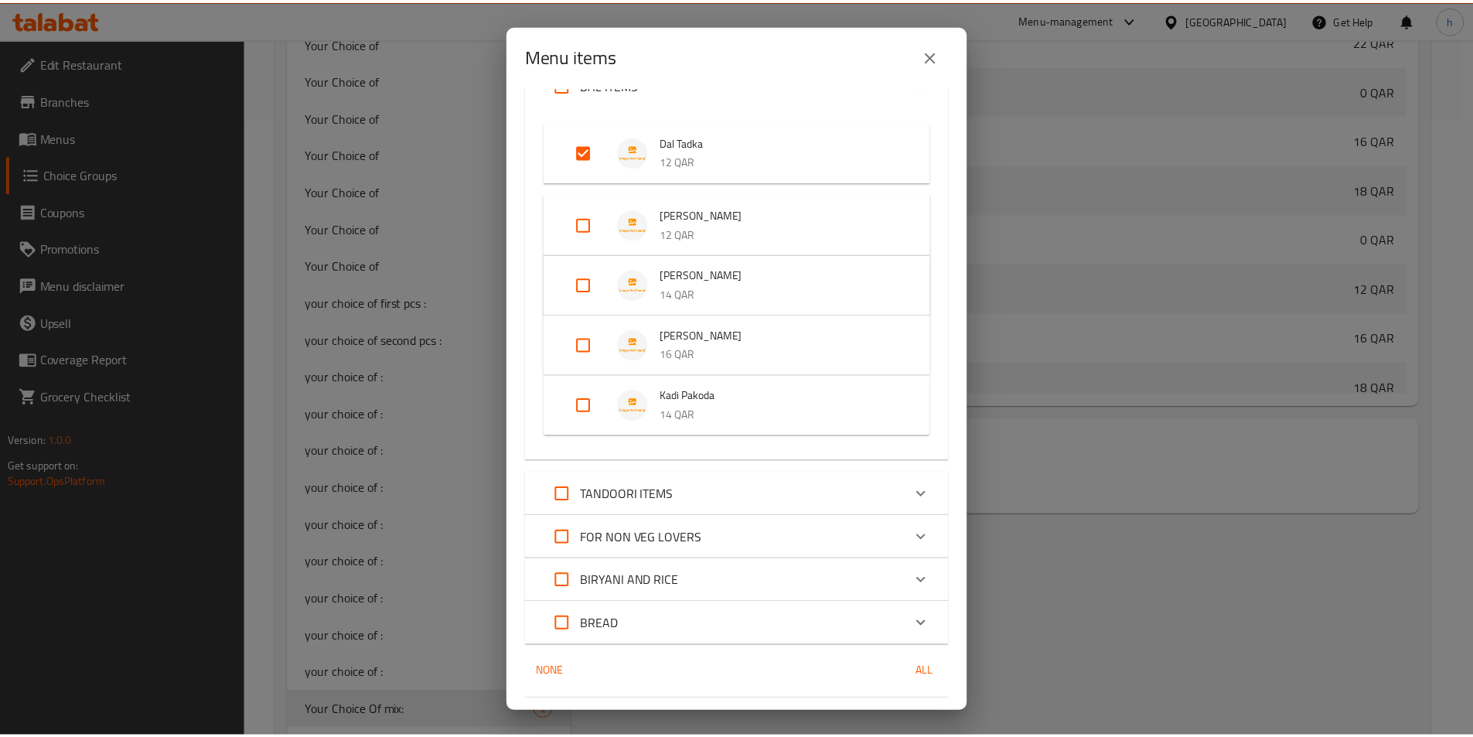
scroll to position [1081, 0]
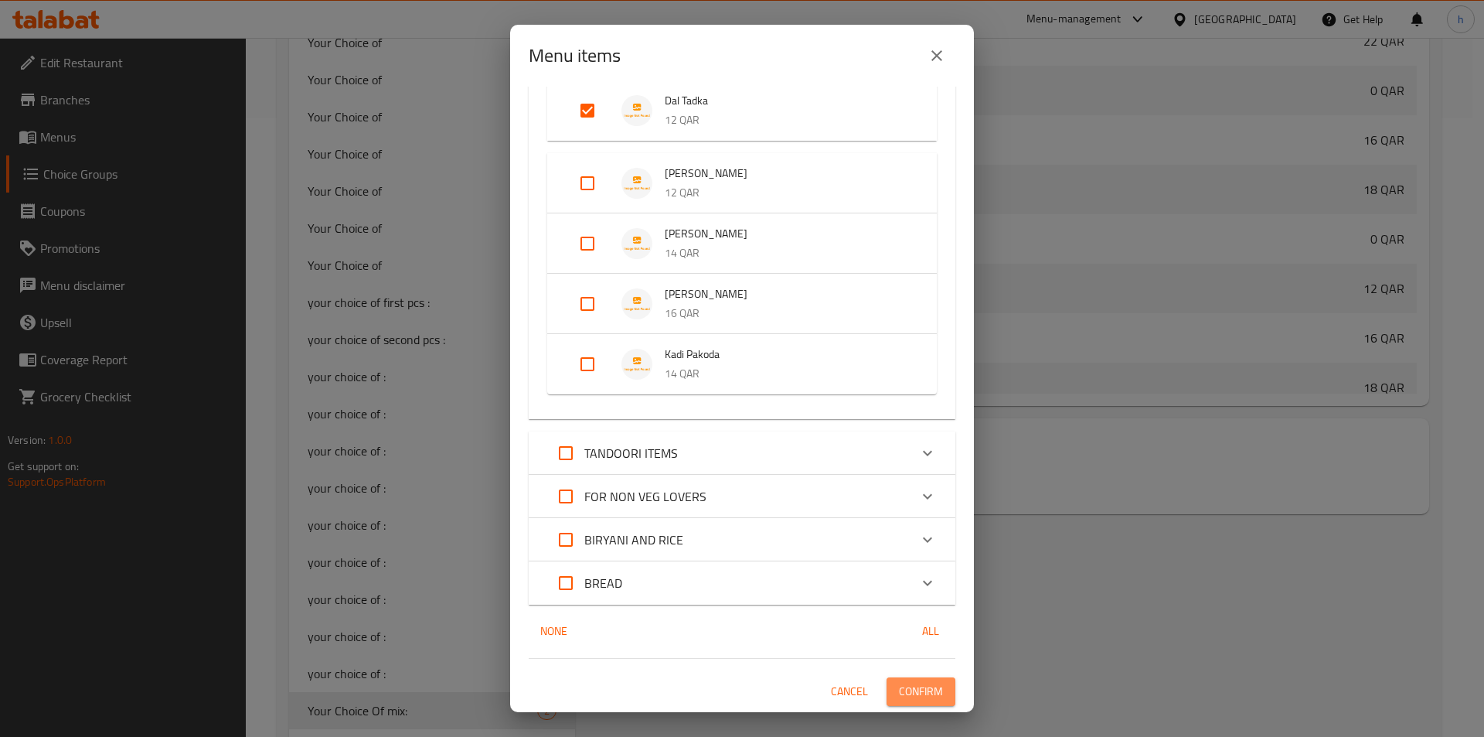
click at [910, 694] on span "Confirm" at bounding box center [921, 691] width 44 height 19
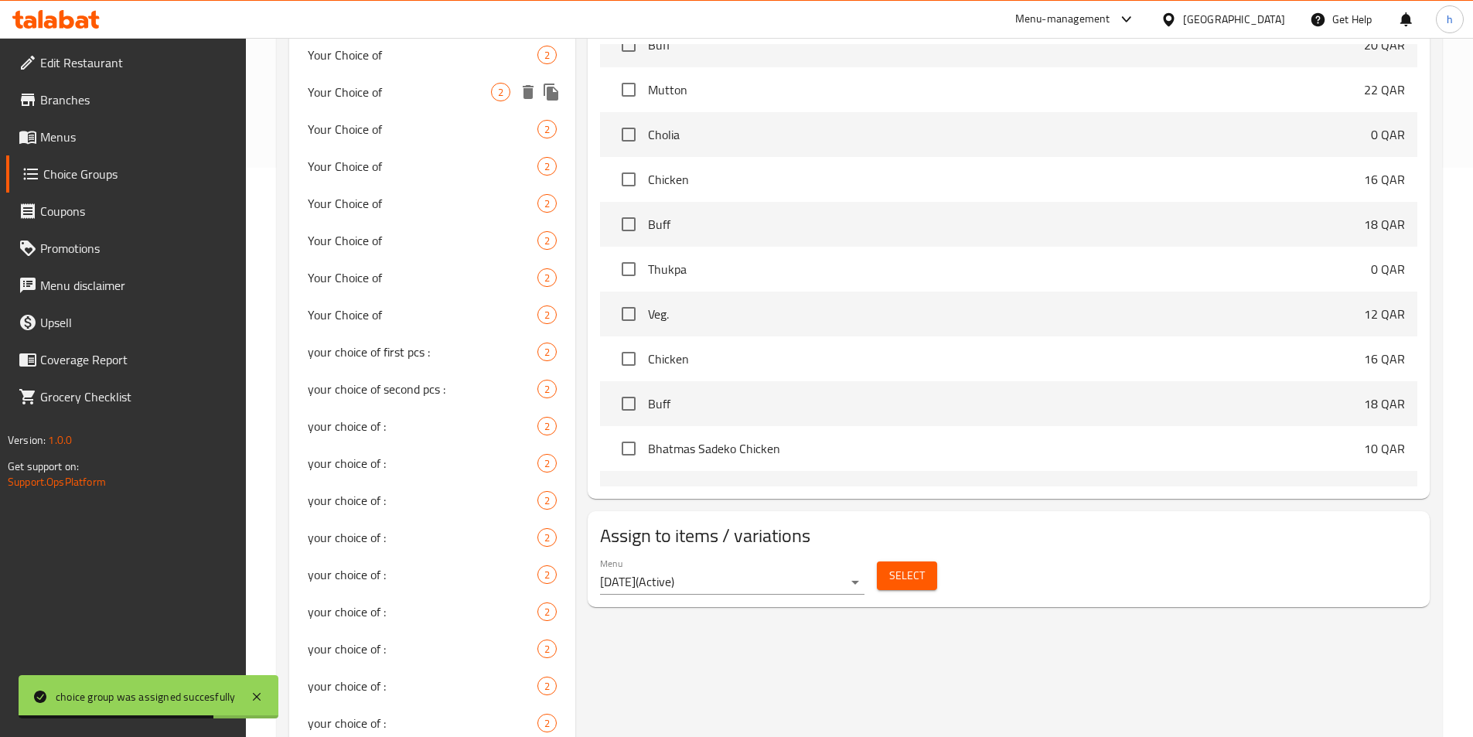
scroll to position [541, 0]
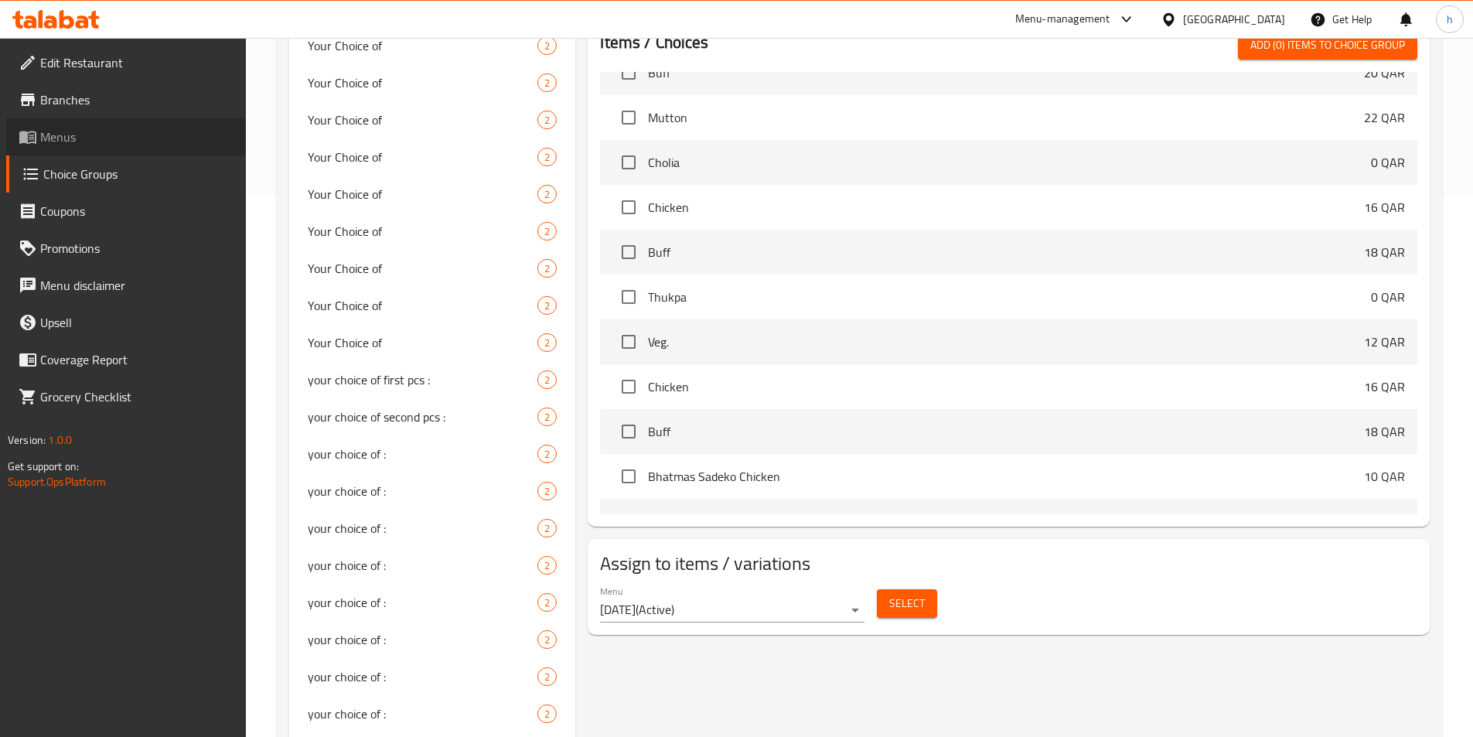
click at [100, 145] on span "Menus" at bounding box center [136, 137] width 193 height 19
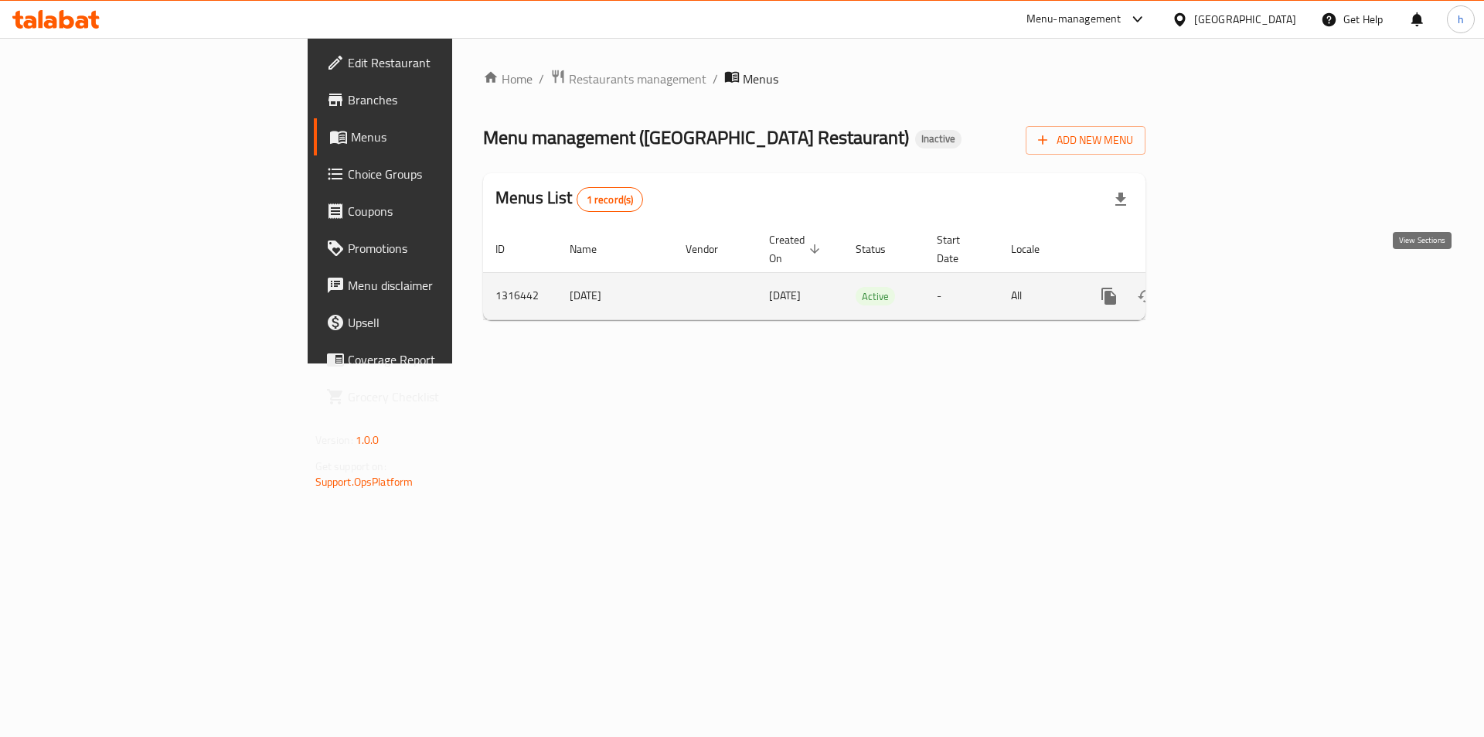
click at [1239, 282] on link "enhanced table" at bounding box center [1220, 296] width 37 height 37
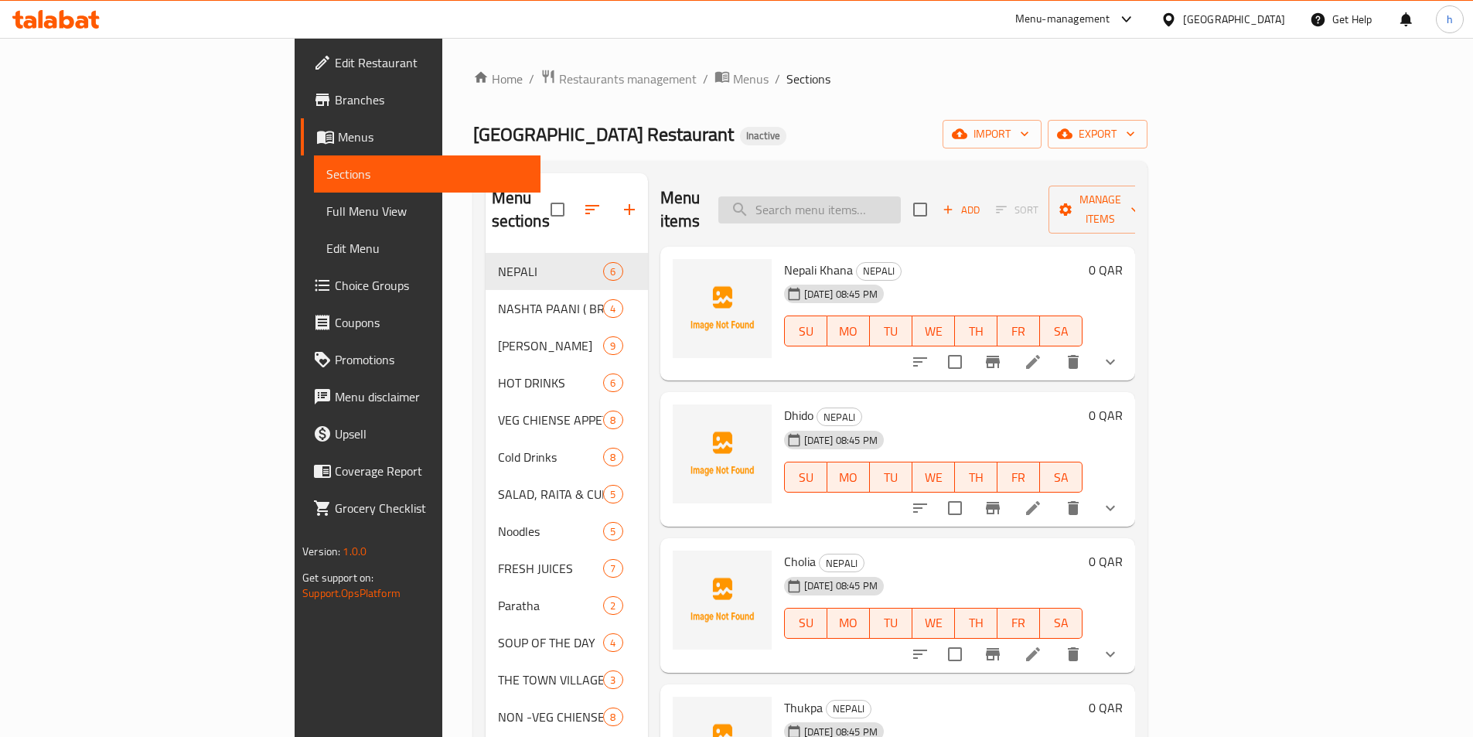
click at [886, 196] on input "search" at bounding box center [809, 209] width 182 height 27
paste input "Dal Tadka"
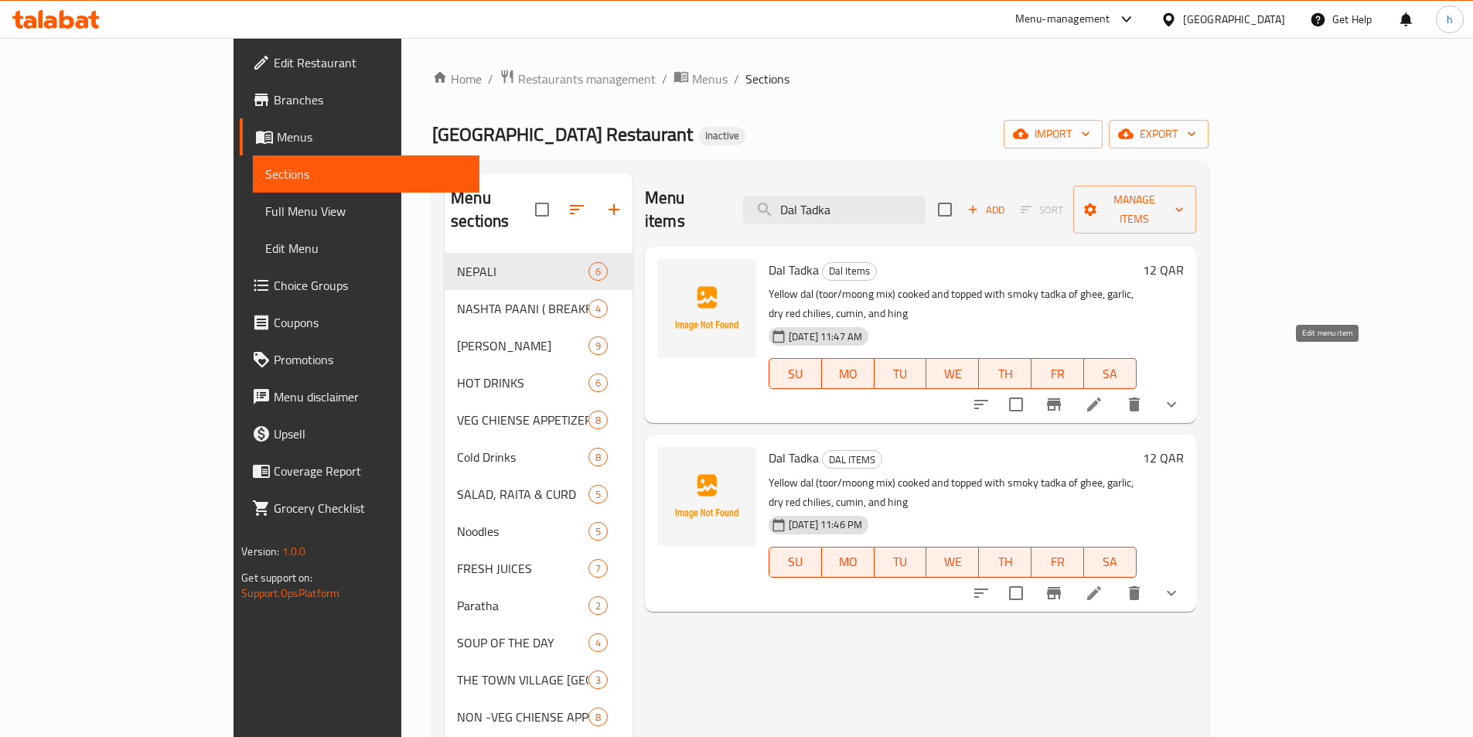
type input "Dal Tadka"
click at [1103, 395] on icon at bounding box center [1094, 404] width 19 height 19
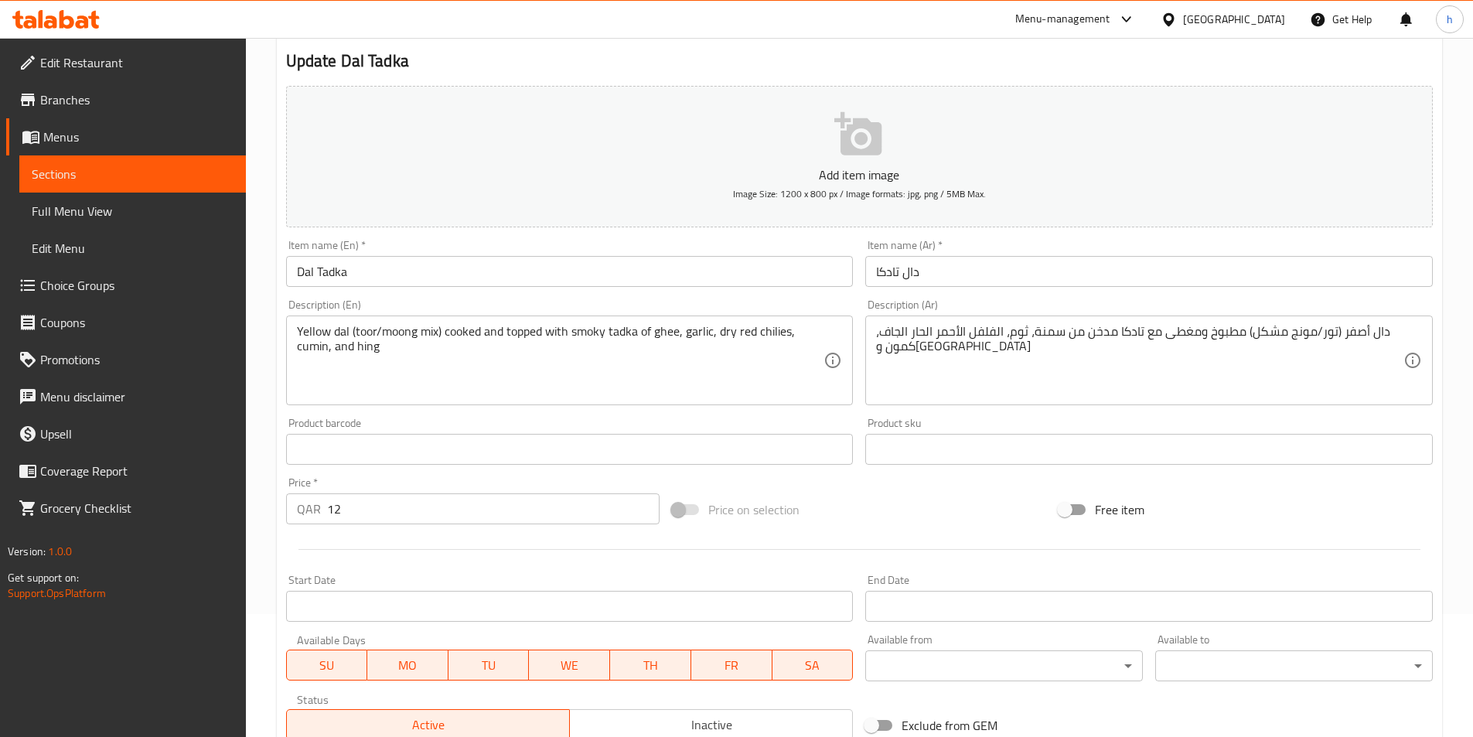
scroll to position [381, 0]
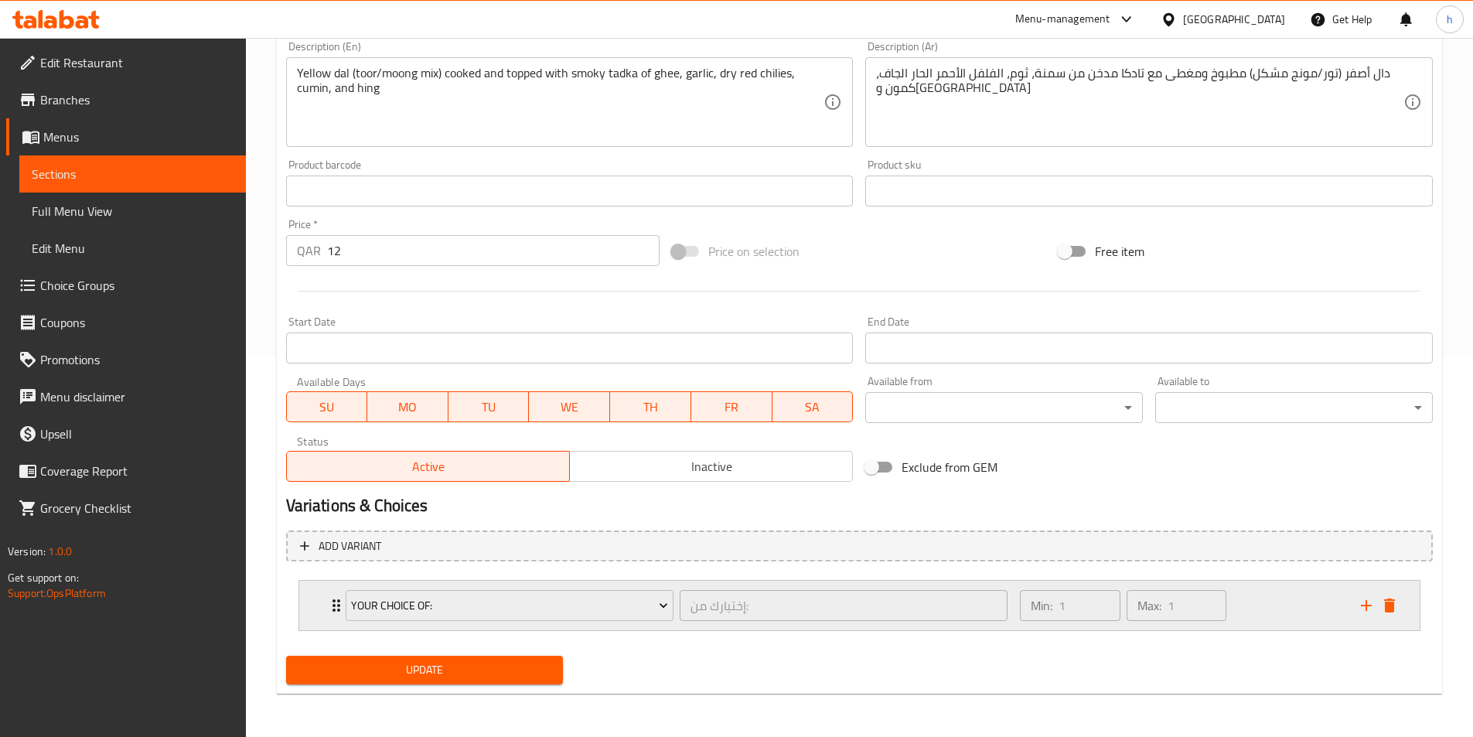
click at [328, 603] on icon "Expand" at bounding box center [336, 605] width 19 height 19
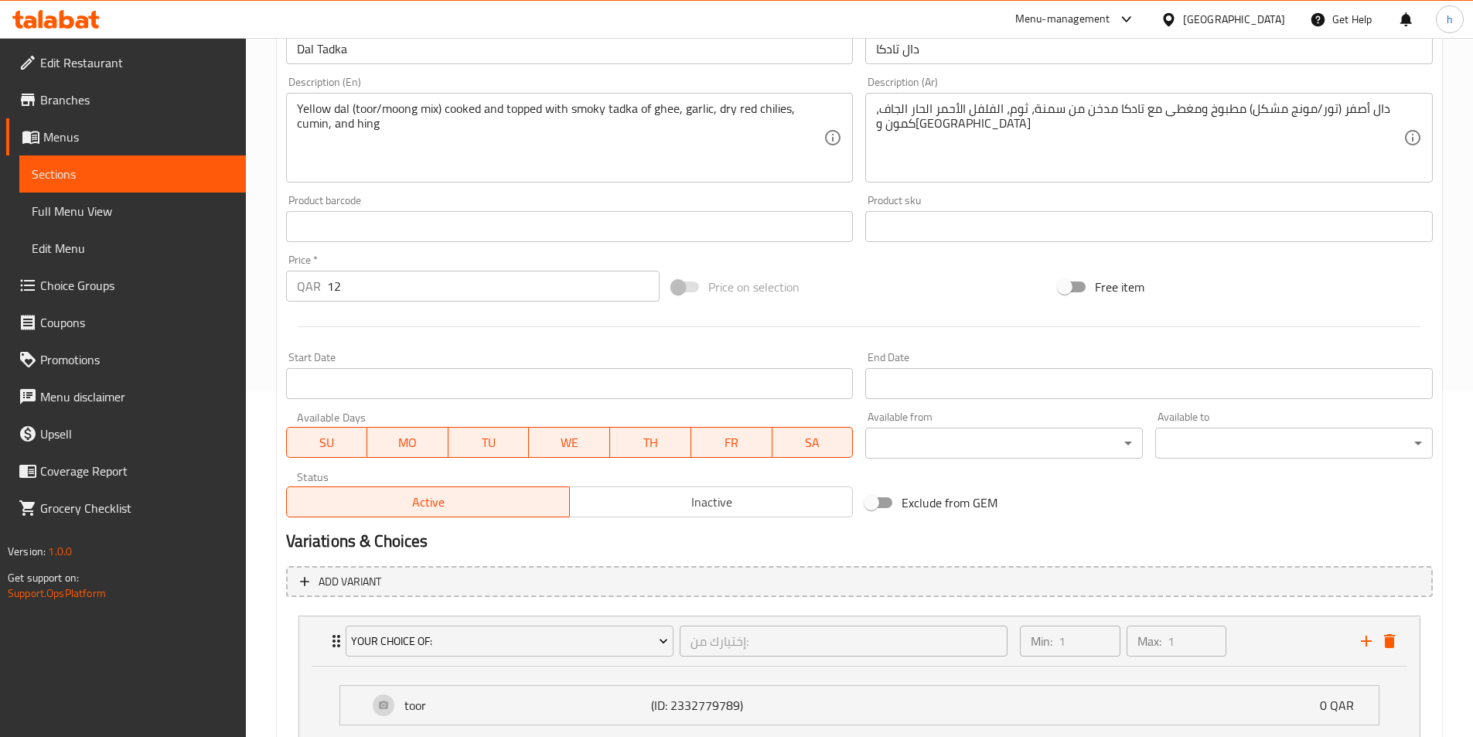
scroll to position [518, 0]
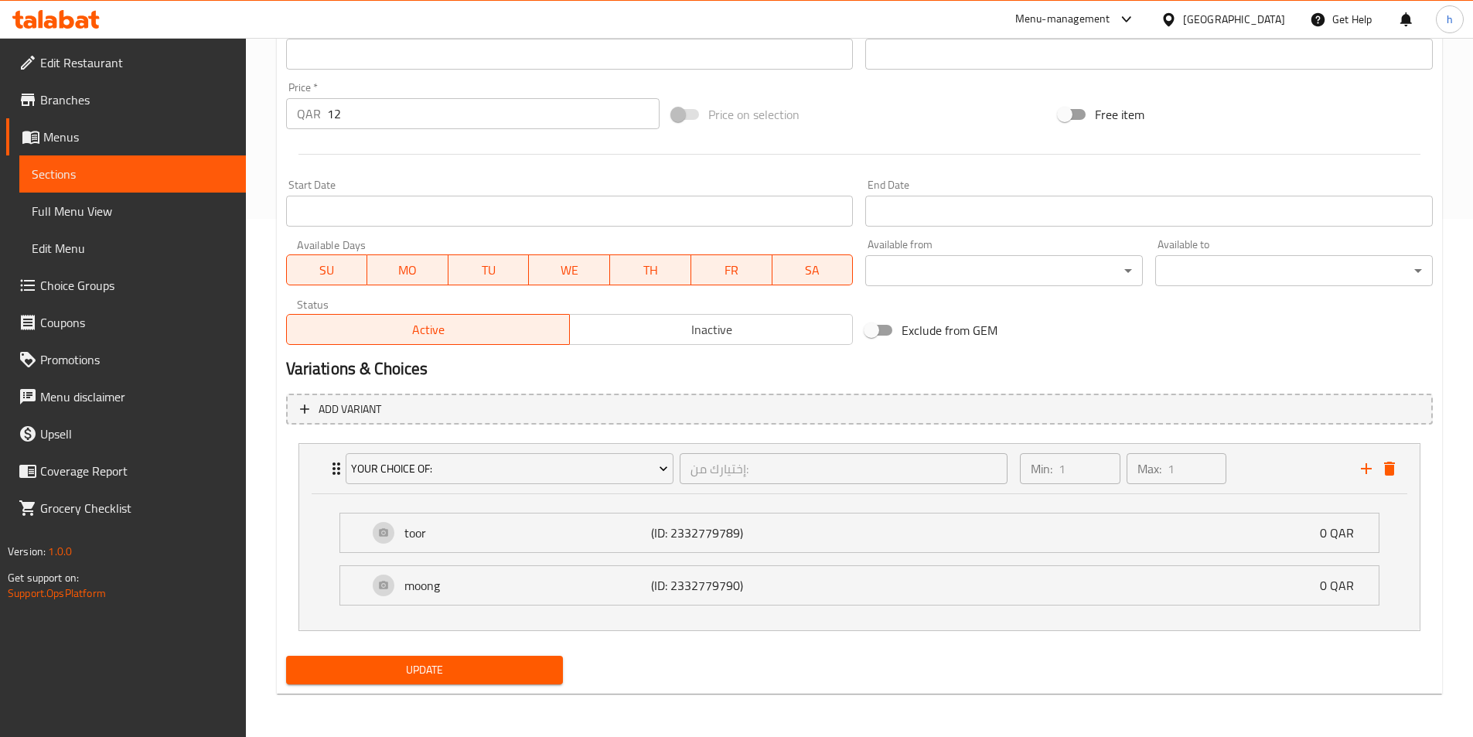
click at [133, 165] on span "Sections" at bounding box center [133, 174] width 202 height 19
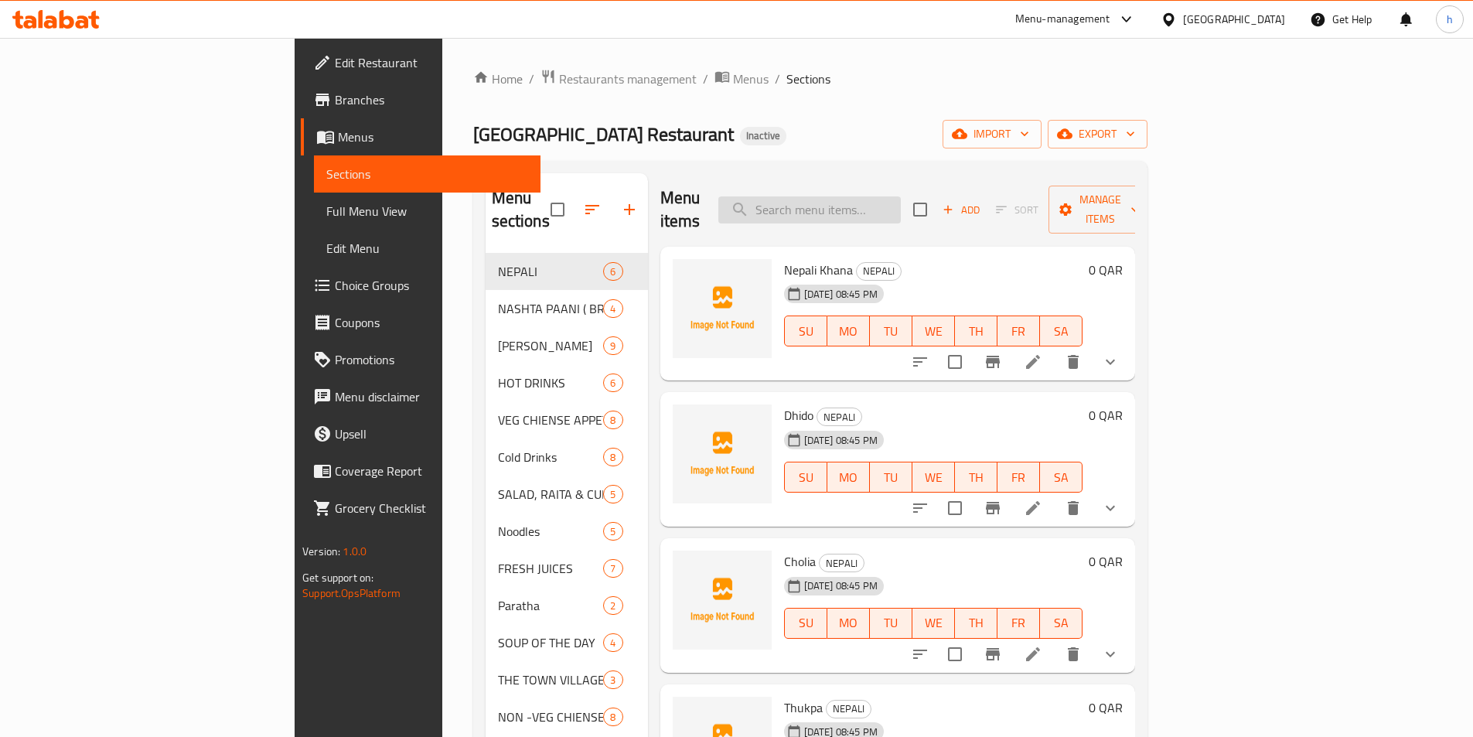
click at [901, 199] on input "search" at bounding box center [809, 209] width 182 height 27
paste input "Kadi Pakoda"
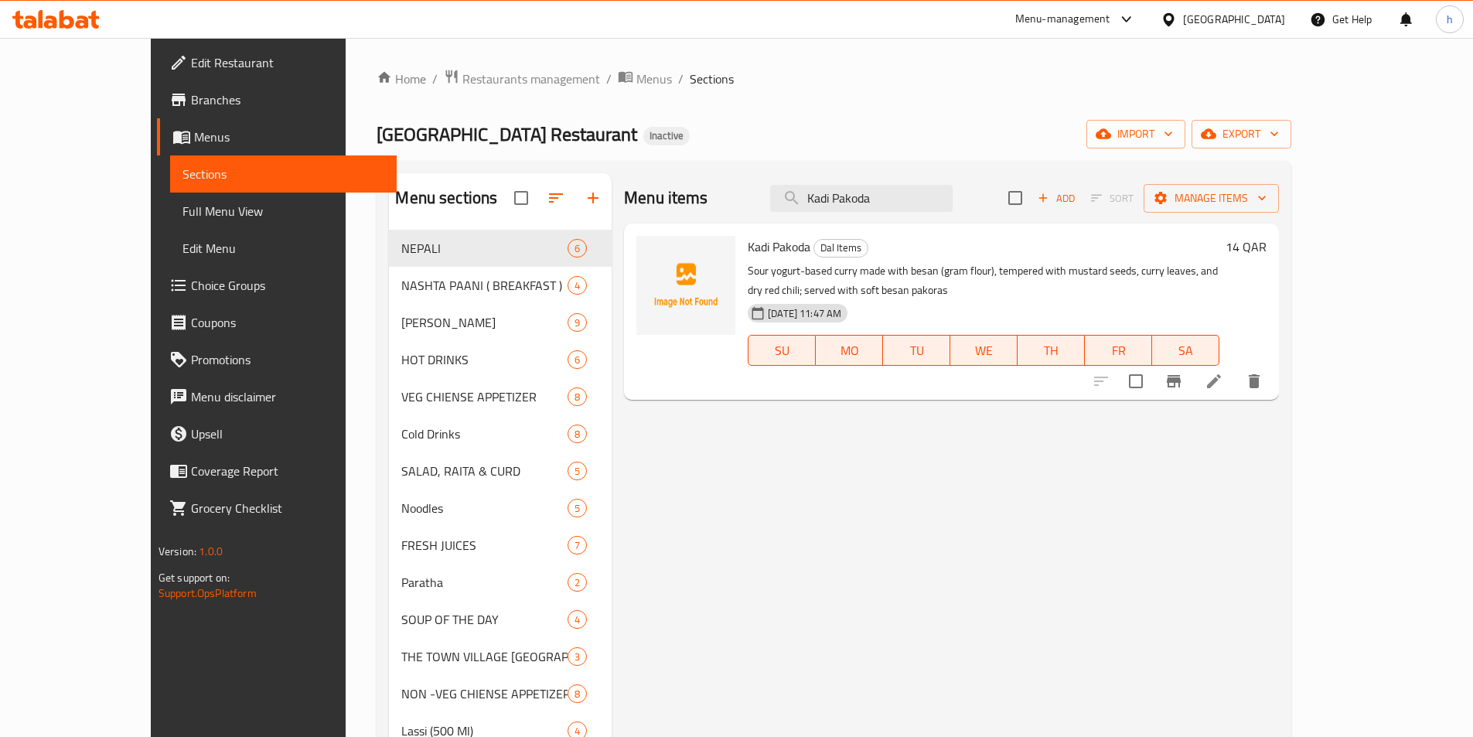
type input "Kadi Pakoda"
click at [1223, 377] on icon at bounding box center [1213, 381] width 19 height 19
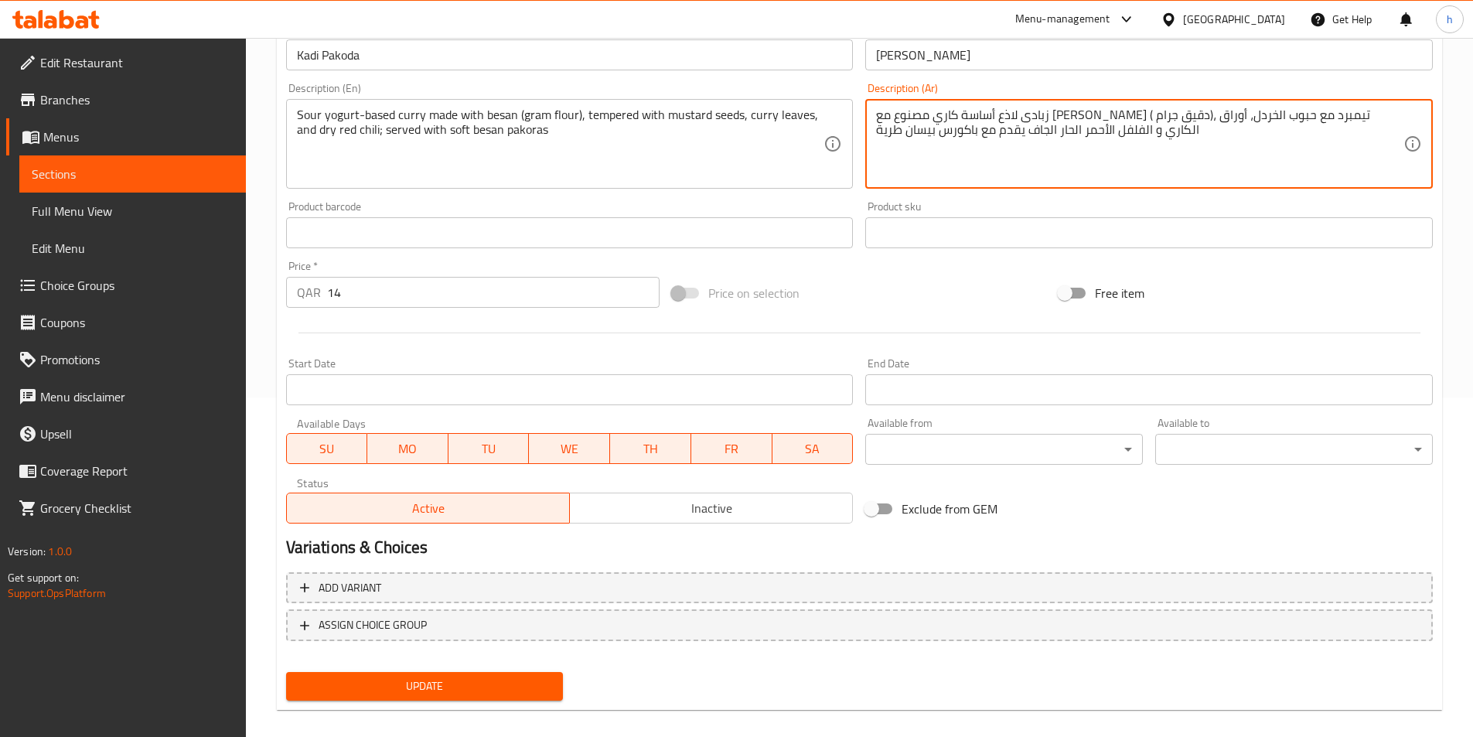
scroll to position [356, 0]
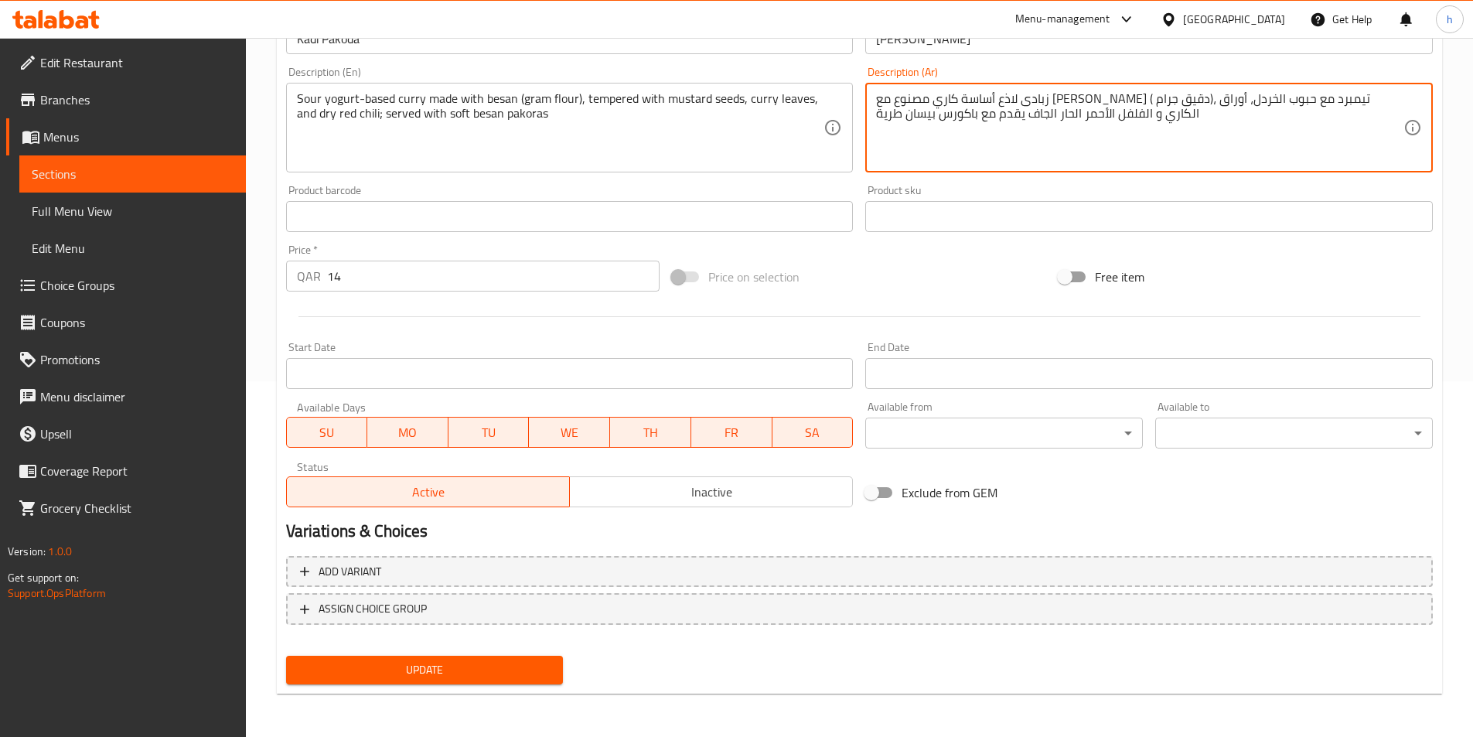
type textarea "زبادى لاذع أساسة كاري مصنوع مع بيسان ( دقيق جرام)، تيمبرد مع حبوب الخردل، أوراق…"
click at [458, 669] on span "Update" at bounding box center [424, 669] width 253 height 19
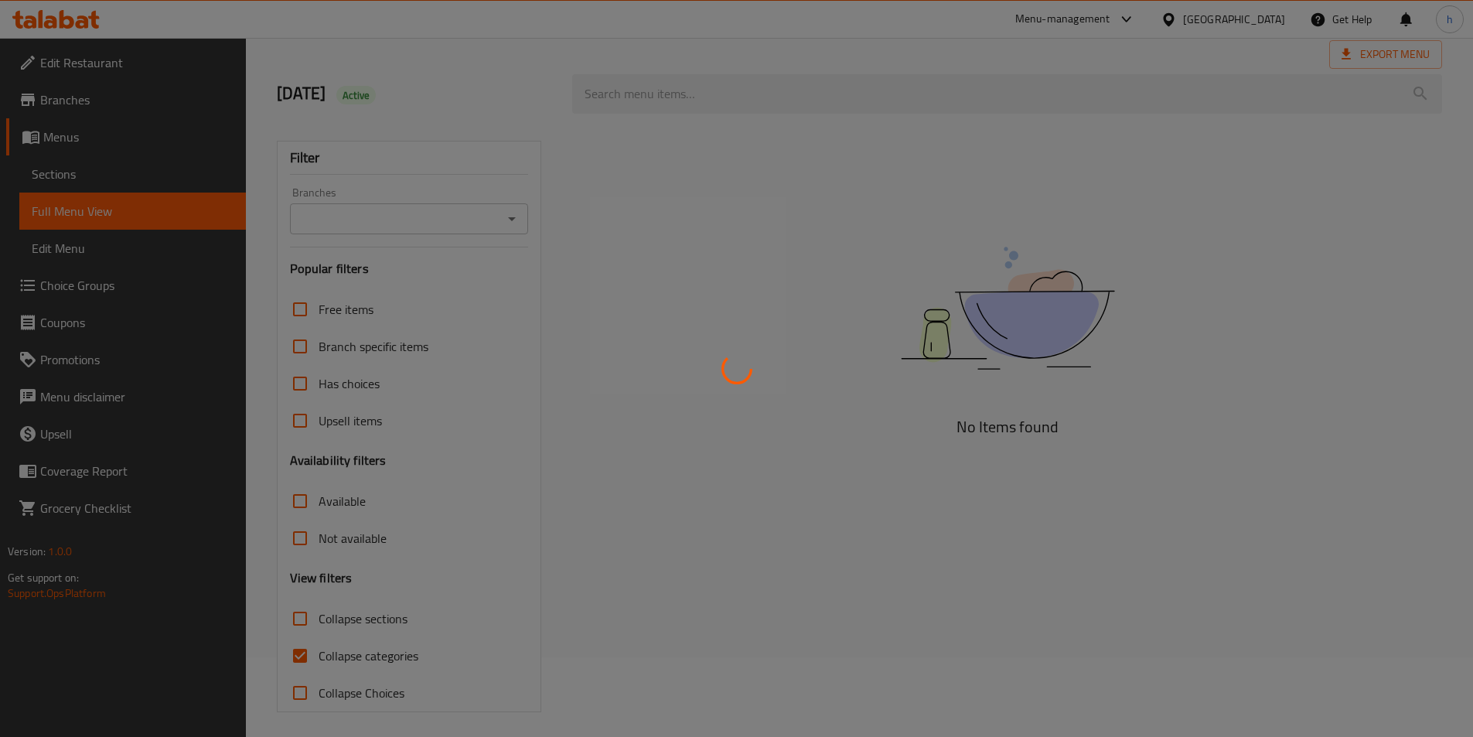
scroll to position [86, 0]
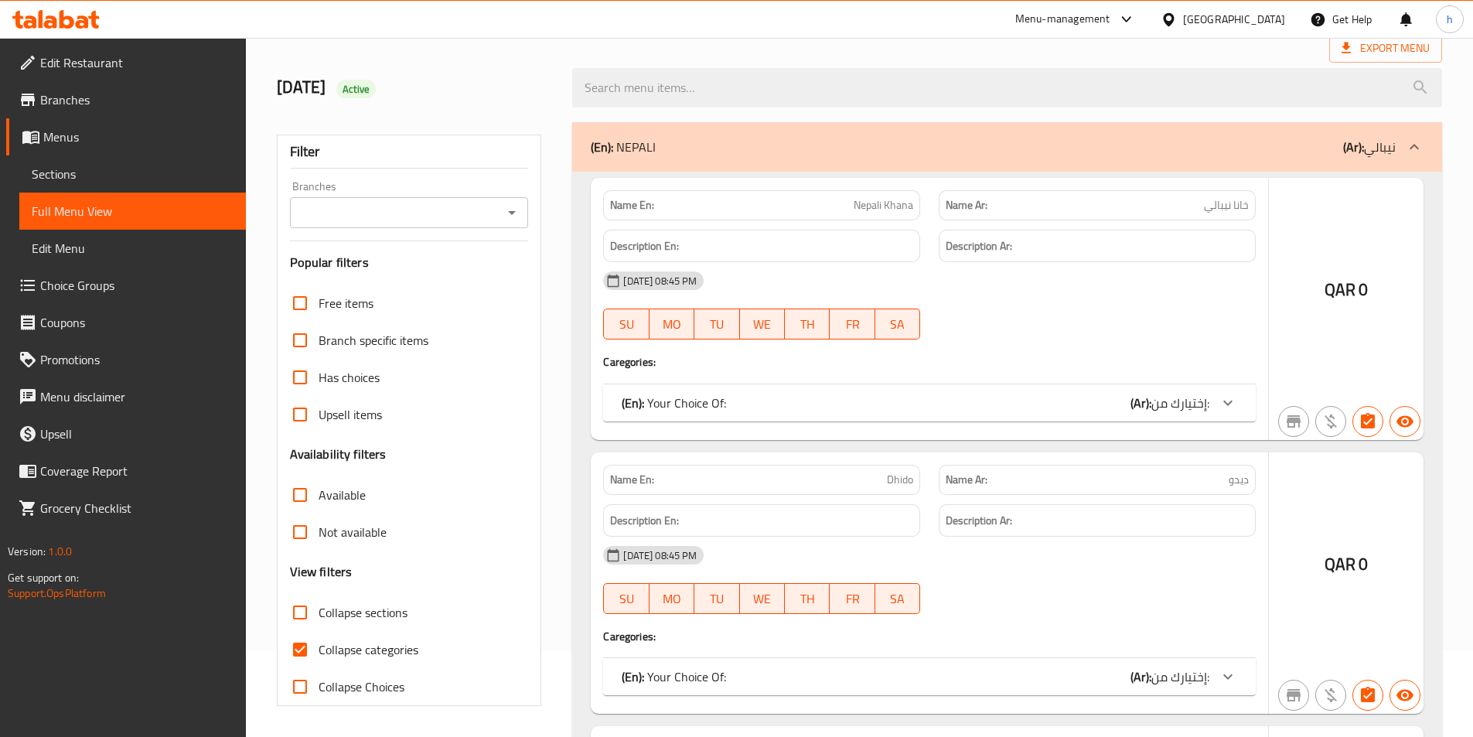
click at [377, 652] on div at bounding box center [736, 368] width 1473 height 737
click at [376, 608] on div at bounding box center [736, 368] width 1473 height 737
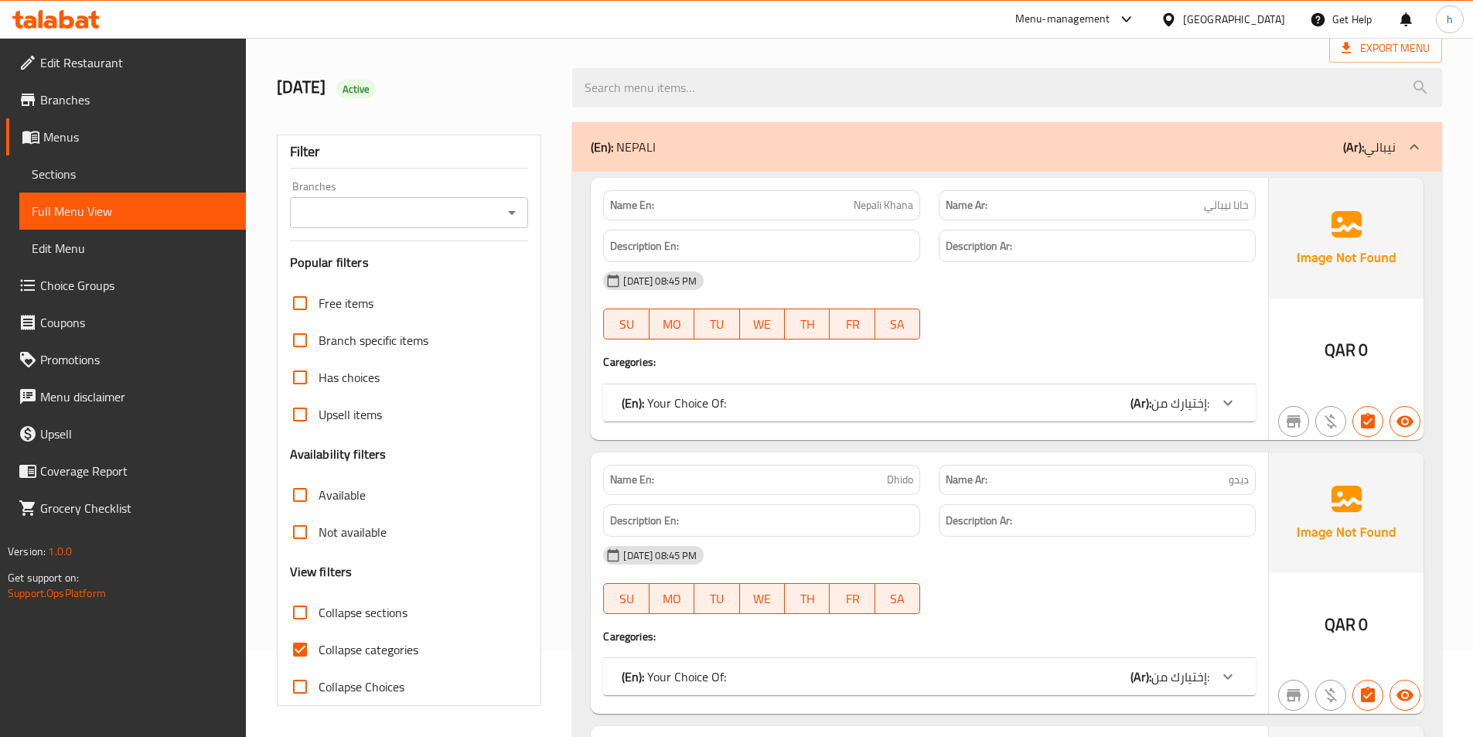
click at [314, 611] on input "Collapse sections" at bounding box center [299, 612] width 37 height 37
checkbox input "true"
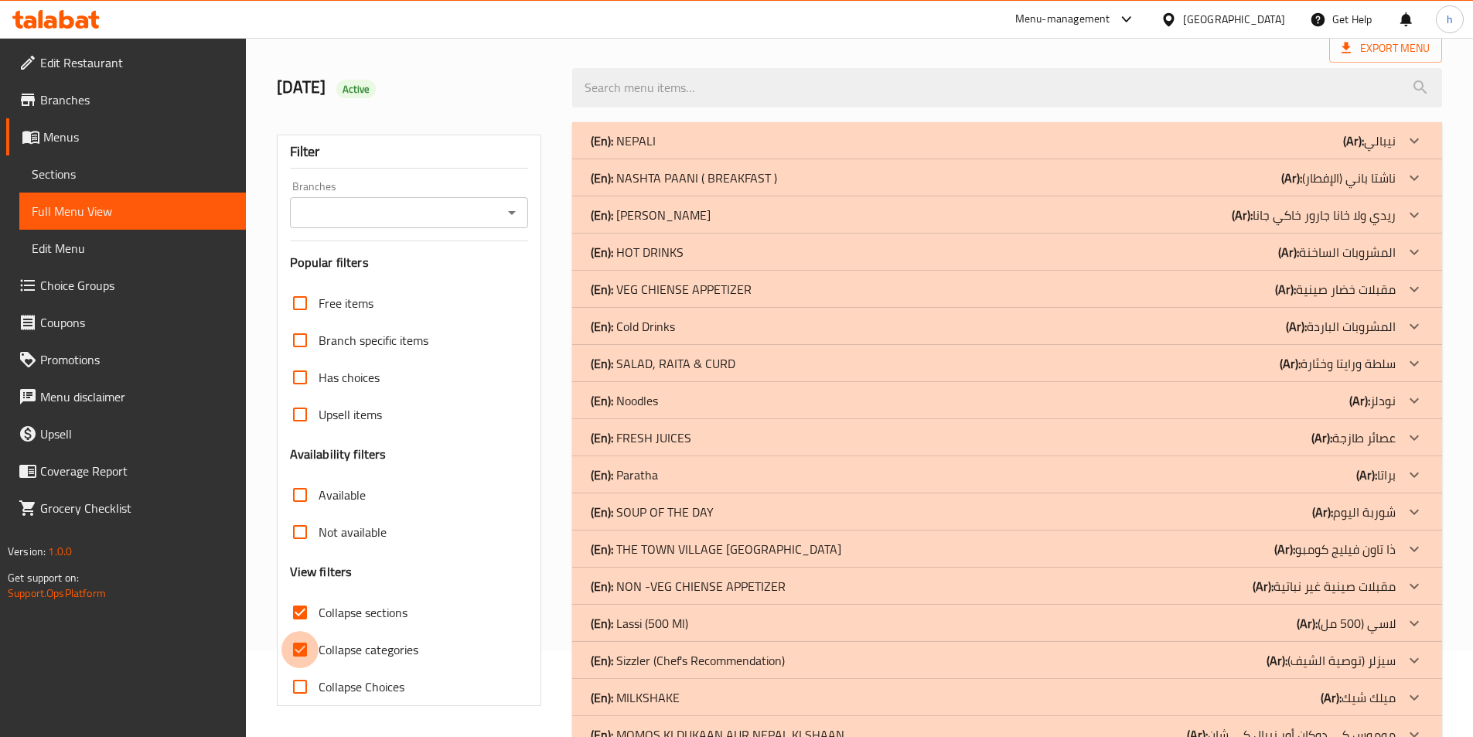
click at [315, 647] on input "Collapse categories" at bounding box center [299, 649] width 37 height 37
checkbox input "false"
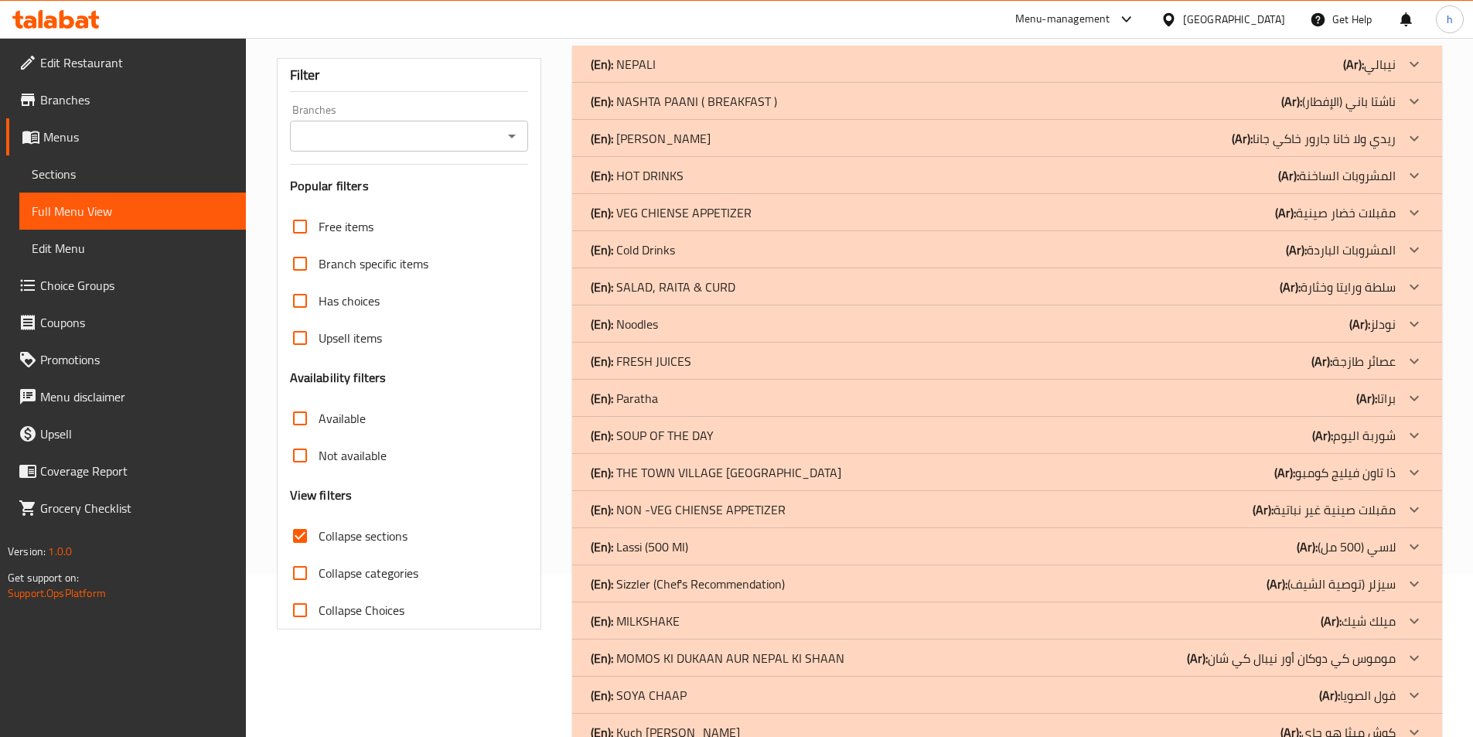
scroll to position [504, 0]
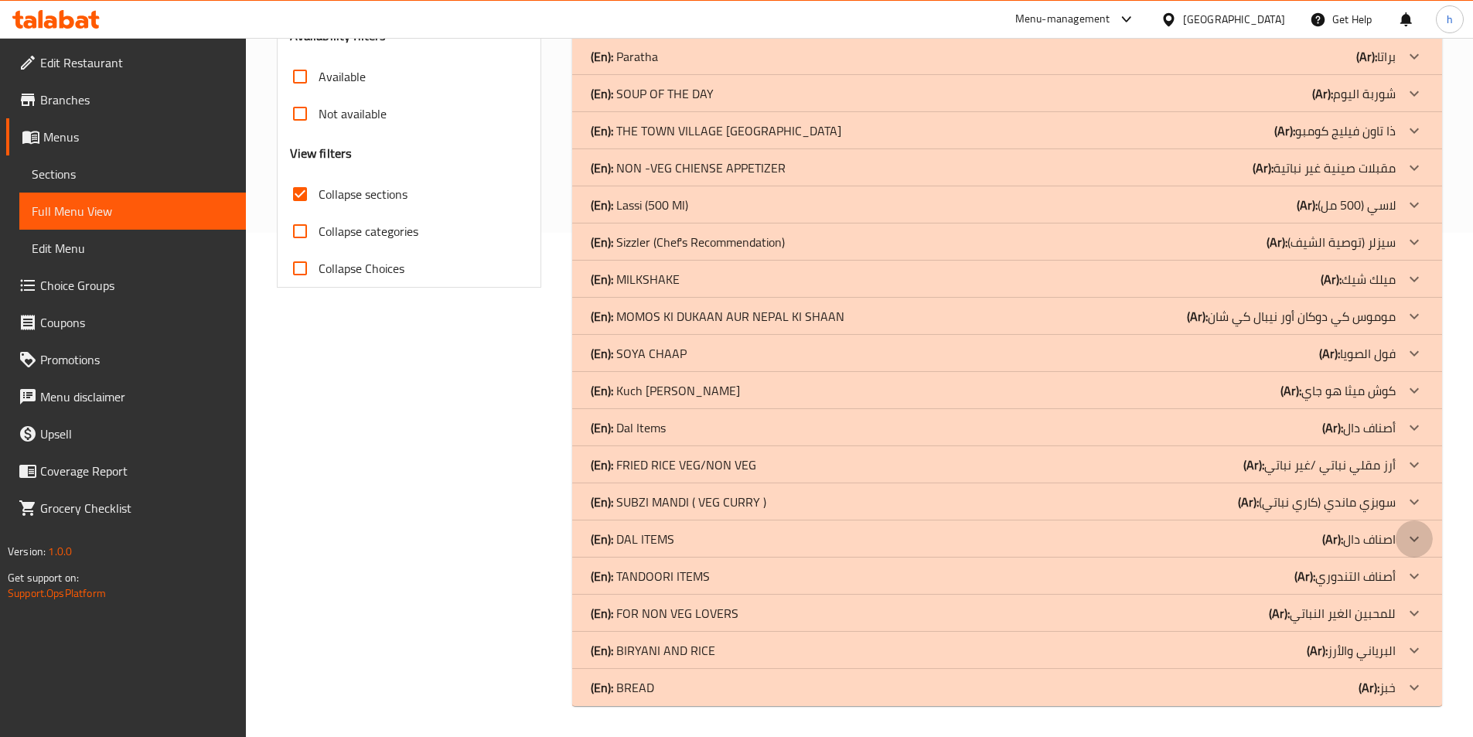
click at [1412, 540] on icon at bounding box center [1414, 539] width 19 height 19
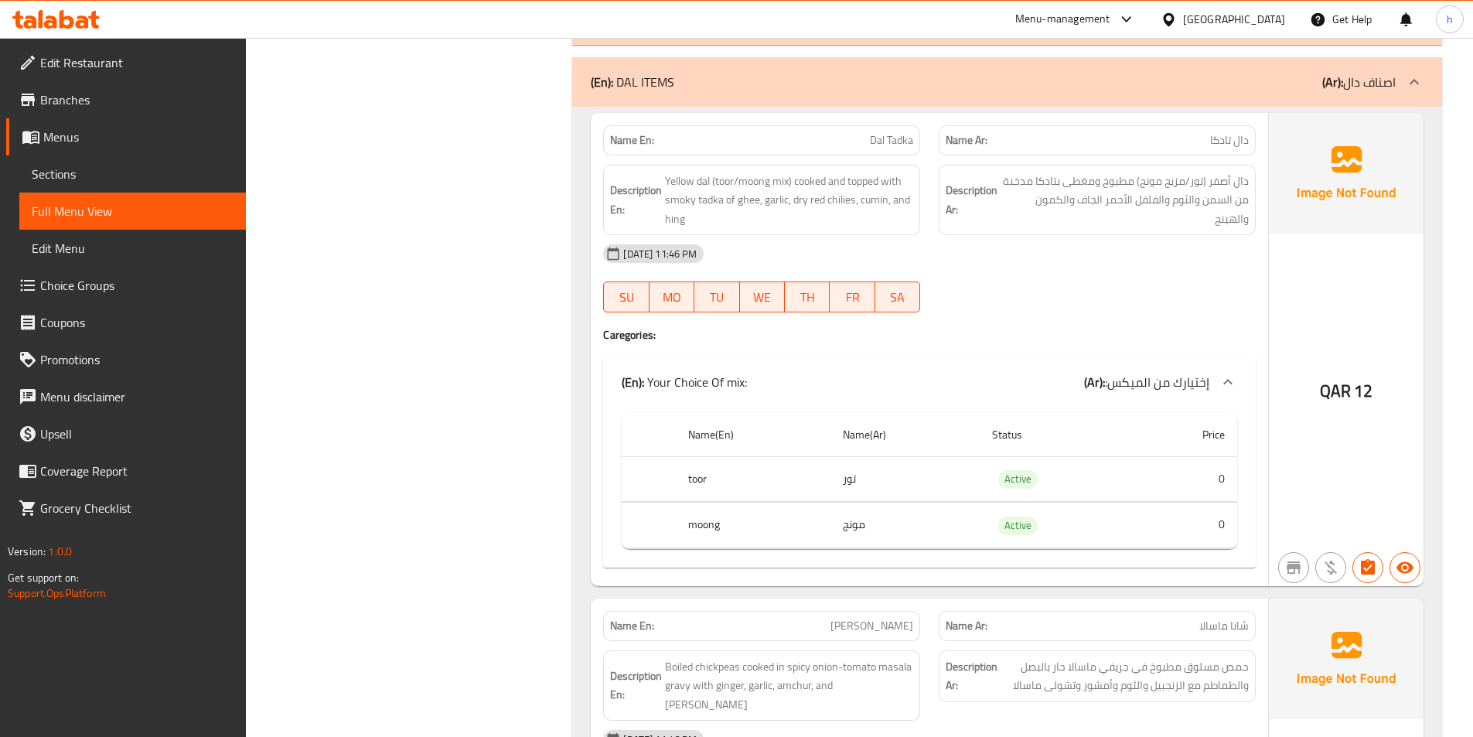
scroll to position [968, 0]
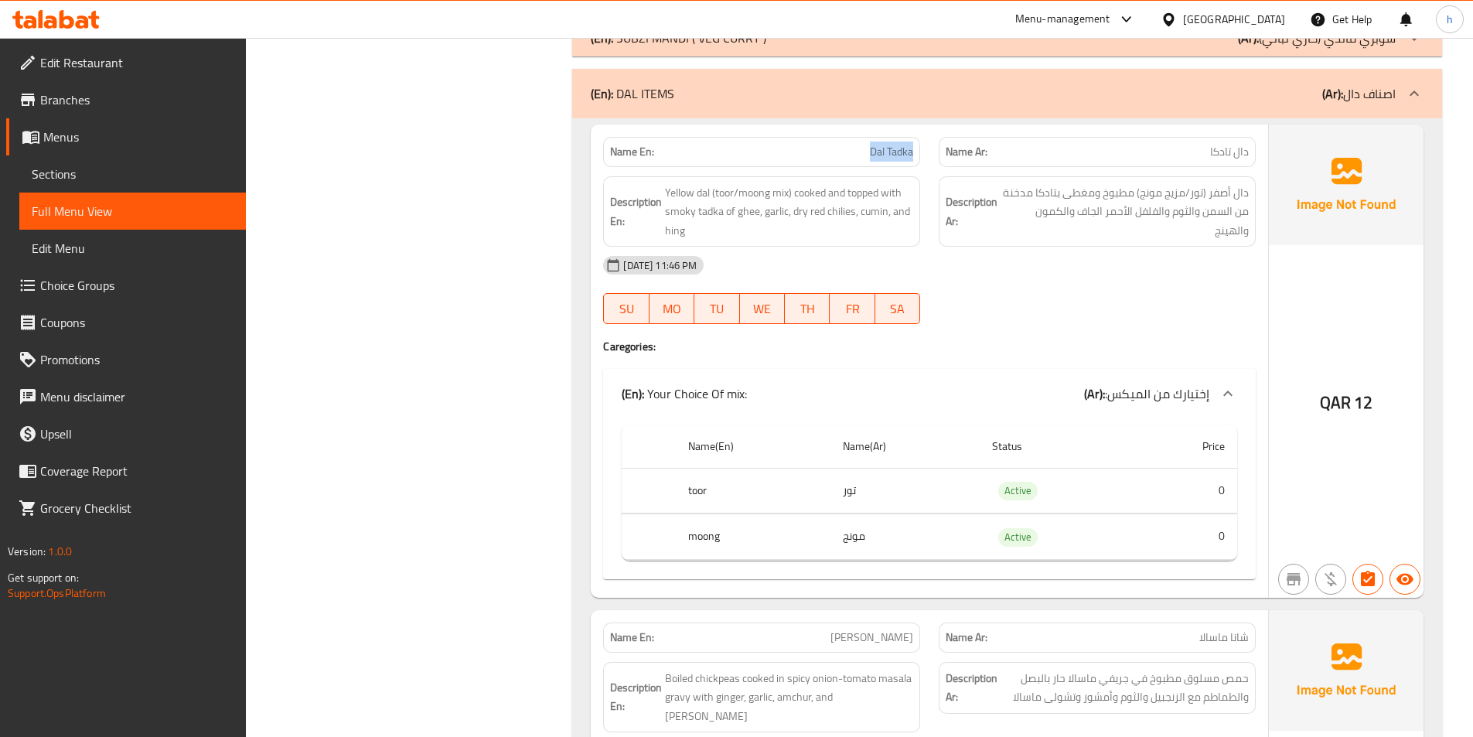
drag, startPoint x: 850, startPoint y: 149, endPoint x: 922, endPoint y: 158, distance: 73.2
click at [922, 158] on div "Name En: [PERSON_NAME]" at bounding box center [761, 152] width 335 height 49
copy span "Dal Tadka"
click at [1381, 94] on p "(Ar): اصناف دال" at bounding box center [1358, 93] width 73 height 19
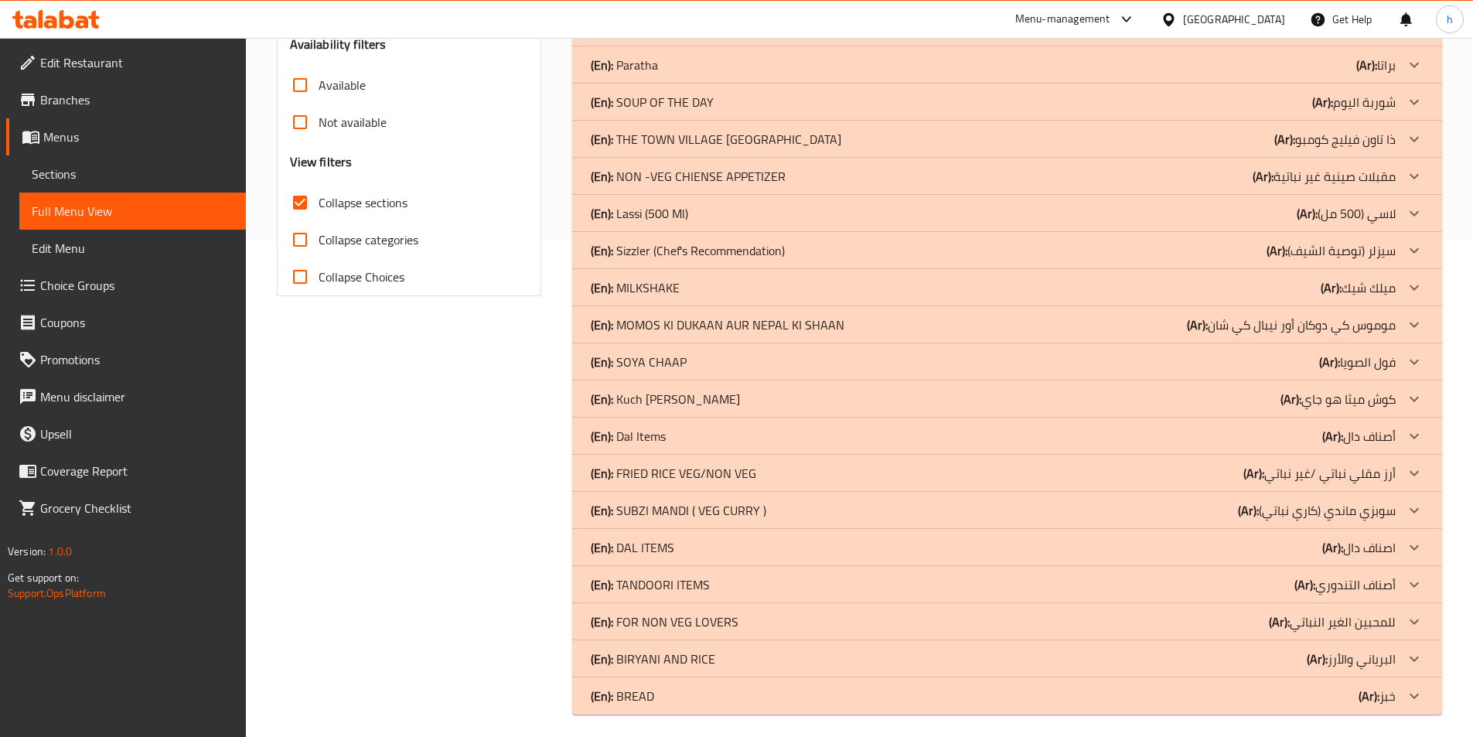
scroll to position [504, 0]
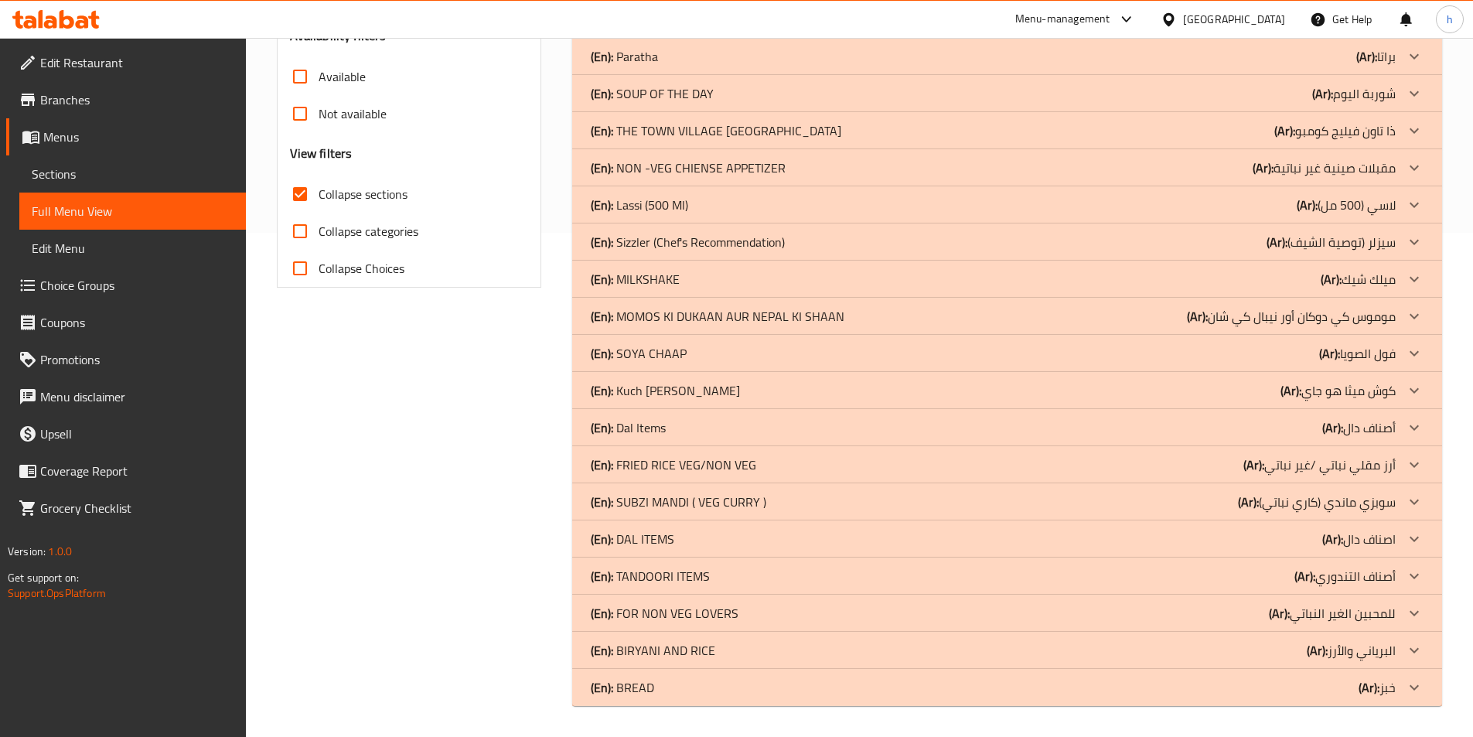
click at [1417, 534] on icon at bounding box center [1414, 539] width 19 height 19
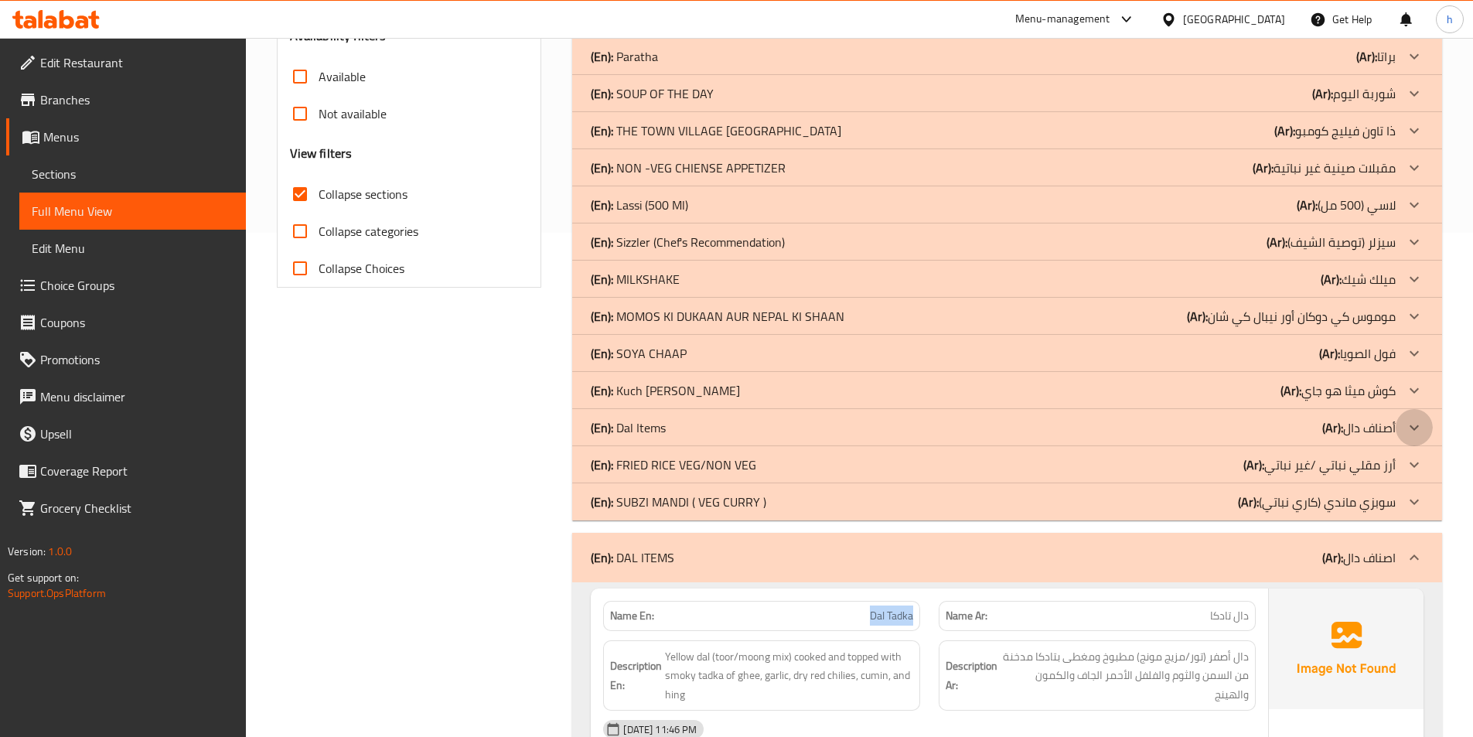
click at [1416, 427] on icon at bounding box center [1413, 426] width 9 height 5
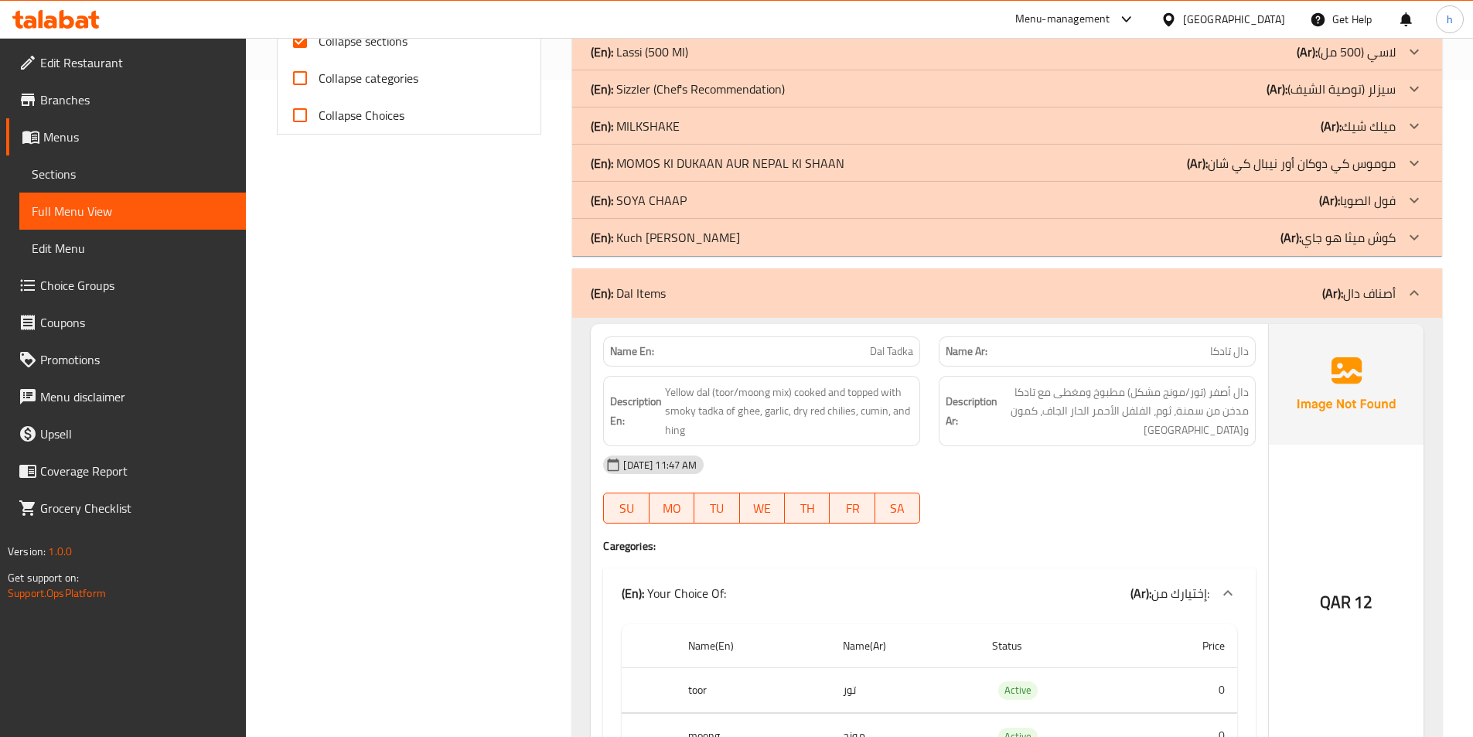
scroll to position [581, 0]
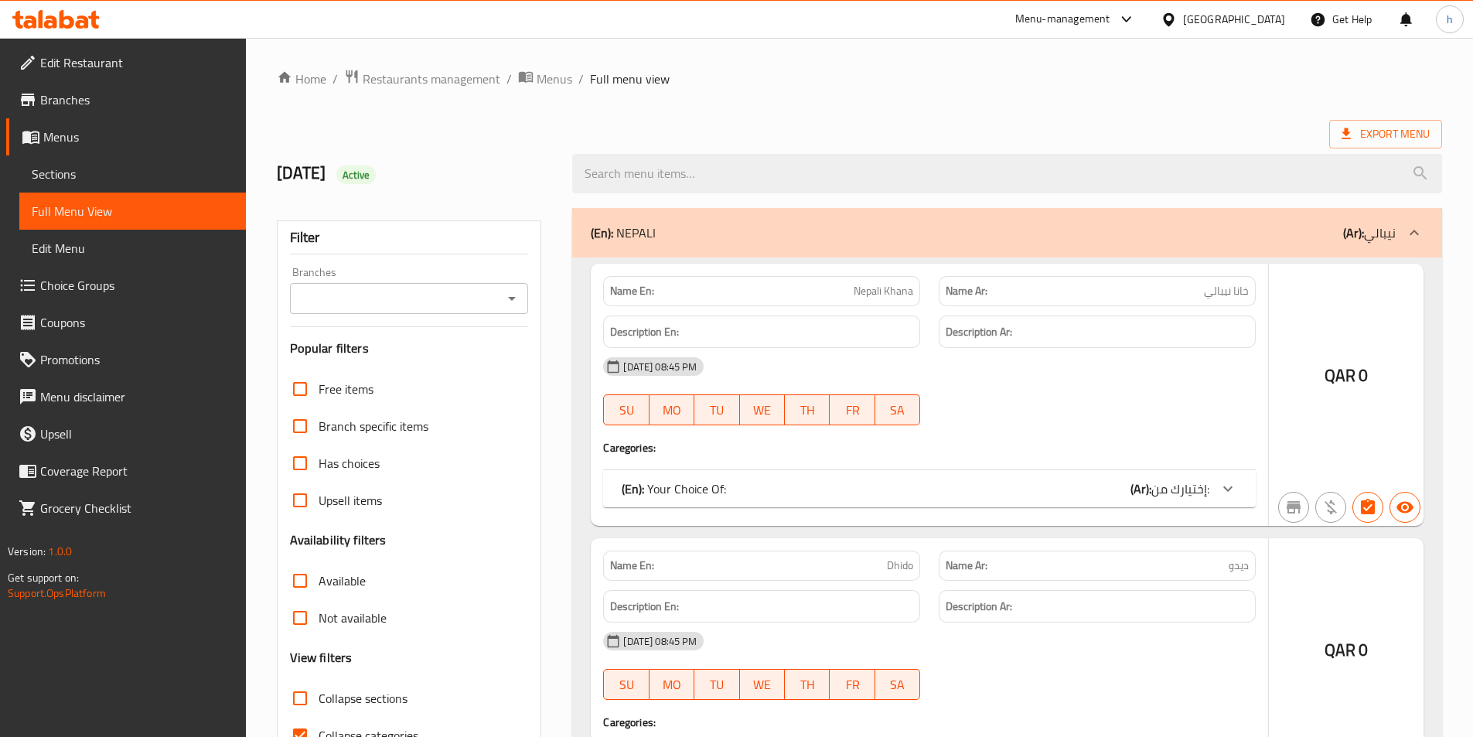
click at [147, 174] on div at bounding box center [736, 368] width 1473 height 737
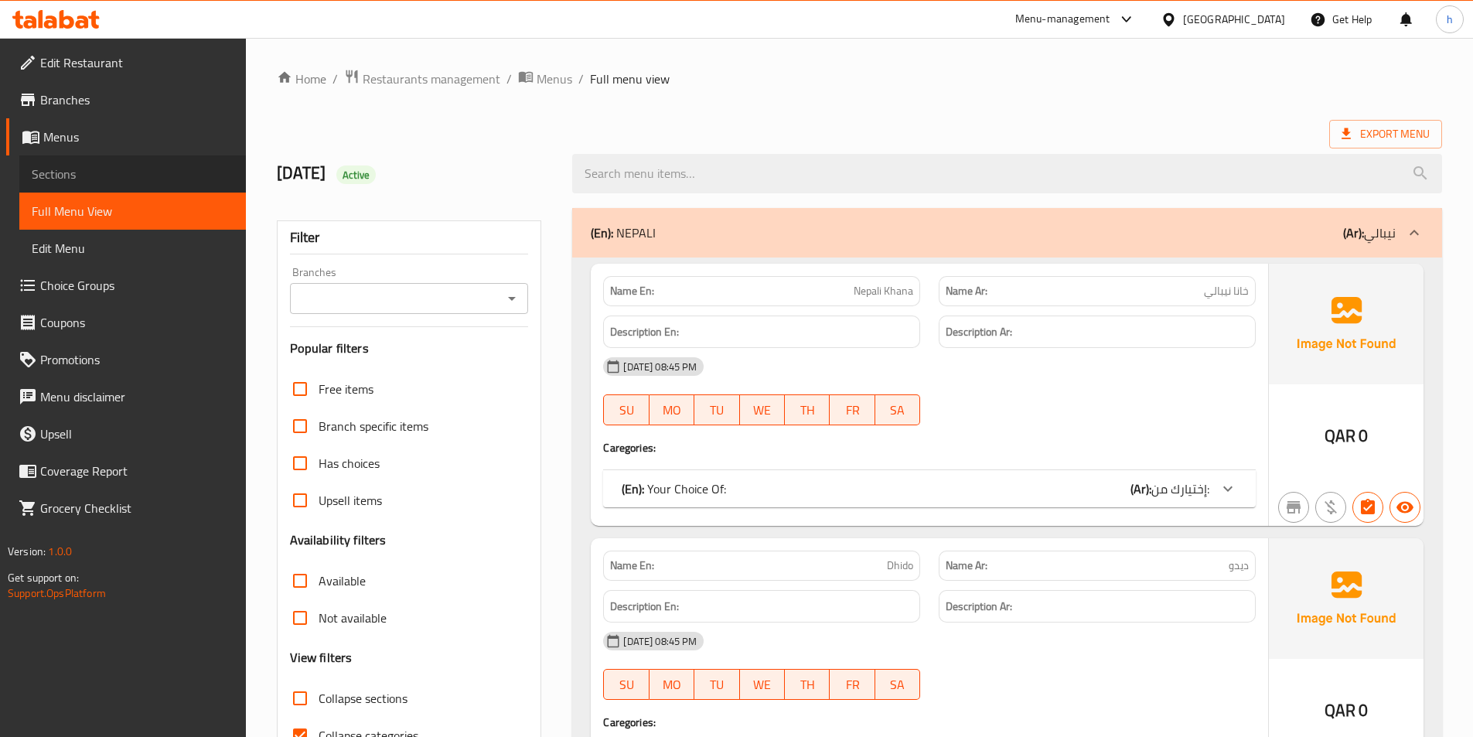
click at [71, 174] on span "Sections" at bounding box center [133, 174] width 202 height 19
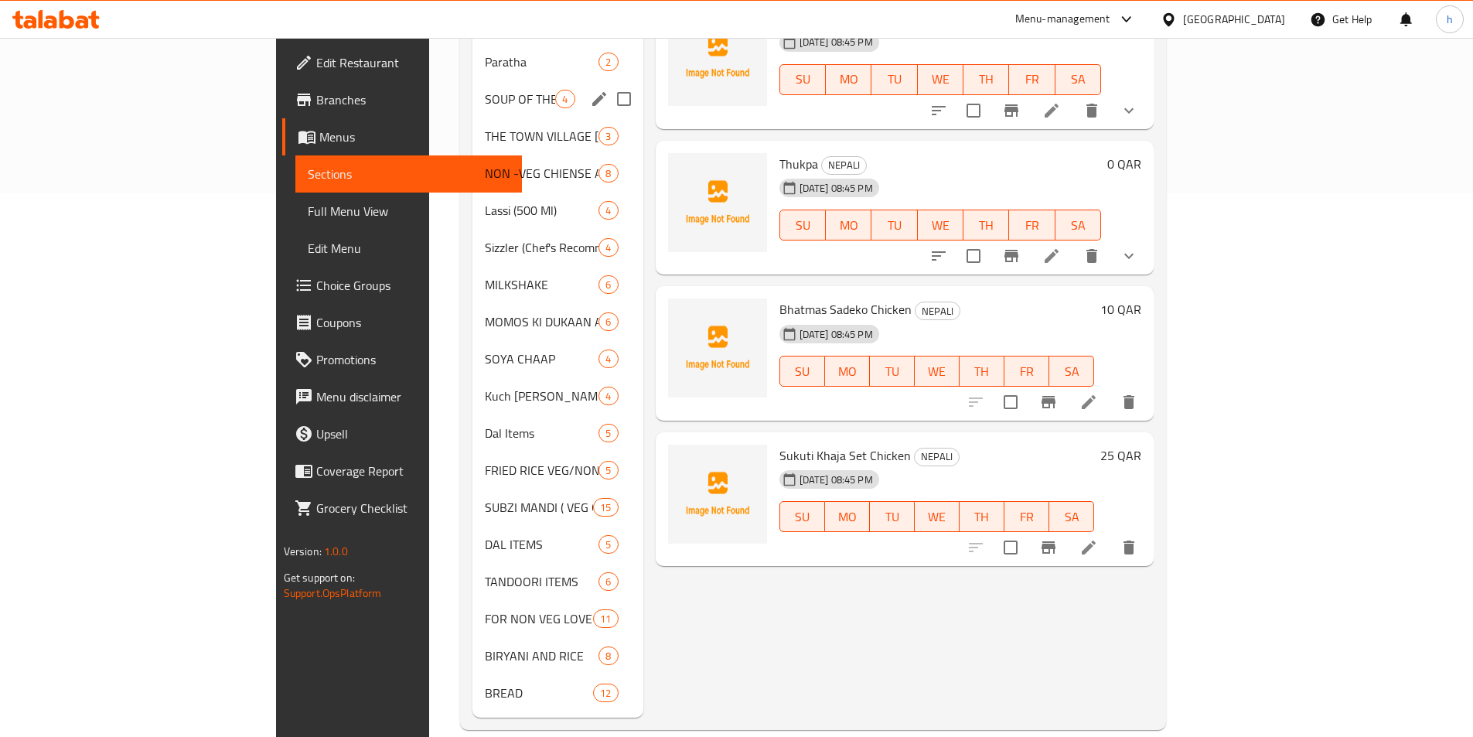
scroll to position [544, 0]
click at [472, 525] on div "DAL ITEMS 5" at bounding box center [557, 543] width 170 height 37
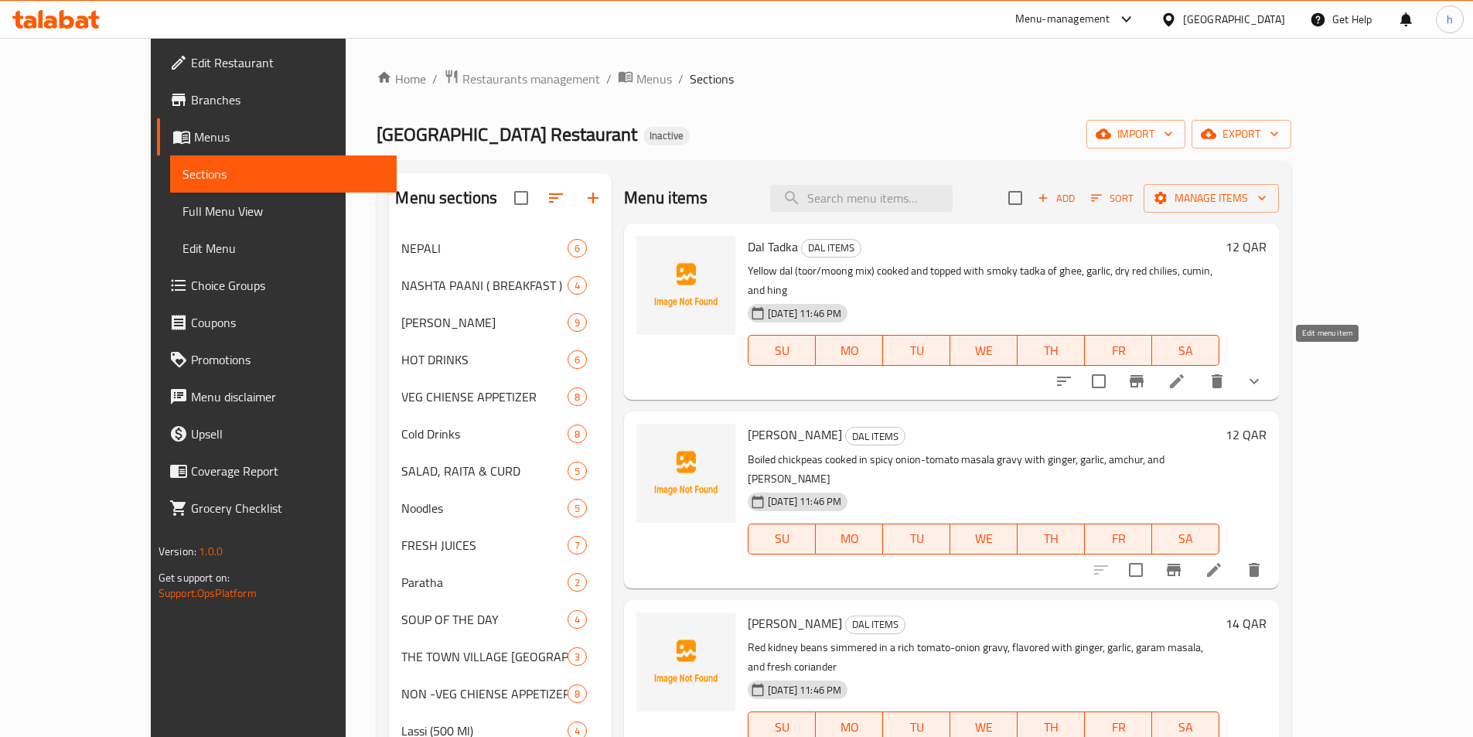
click at [1186, 372] on icon at bounding box center [1176, 381] width 19 height 19
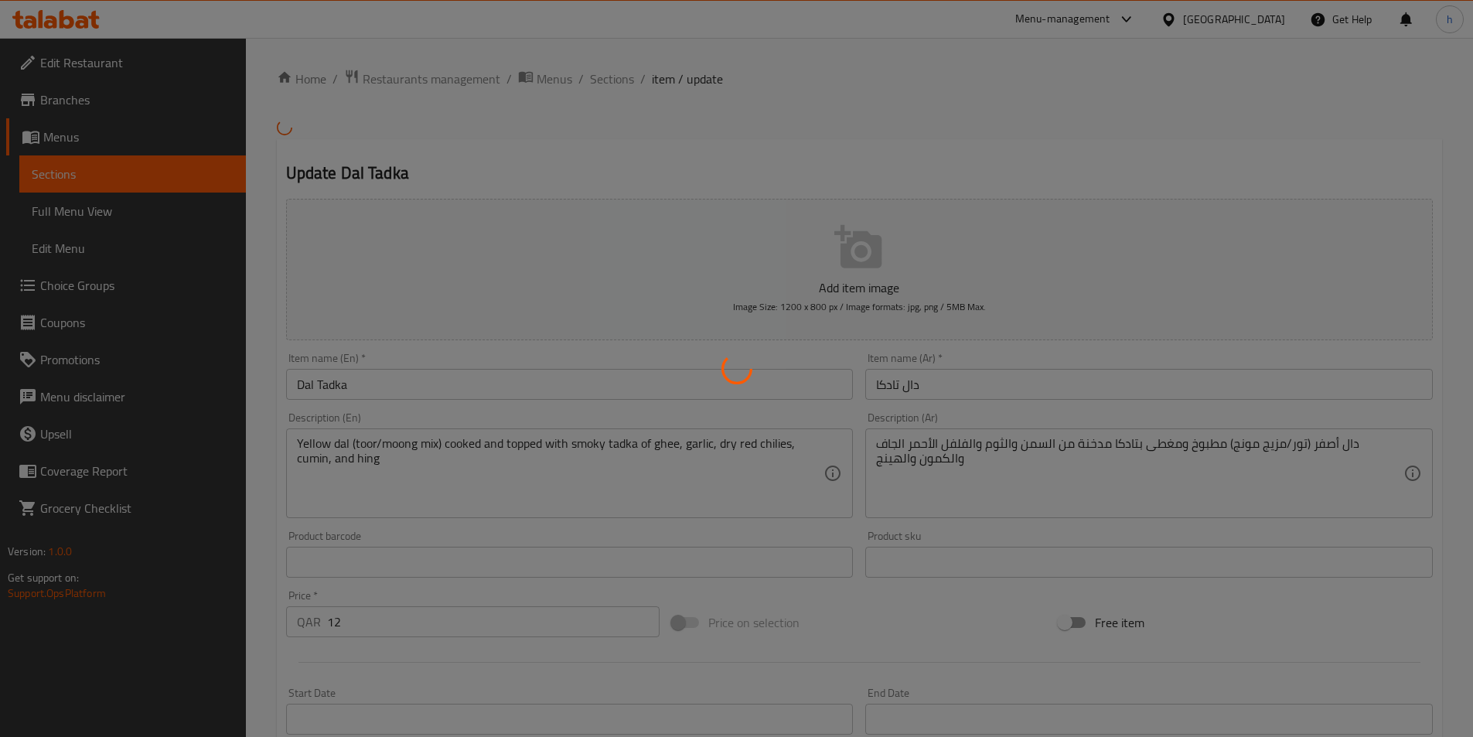
type input ":إختيارك من الميكس"
type input "1"
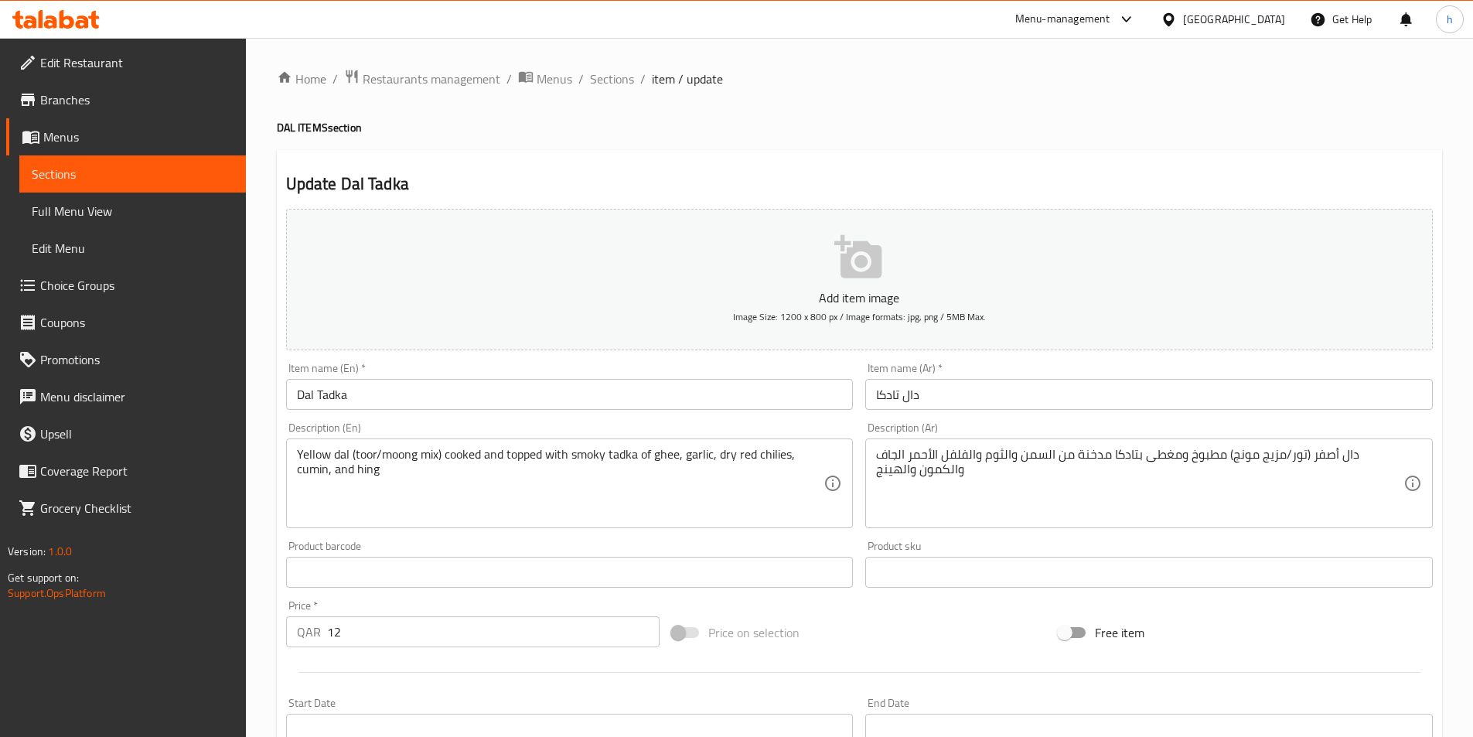
click at [104, 180] on span "Sections" at bounding box center [133, 174] width 202 height 19
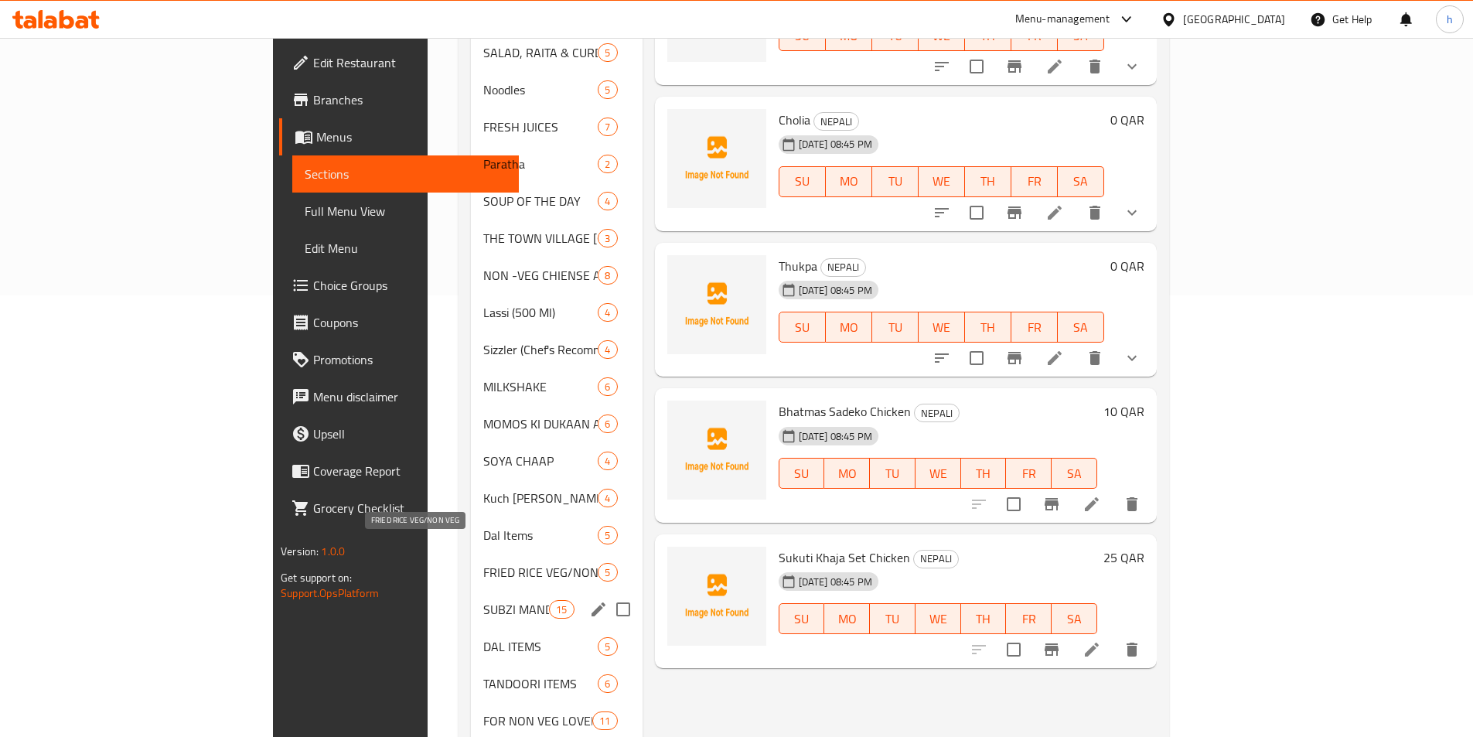
scroll to position [464, 0]
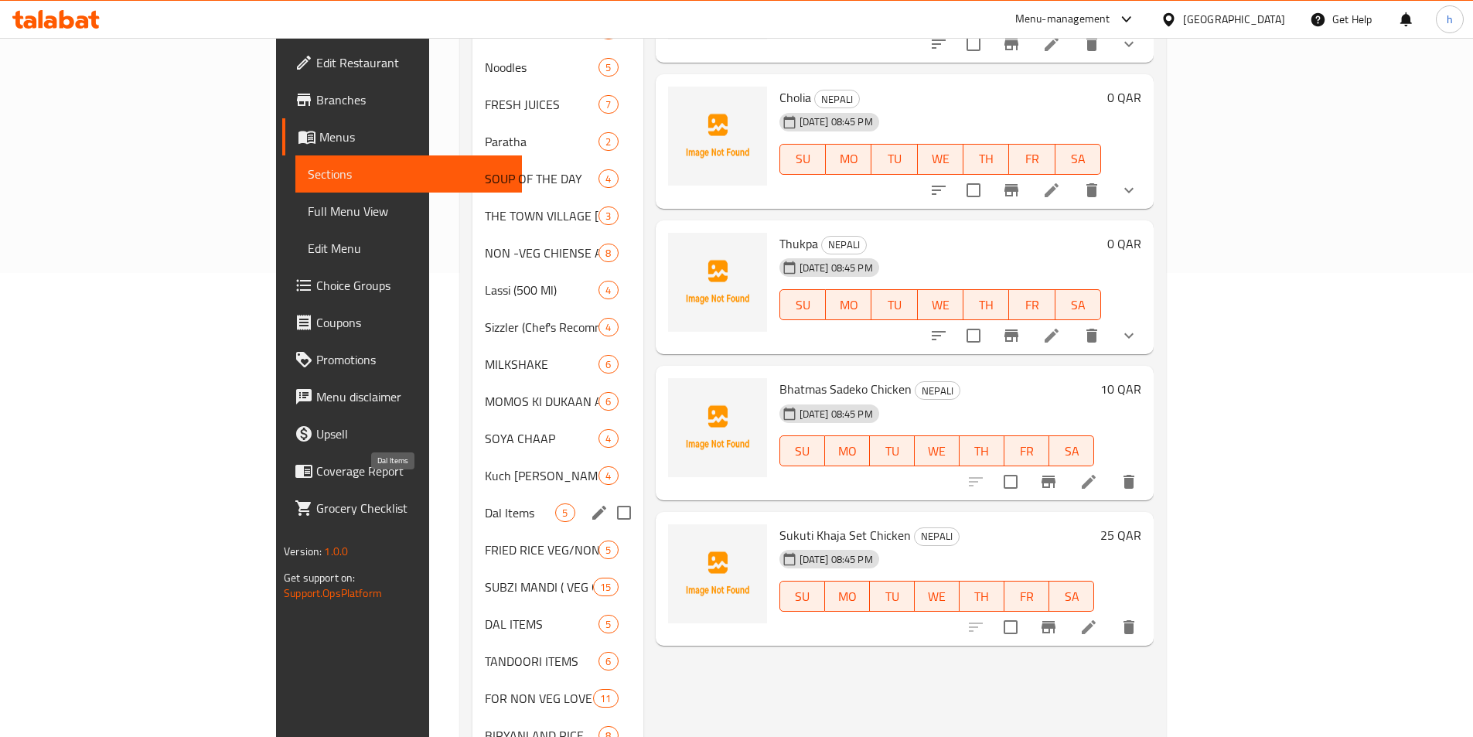
click at [485, 503] on span "Dal Items" at bounding box center [520, 512] width 70 height 19
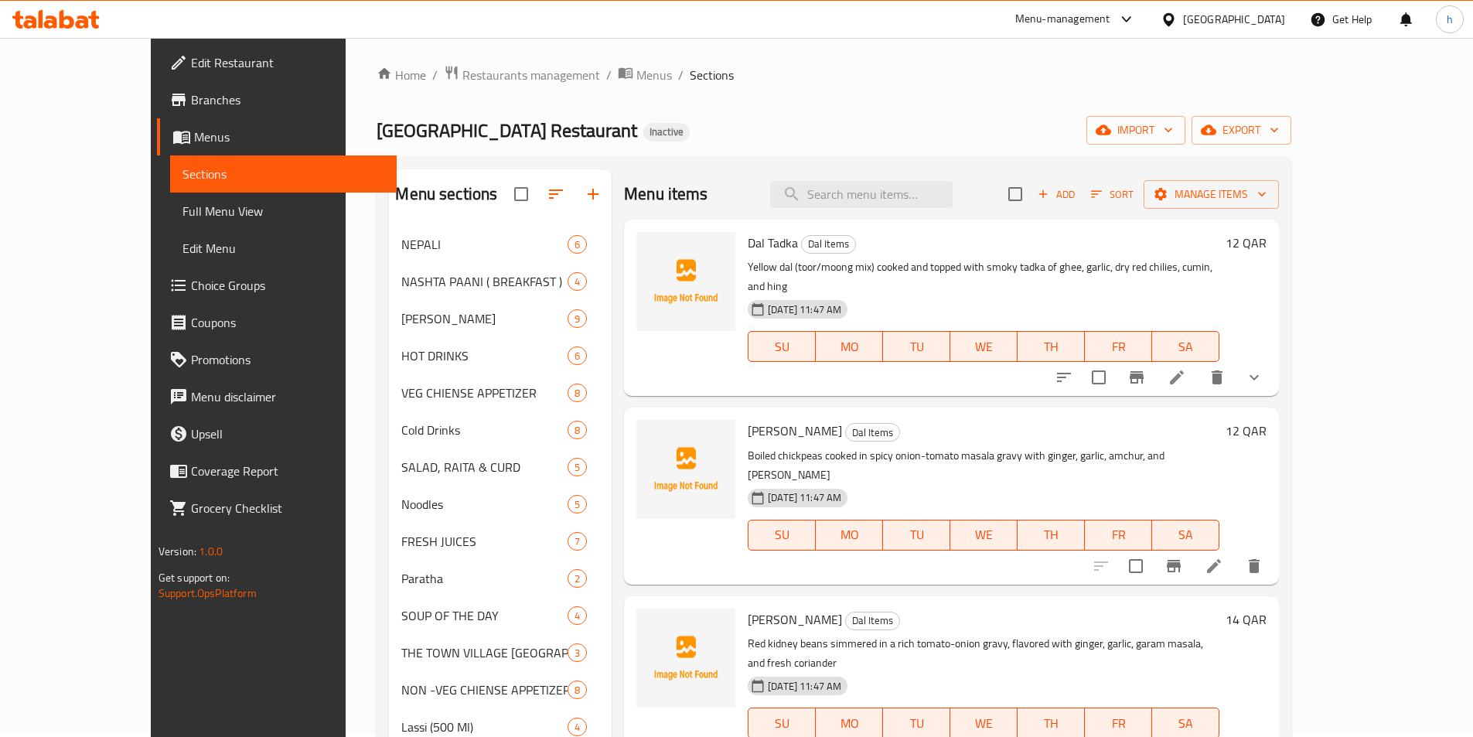
scroll to position [3, 0]
click at [1263, 369] on icon "show more" at bounding box center [1254, 378] width 19 height 19
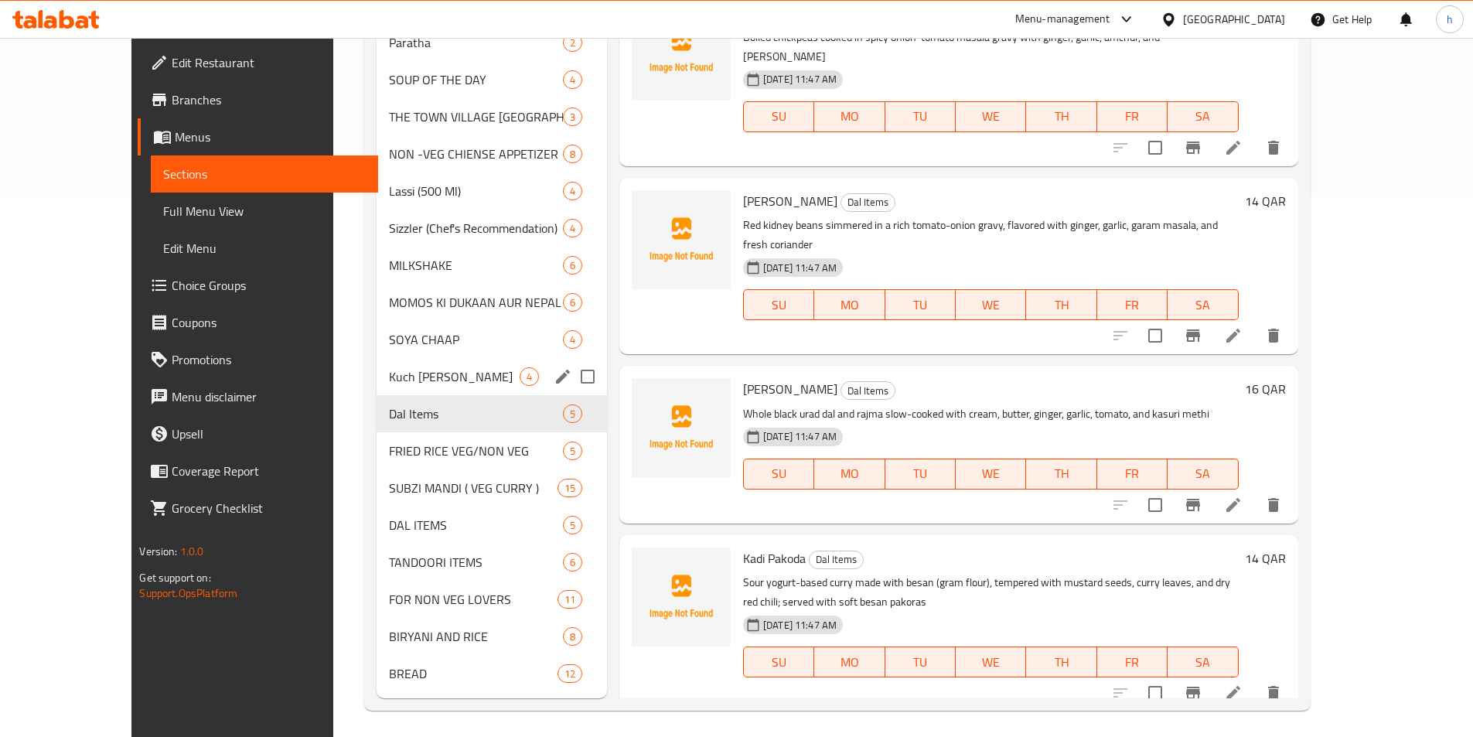
scroll to position [544, 0]
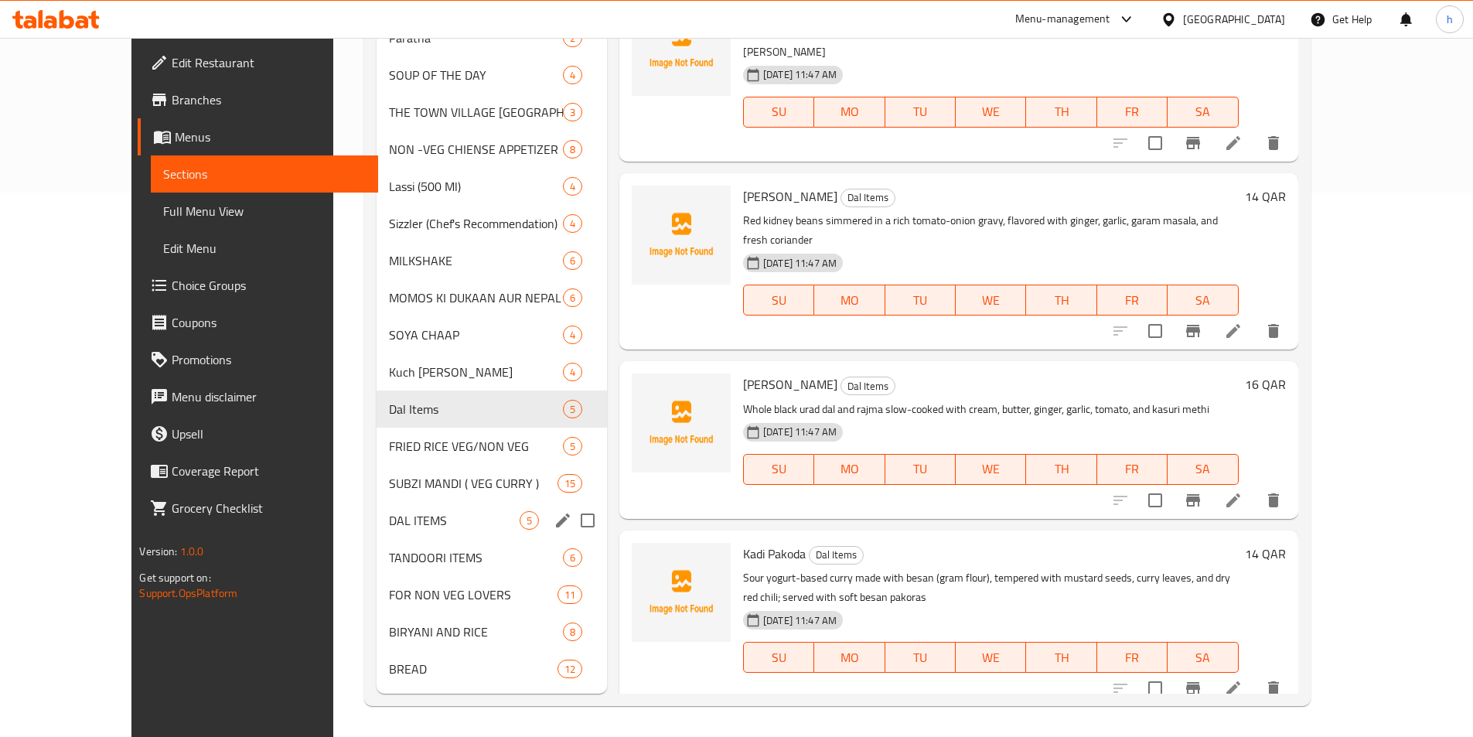
click at [376, 509] on div "DAL ITEMS 5" at bounding box center [491, 520] width 230 height 37
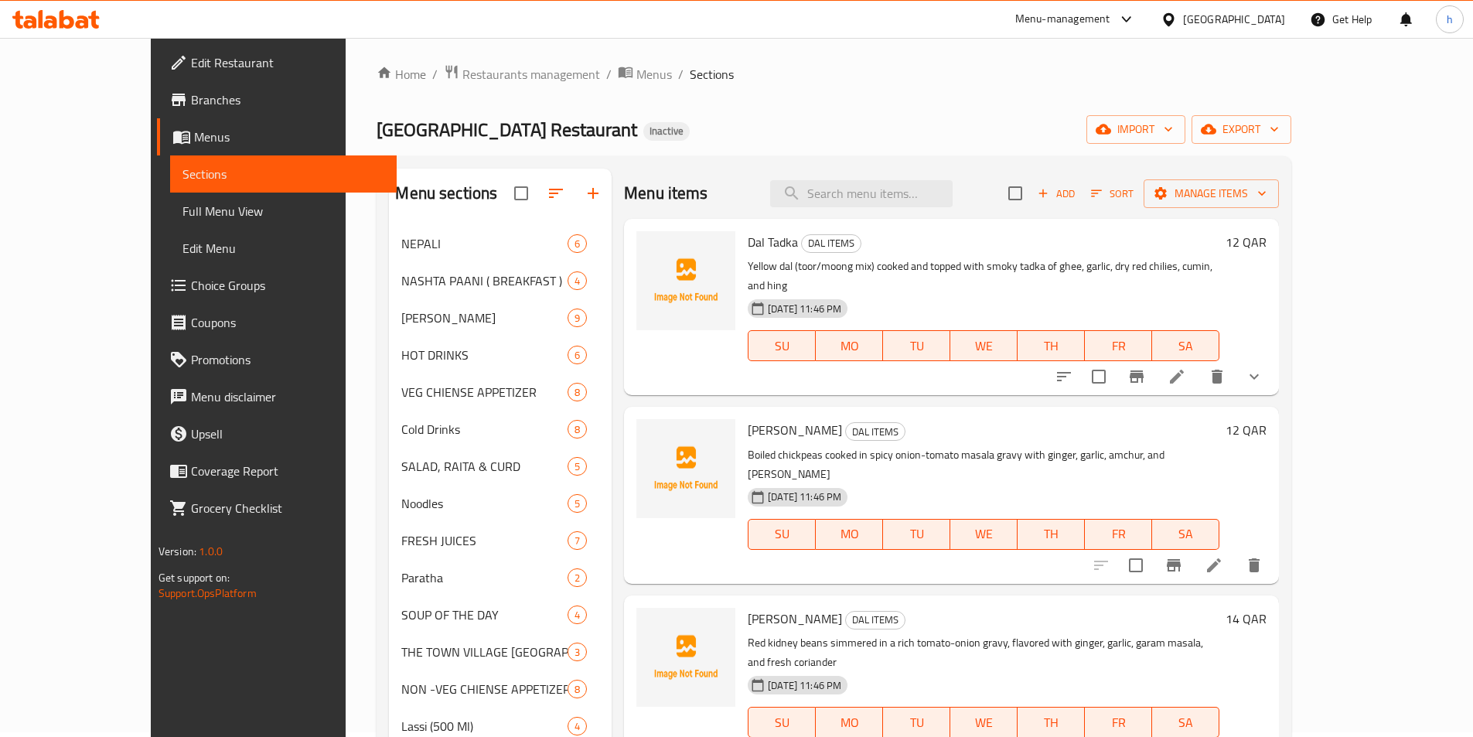
scroll to position [3, 0]
click at [1263, 369] on icon "show more" at bounding box center [1254, 378] width 19 height 19
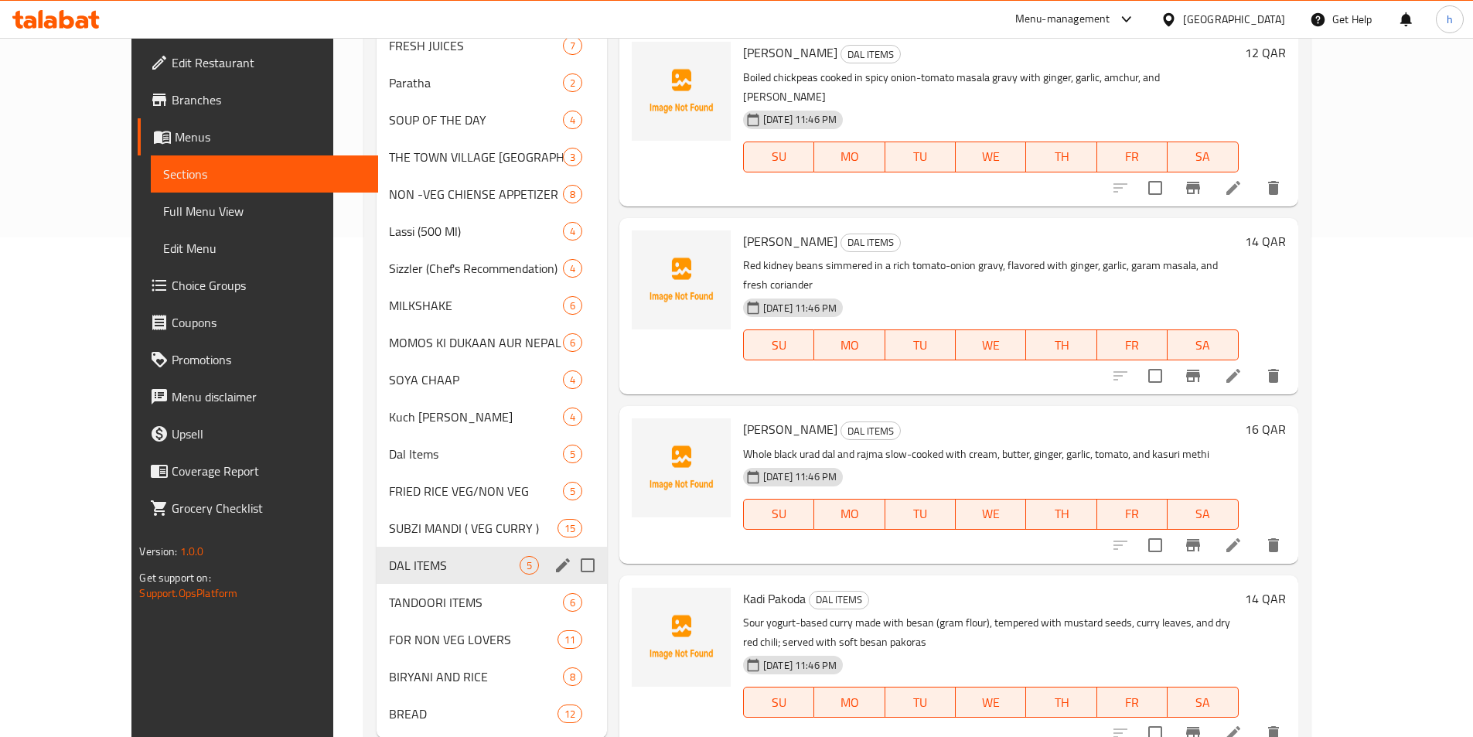
scroll to position [544, 0]
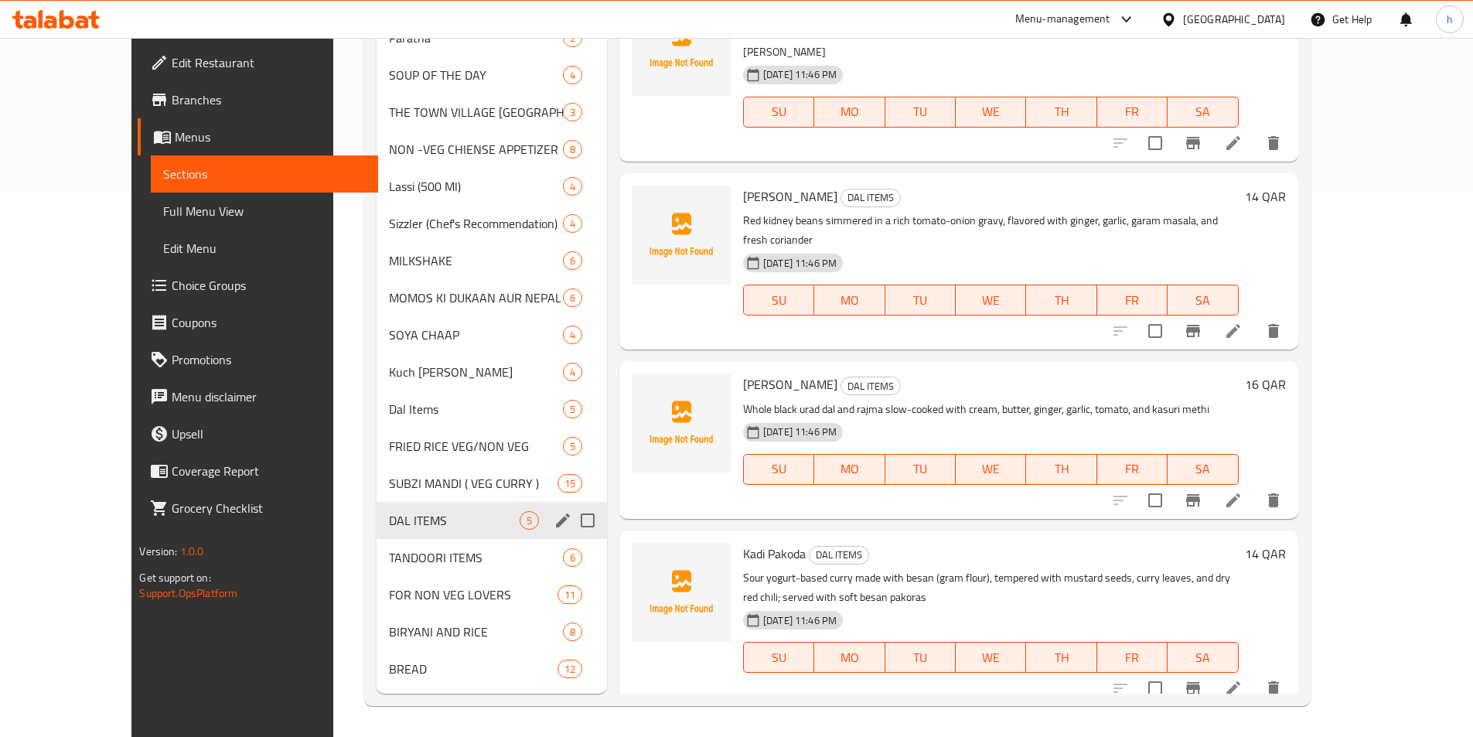
click at [571, 515] on input "Menu sections" at bounding box center [587, 520] width 32 height 32
checkbox input "true"
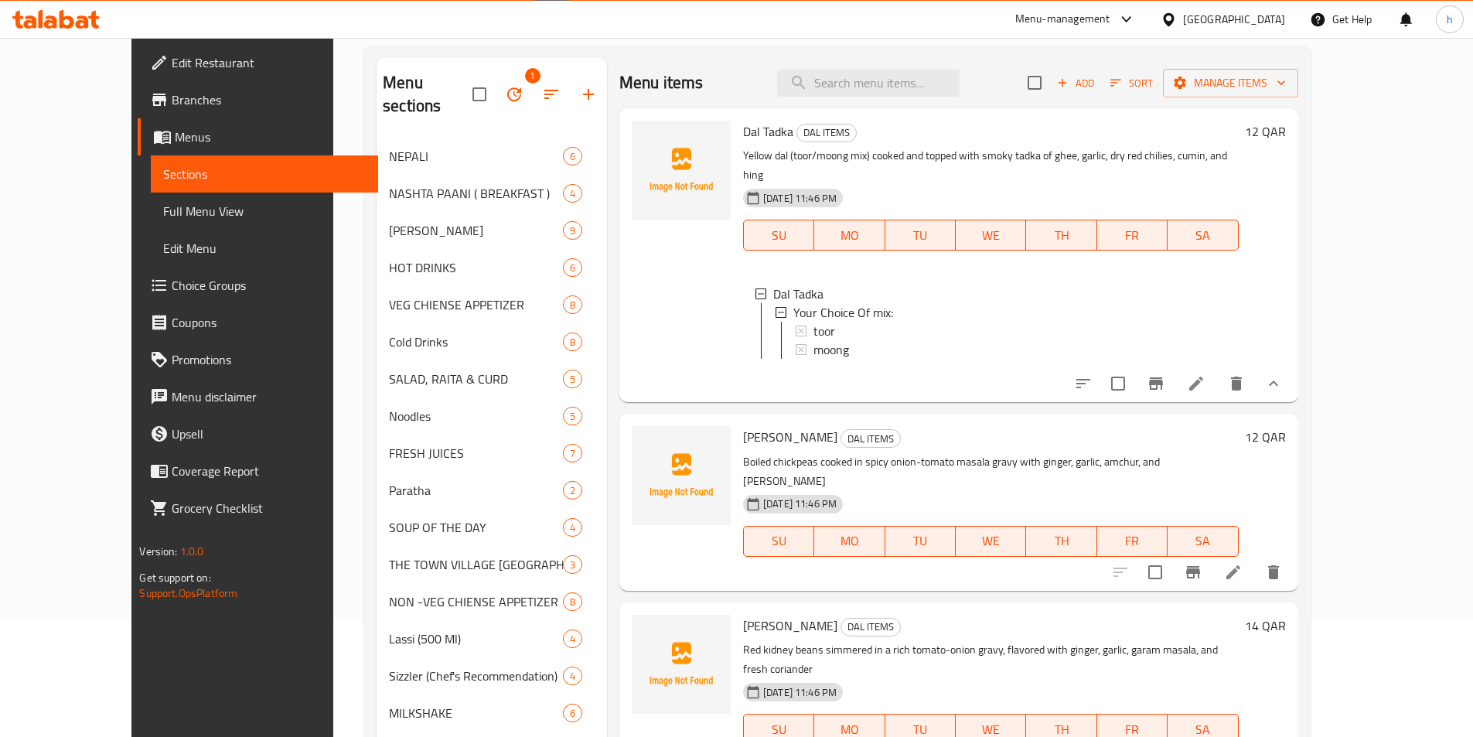
scroll to position [0, 0]
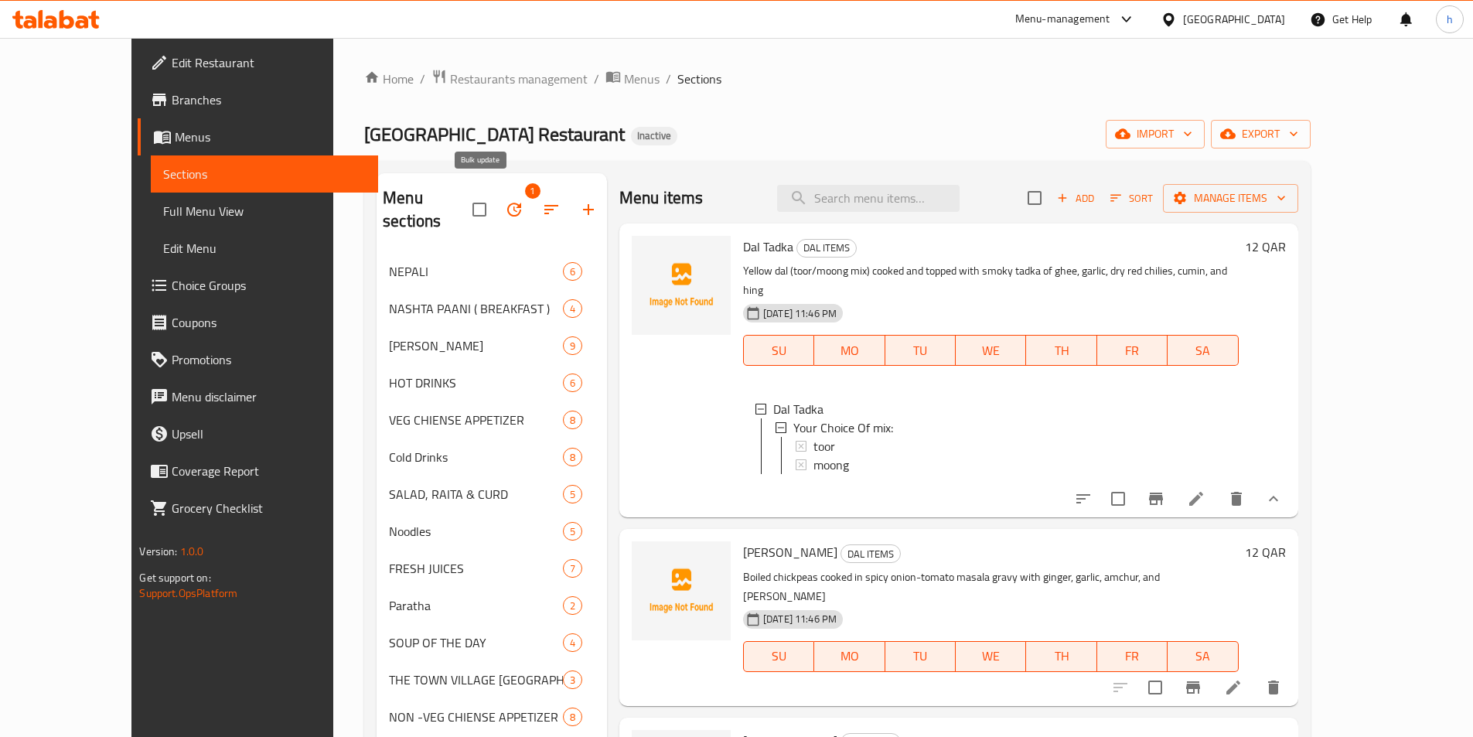
click at [507, 203] on icon "button" at bounding box center [514, 210] width 14 height 14
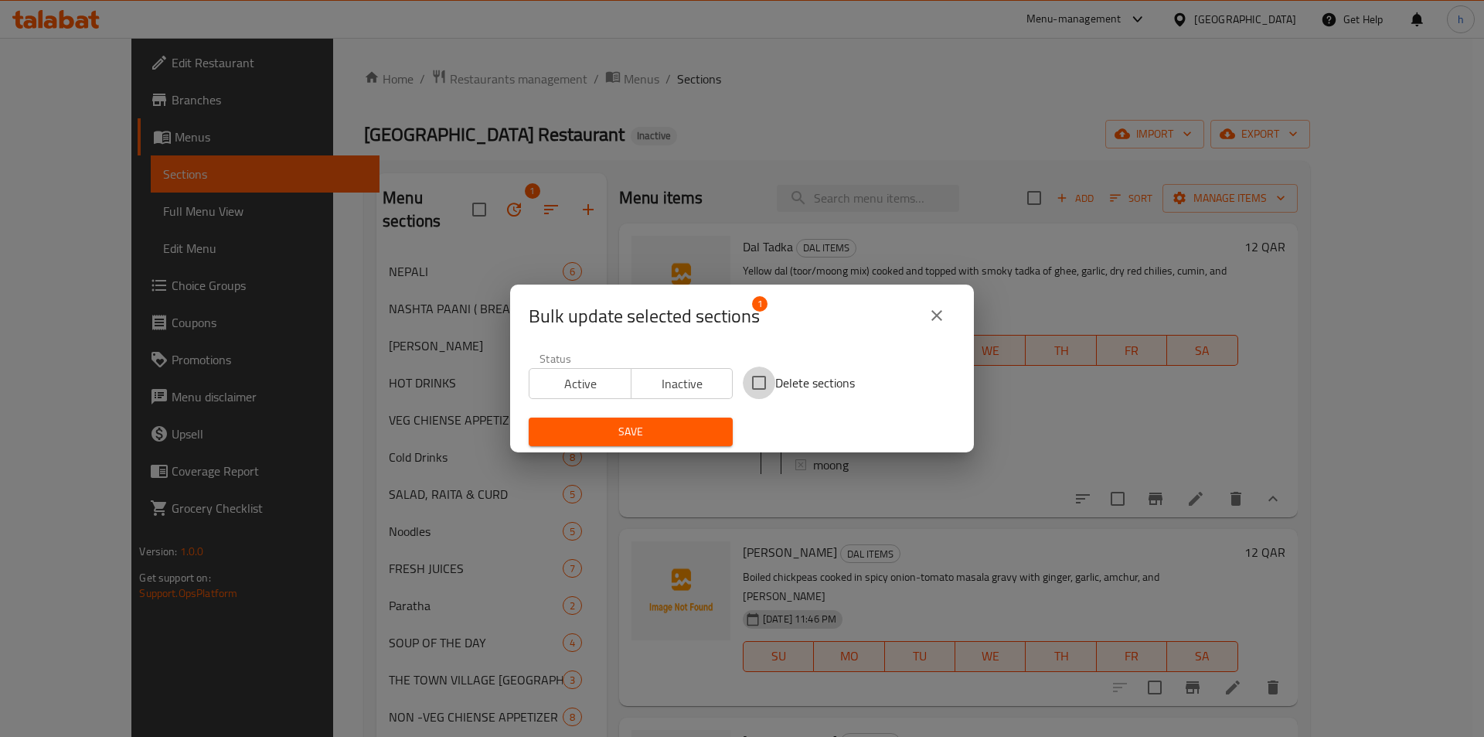
click at [761, 380] on input "Delete sections" at bounding box center [759, 382] width 32 height 32
checkbox input "true"
click at [678, 429] on span "Save" at bounding box center [630, 431] width 179 height 19
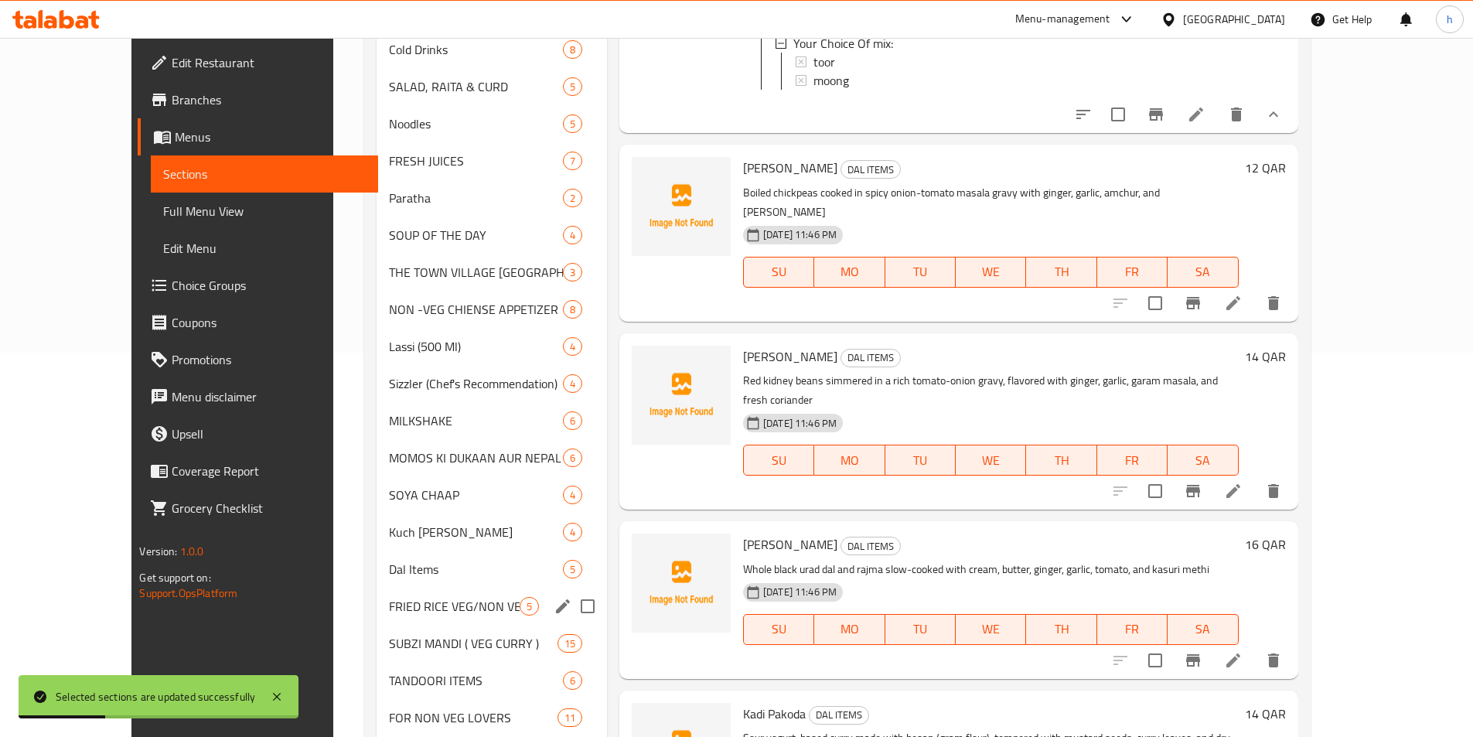
scroll to position [507, 0]
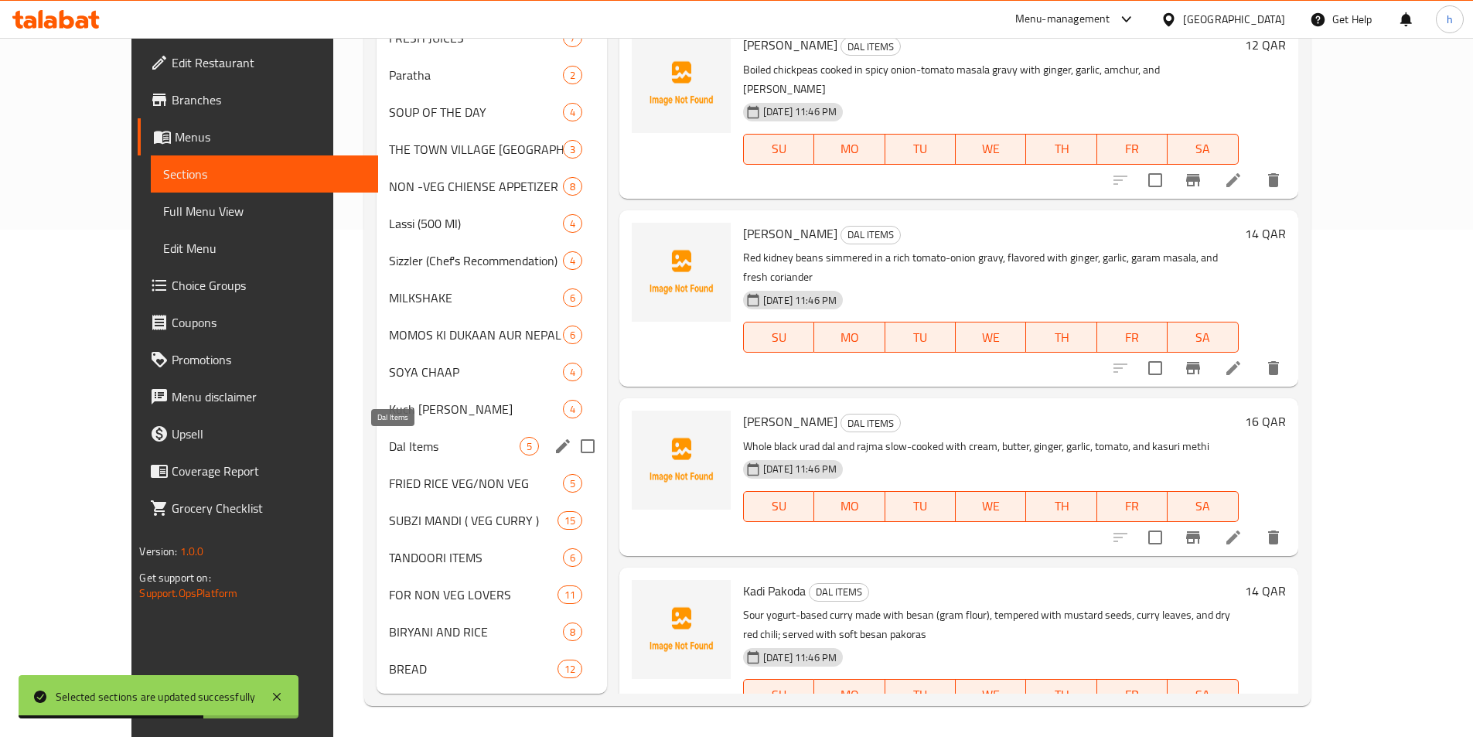
click at [389, 443] on span "Dal Items" at bounding box center [454, 446] width 131 height 19
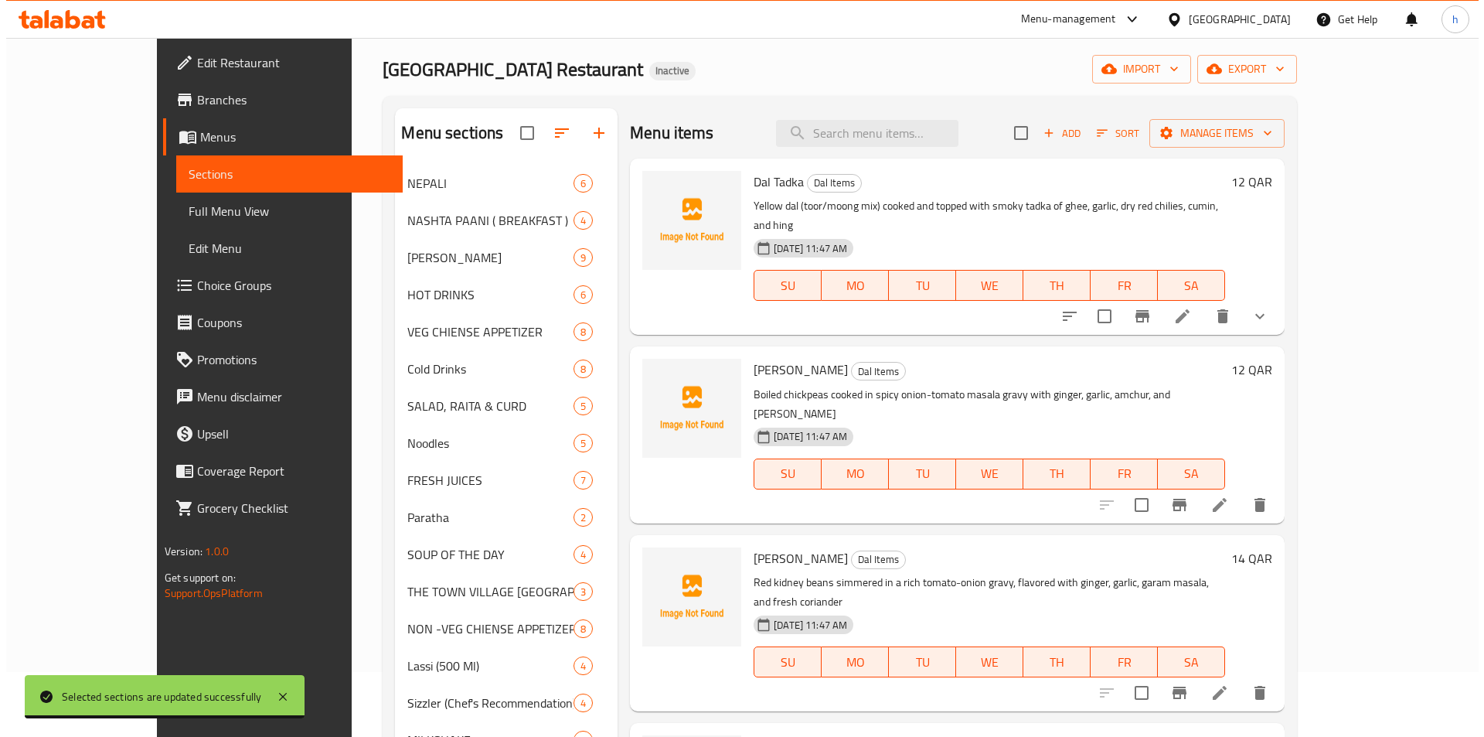
scroll to position [43, 0]
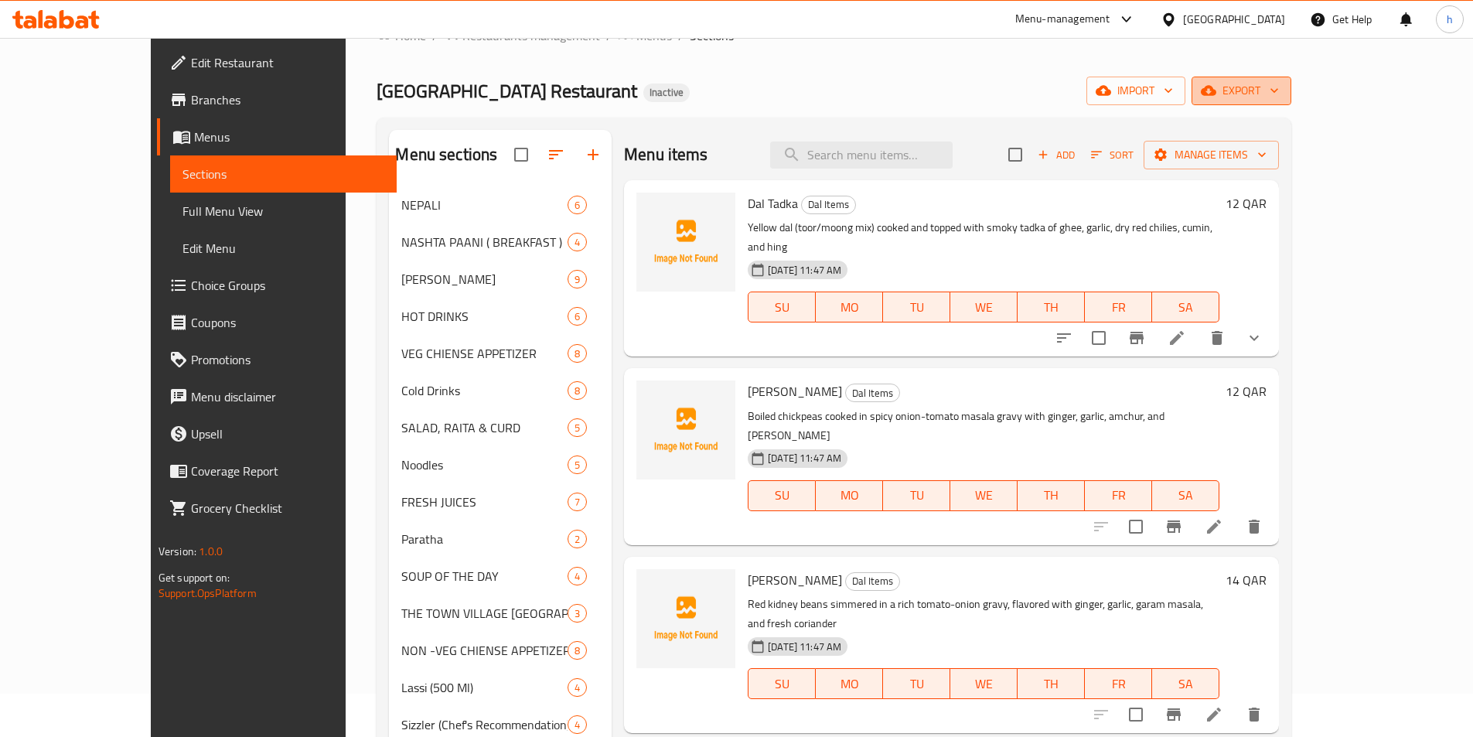
click at [1279, 89] on span "export" at bounding box center [1241, 90] width 75 height 19
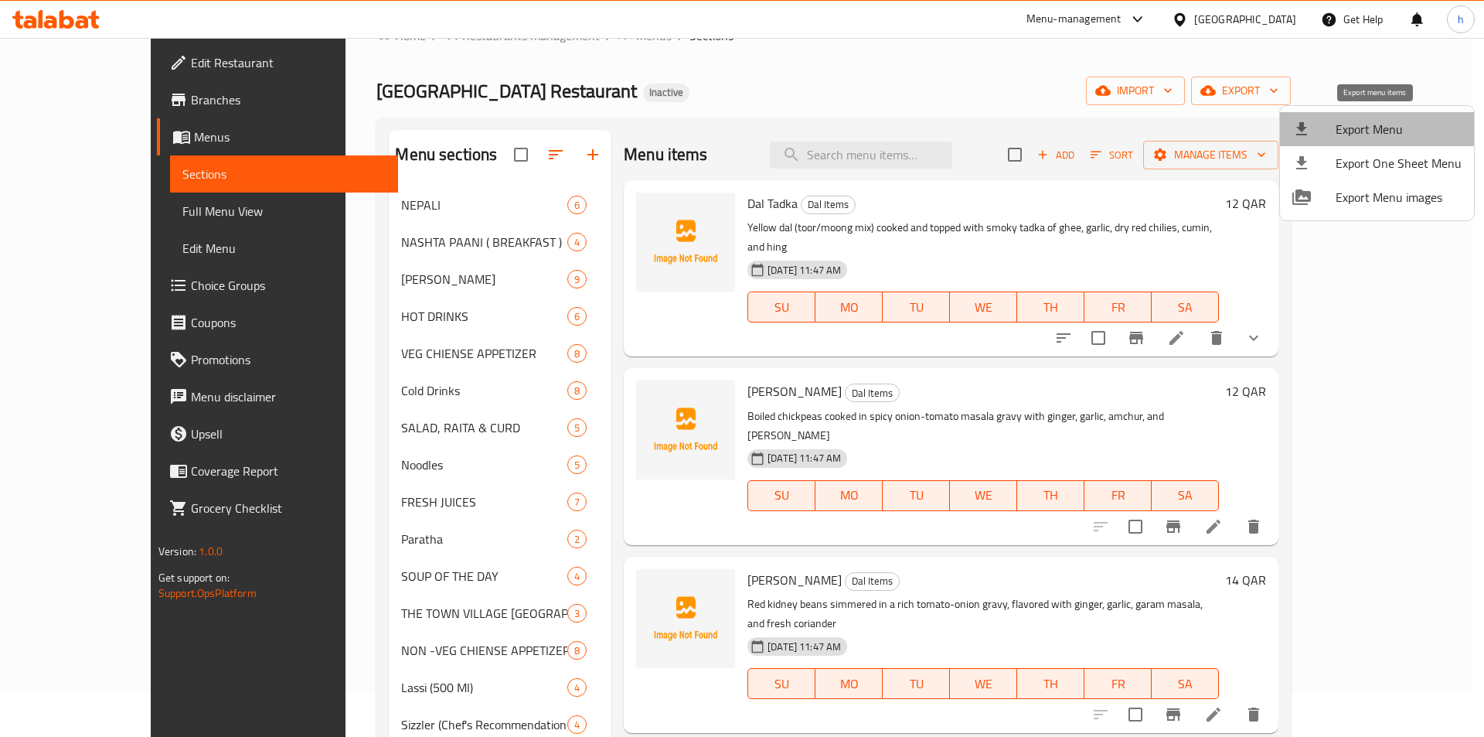
click at [1381, 122] on span "Export Menu" at bounding box center [1399, 129] width 126 height 19
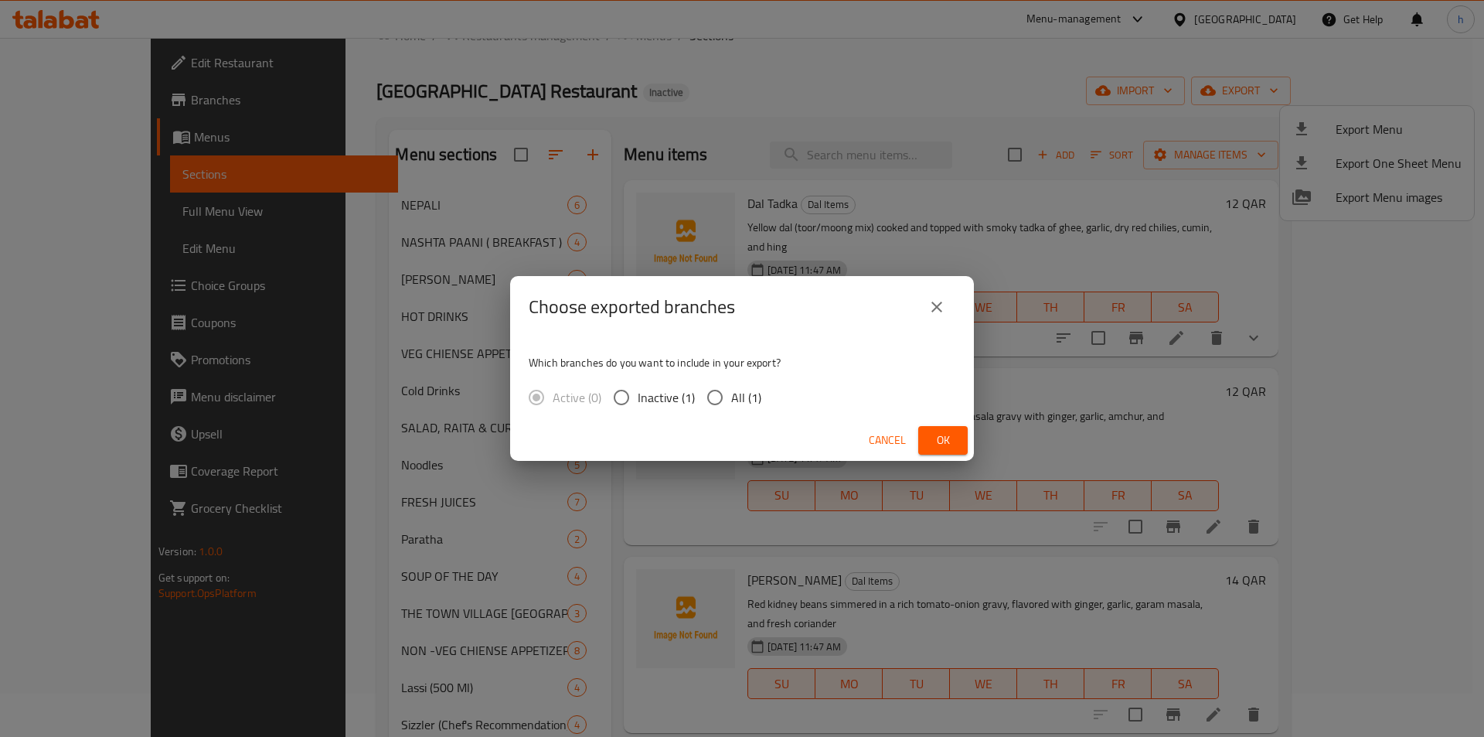
click at [719, 400] on input "All (1)" at bounding box center [715, 397] width 32 height 32
radio input "true"
click at [940, 434] on span "Ok" at bounding box center [943, 440] width 25 height 19
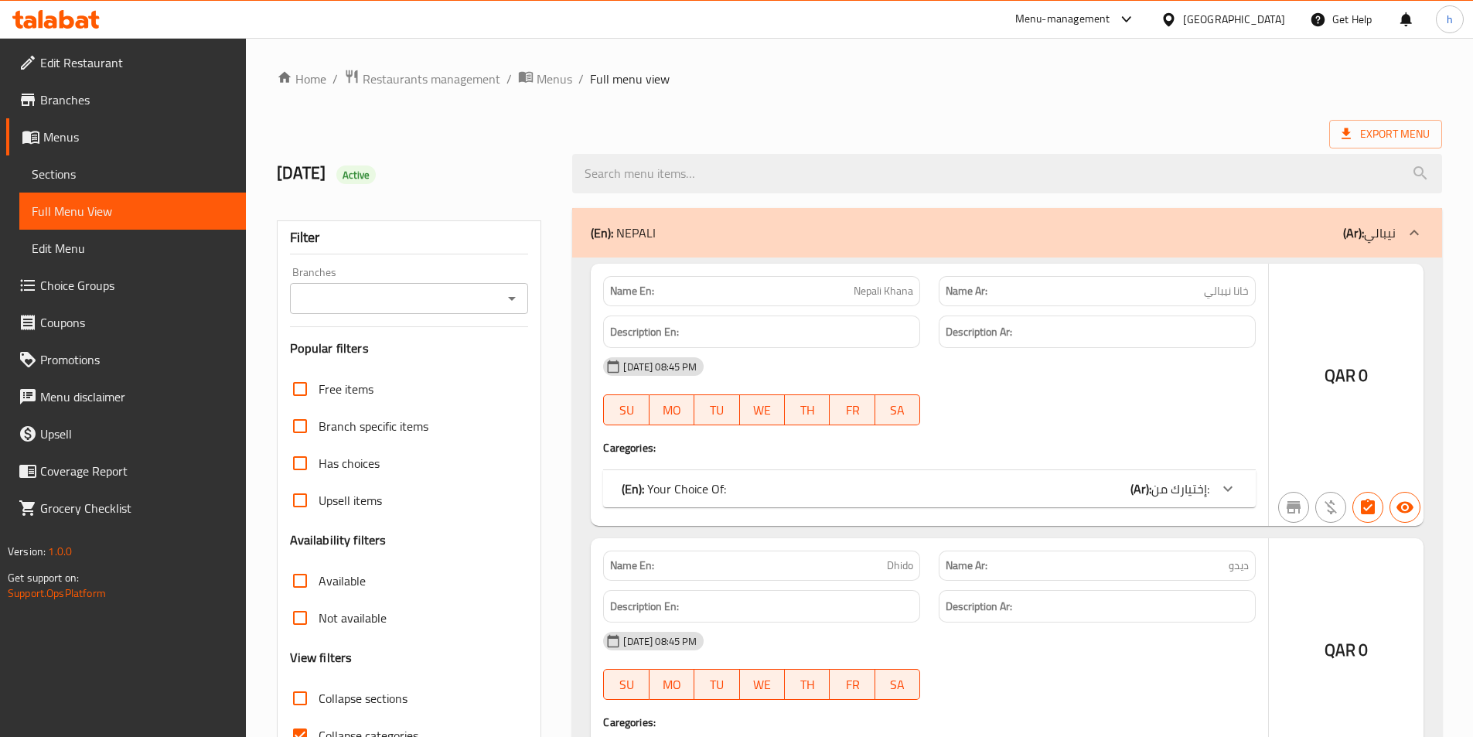
click at [357, 384] on div at bounding box center [736, 368] width 1473 height 737
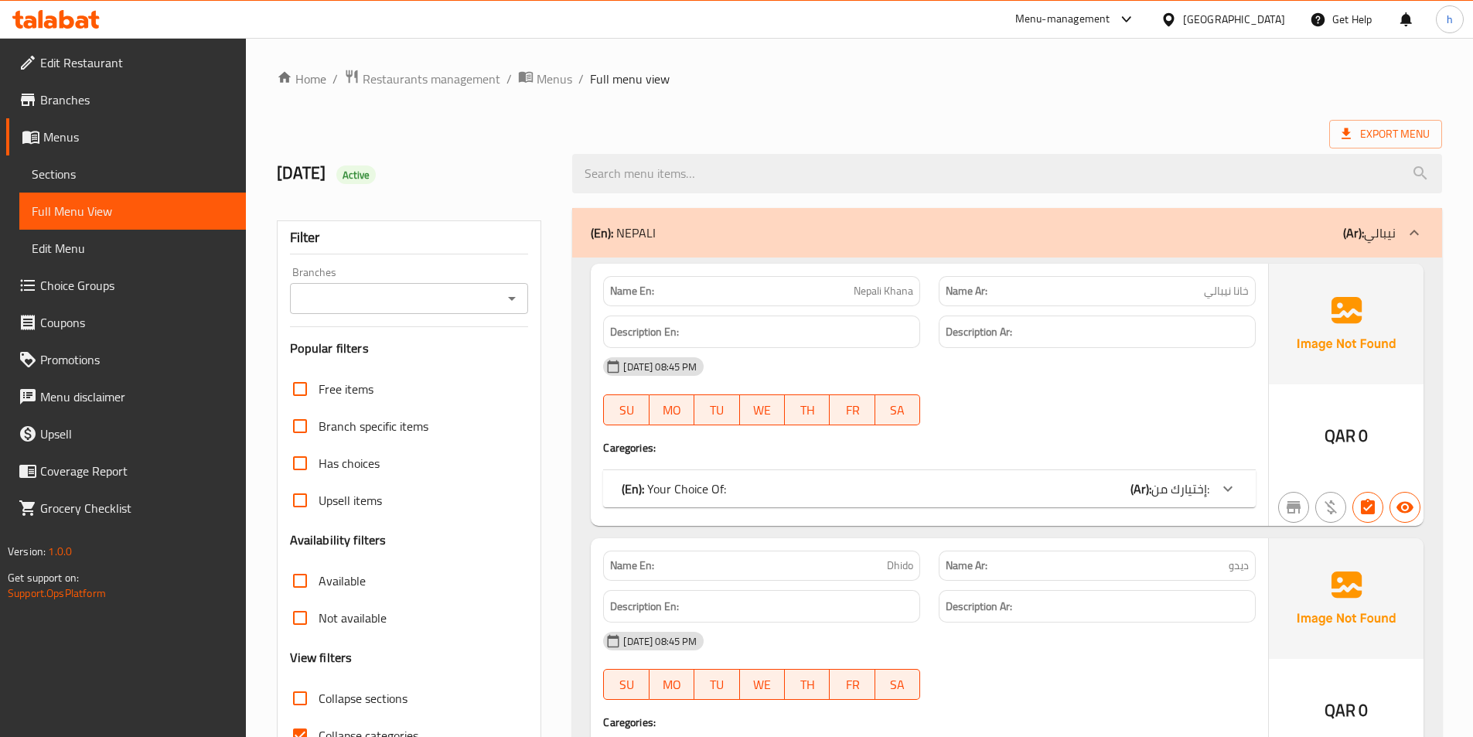
scroll to position [309, 0]
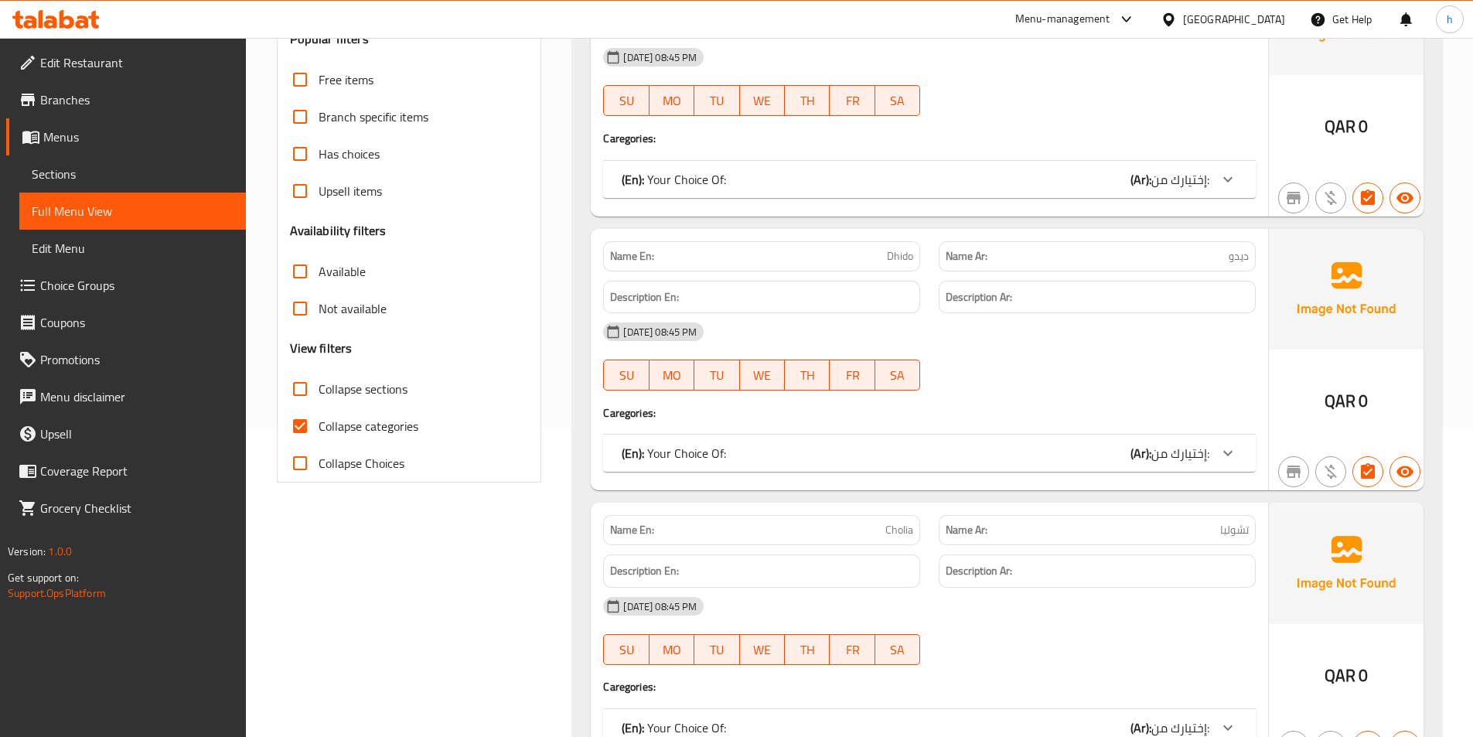
click at [299, 393] on input "Collapse sections" at bounding box center [299, 388] width 37 height 37
checkbox input "true"
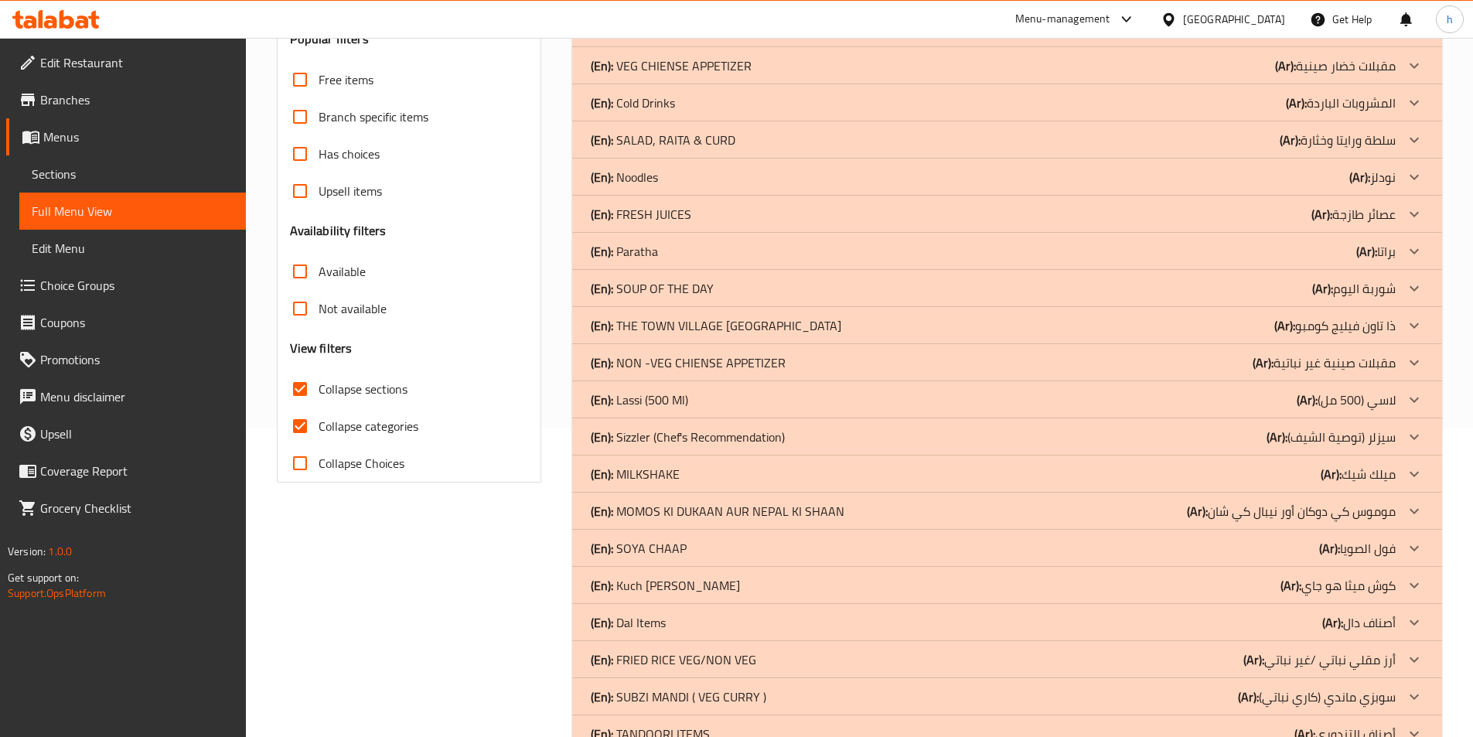
click at [303, 417] on input "Collapse categories" at bounding box center [299, 425] width 37 height 37
checkbox input "false"
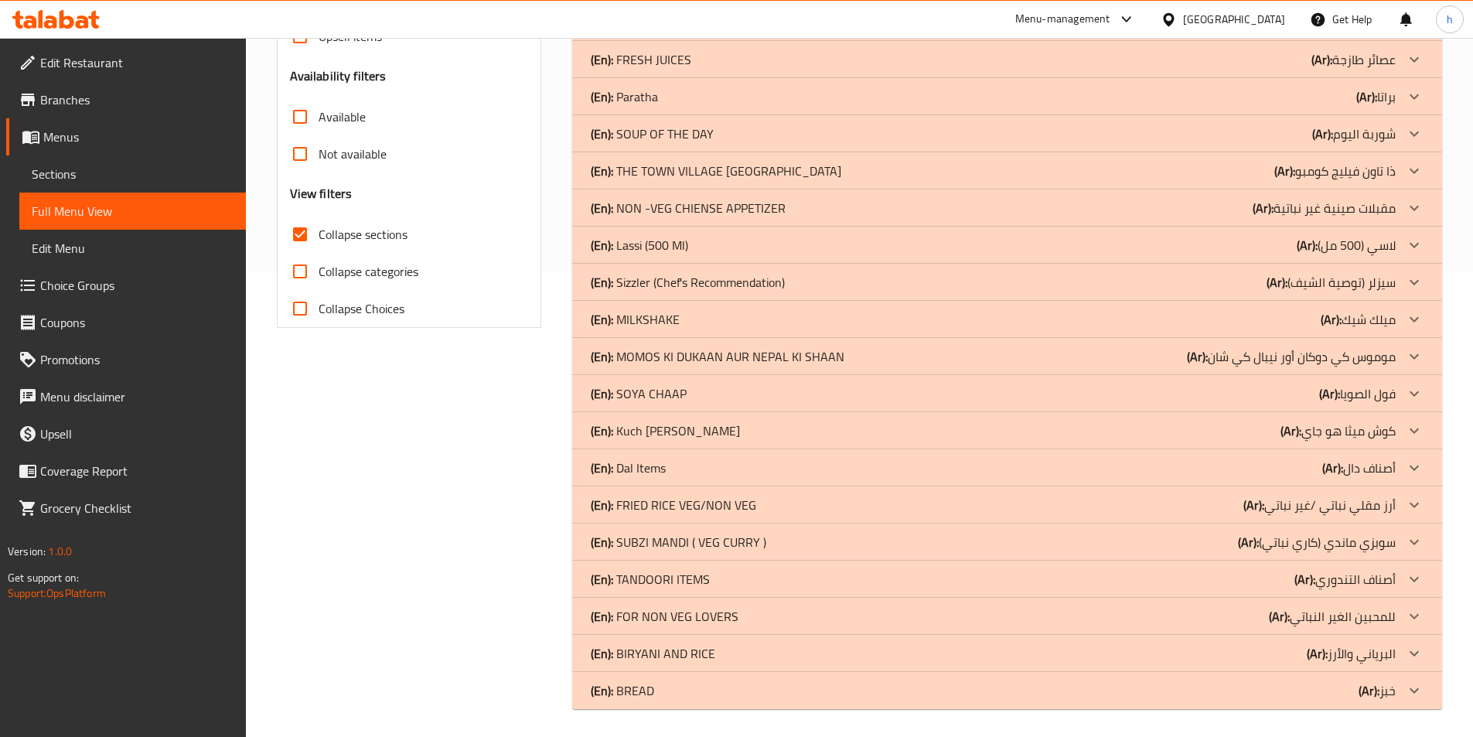
scroll to position [467, 0]
click at [1412, 465] on icon at bounding box center [1413, 464] width 9 height 5
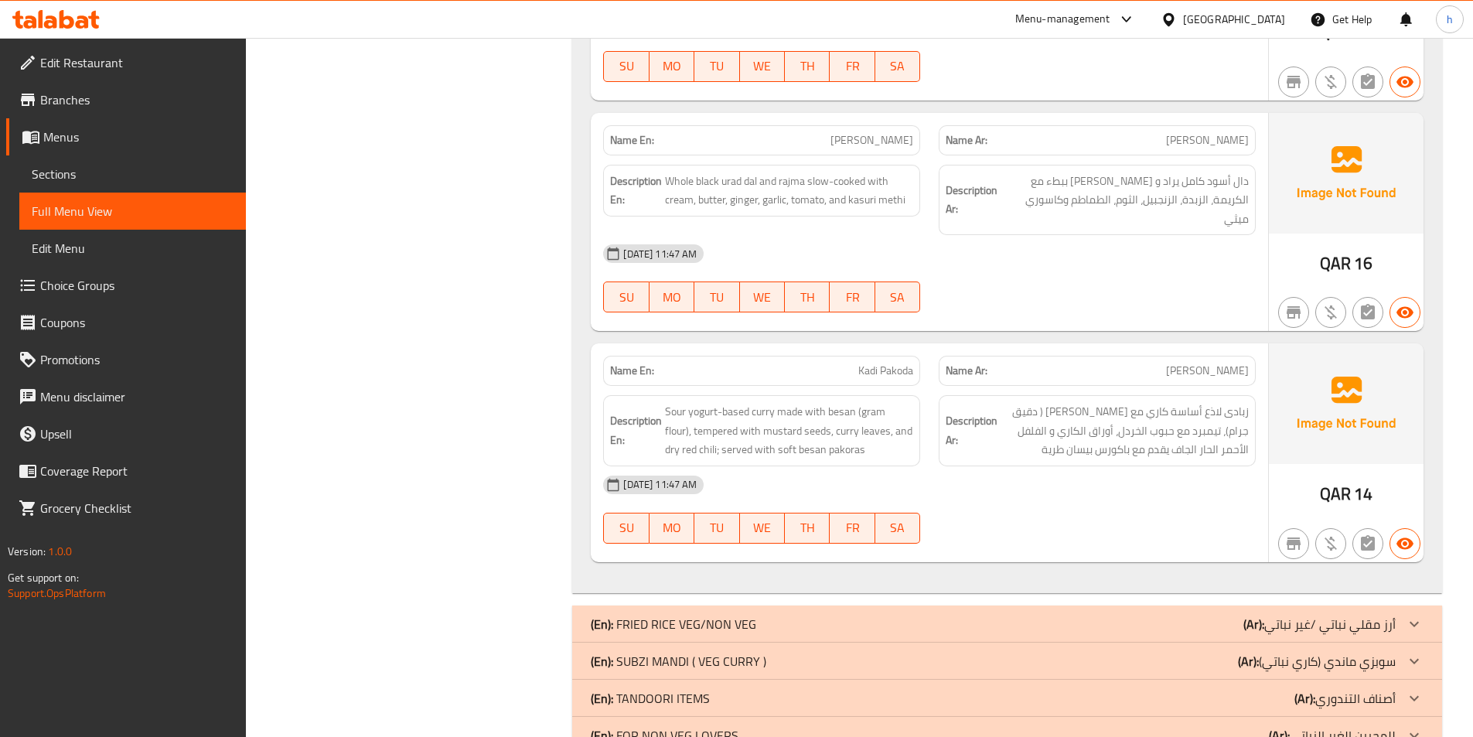
scroll to position [1858, 0]
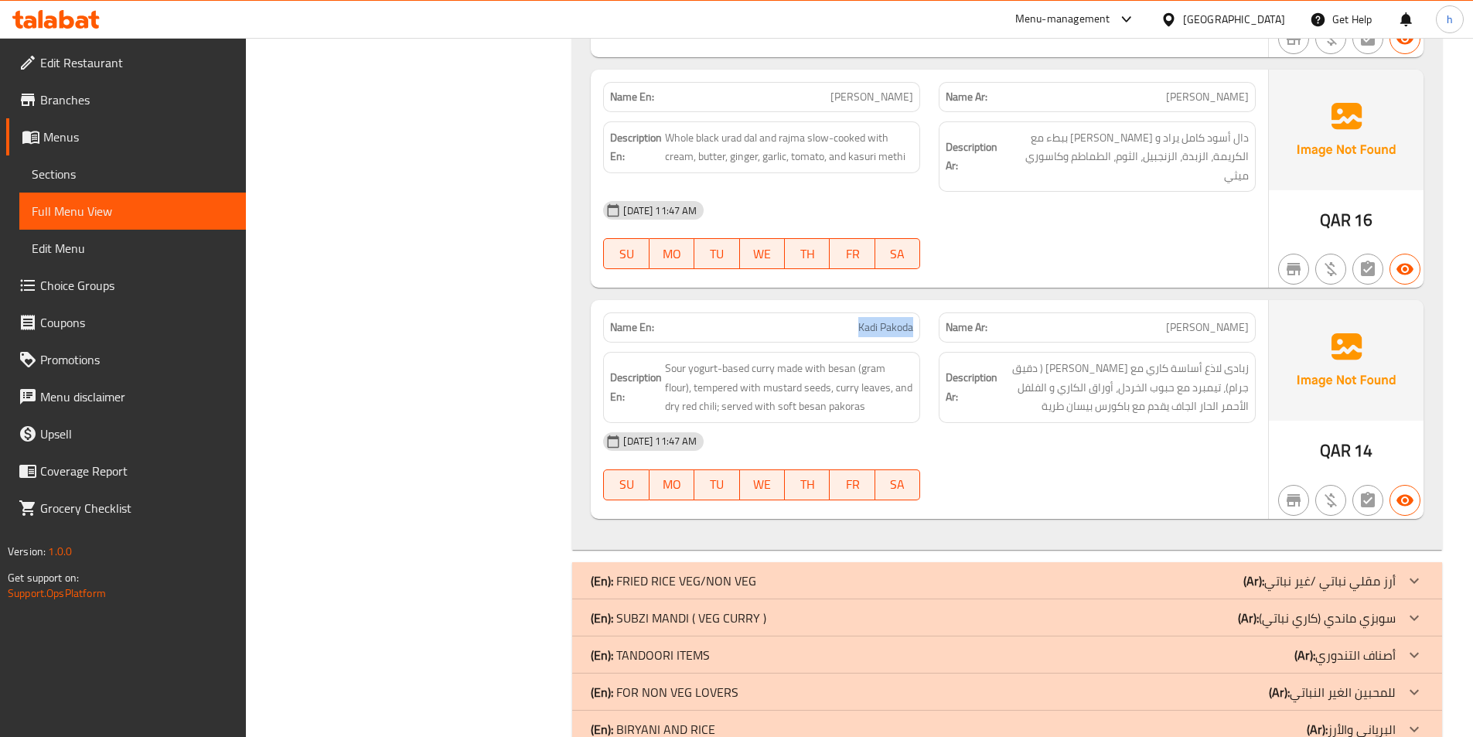
drag, startPoint x: 836, startPoint y: 281, endPoint x: 920, endPoint y: 294, distance: 84.5
click at [920, 312] on div "Name En: Kadi Pakoda" at bounding box center [761, 327] width 317 height 30
copy span "Kadi Pakoda"
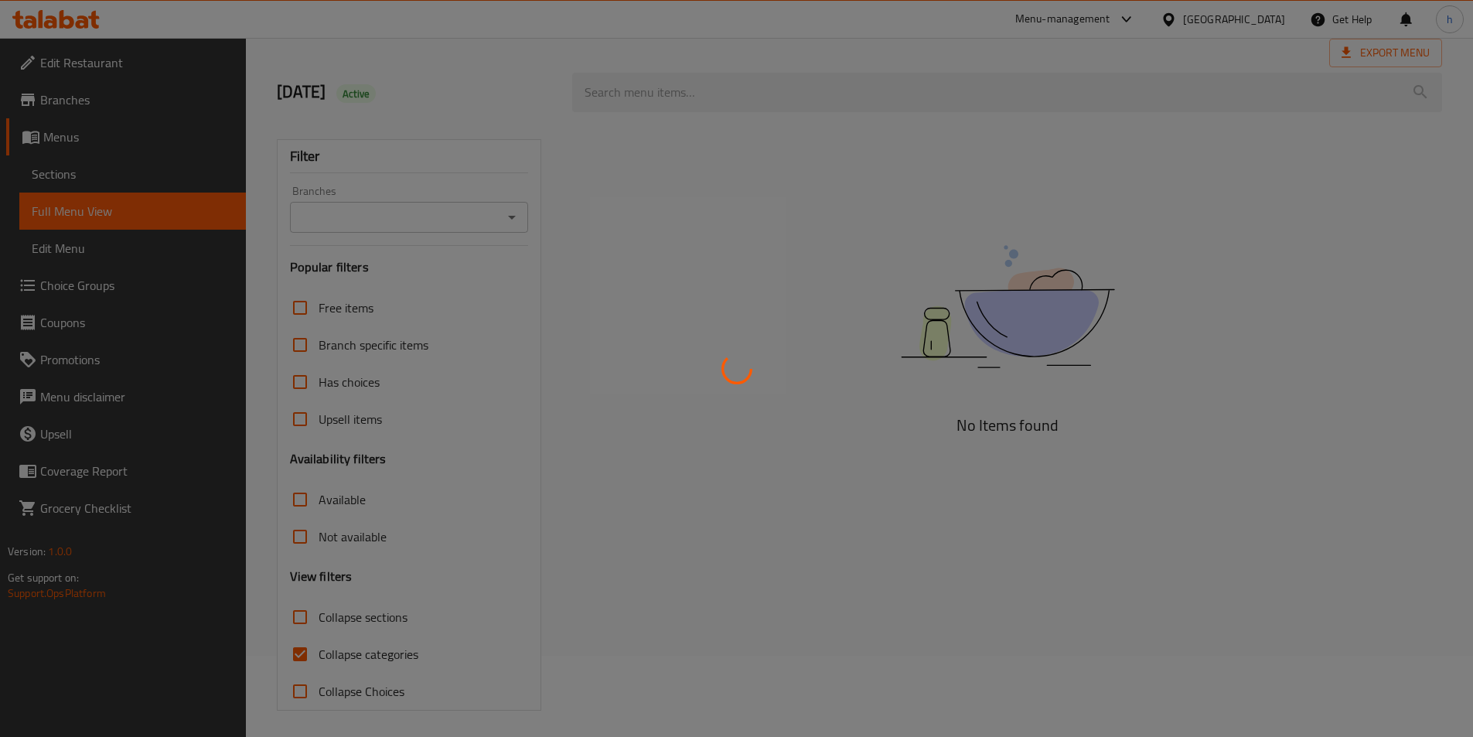
scroll to position [86, 0]
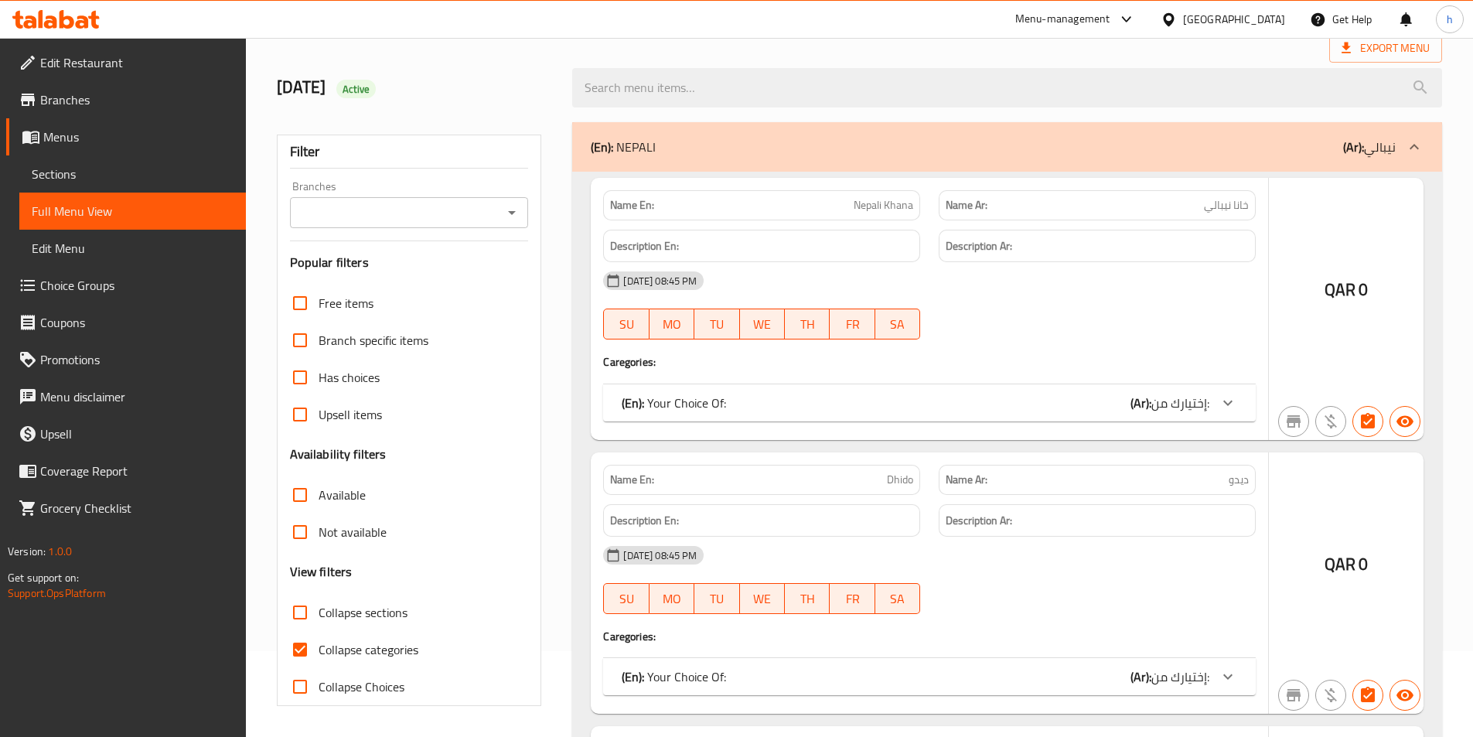
click at [304, 652] on div at bounding box center [736, 368] width 1473 height 737
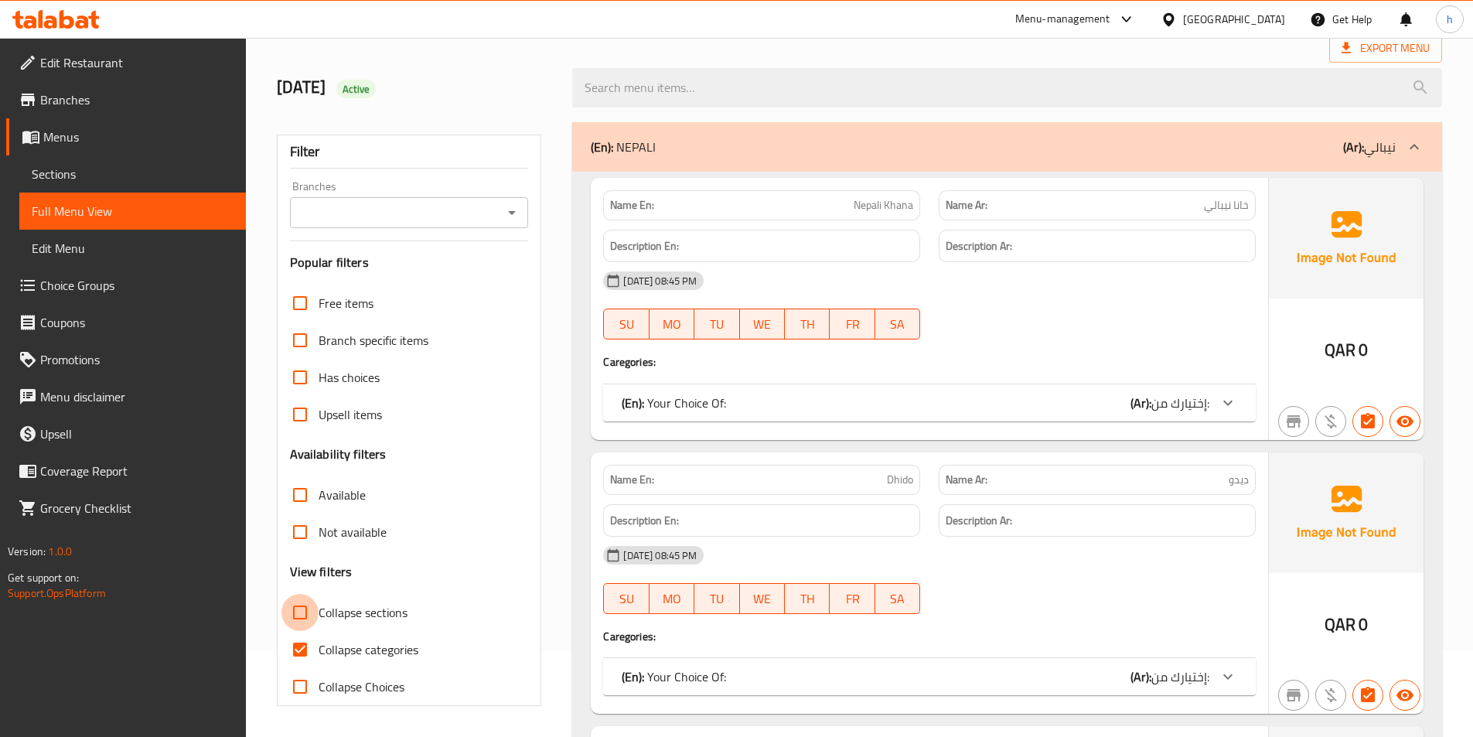
click at [299, 615] on input "Collapse sections" at bounding box center [299, 612] width 37 height 37
checkbox input "true"
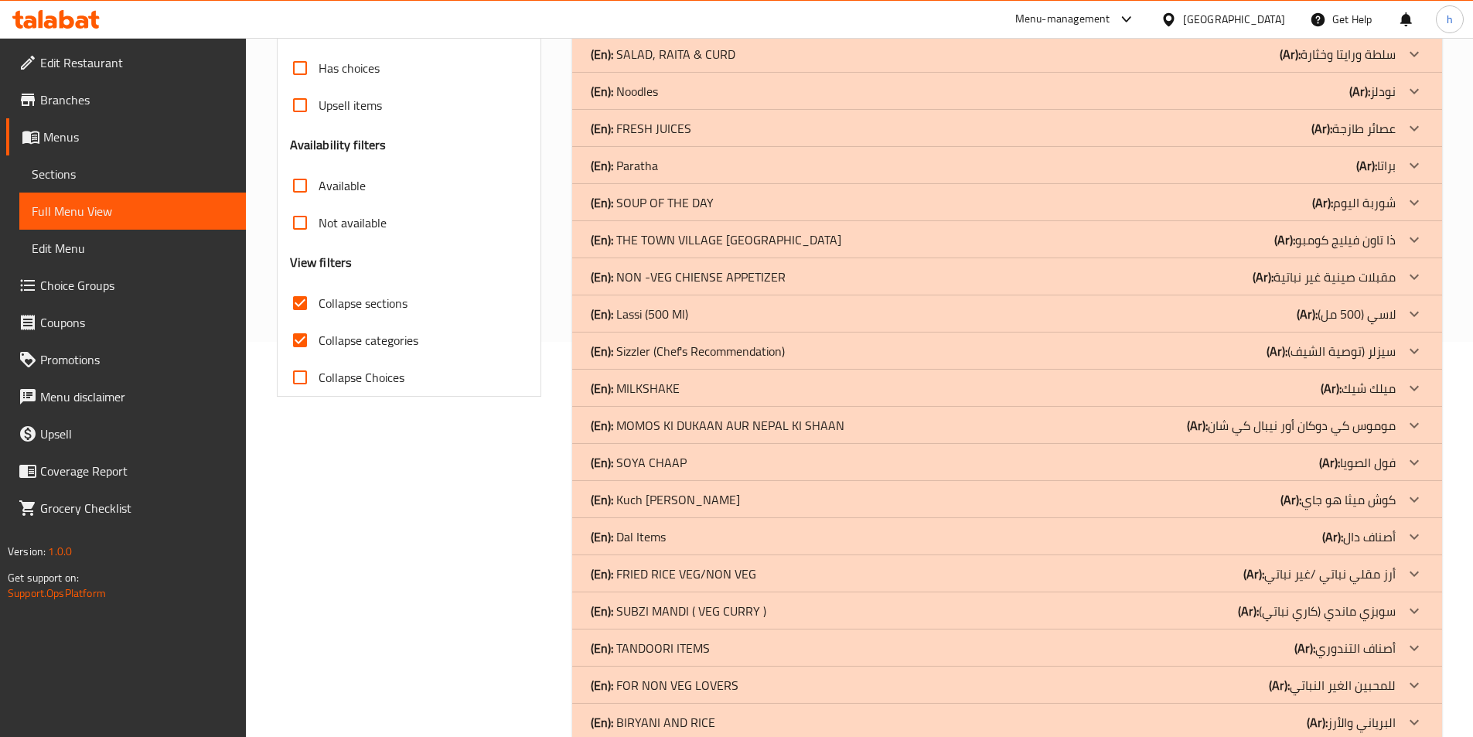
scroll to position [467, 0]
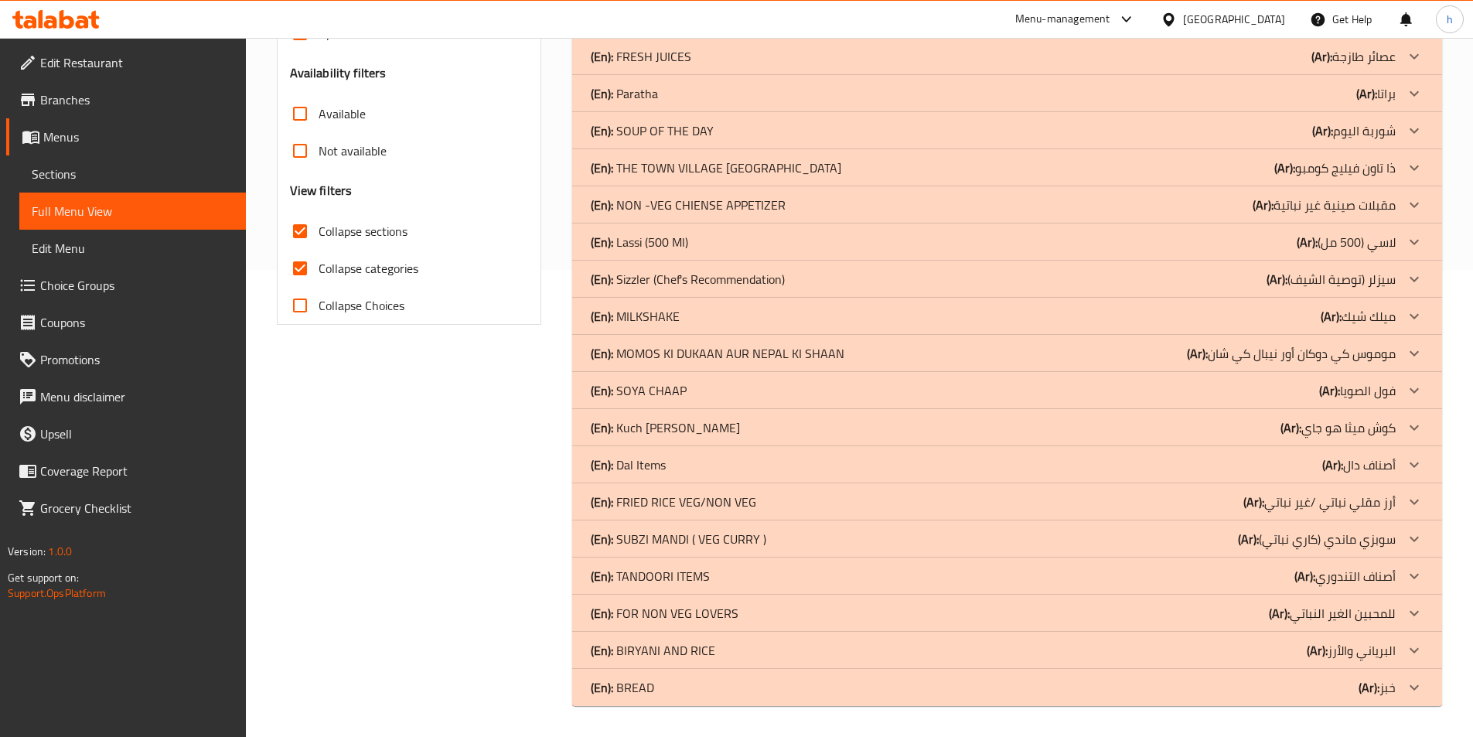
click at [1411, 455] on icon at bounding box center [1414, 464] width 19 height 19
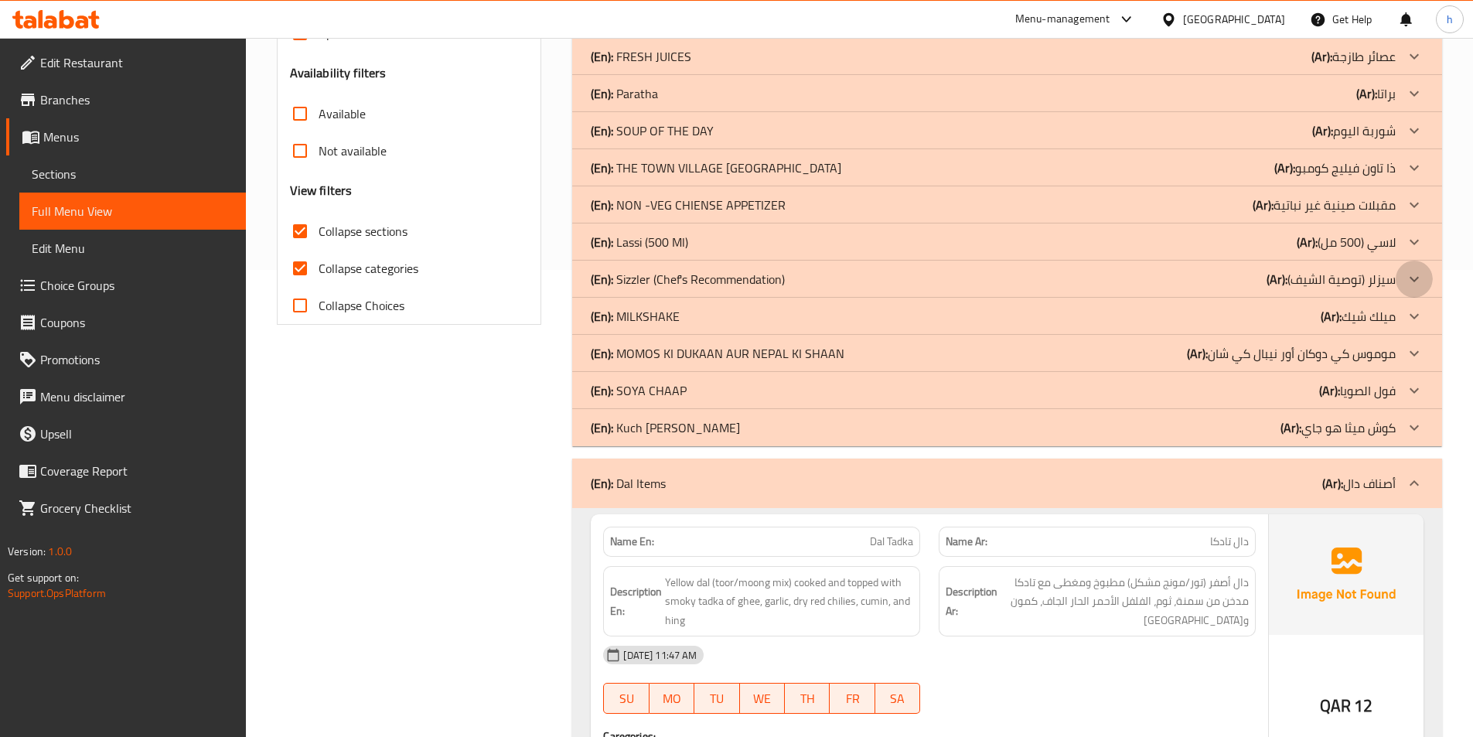
click at [1405, 274] on icon at bounding box center [1414, 279] width 19 height 19
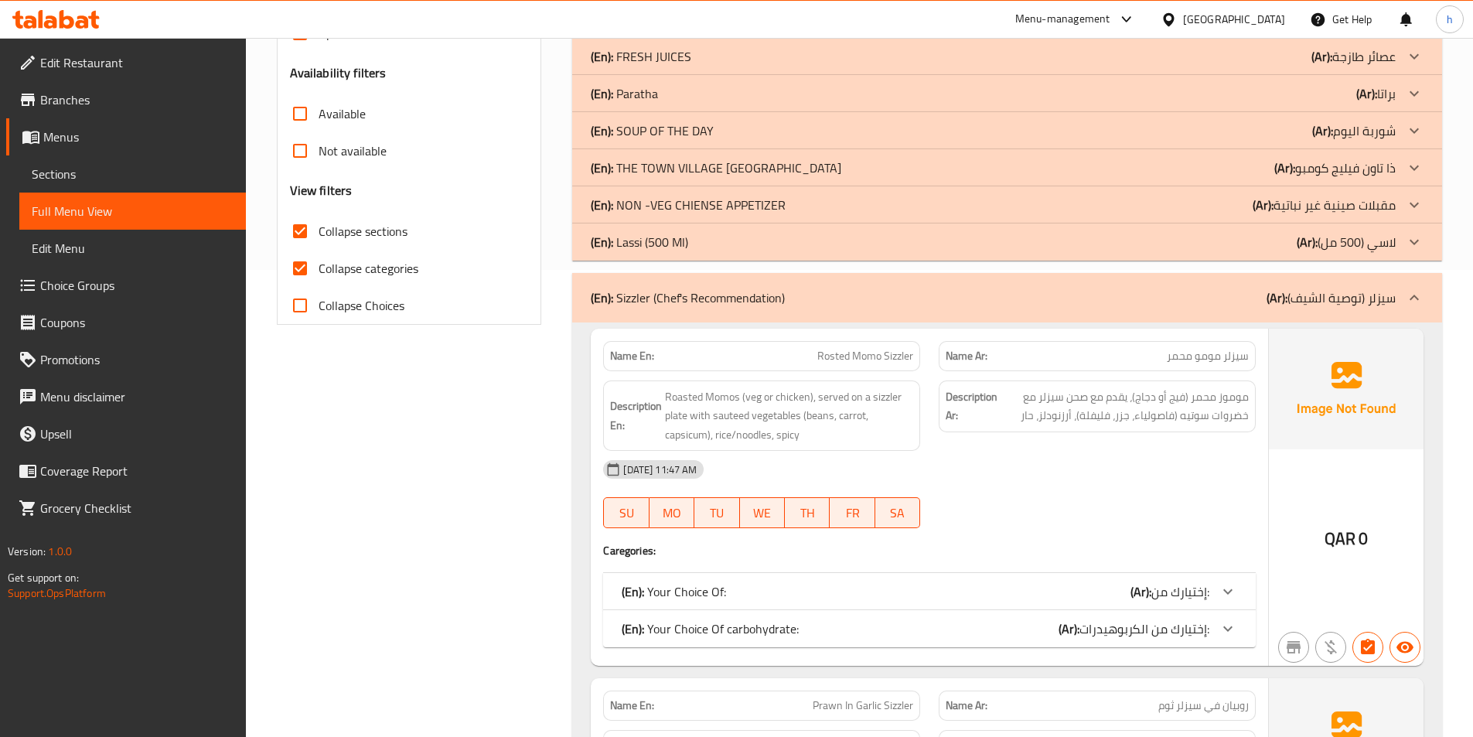
scroll to position [312, 0]
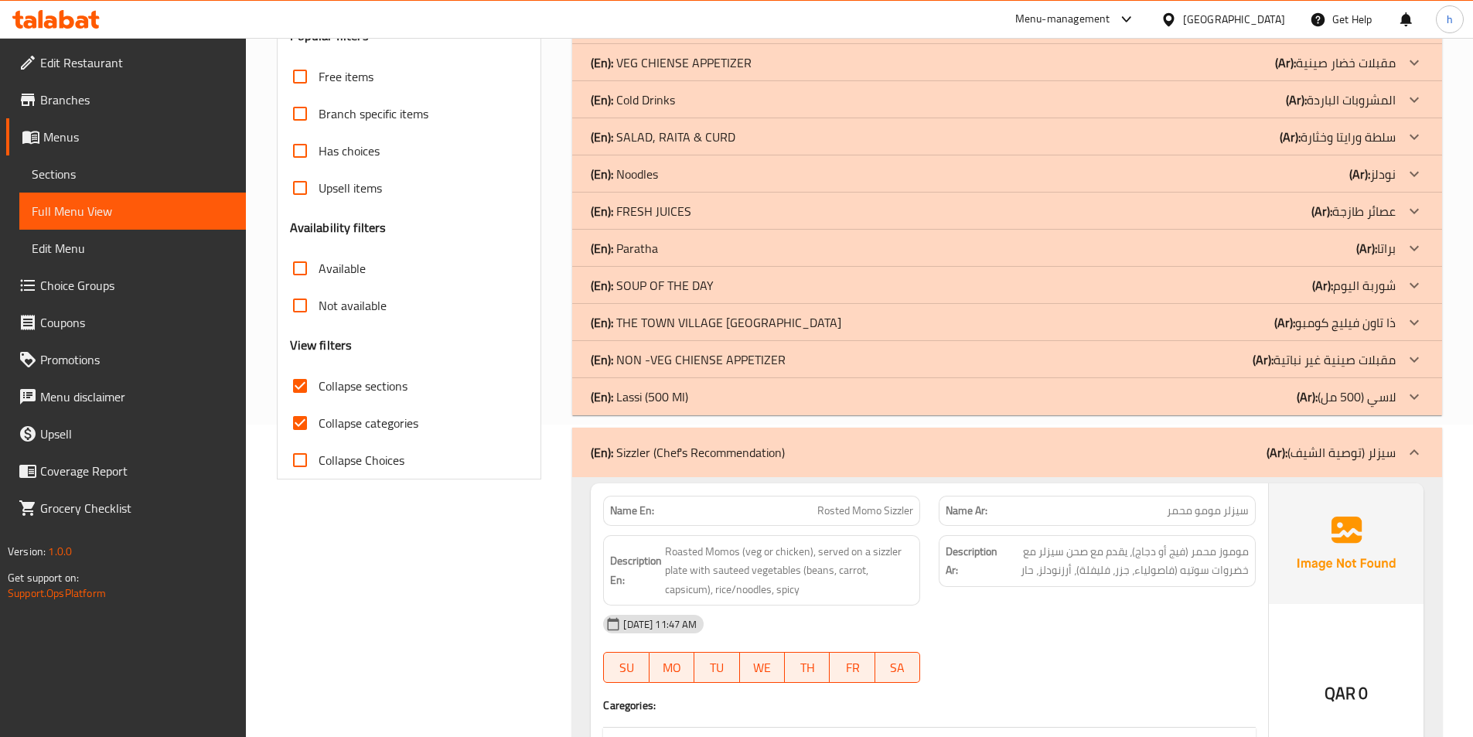
click at [1416, 161] on div at bounding box center [1413, 173] width 37 height 37
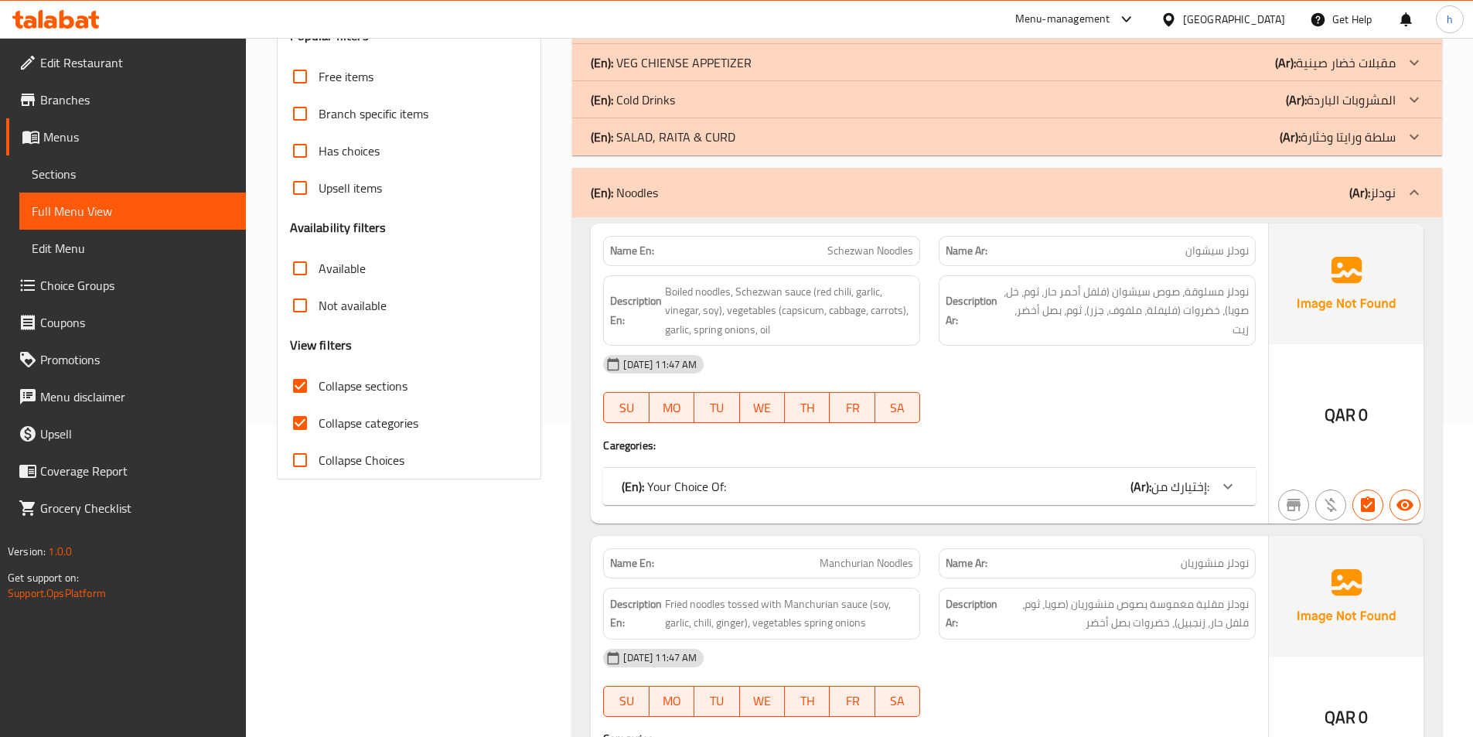
click at [373, 425] on span "Collapse categories" at bounding box center [368, 423] width 100 height 19
click at [318, 425] on input "Collapse categories" at bounding box center [299, 422] width 37 height 37
checkbox input "false"
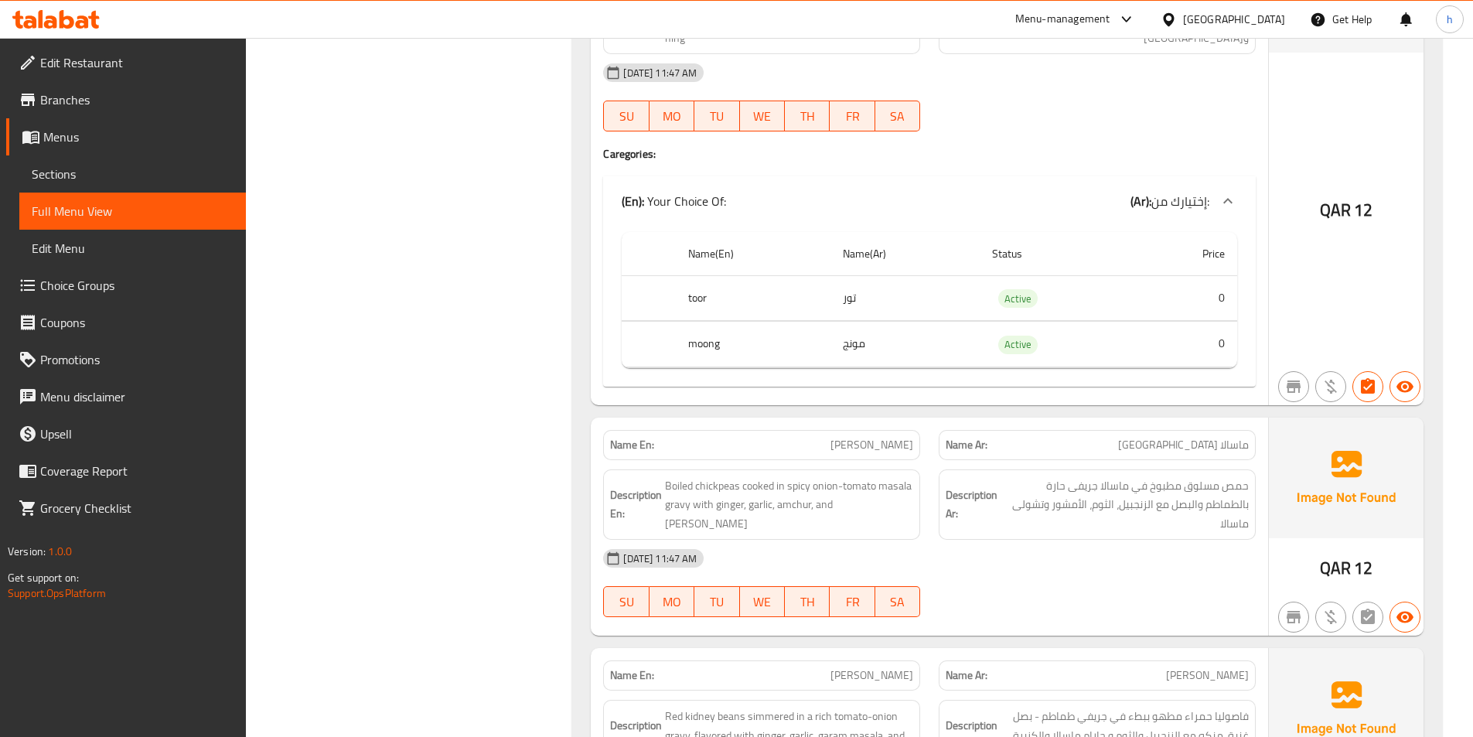
scroll to position [0, 0]
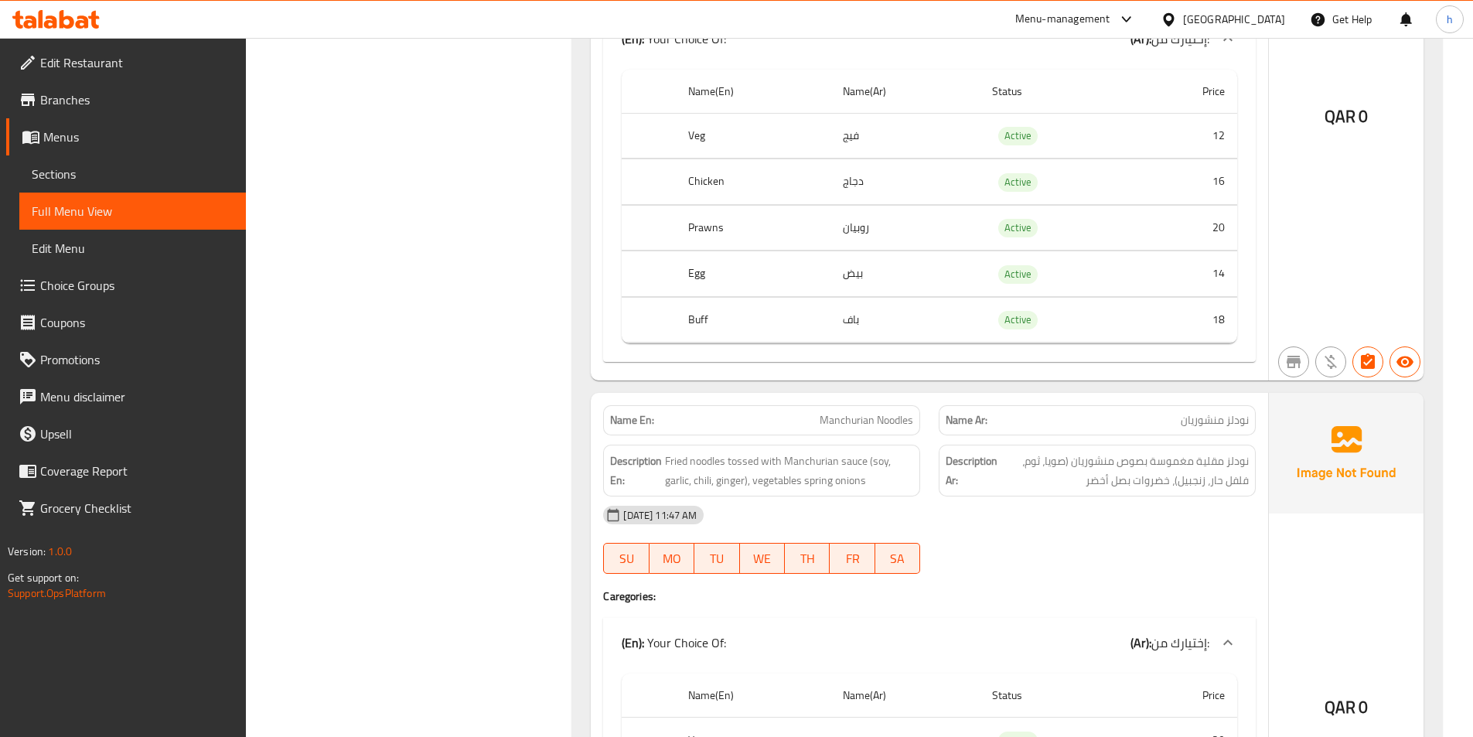
scroll to position [768, 0]
click at [714, 231] on th "Prawns" at bounding box center [753, 226] width 154 height 46
copy th "Prawns"
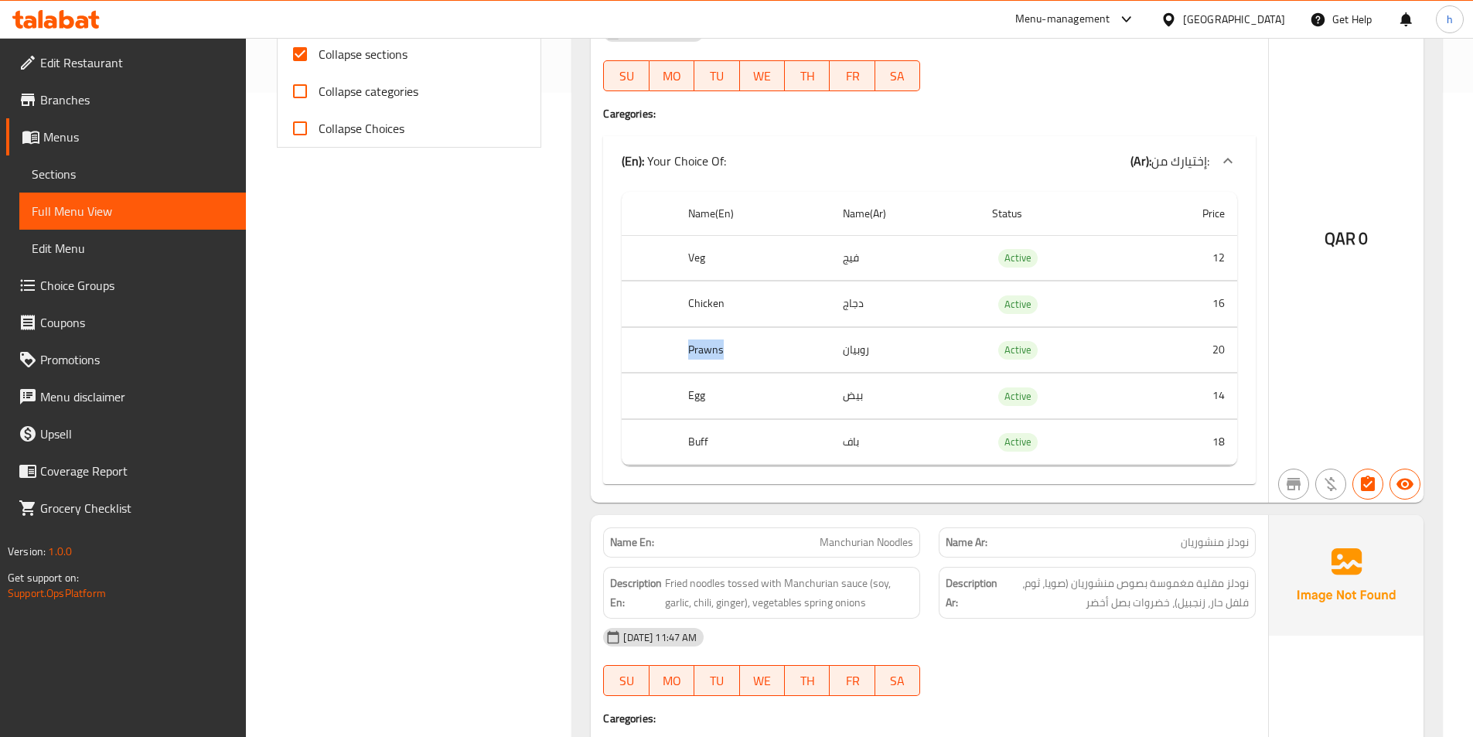
scroll to position [567, 0]
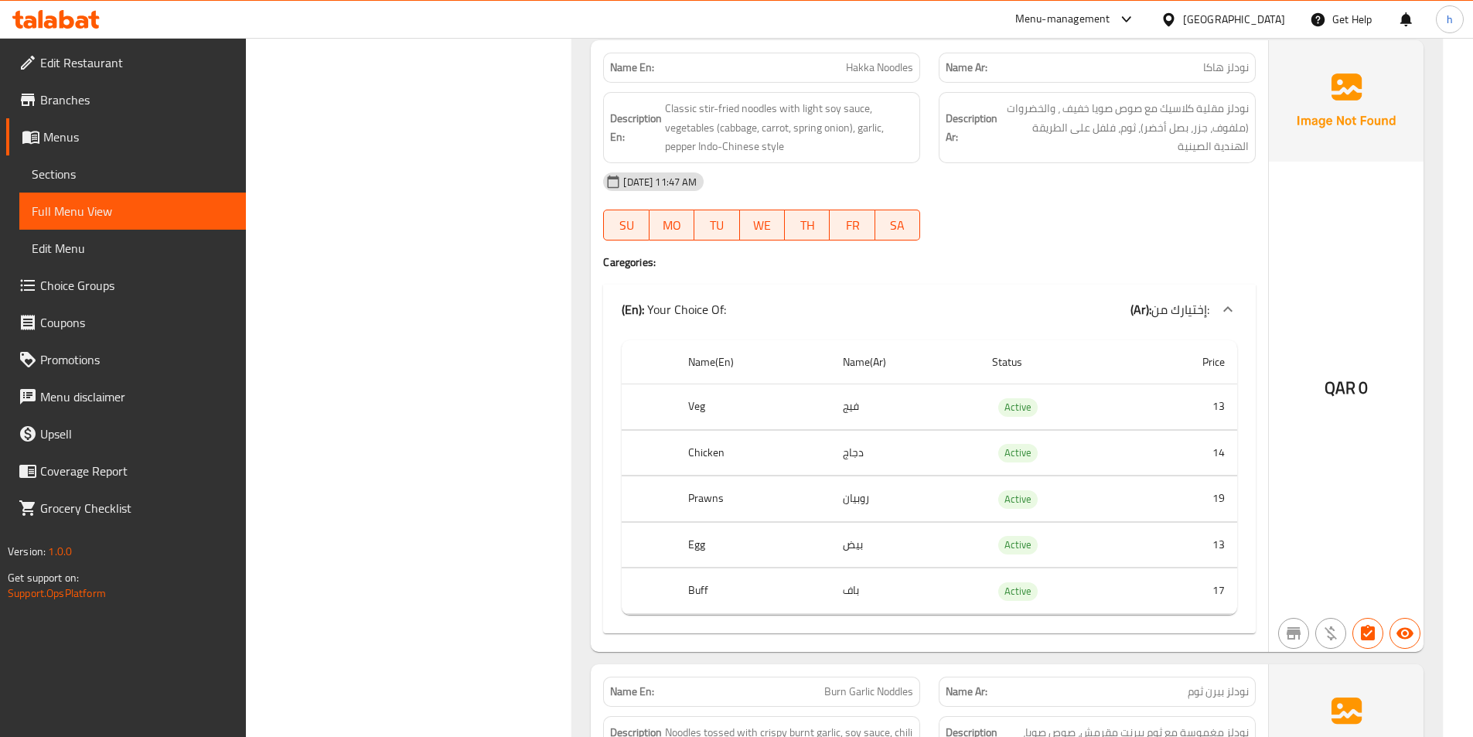
scroll to position [1680, 0]
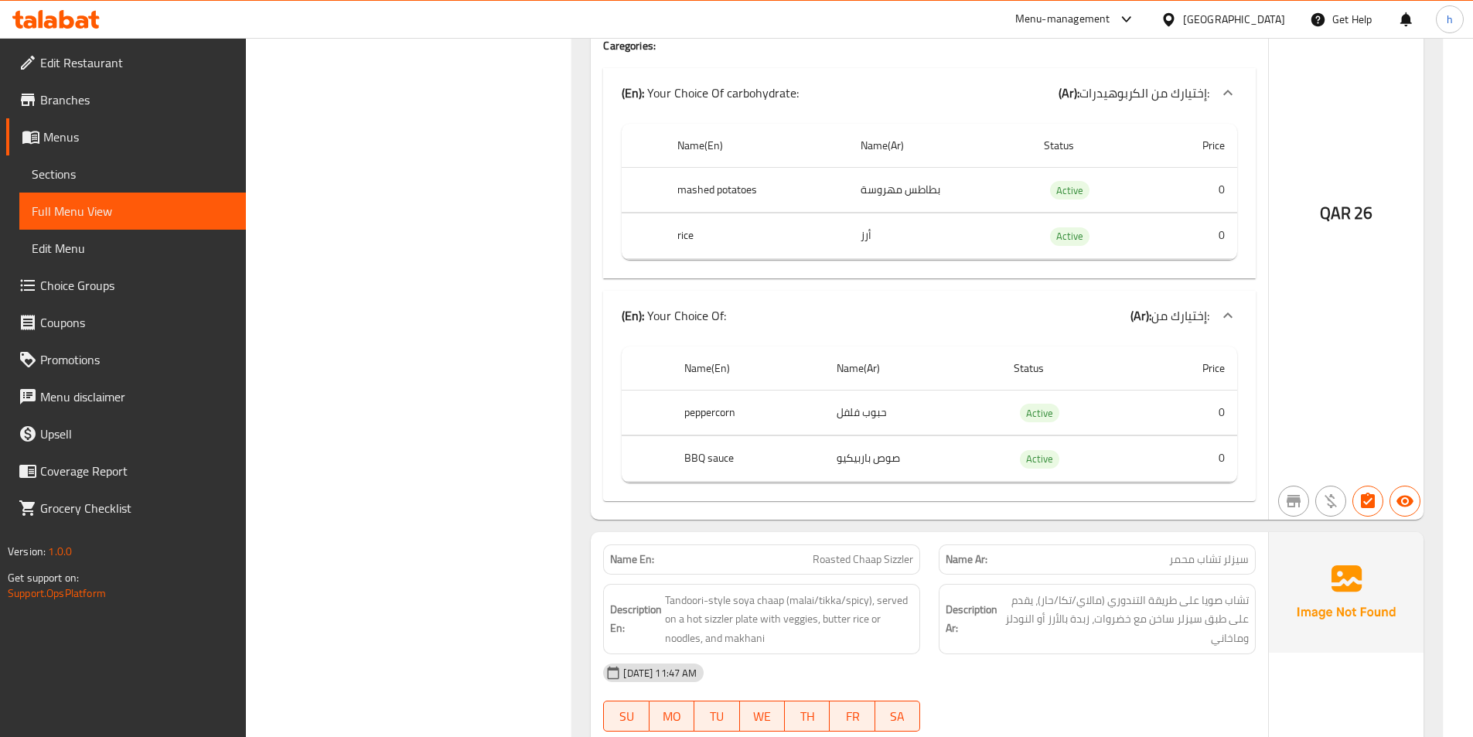
scroll to position [5251, 0]
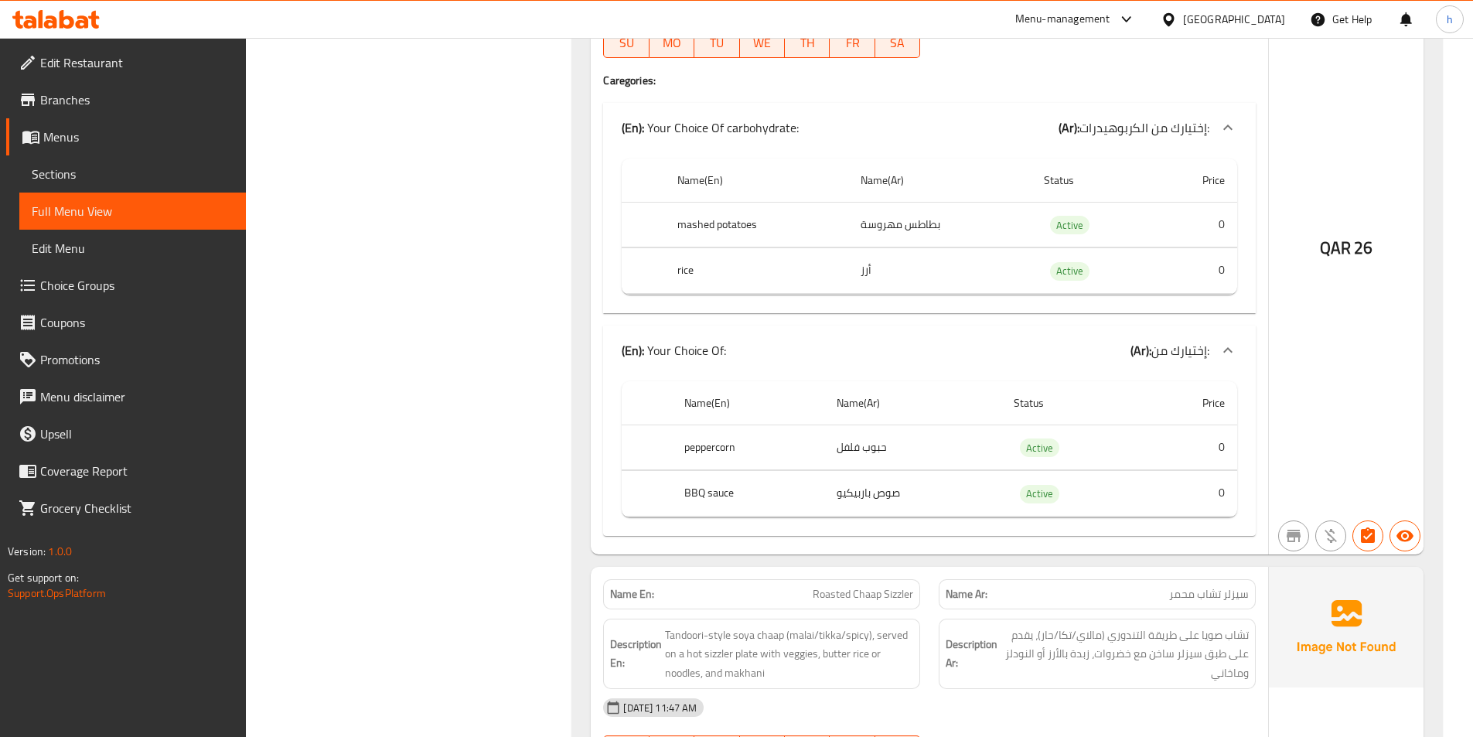
click at [717, 444] on th "peppercorn" at bounding box center [748, 447] width 152 height 46
copy th "peppercorn"
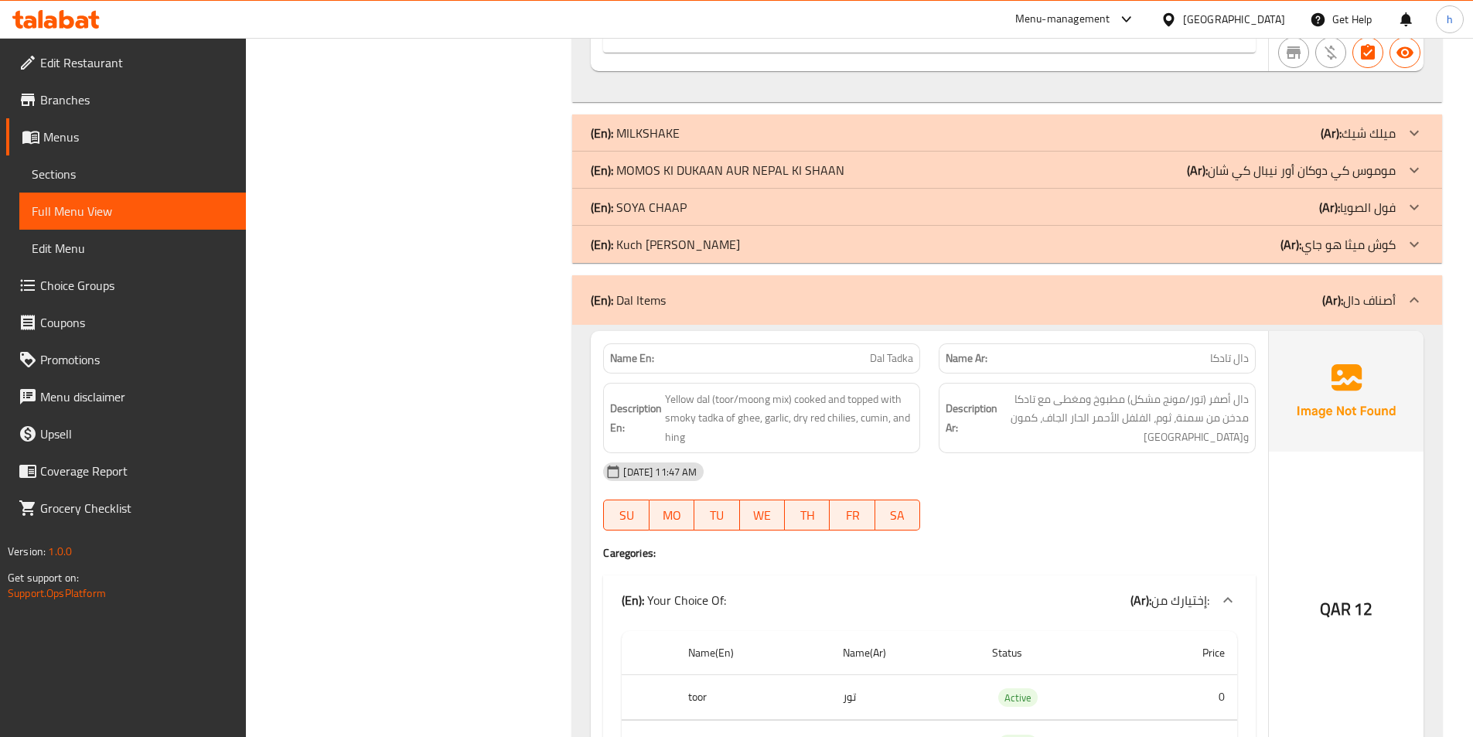
scroll to position [6720, 0]
